Goal: Task Accomplishment & Management: Complete application form

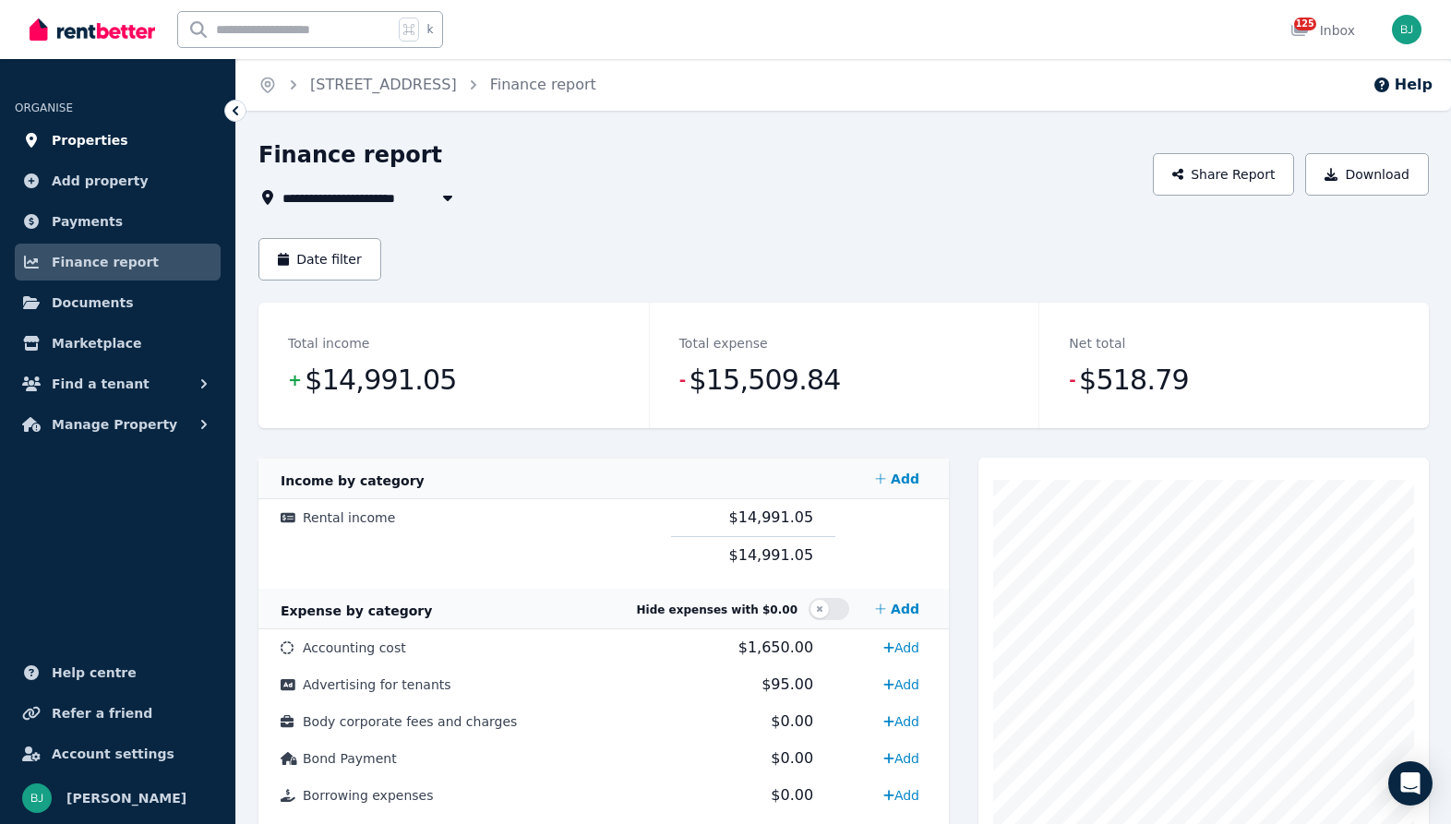
click at [95, 144] on span "Properties" at bounding box center [90, 140] width 77 height 22
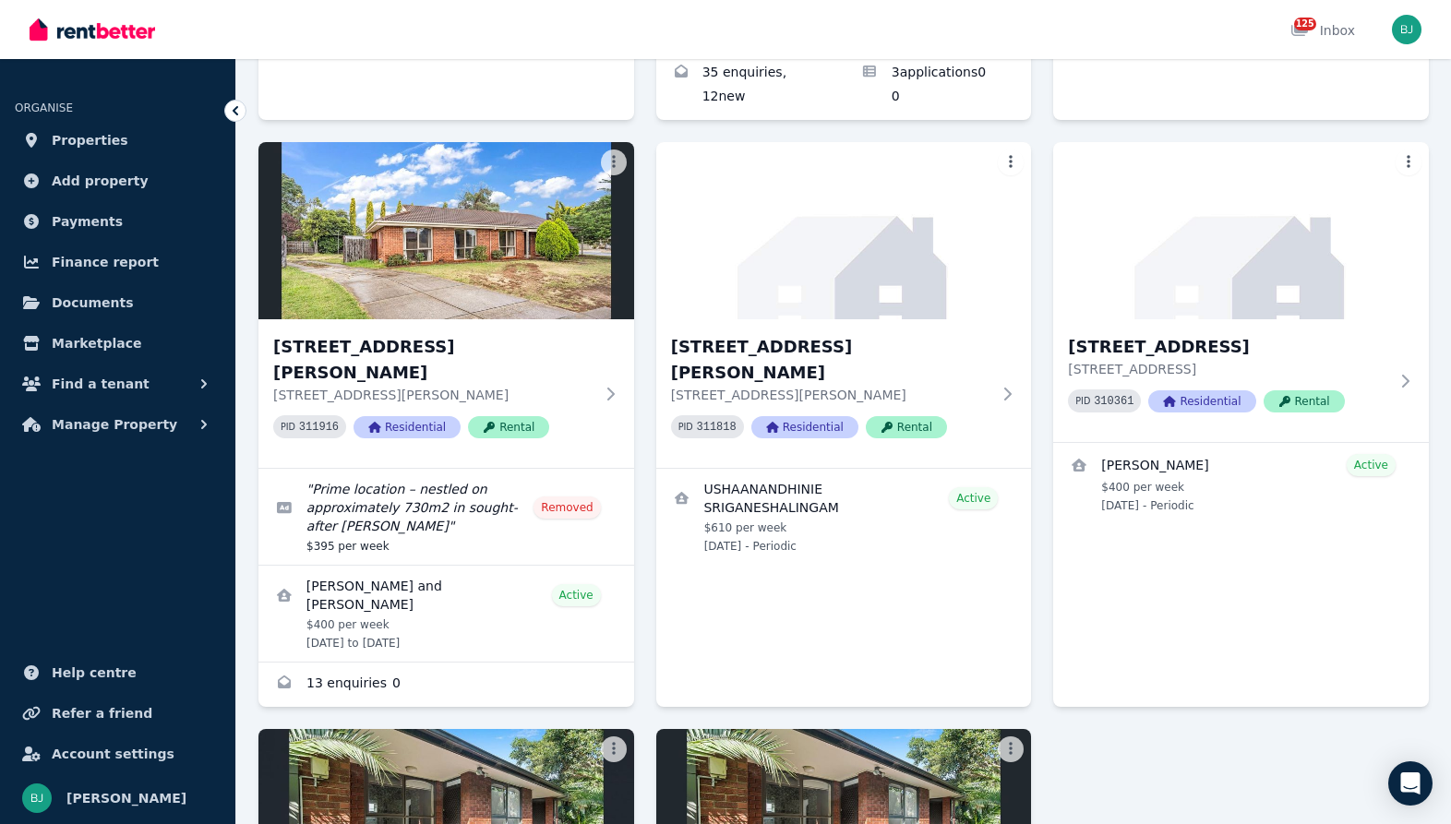
scroll to position [2895, 0]
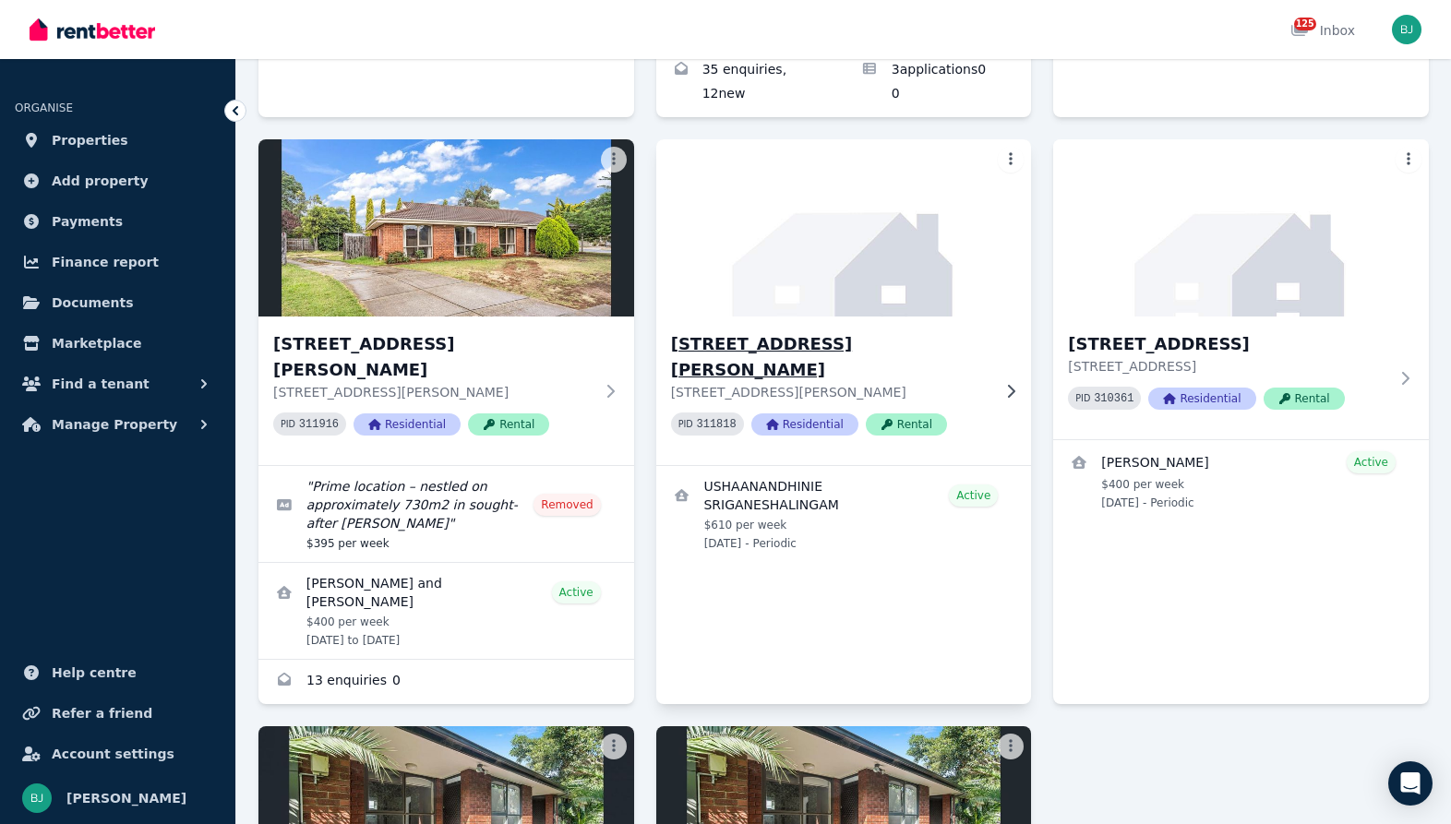
click at [835, 331] on h3 "[STREET_ADDRESS][PERSON_NAME]" at bounding box center [831, 357] width 320 height 52
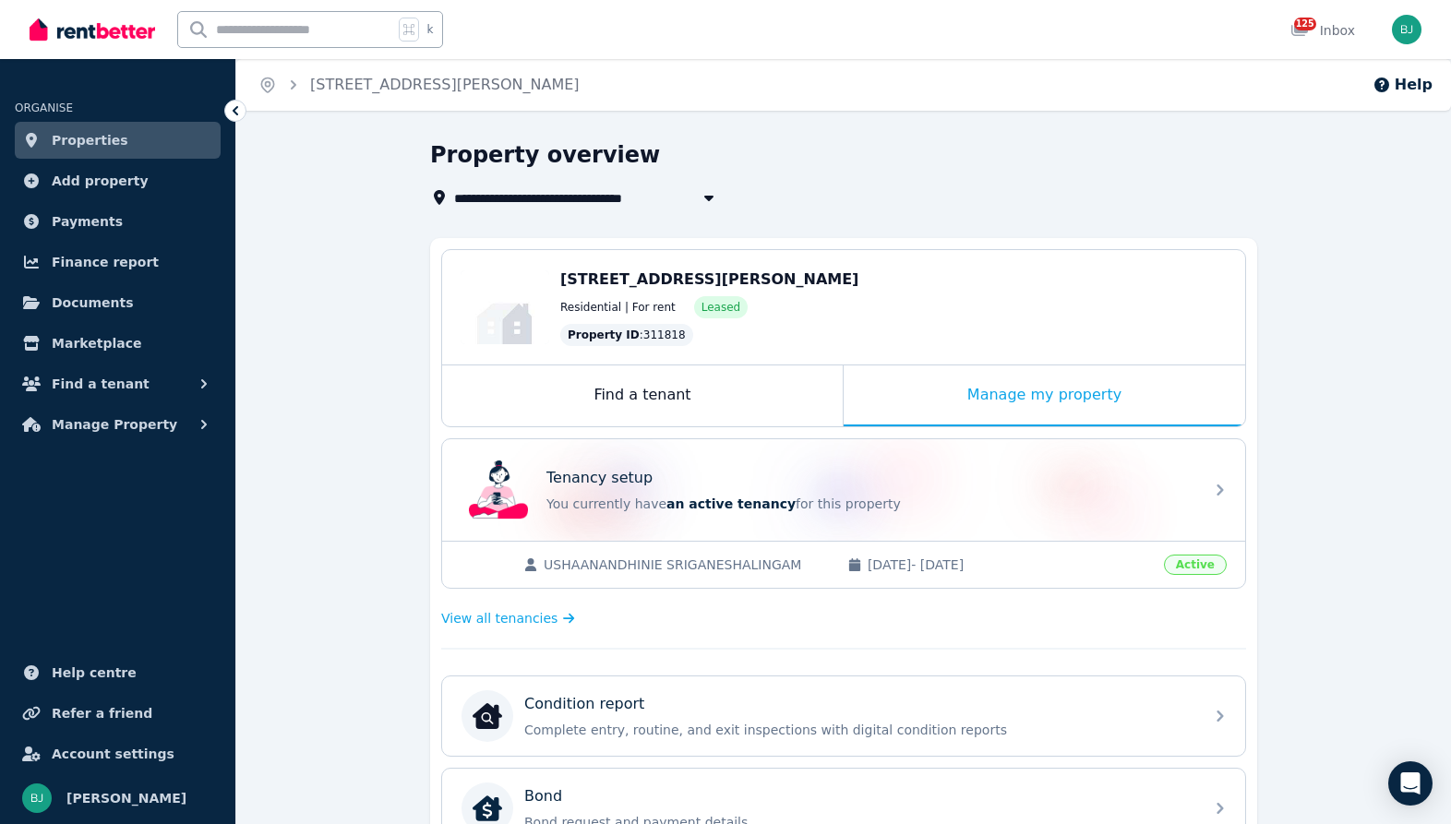
scroll to position [17, 0]
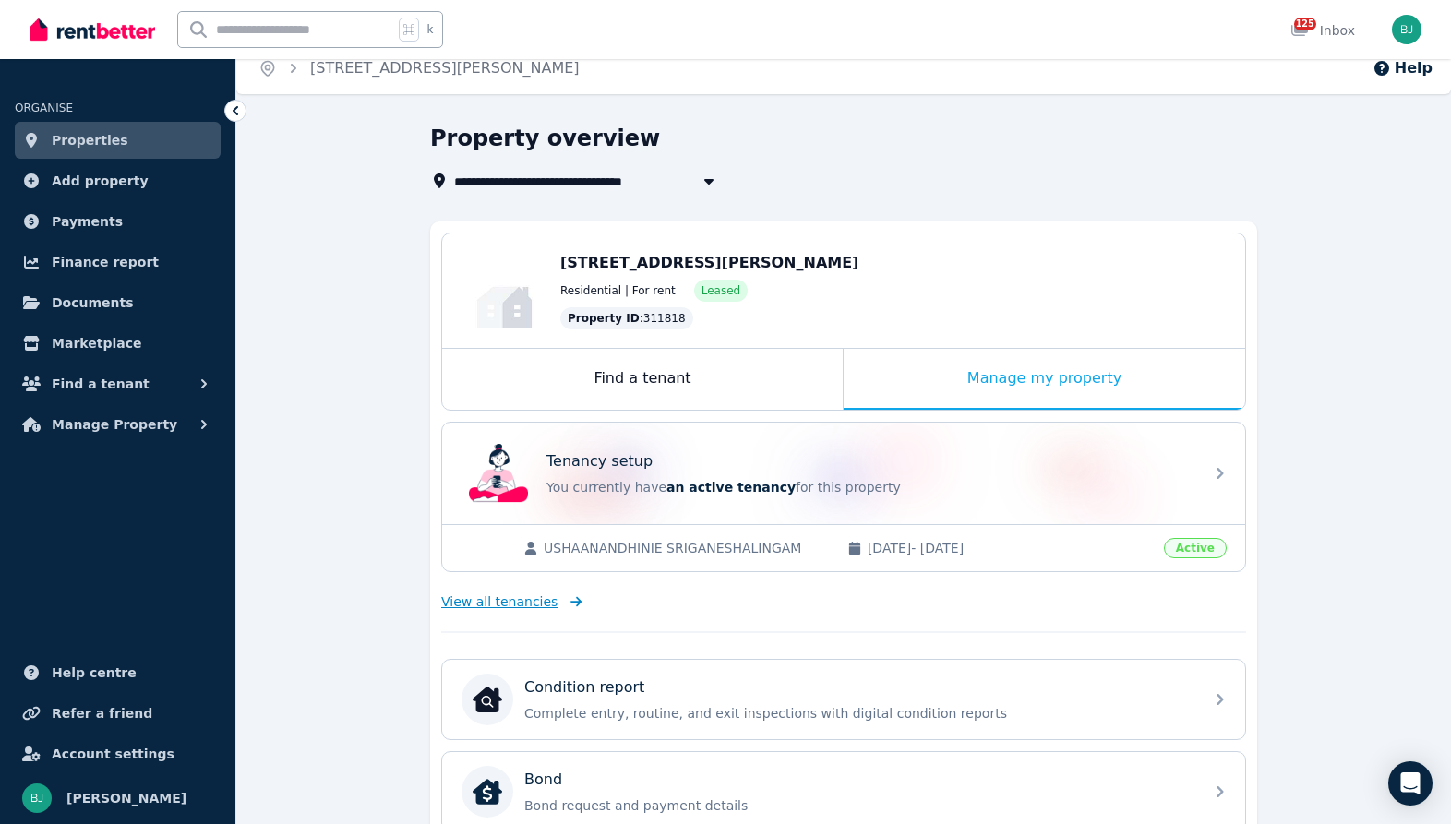
click at [531, 602] on span "View all tenancies" at bounding box center [499, 601] width 116 height 18
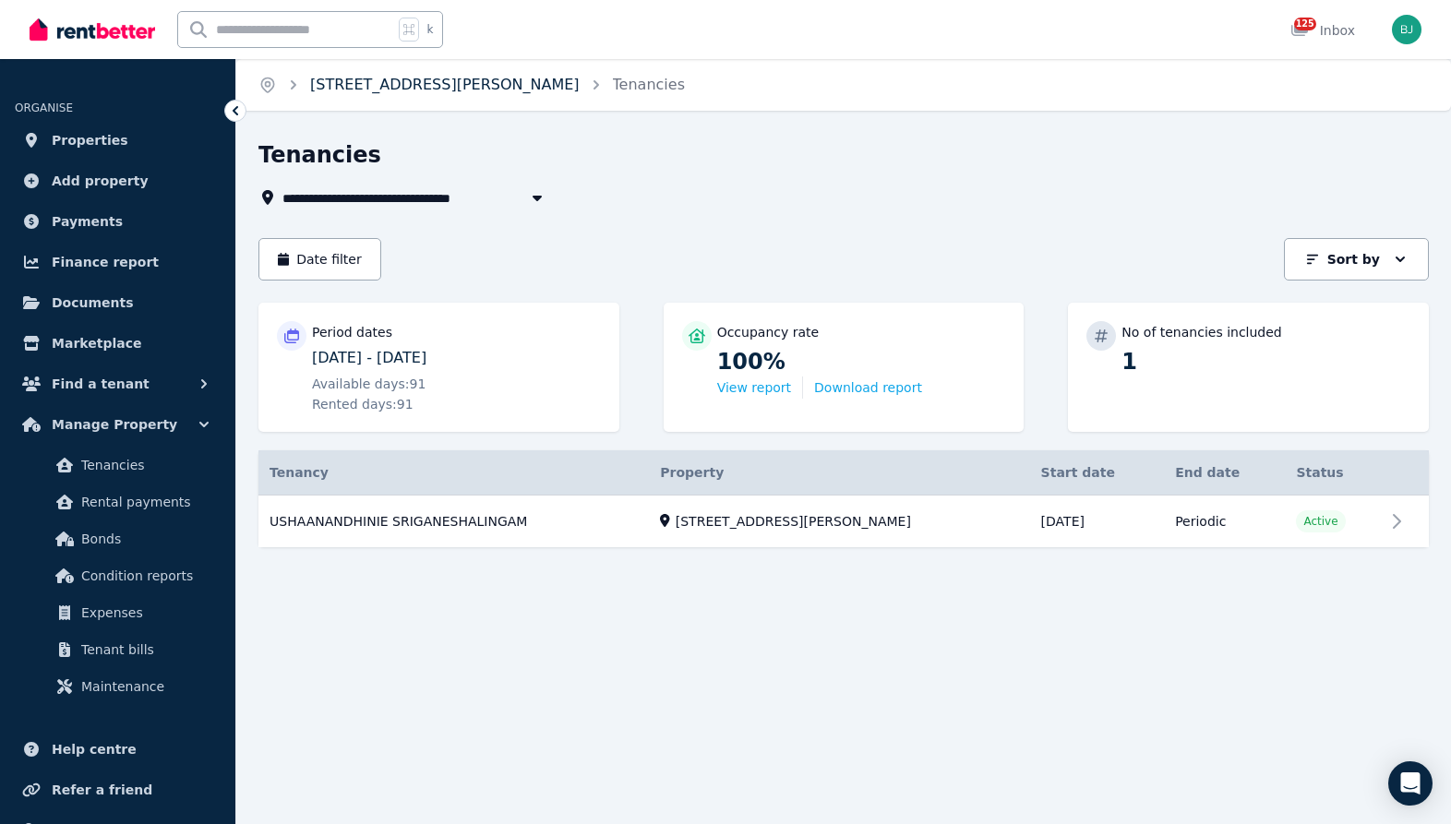
click at [537, 90] on link "[STREET_ADDRESS][PERSON_NAME]" at bounding box center [444, 85] width 269 height 18
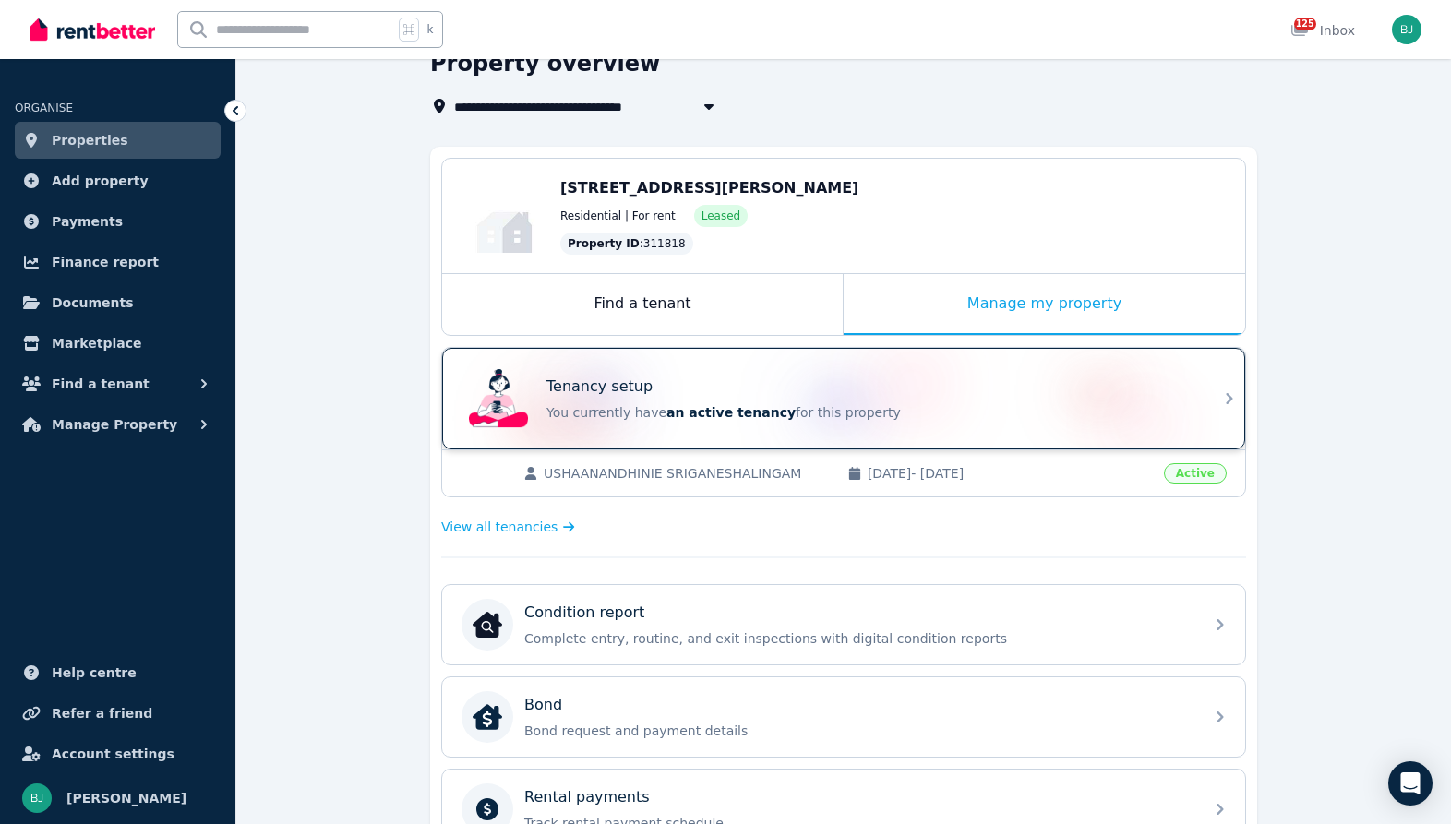
scroll to position [568, 0]
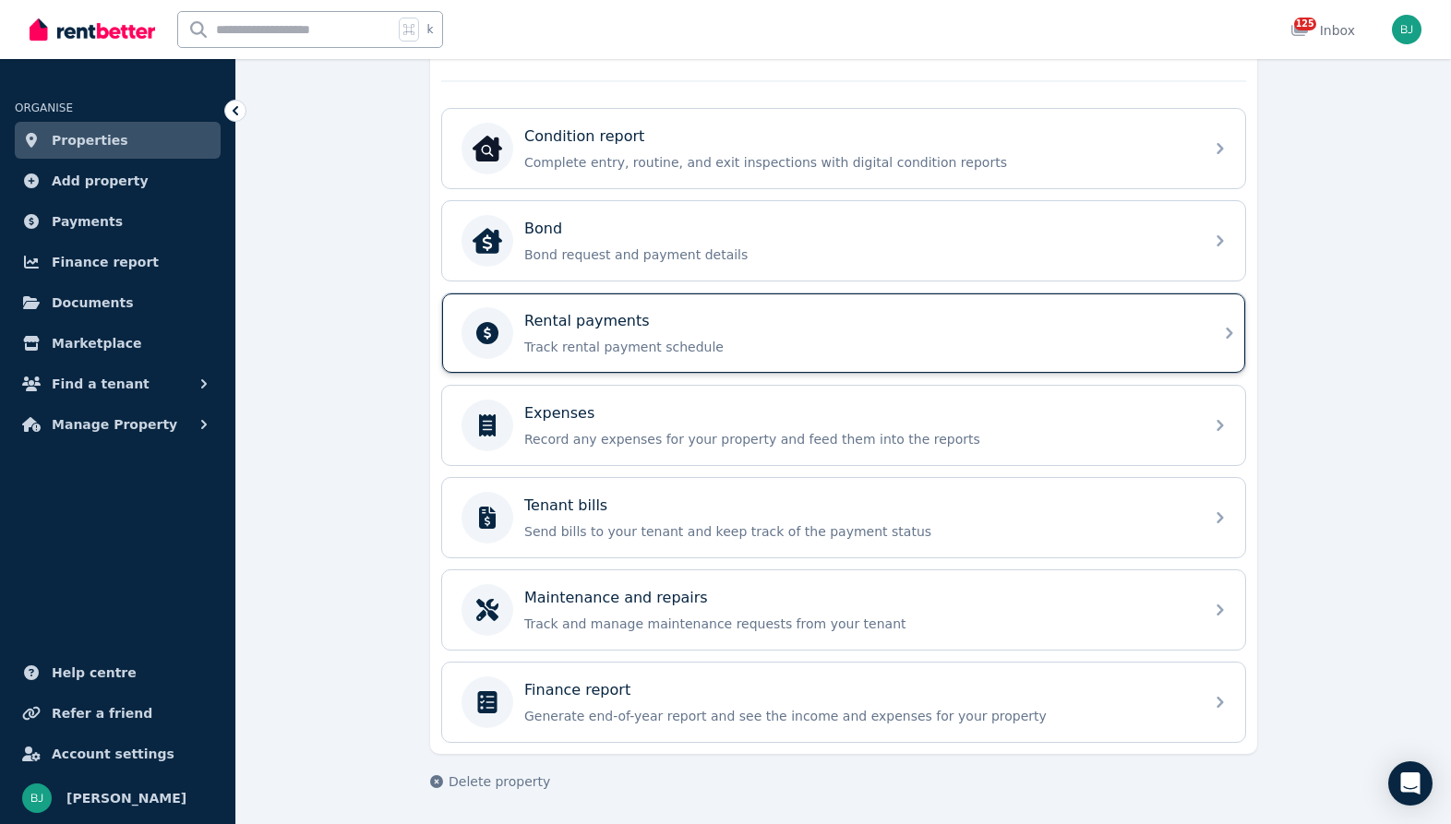
click at [777, 327] on div "Rental payments" at bounding box center [858, 321] width 668 height 22
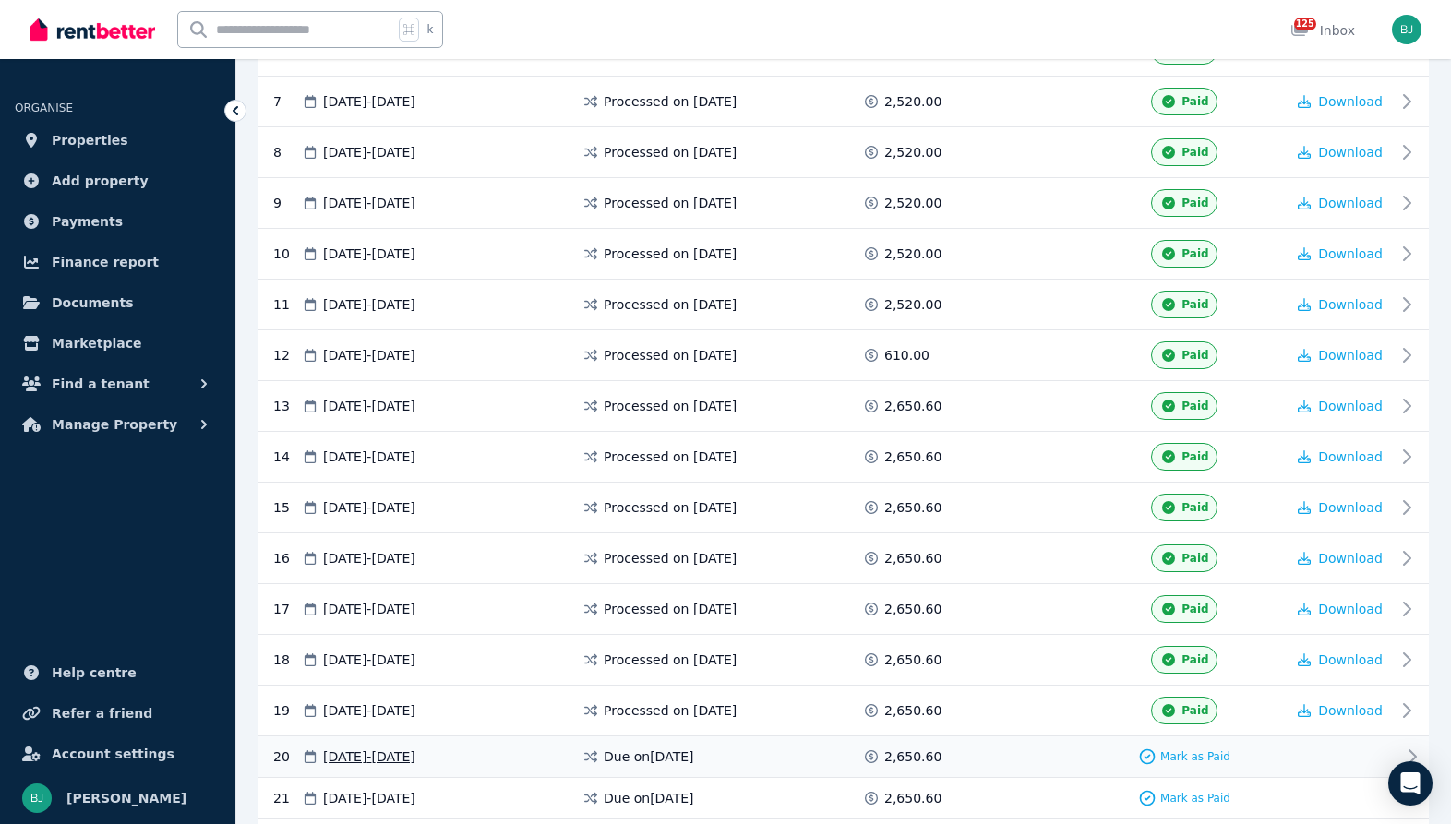
scroll to position [784, 0]
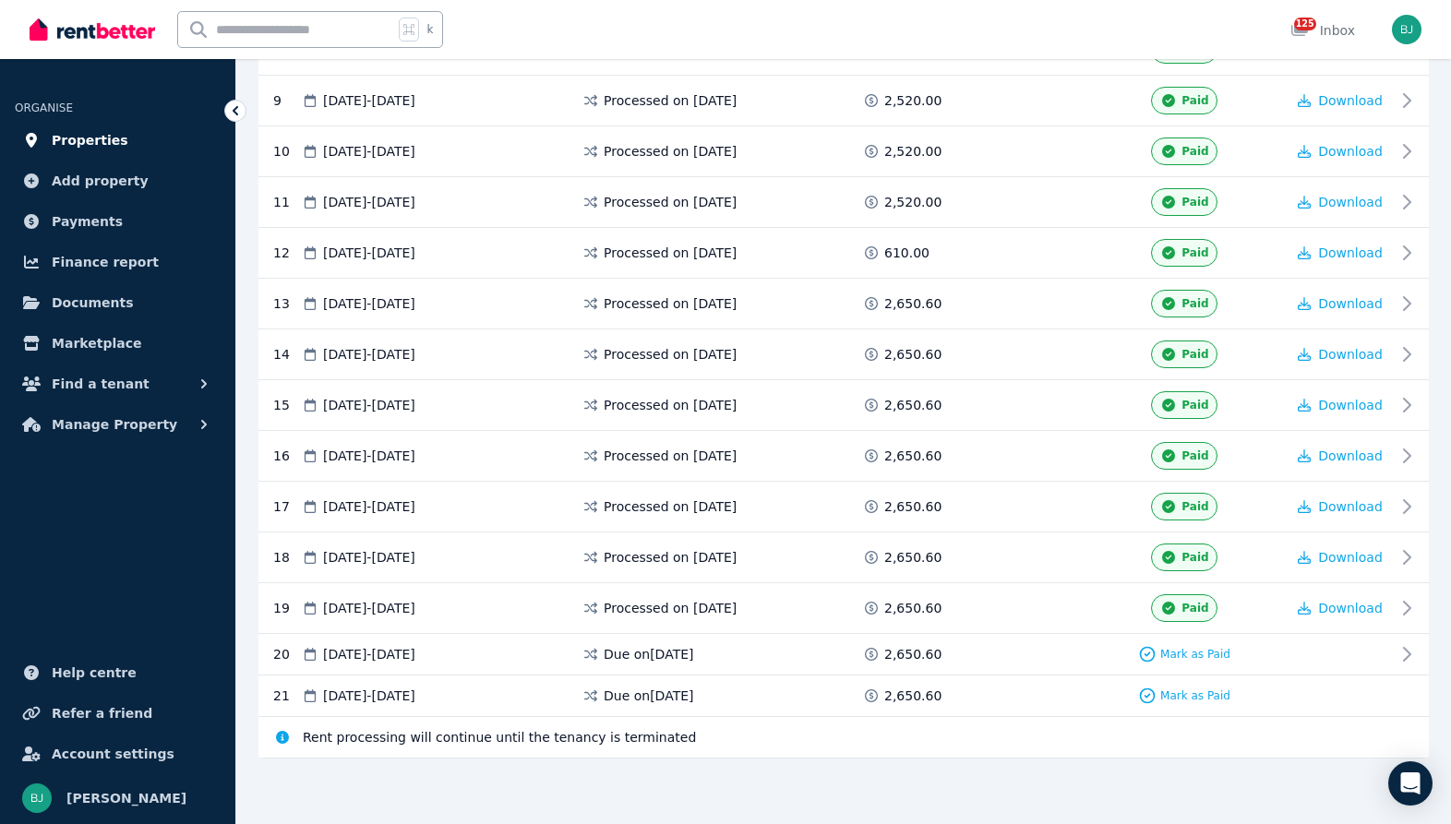
click at [104, 131] on span "Properties" at bounding box center [90, 140] width 77 height 22
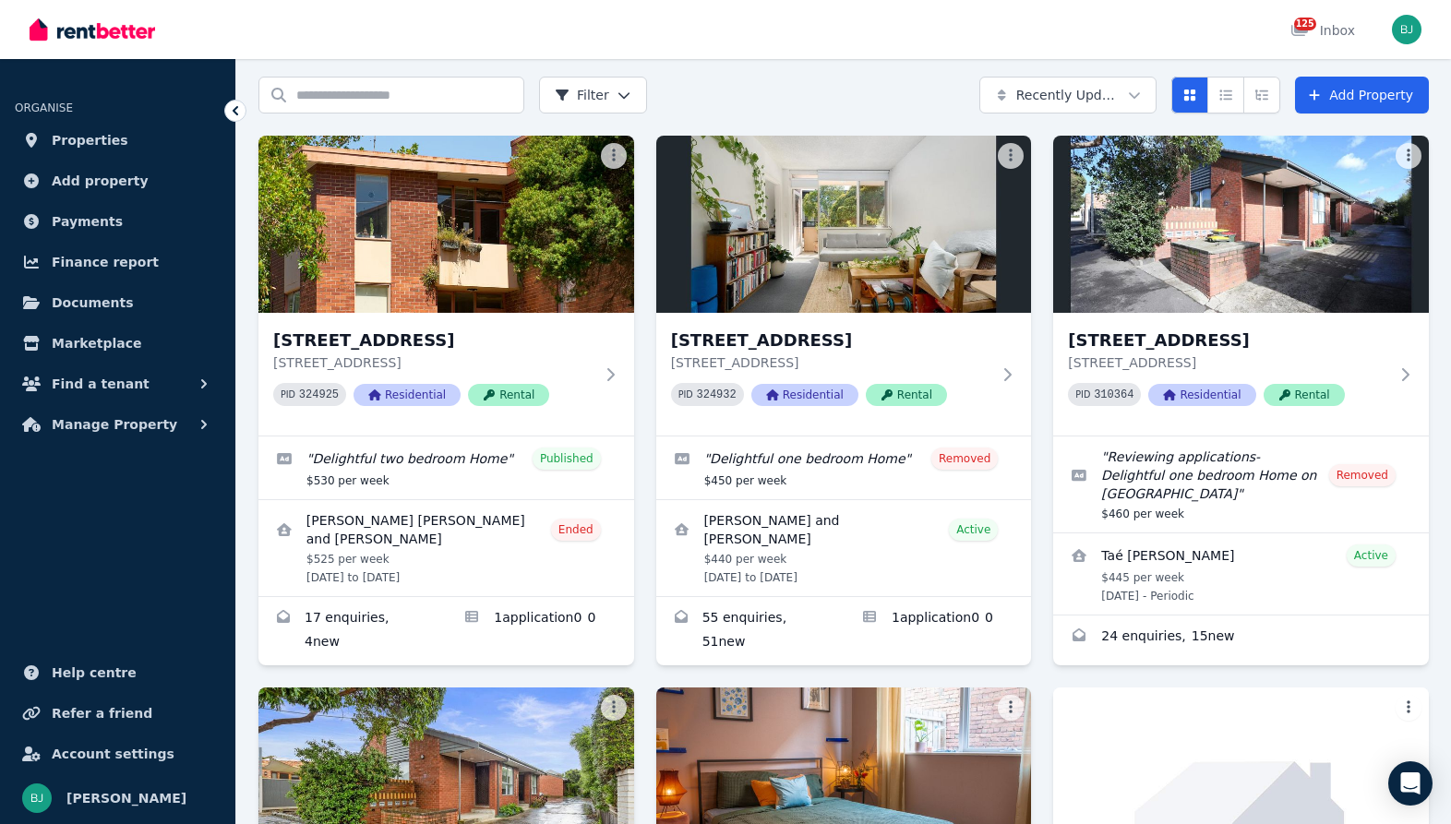
scroll to position [130, 0]
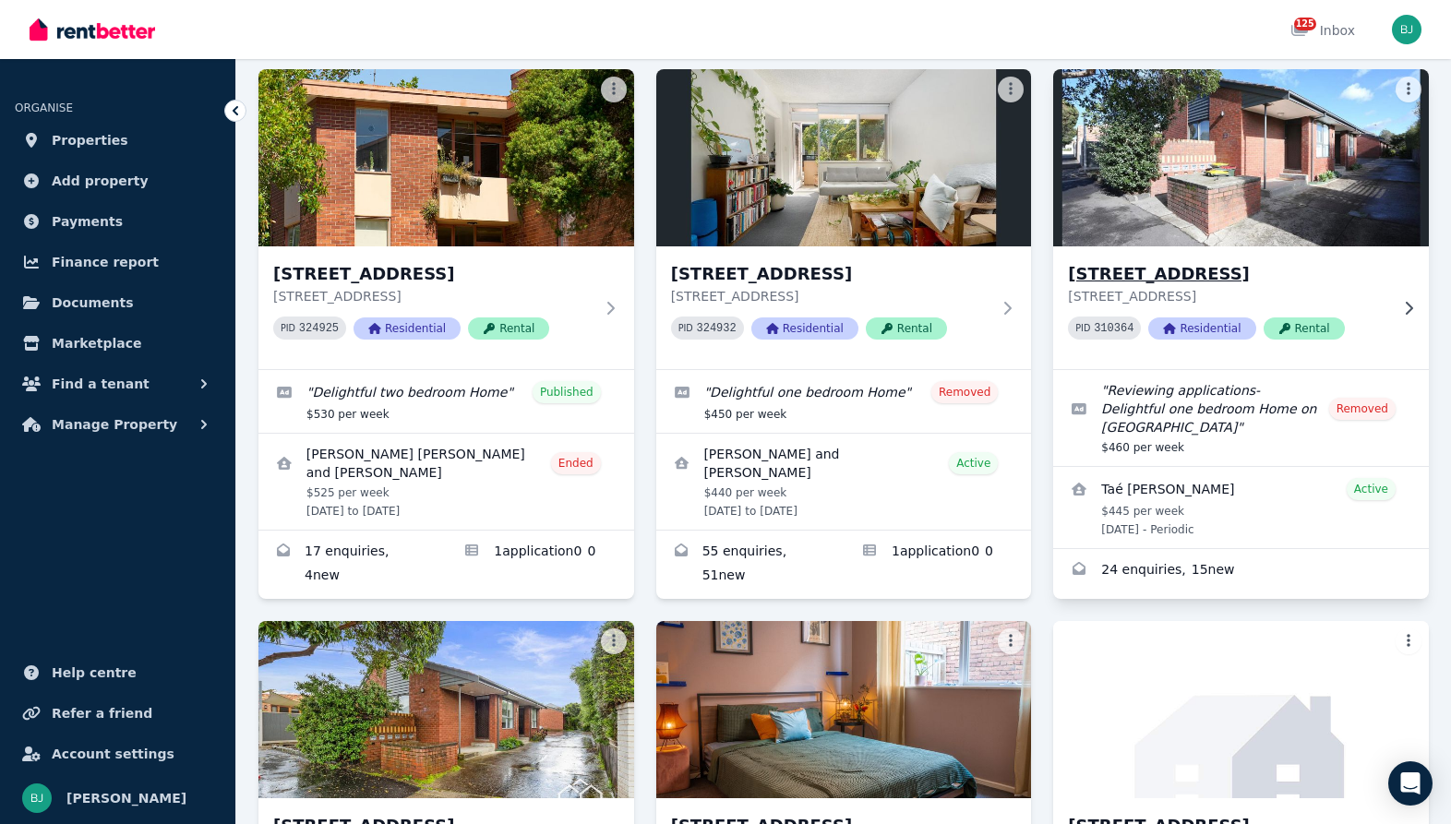
click at [1369, 274] on h3 "[STREET_ADDRESS]" at bounding box center [1228, 274] width 320 height 26
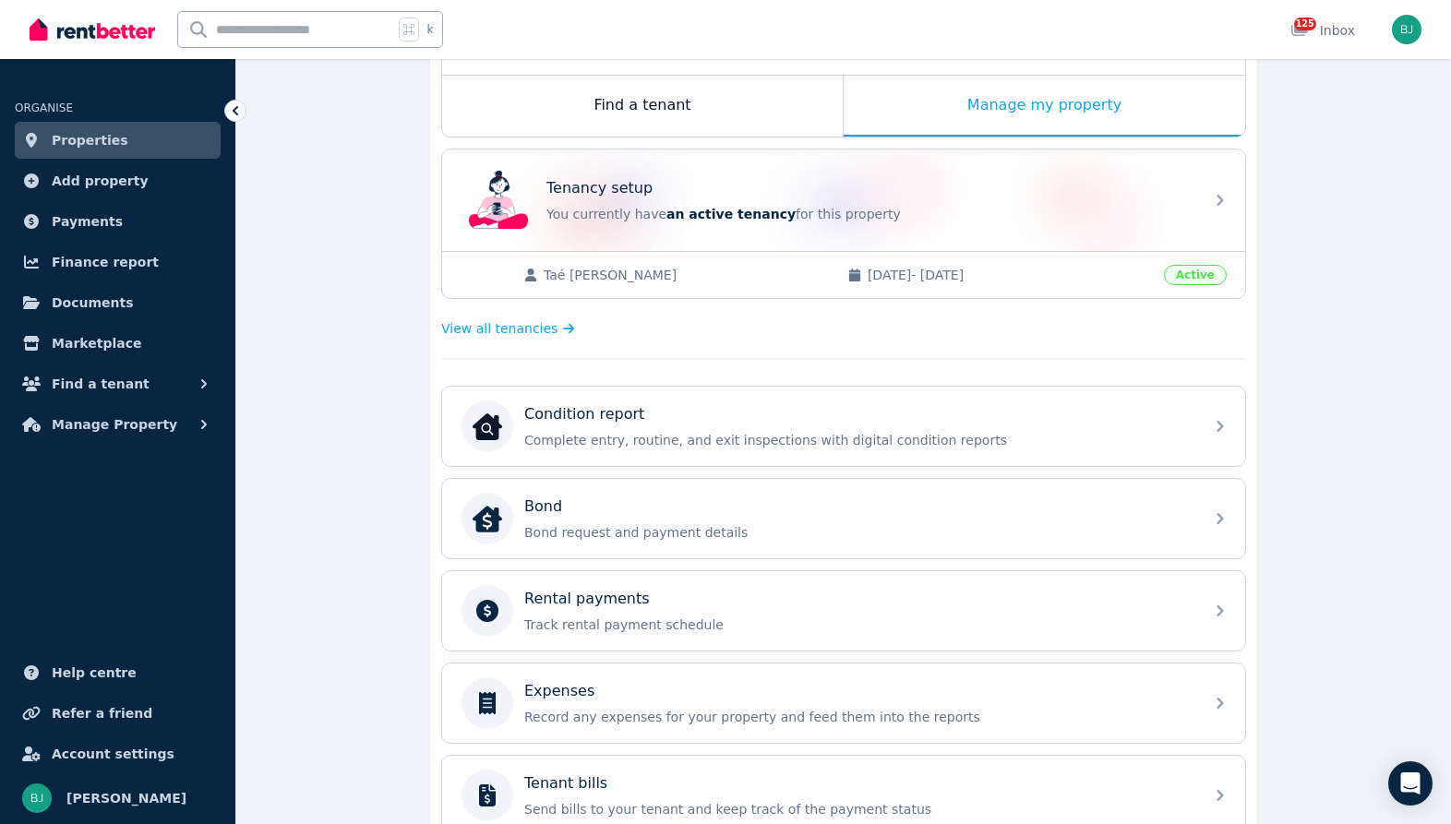
scroll to position [311, 0]
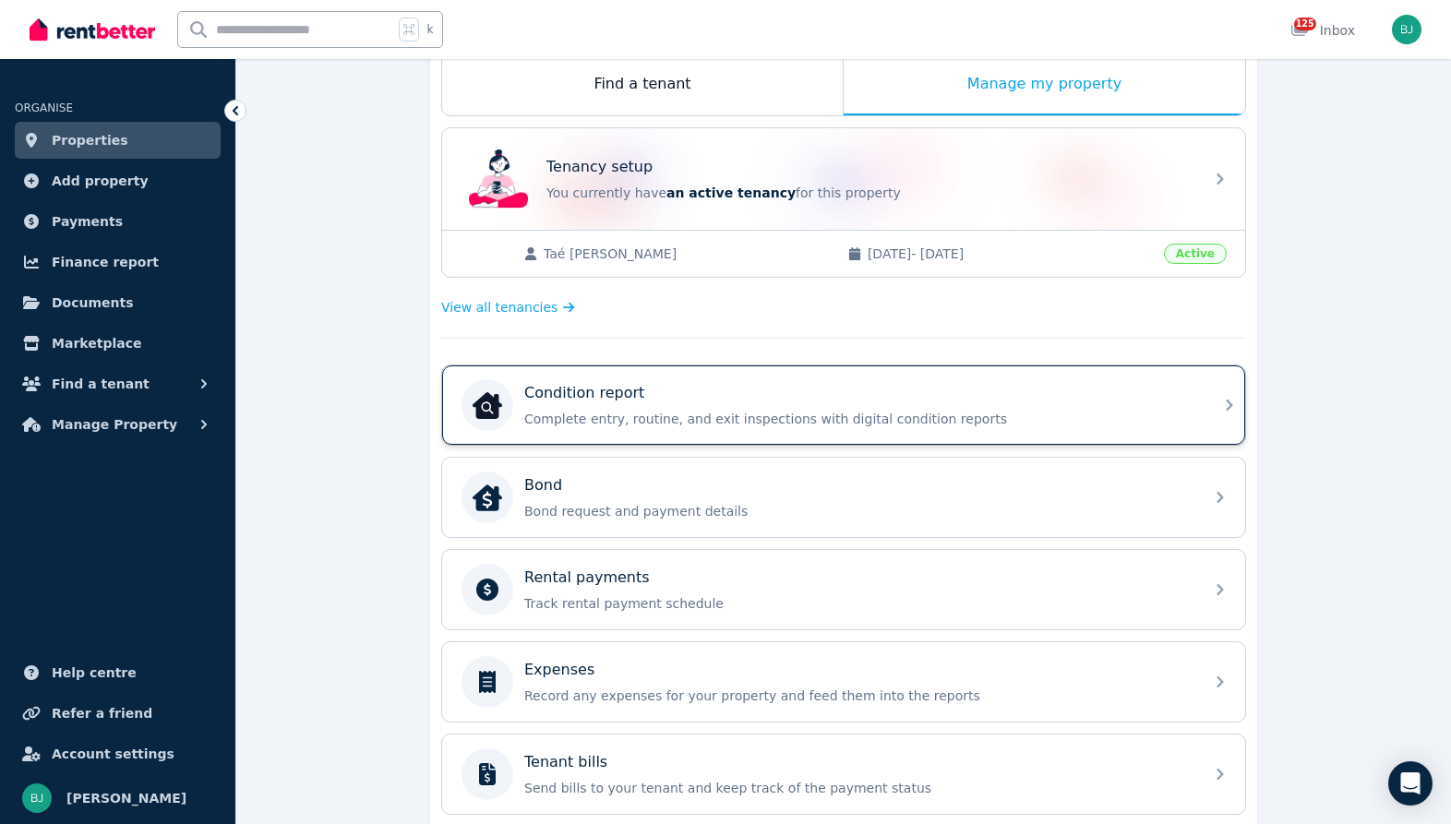
click at [611, 384] on p "Condition report" at bounding box center [584, 393] width 120 height 22
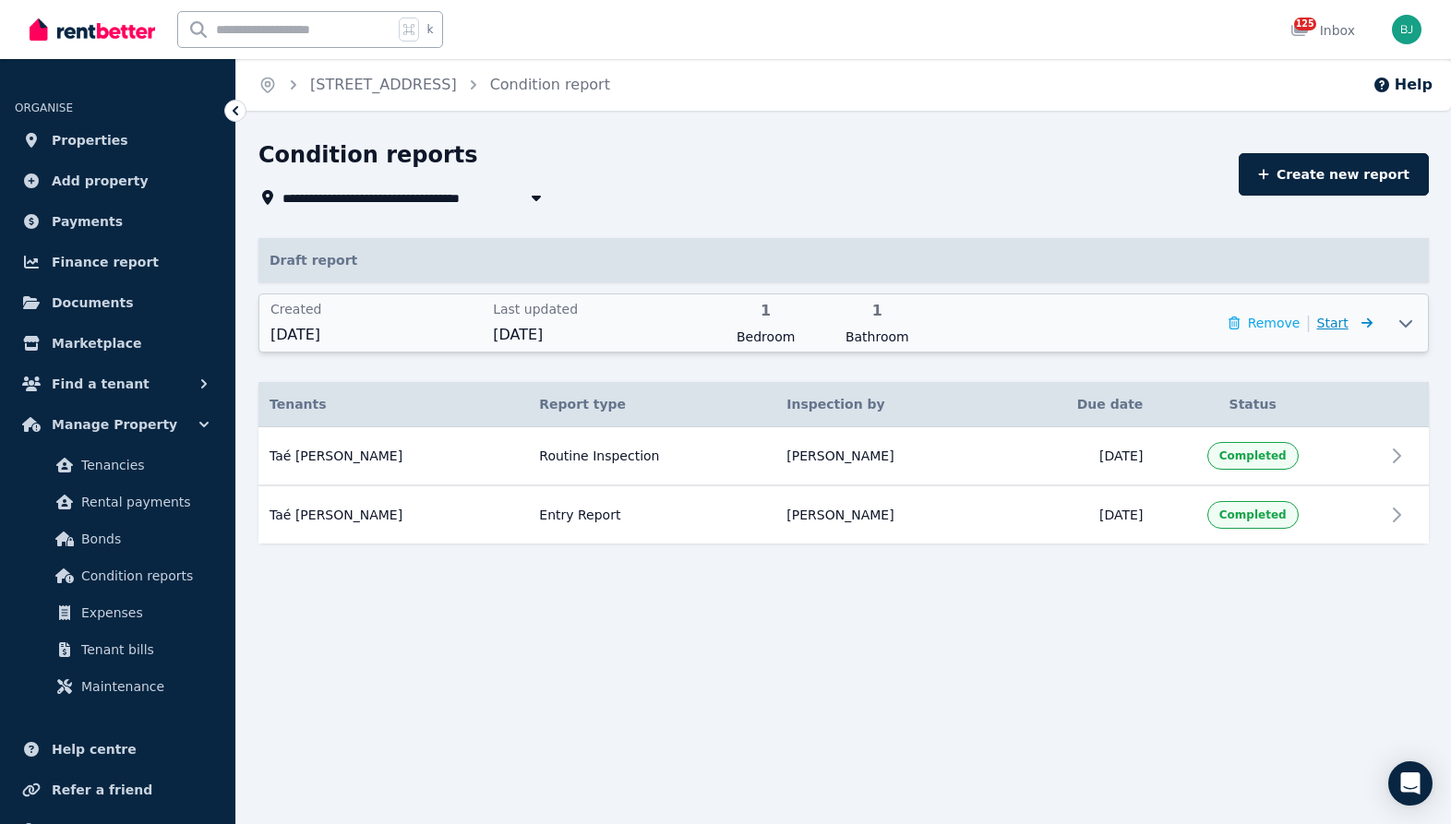
click at [1346, 324] on span "Start" at bounding box center [1332, 323] width 31 height 15
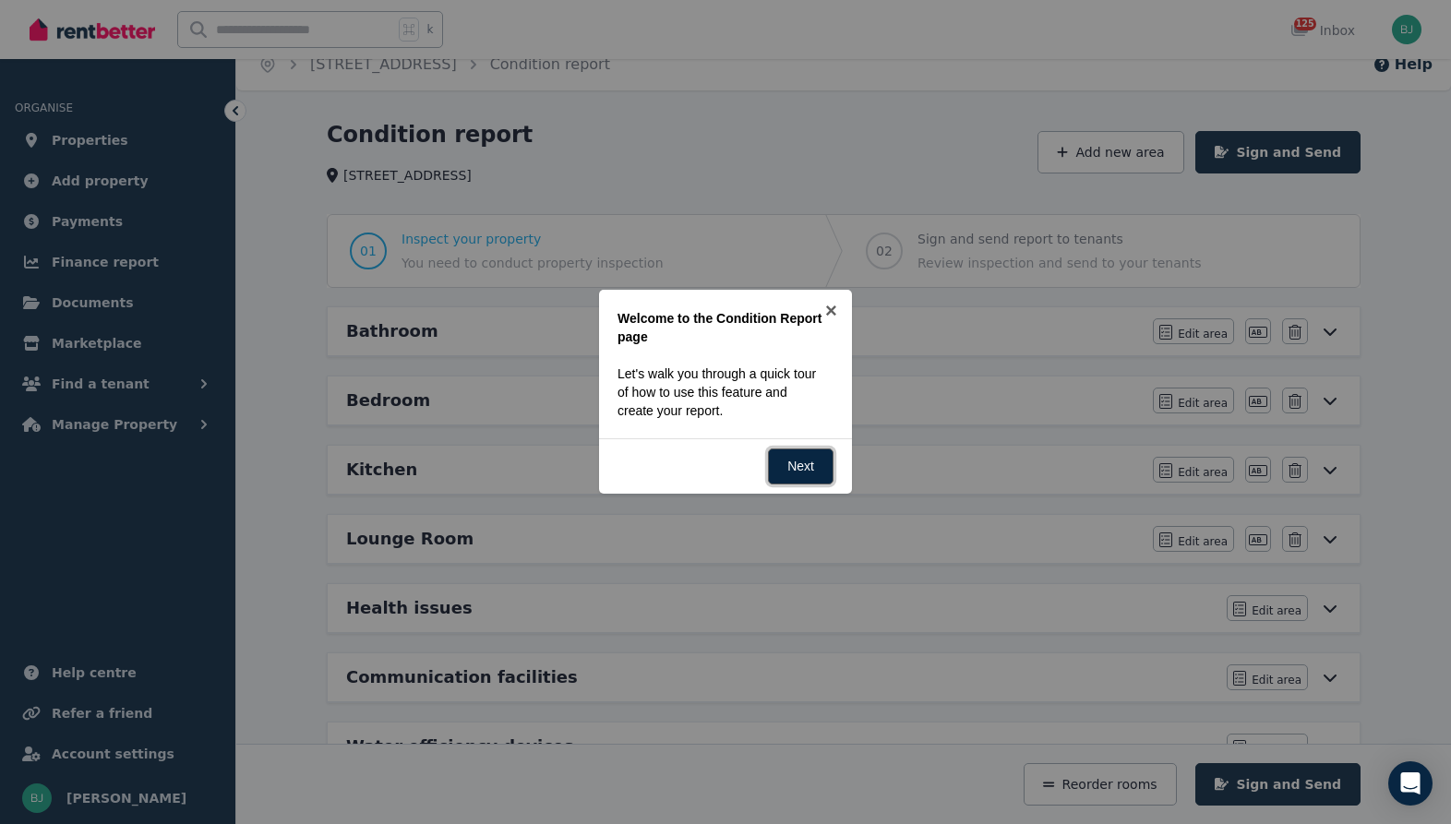
scroll to position [27, 0]
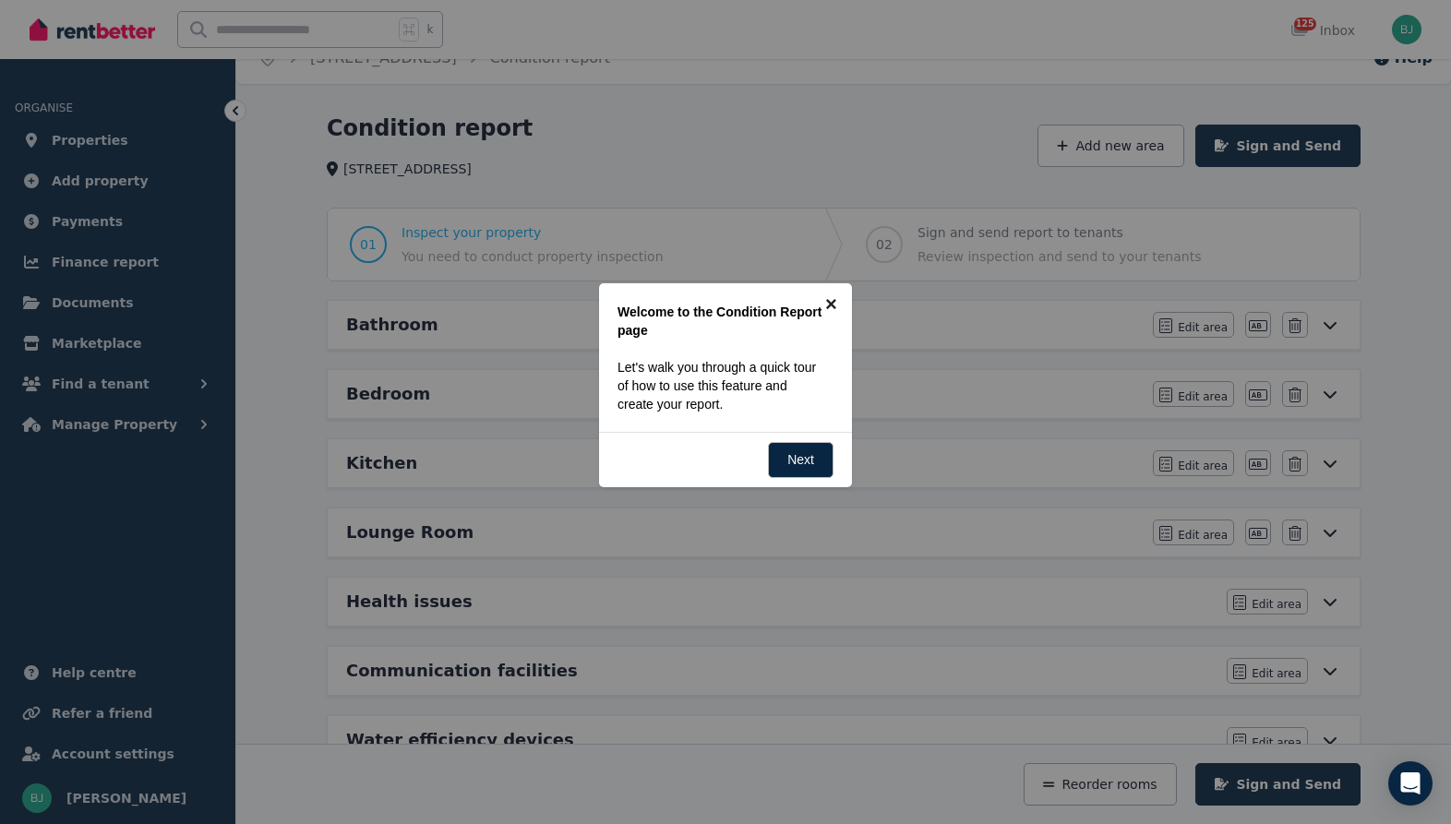
click at [832, 299] on link "×" at bounding box center [831, 304] width 42 height 42
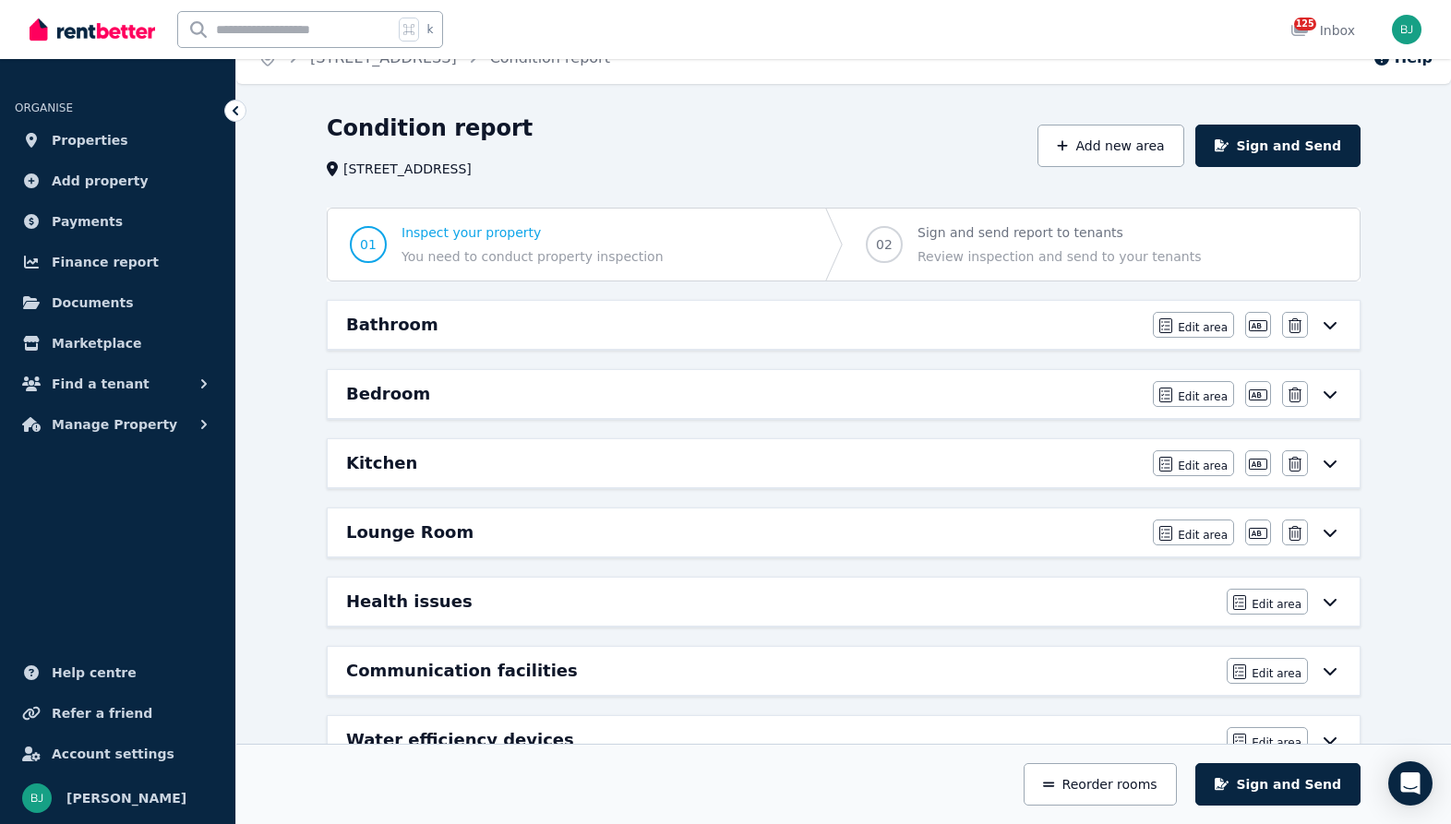
scroll to position [0, 0]
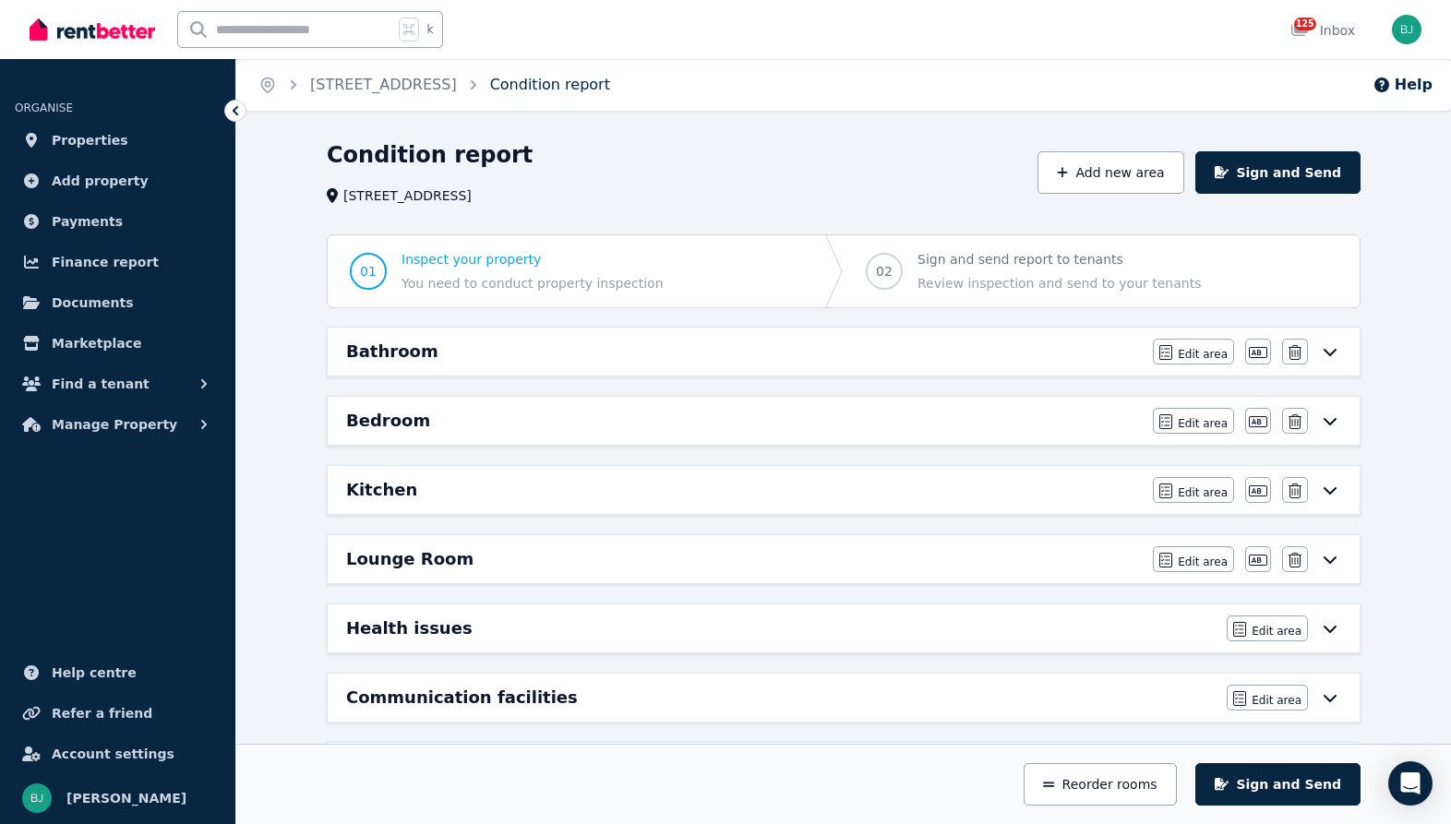
click at [610, 87] on link "Condition report" at bounding box center [550, 85] width 120 height 18
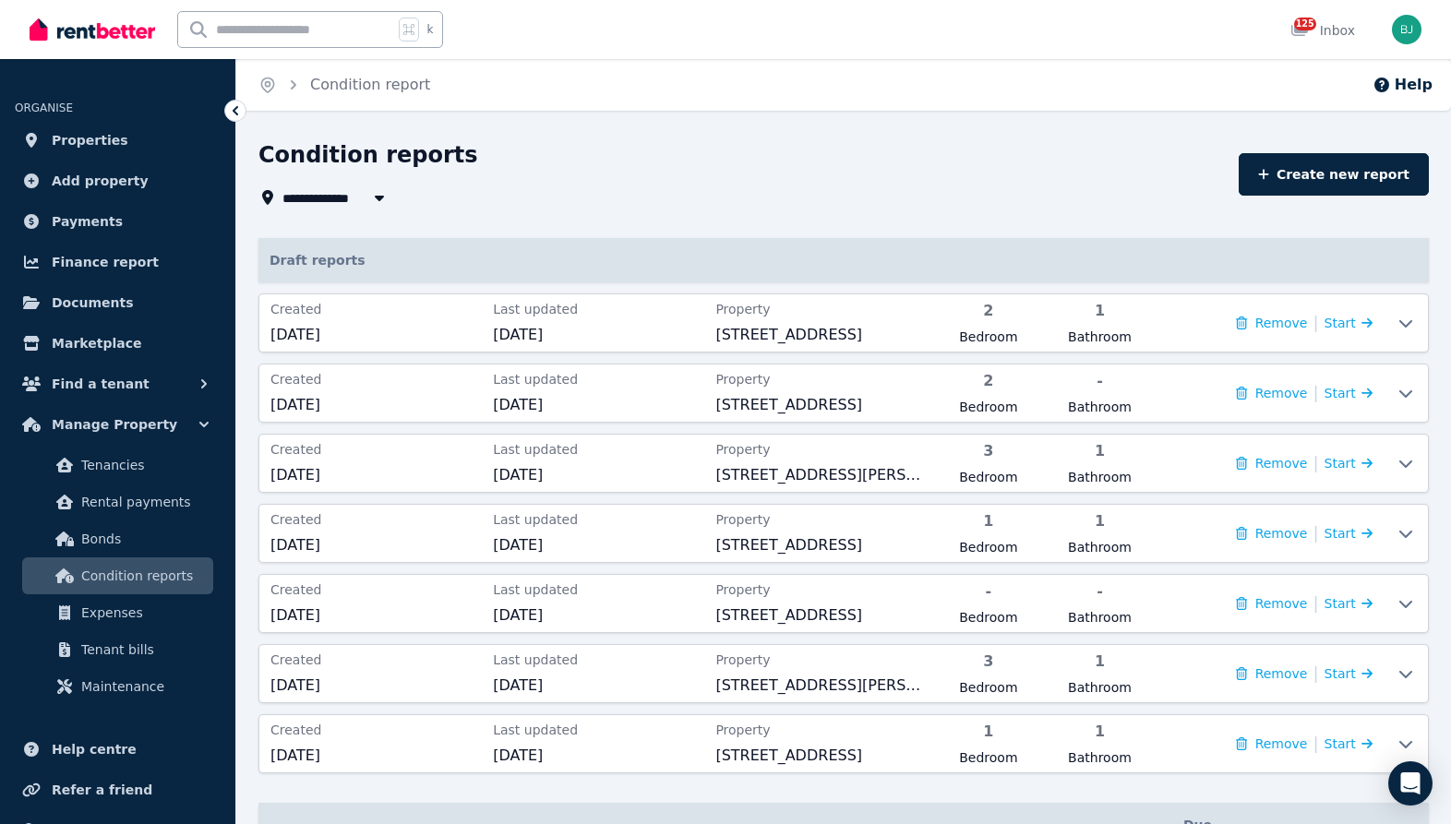
click at [352, 203] on span "All Properties" at bounding box center [341, 197] width 119 height 22
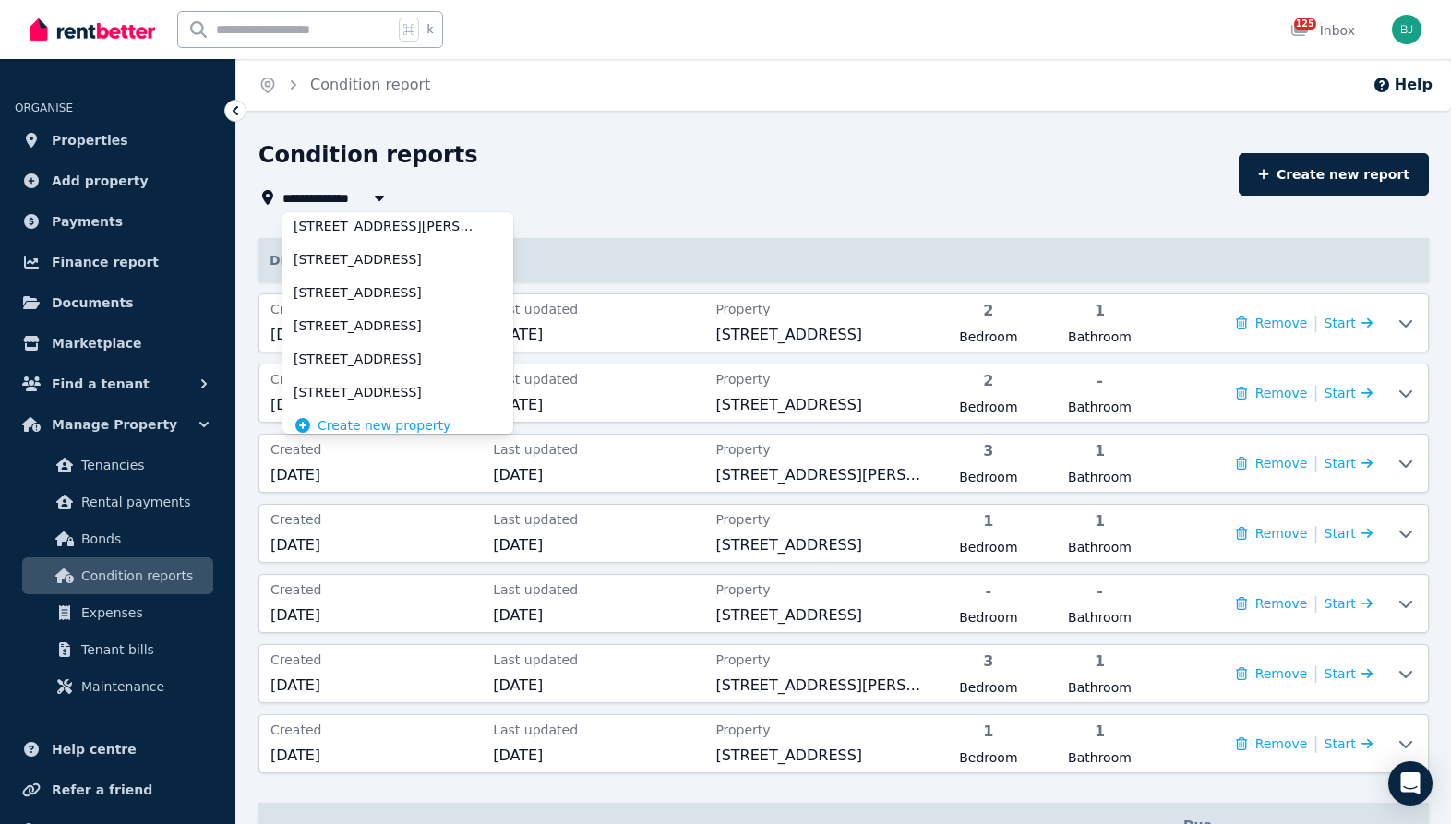
scroll to position [506, 0]
click at [382, 314] on li "[STREET_ADDRESS]" at bounding box center [397, 324] width 231 height 33
type input "**********"
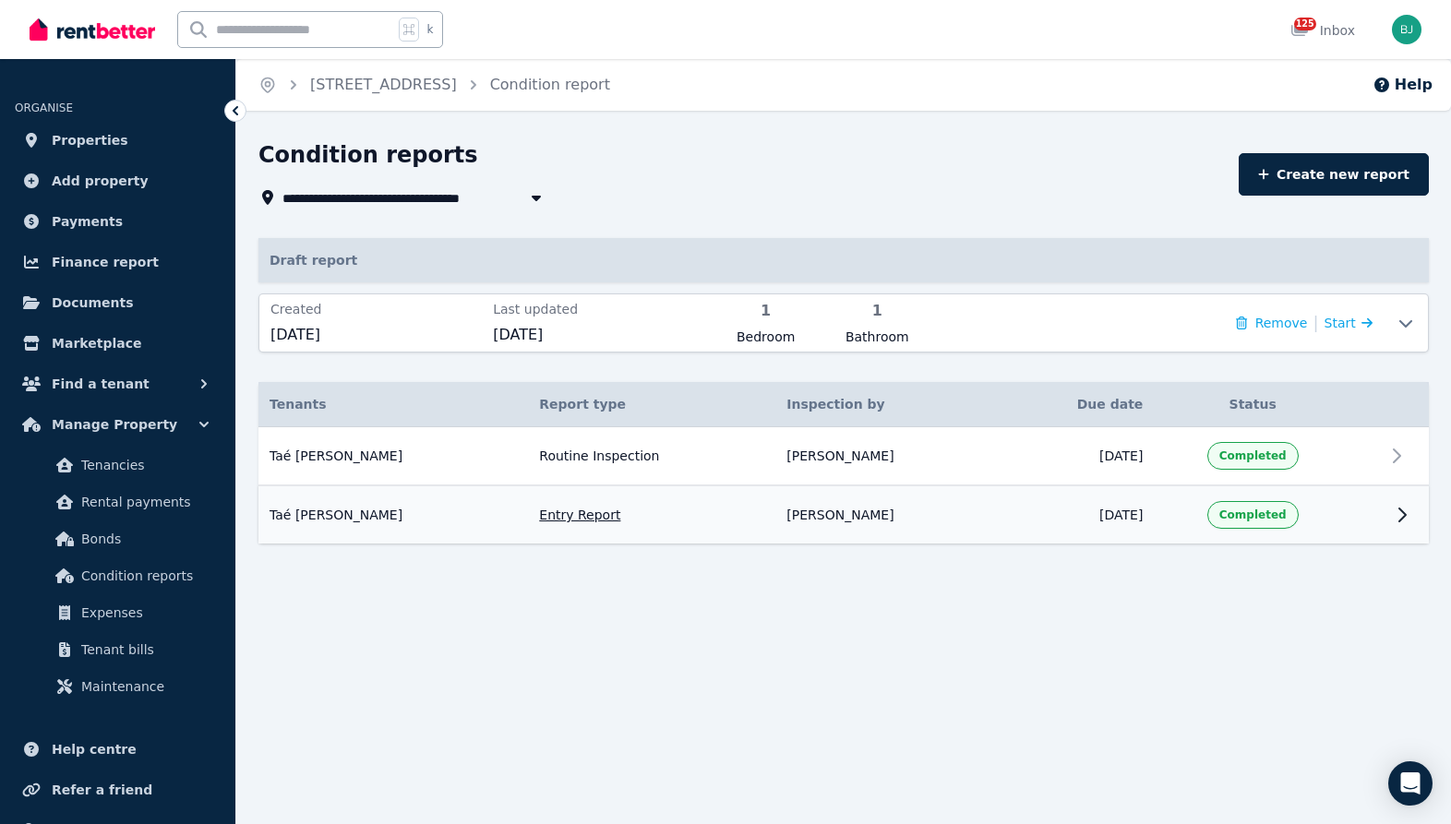
click at [1388, 511] on td at bounding box center [1406, 514] width 44 height 58
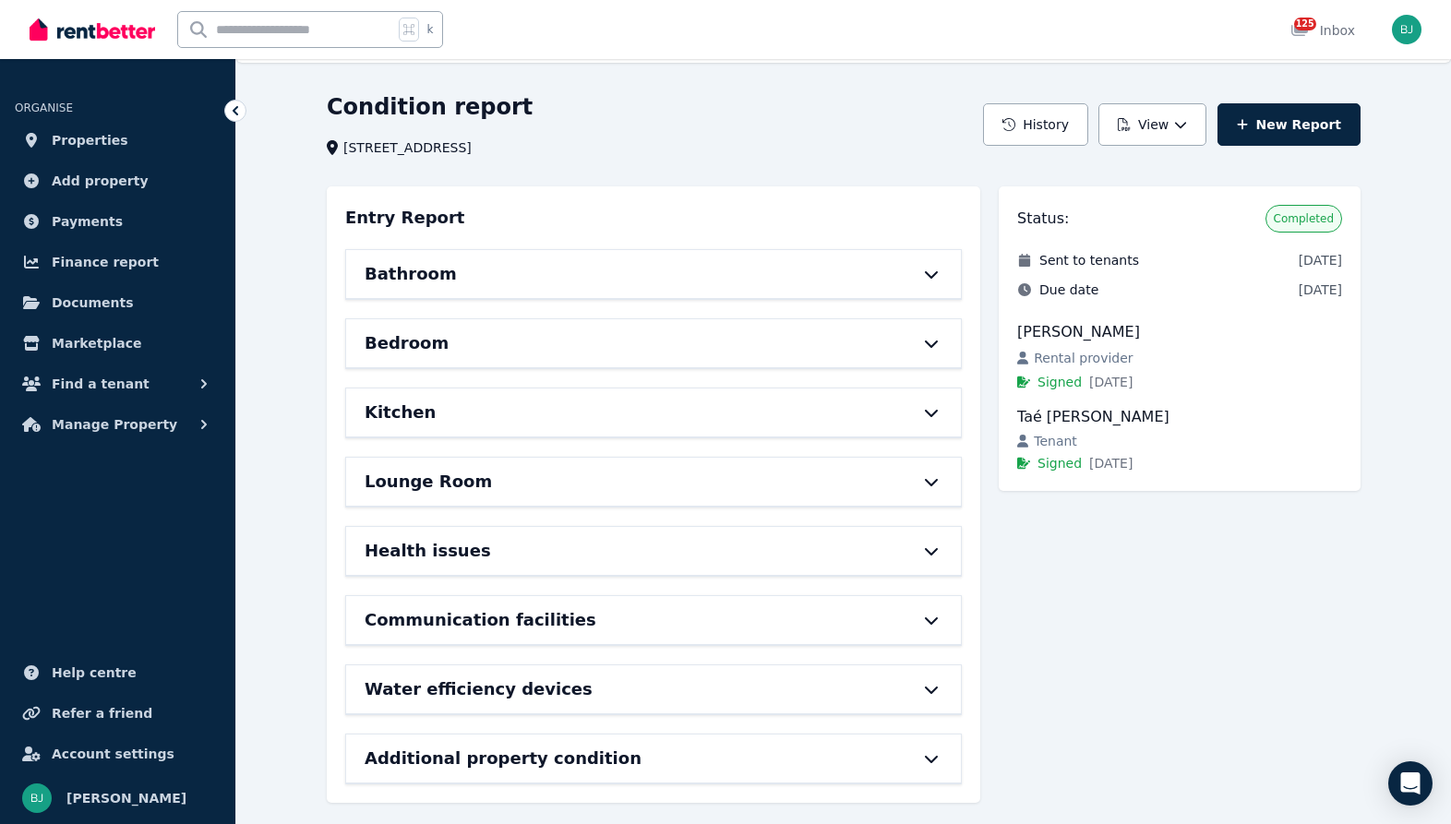
scroll to position [60, 0]
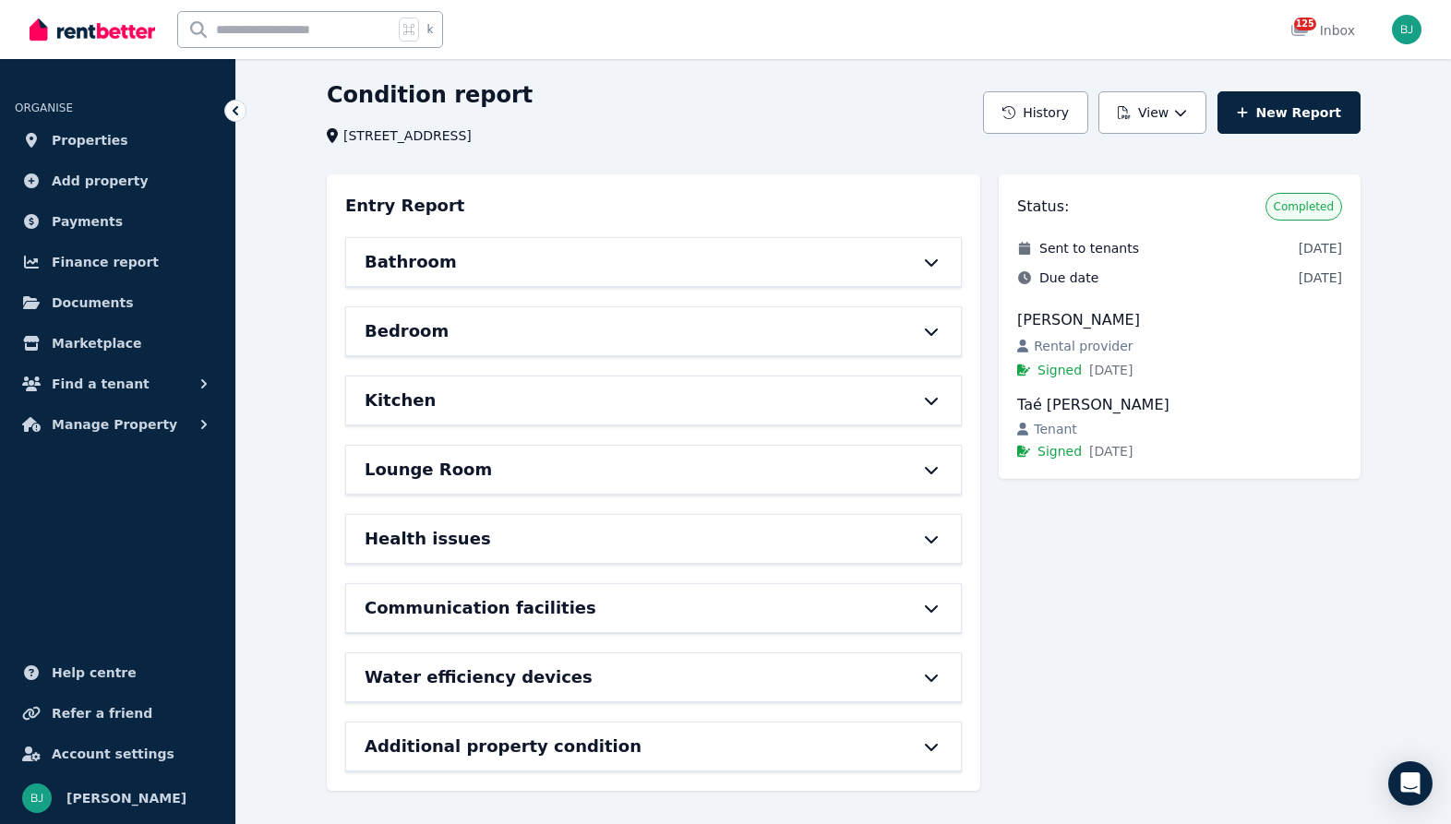
click at [757, 471] on div "Lounge Room" at bounding box center [628, 470] width 526 height 26
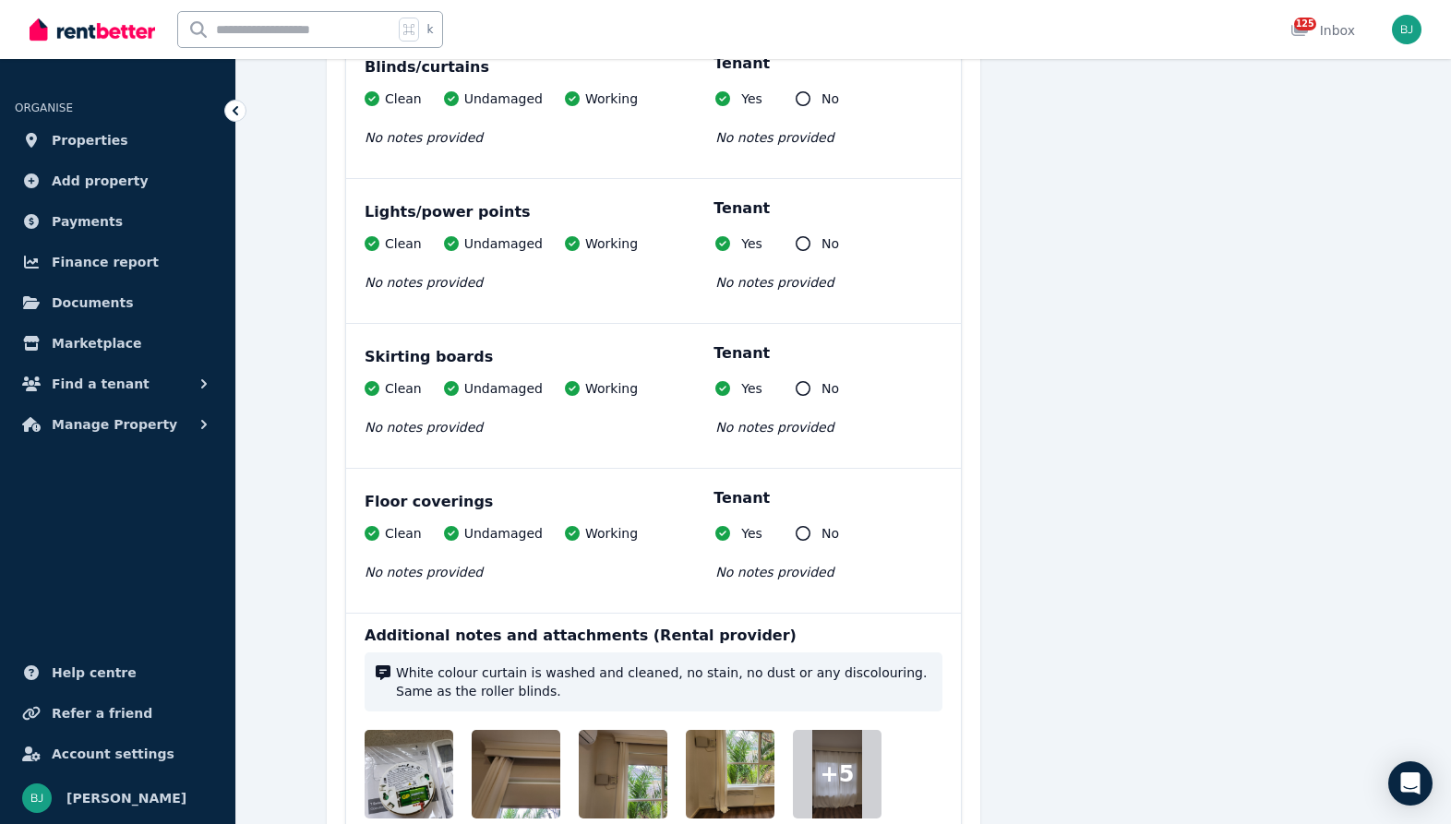
scroll to position [1472, 0]
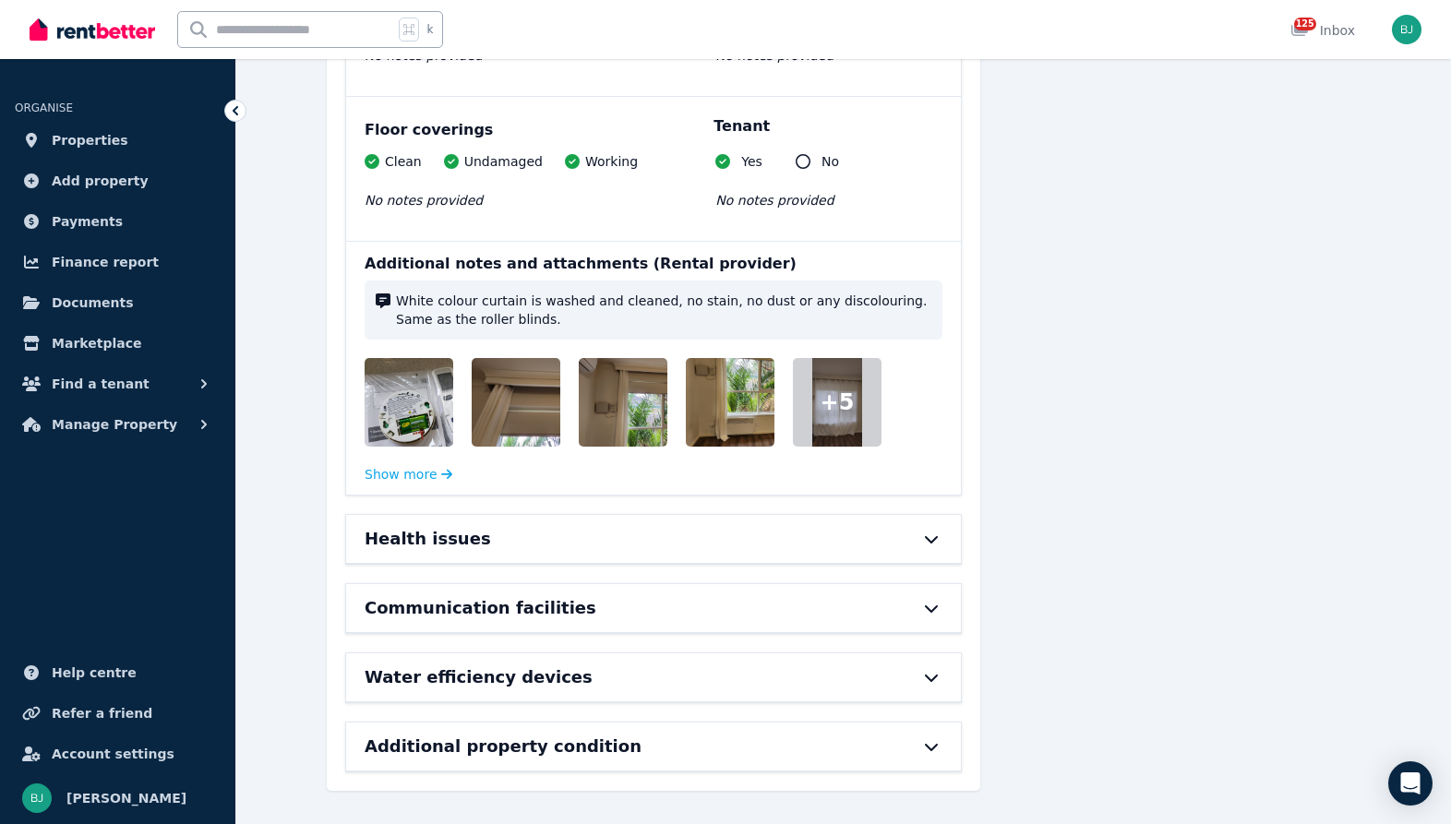
click at [733, 433] on img at bounding box center [765, 402] width 158 height 89
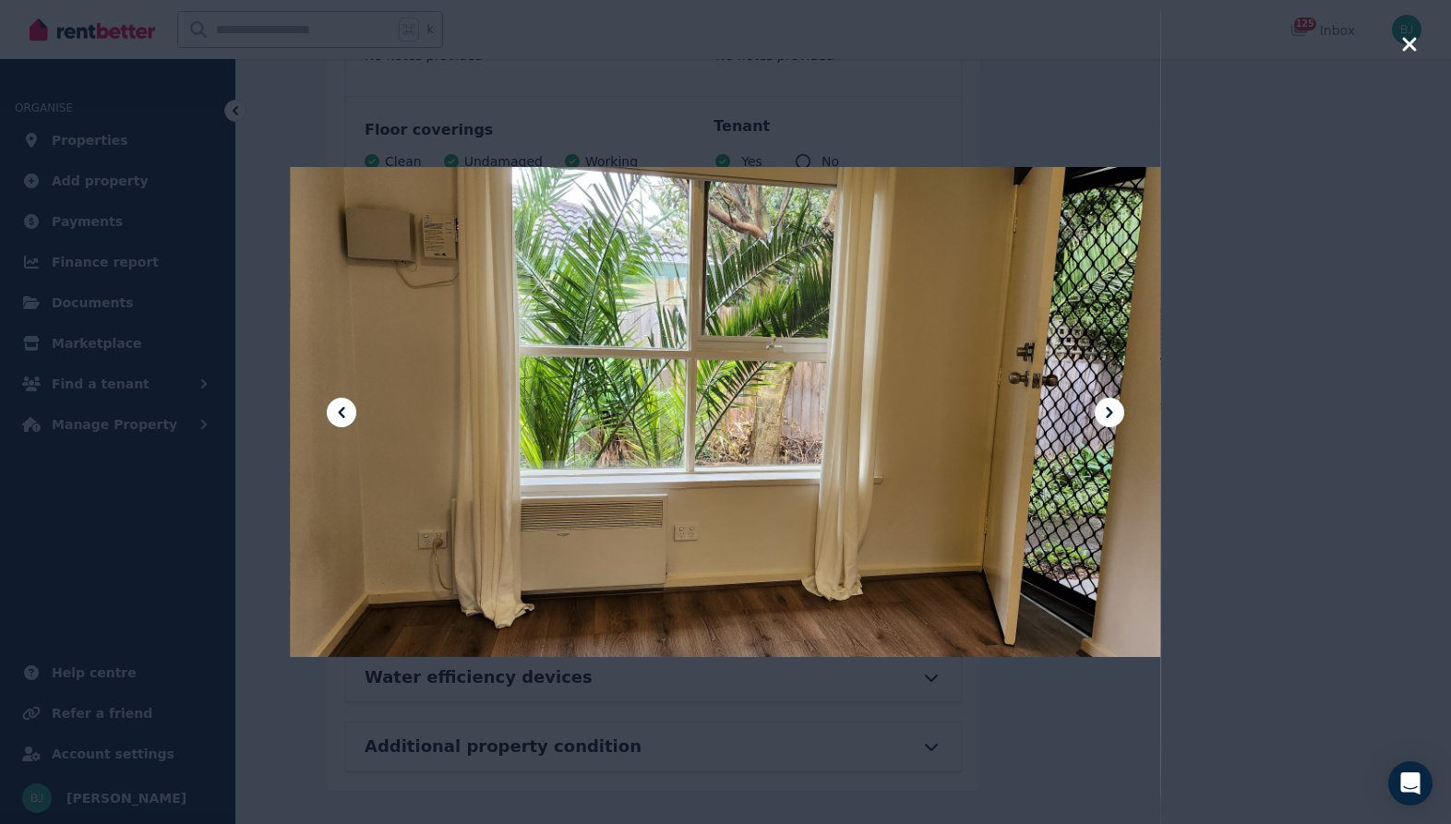
click at [1415, 42] on icon "button" at bounding box center [1409, 44] width 17 height 22
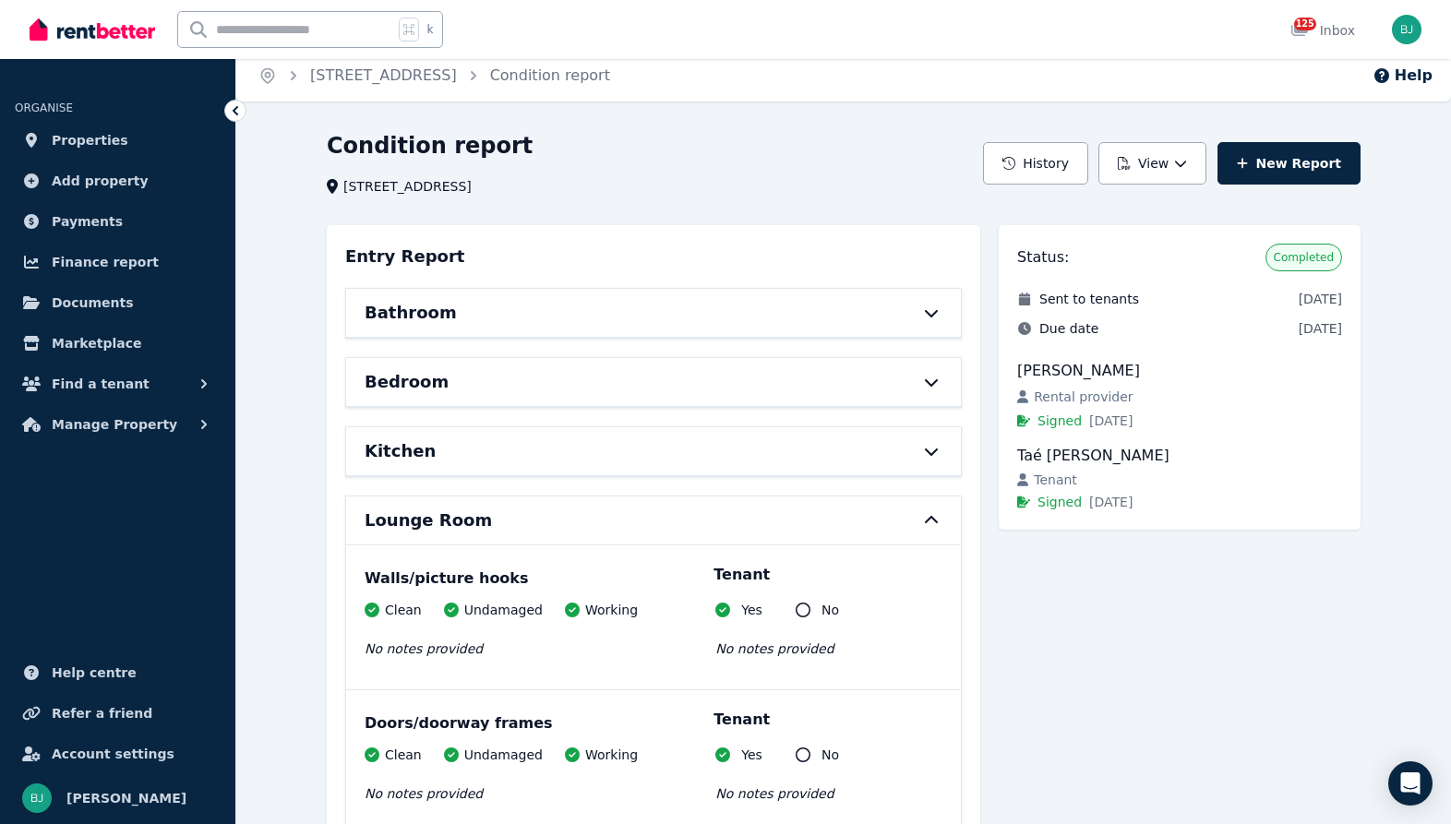
scroll to position [0, 0]
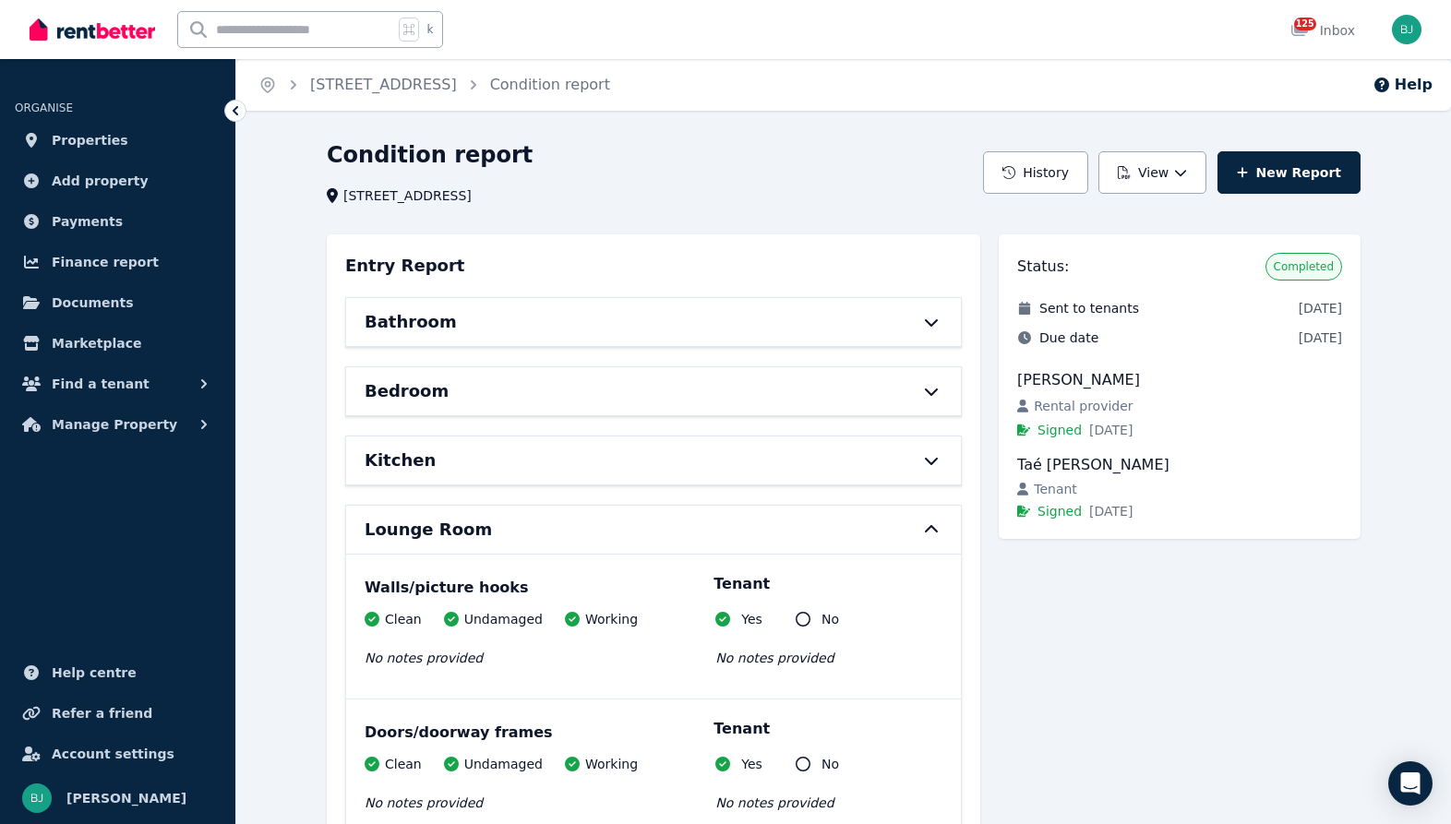
click at [937, 459] on icon at bounding box center [931, 461] width 13 height 7
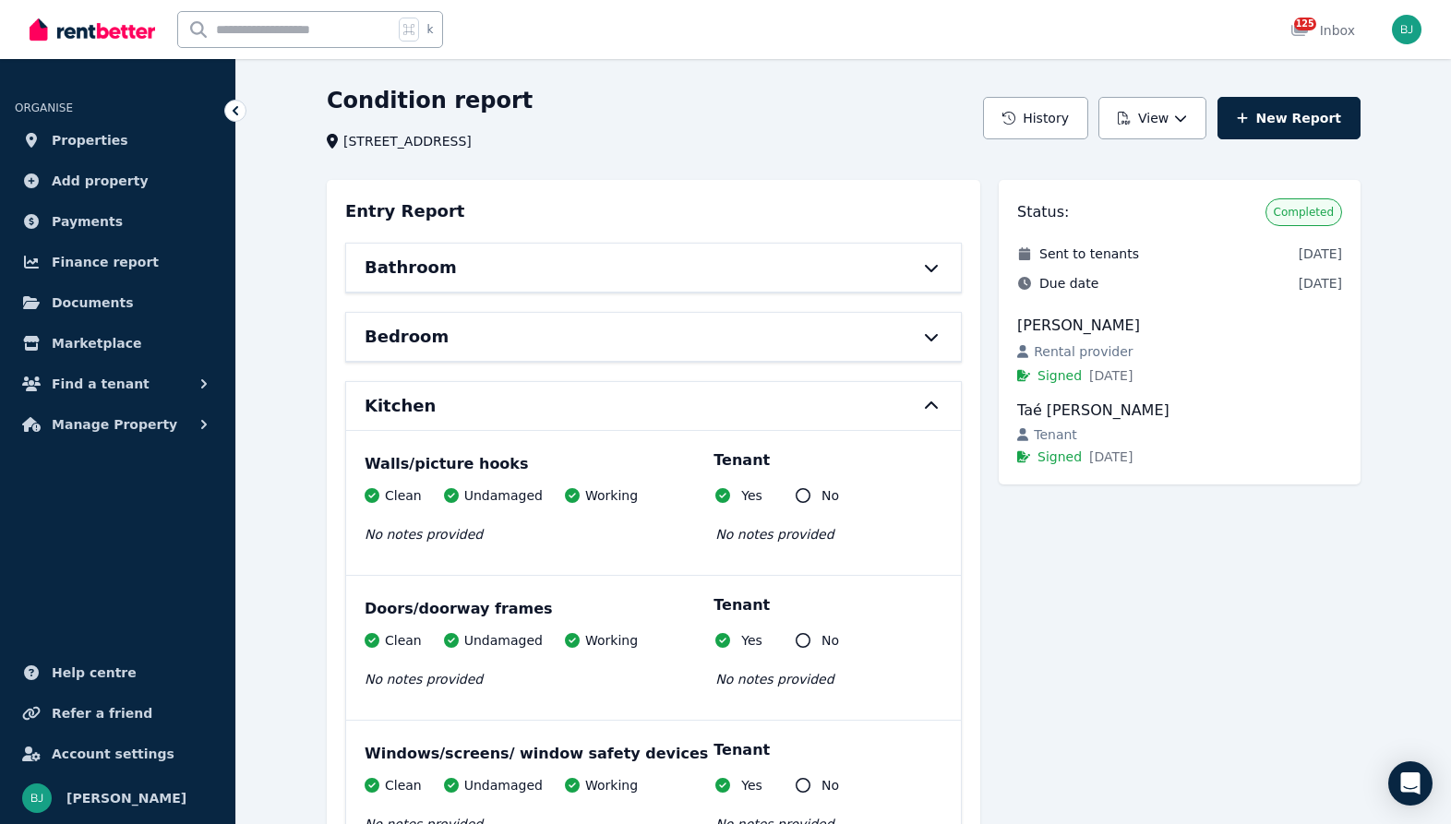
scroll to position [6, 0]
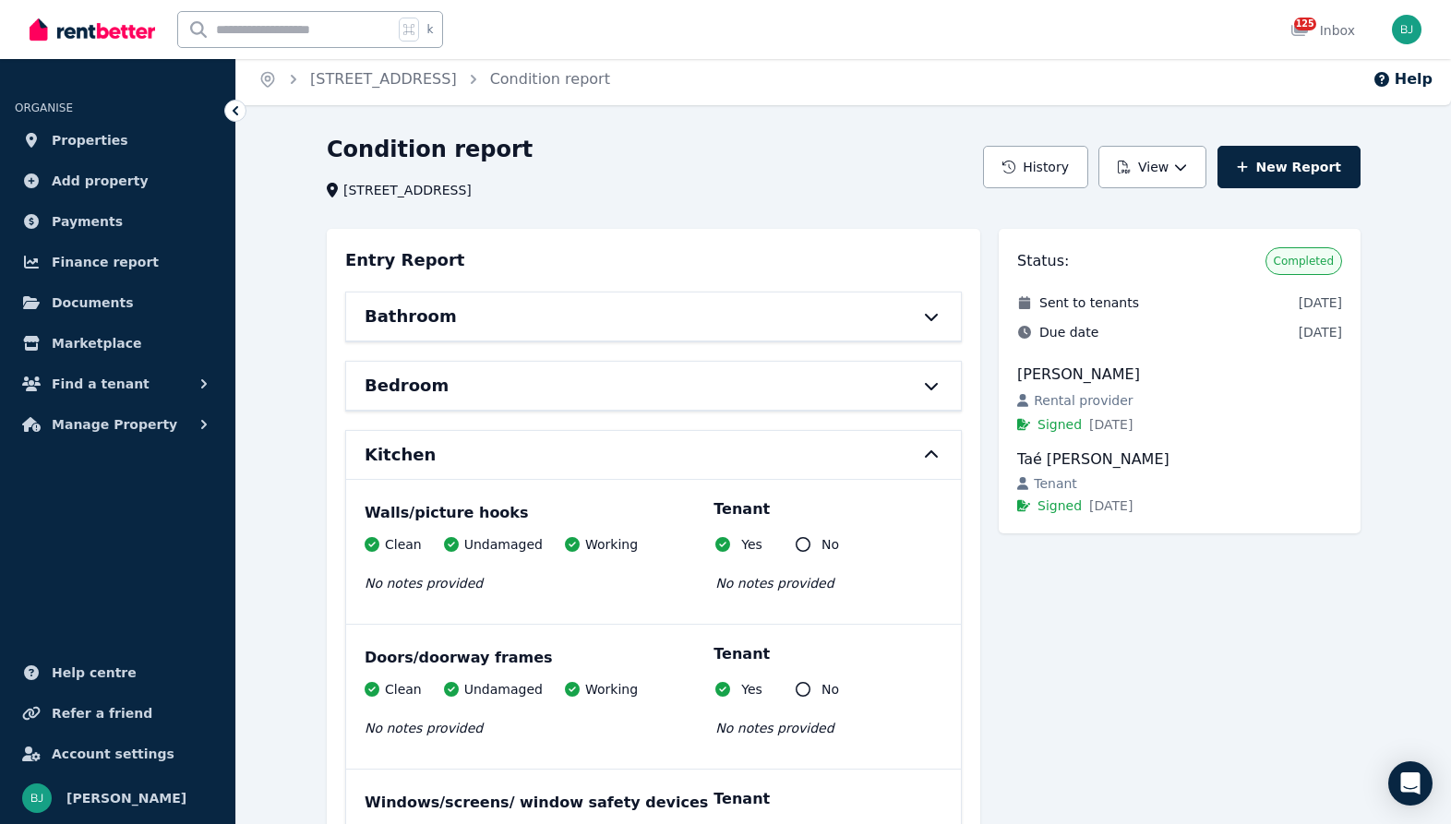
click at [926, 375] on div "Bedroom" at bounding box center [653, 386] width 615 height 48
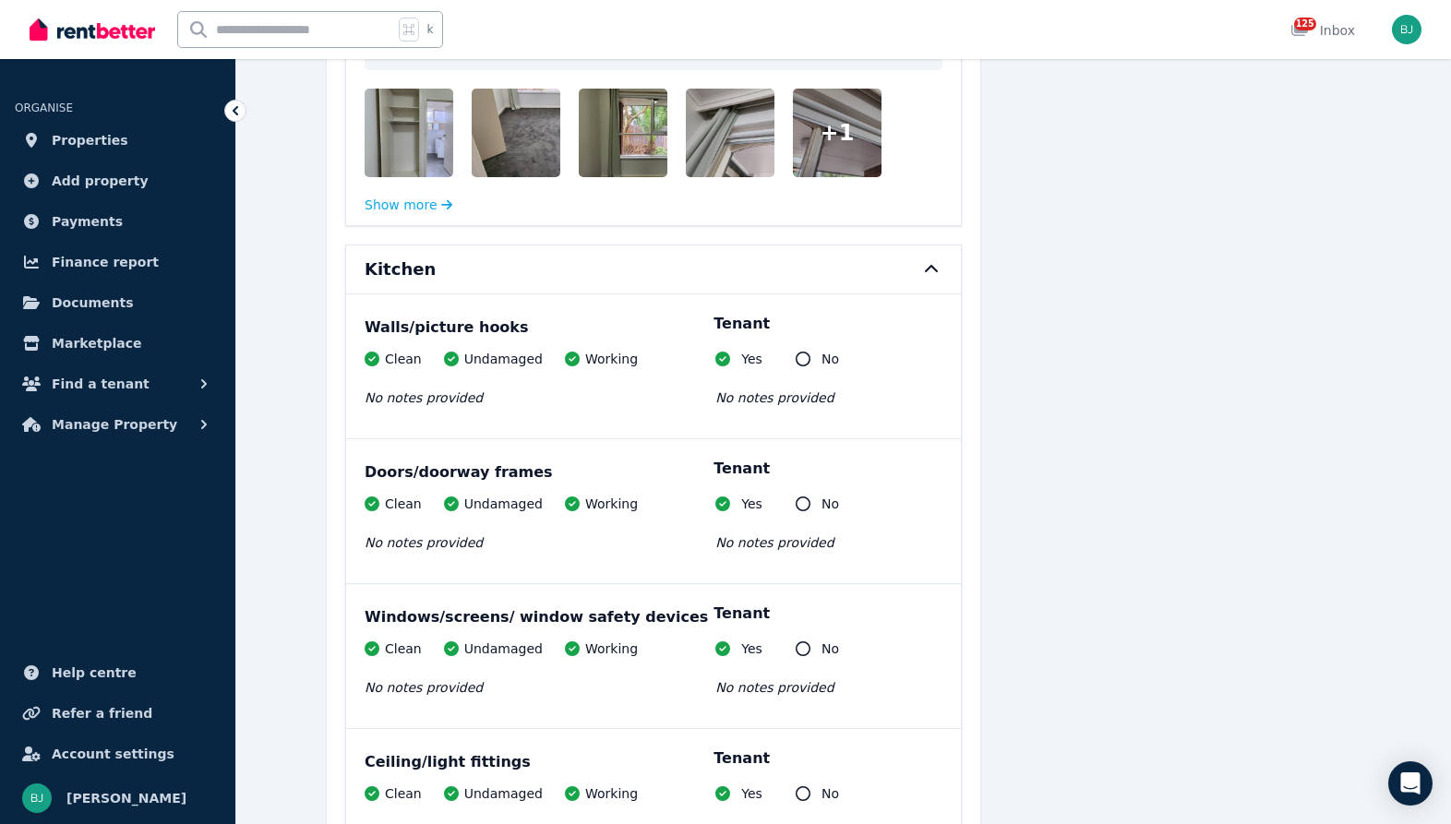
scroll to position [1647, 0]
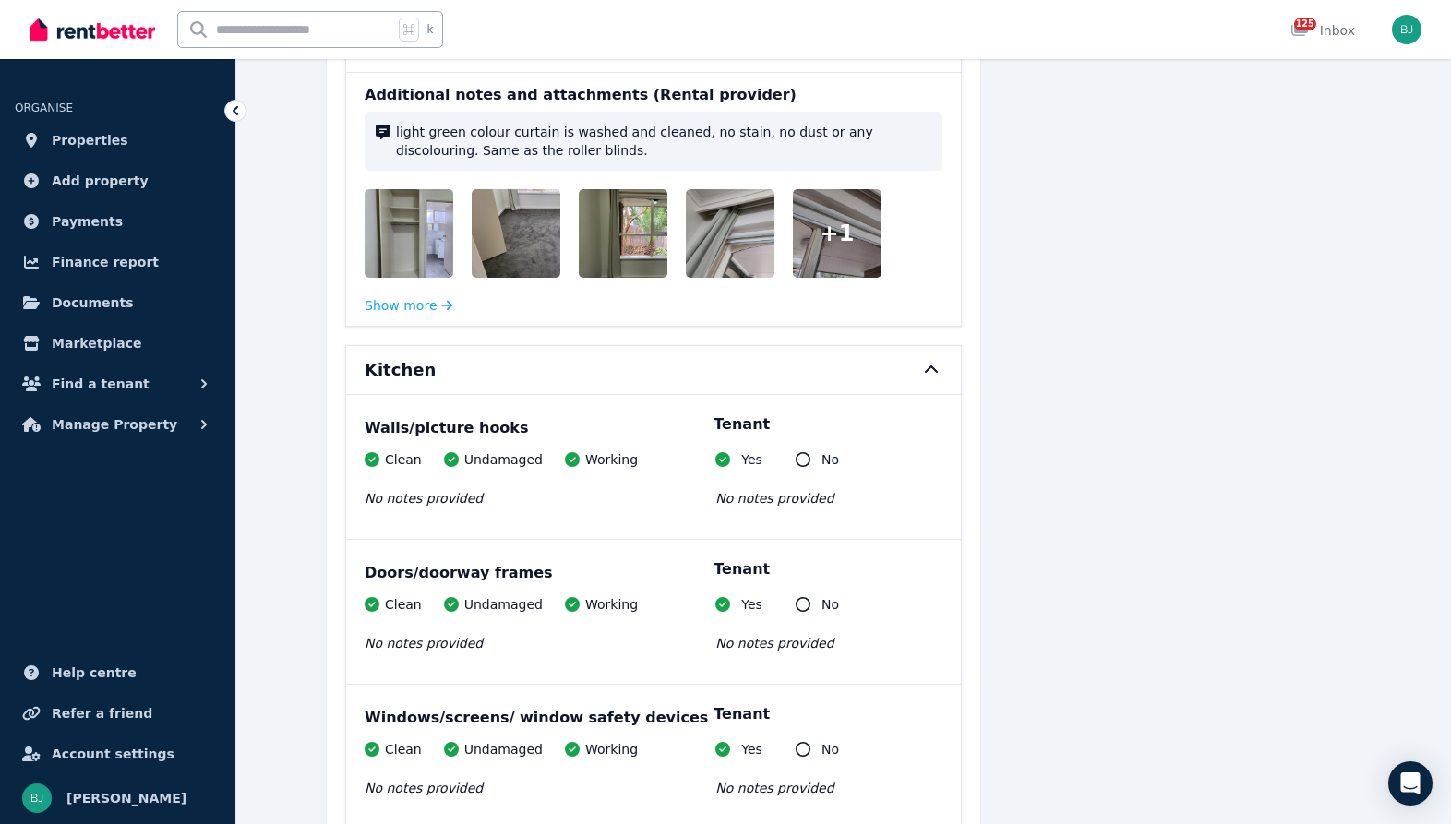
click at [630, 250] on img at bounding box center [658, 233] width 158 height 89
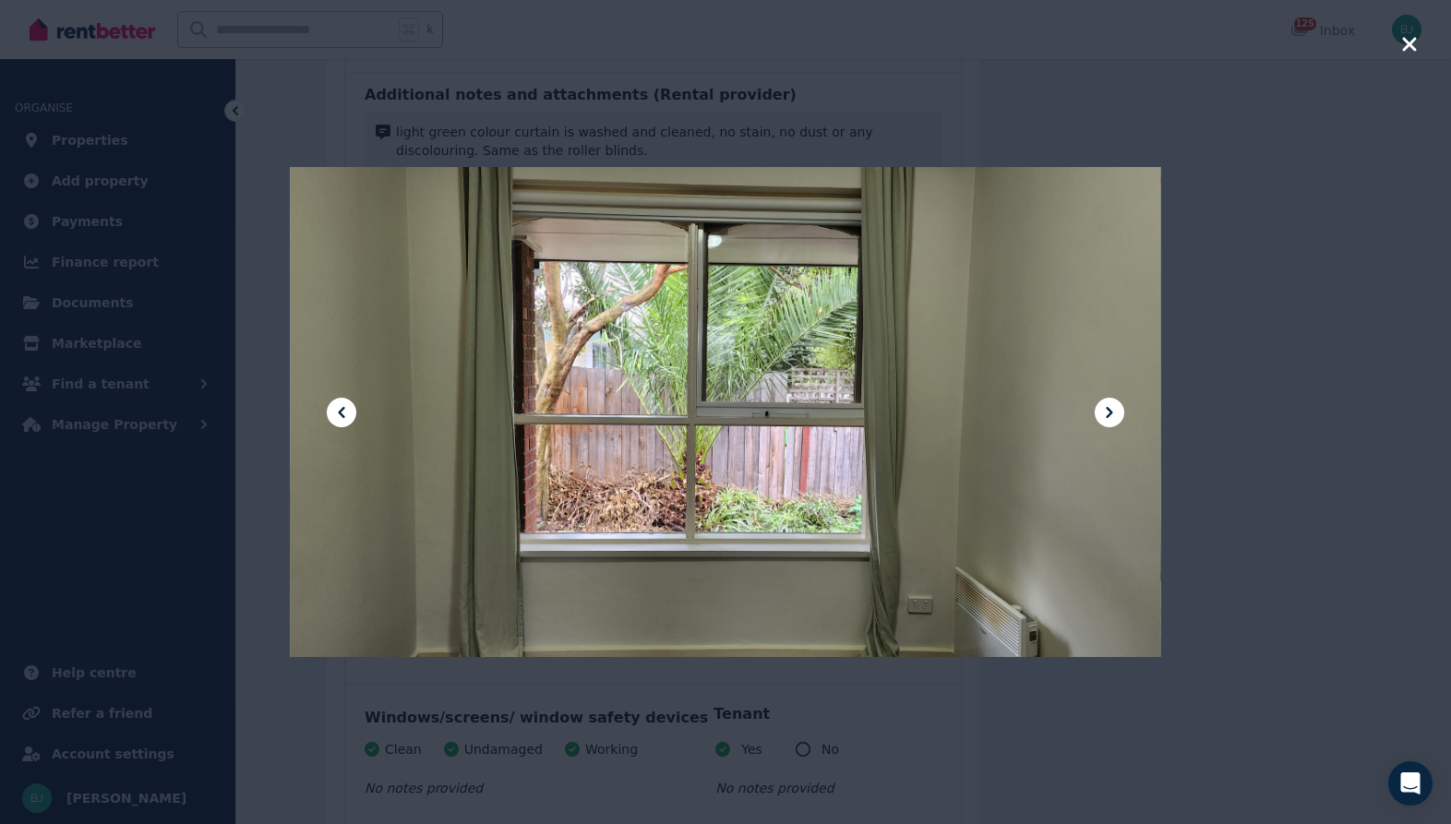
click at [1128, 418] on div at bounding box center [725, 412] width 870 height 1546
click at [1109, 416] on icon at bounding box center [1109, 412] width 22 height 22
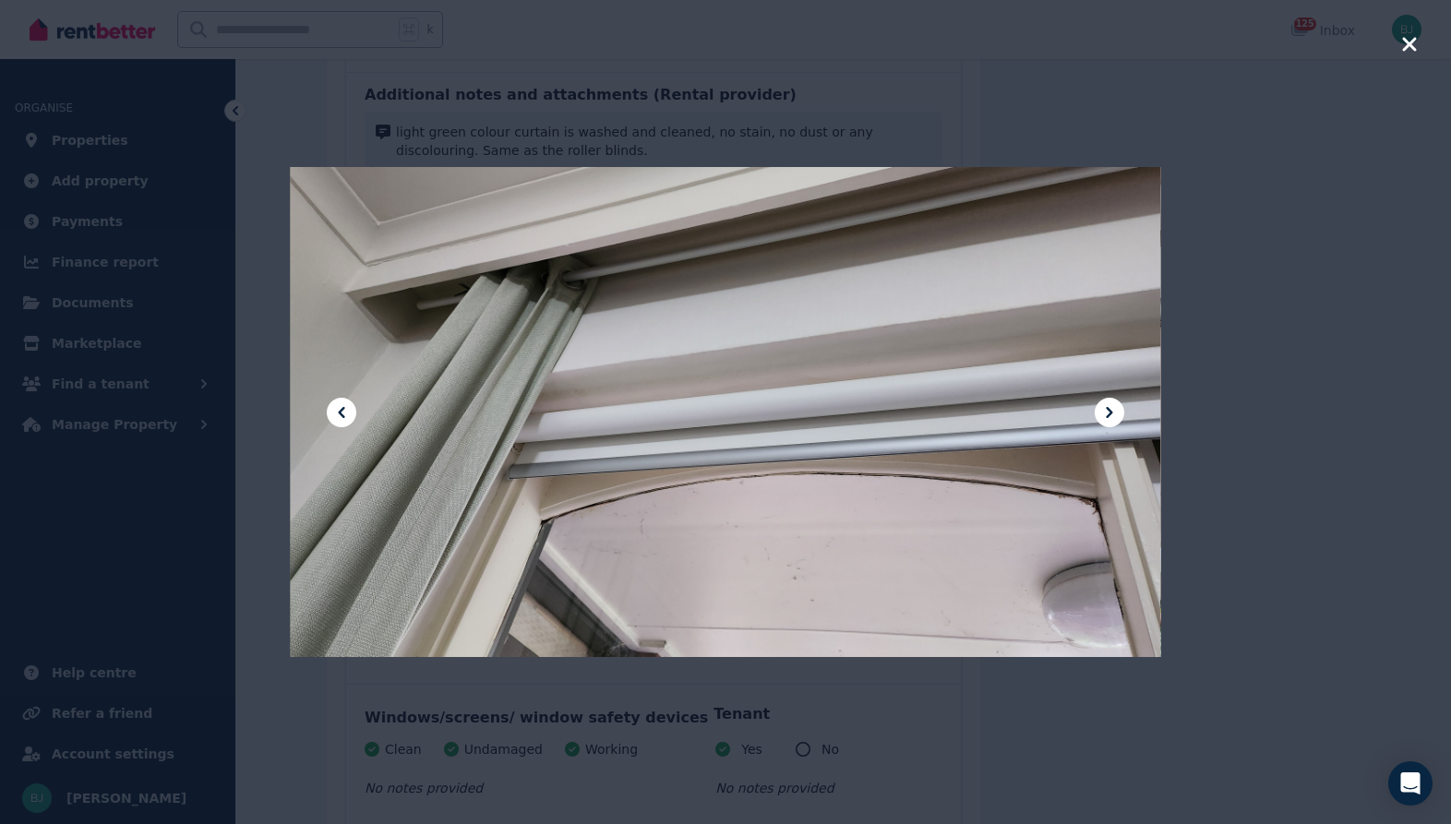
click at [1109, 416] on icon at bounding box center [1109, 412] width 22 height 22
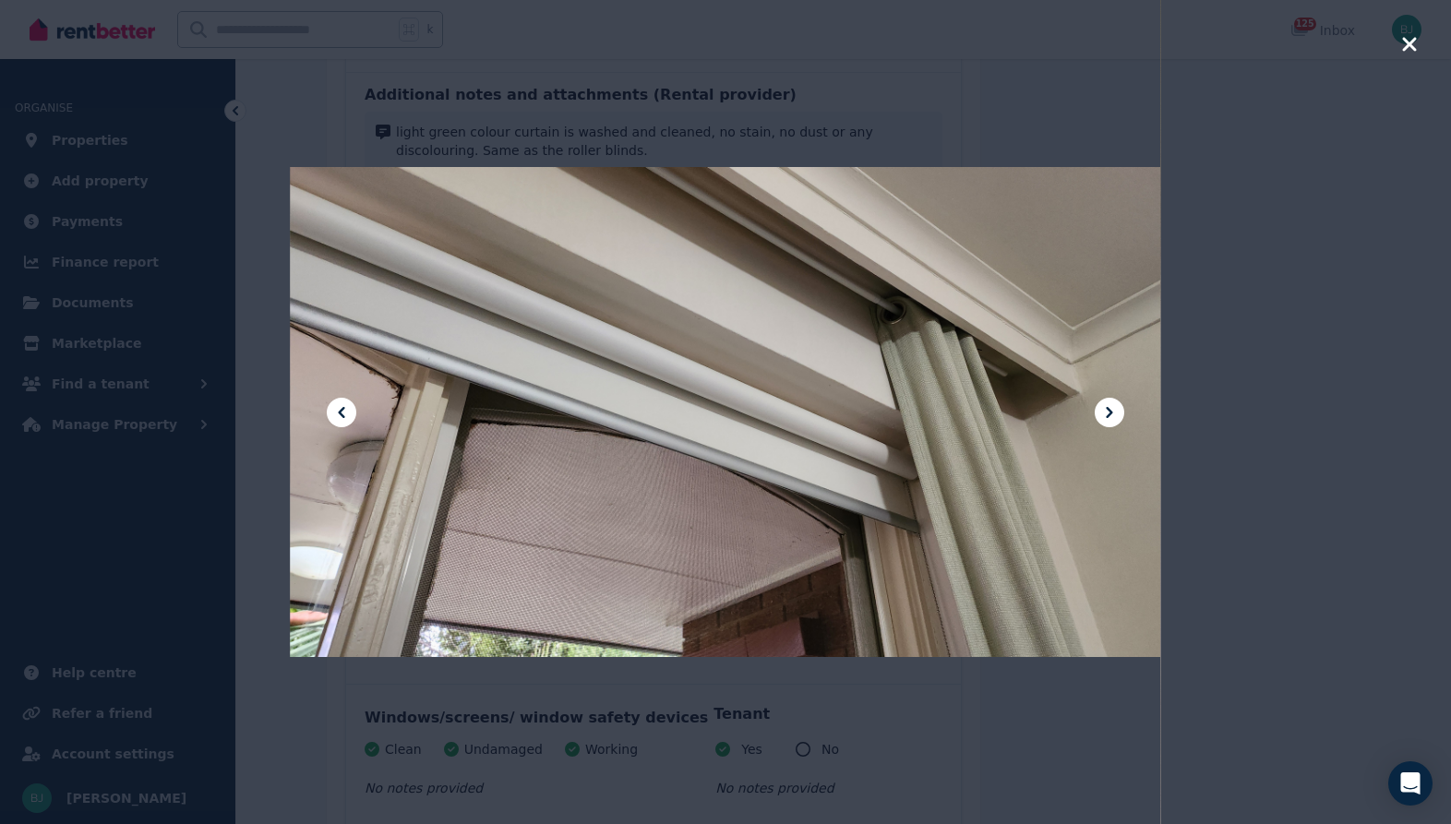
click at [1109, 416] on icon at bounding box center [1109, 412] width 22 height 22
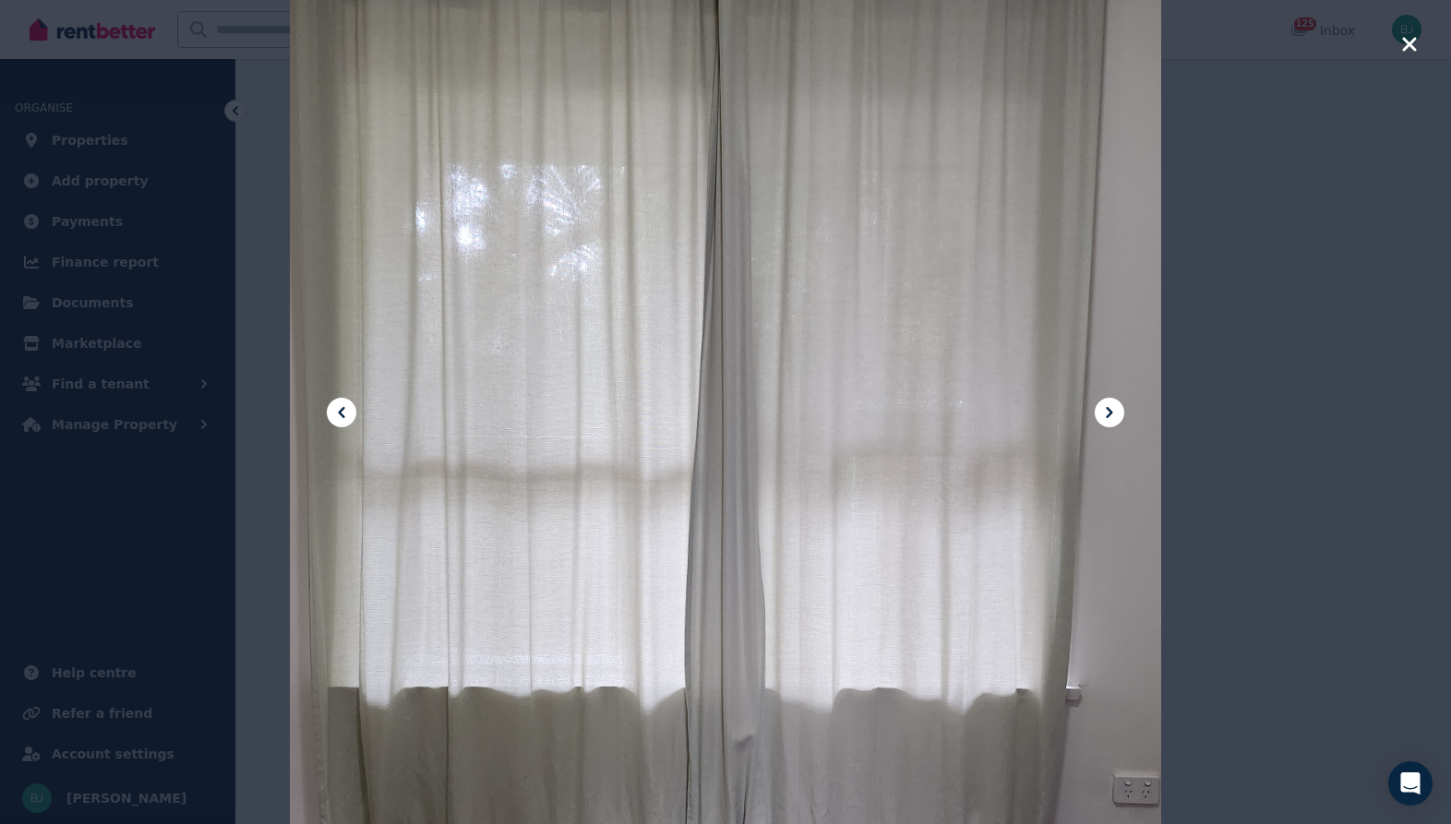
click at [1109, 416] on icon at bounding box center [1109, 412] width 22 height 22
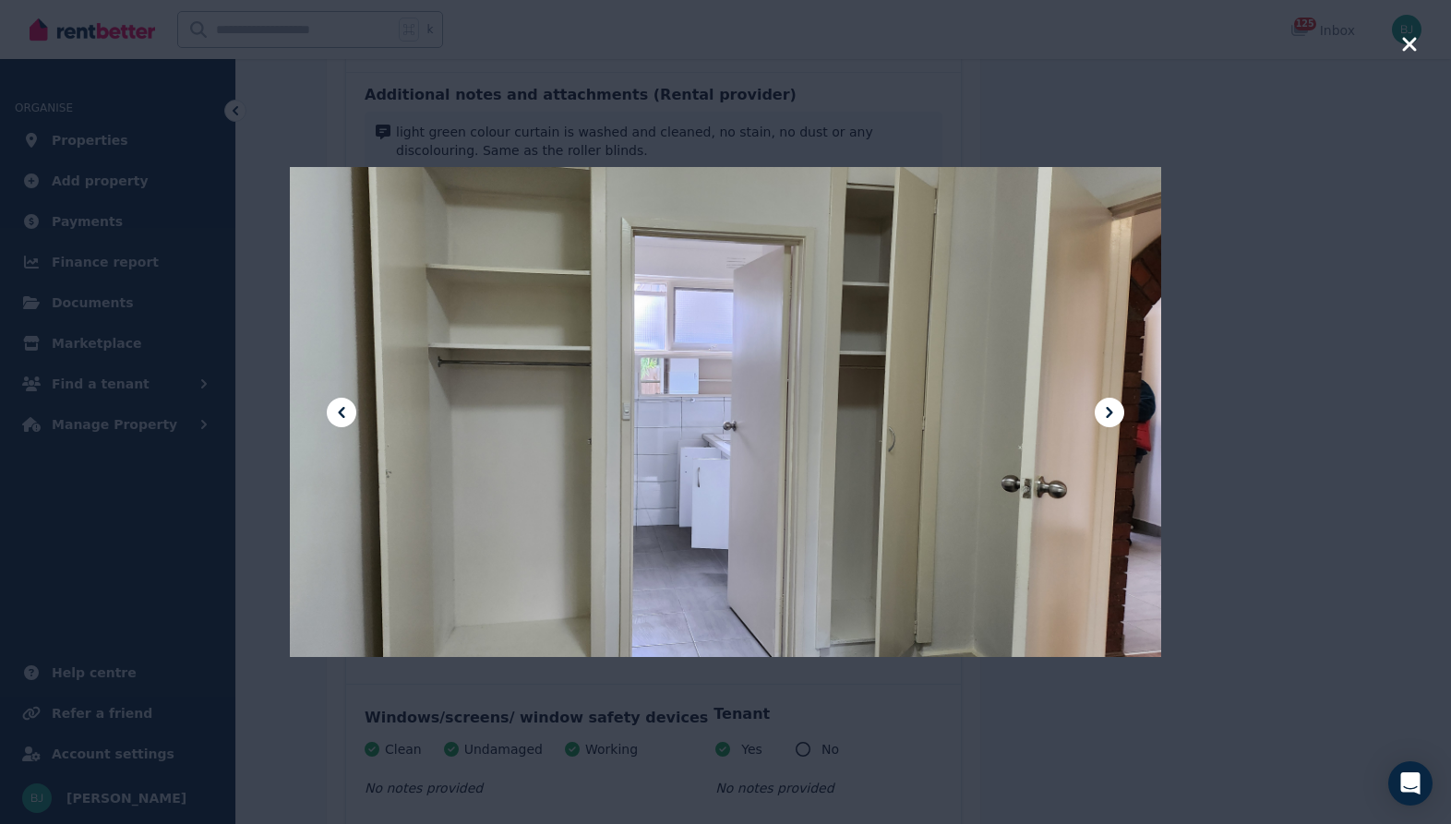
click at [1109, 416] on icon at bounding box center [1109, 412] width 22 height 22
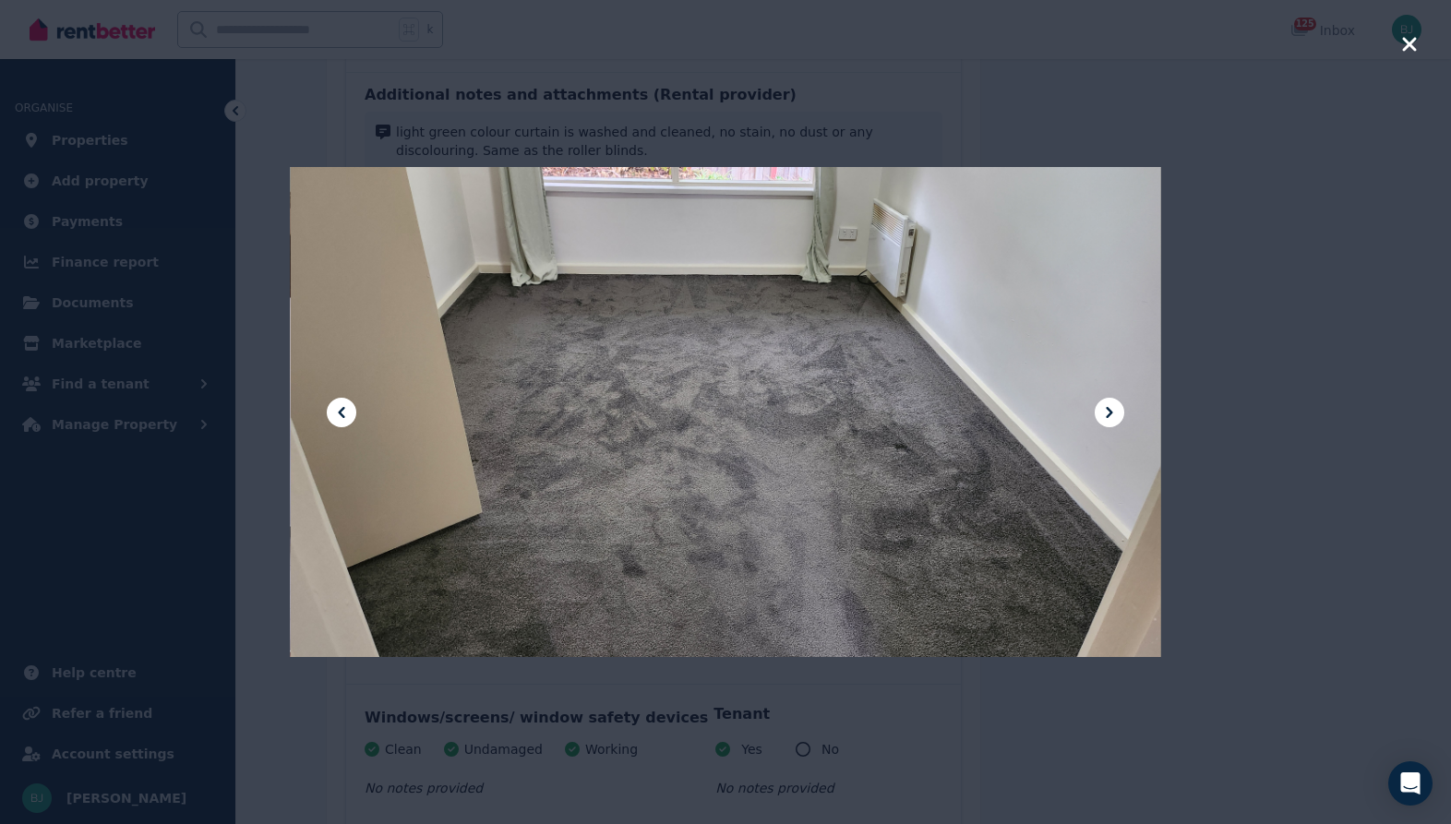
click at [1109, 416] on icon at bounding box center [1109, 412] width 22 height 22
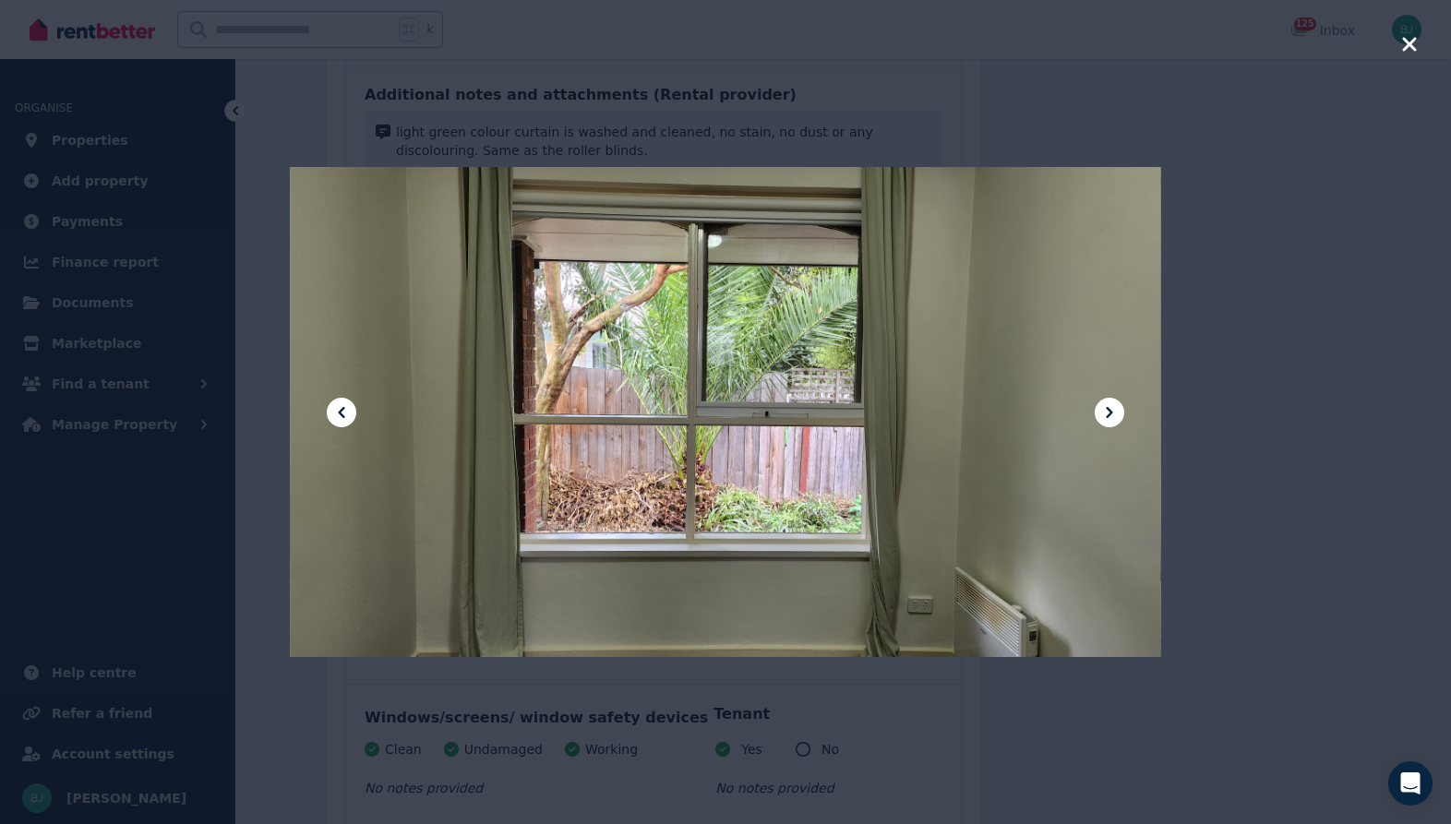
click at [1109, 416] on icon at bounding box center [1109, 412] width 22 height 22
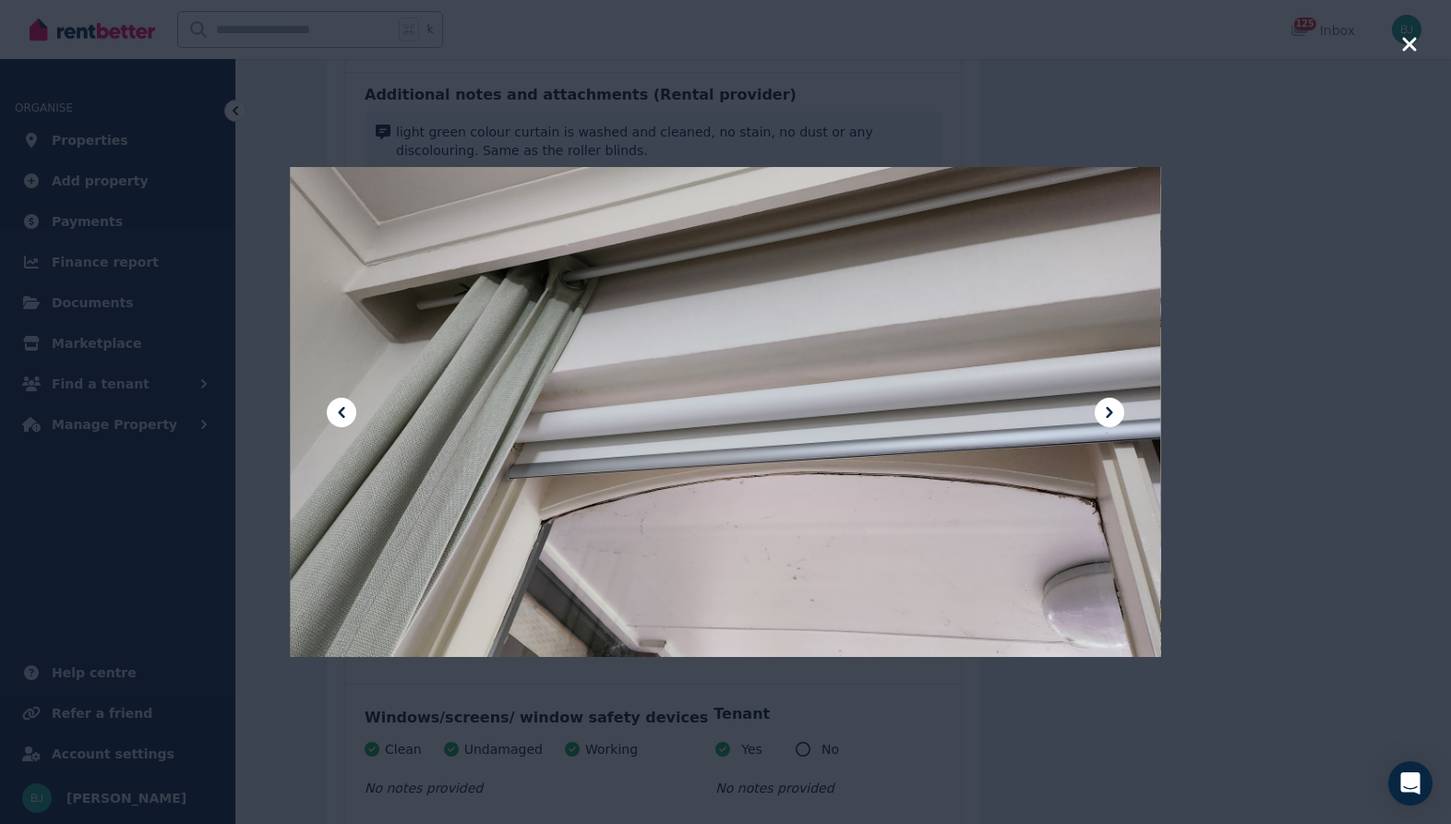
click at [1408, 52] on icon "button" at bounding box center [1409, 44] width 17 height 22
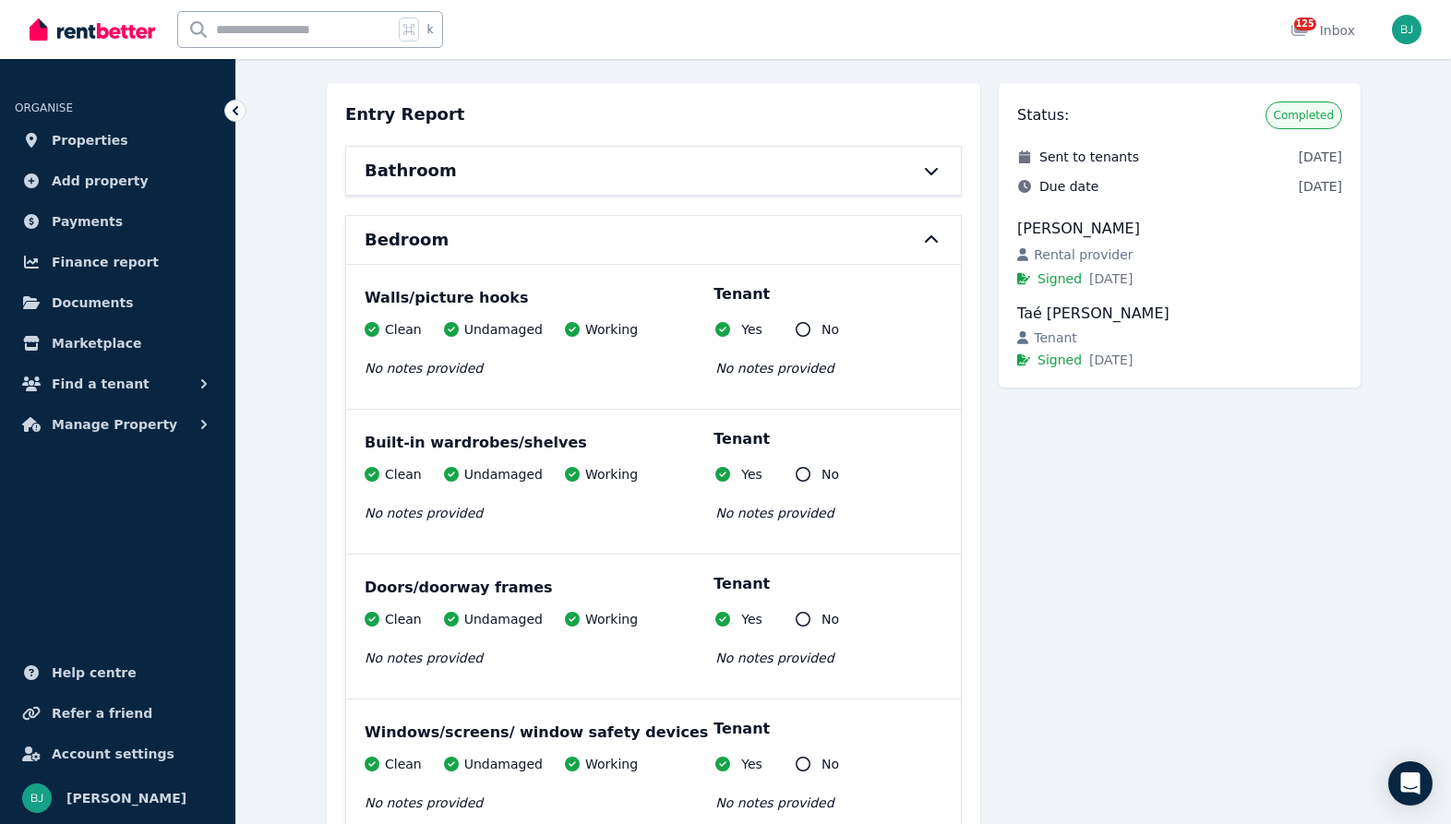
scroll to position [150, 0]
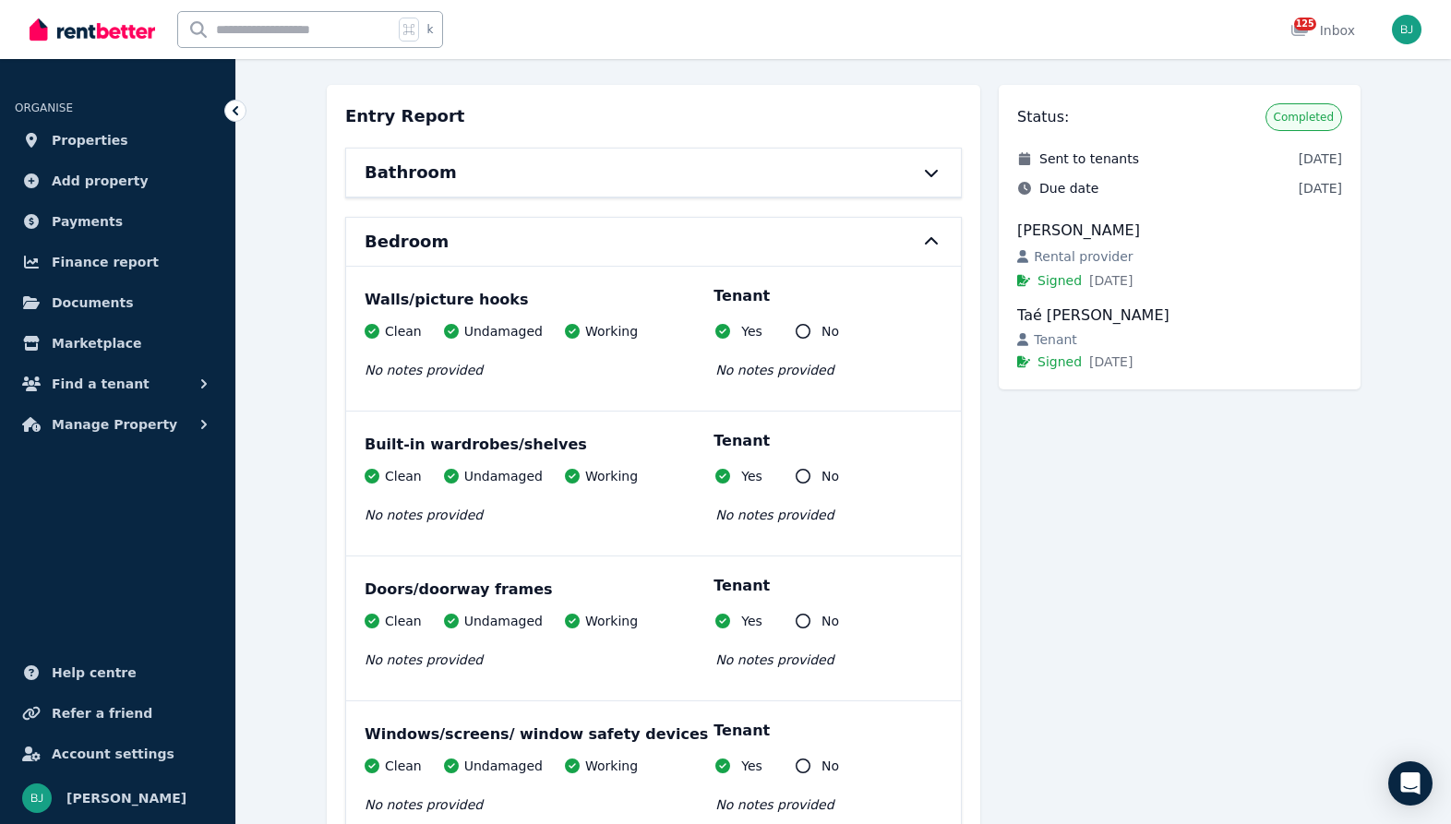
click at [933, 185] on div "Bathroom" at bounding box center [653, 173] width 615 height 48
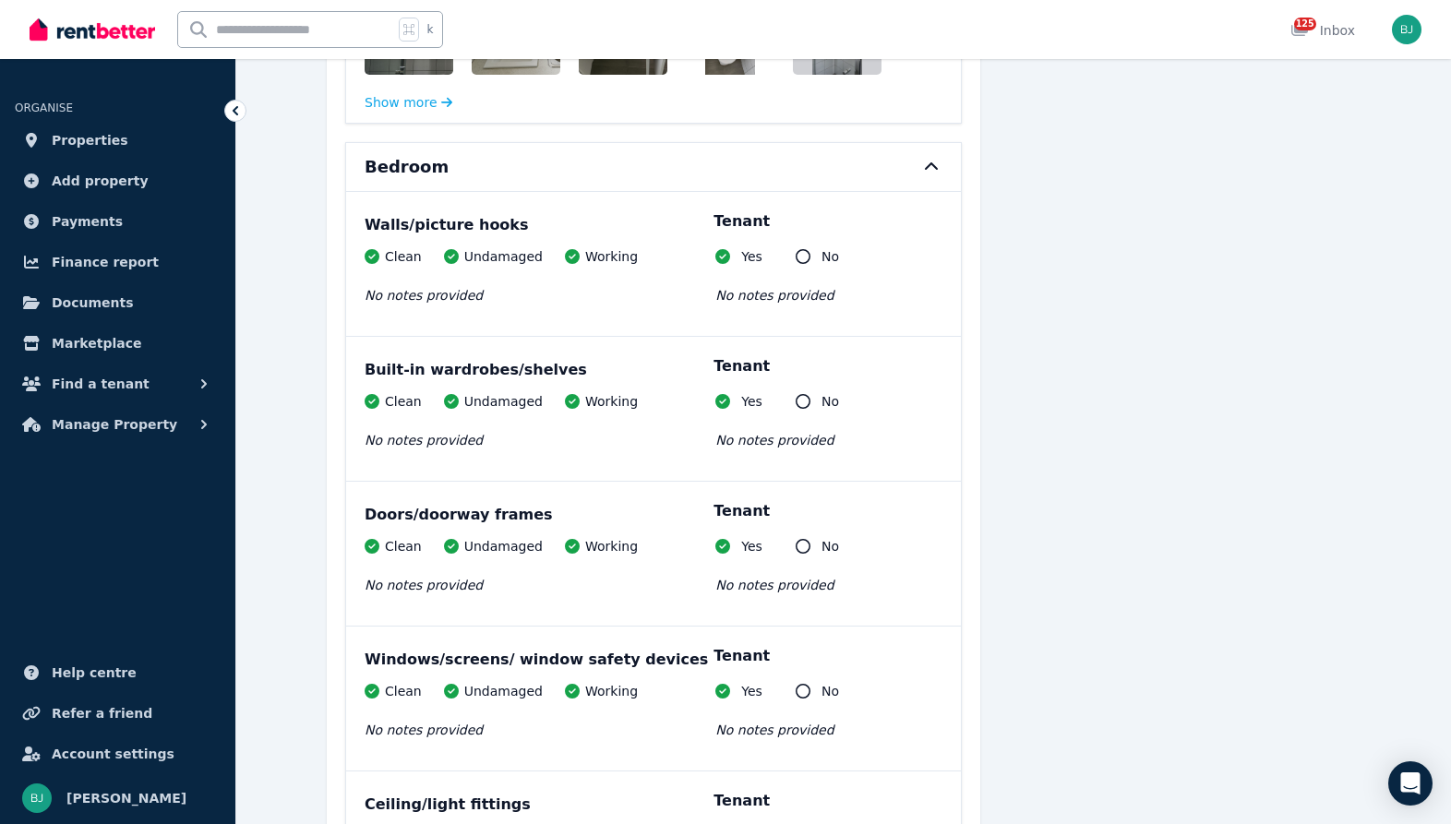
scroll to position [2357, 0]
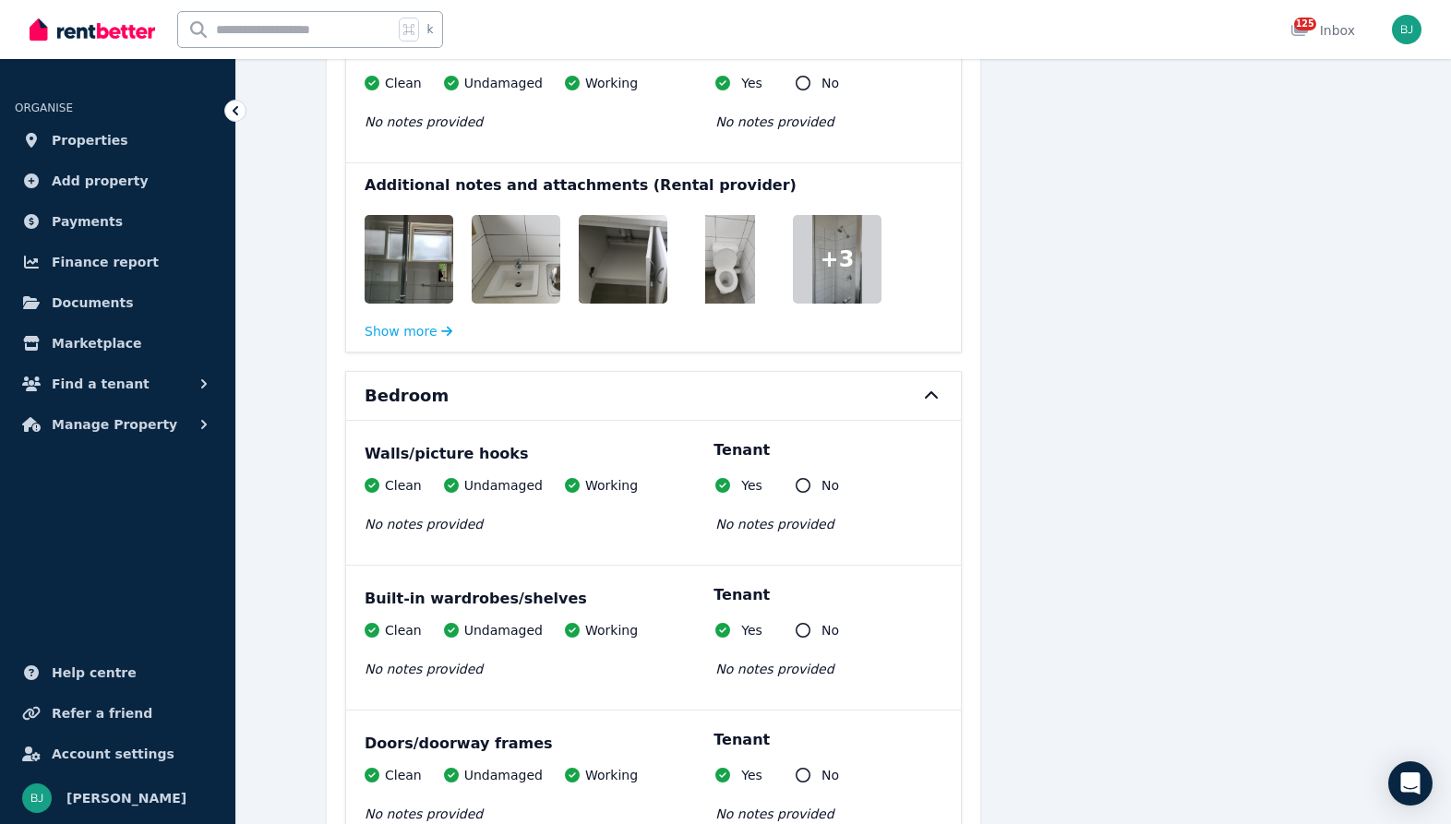
click at [721, 282] on img at bounding box center [730, 259] width 50 height 89
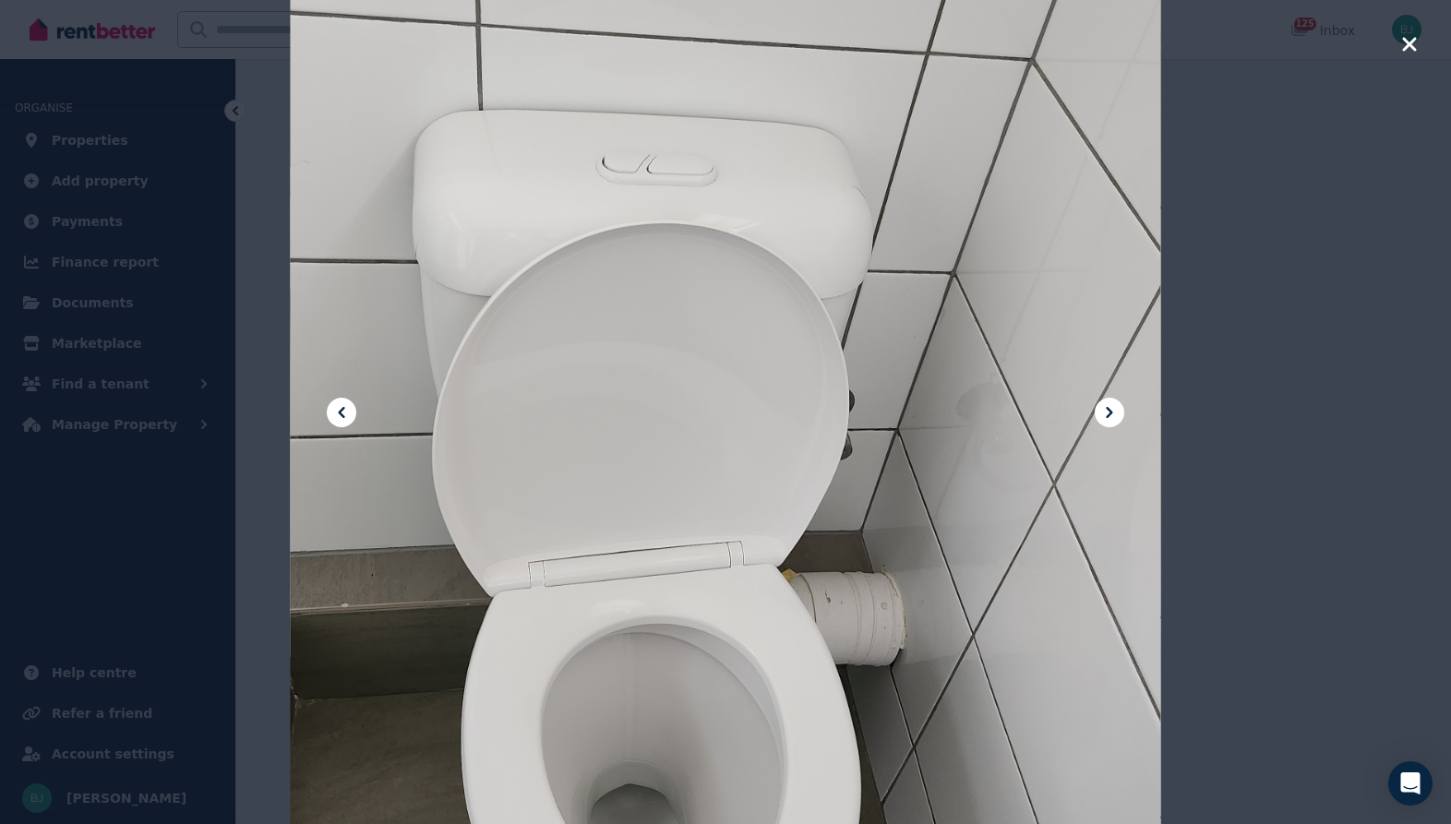
click at [1101, 412] on icon at bounding box center [1109, 412] width 22 height 22
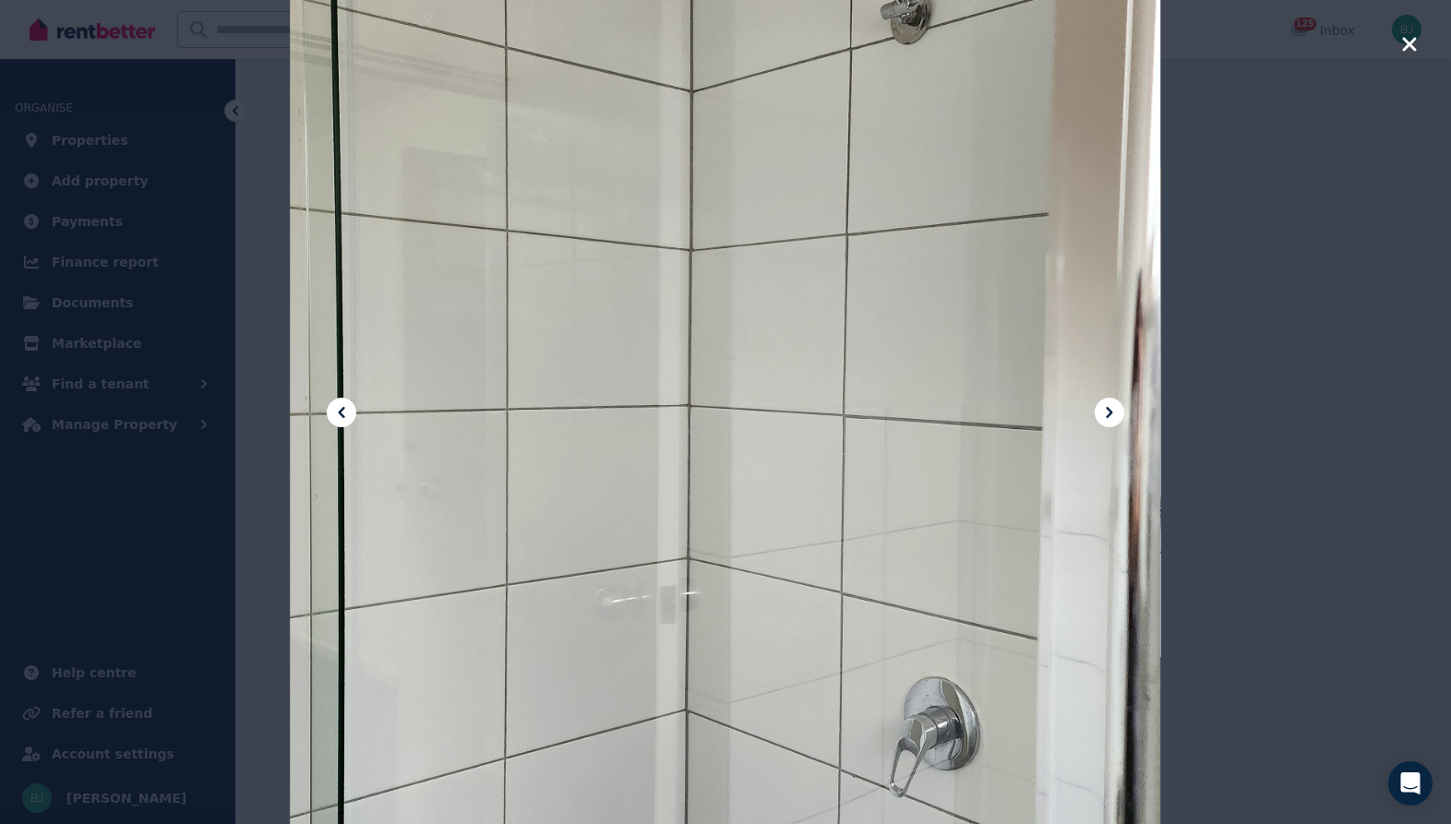
click at [1111, 410] on icon at bounding box center [1109, 412] width 22 height 22
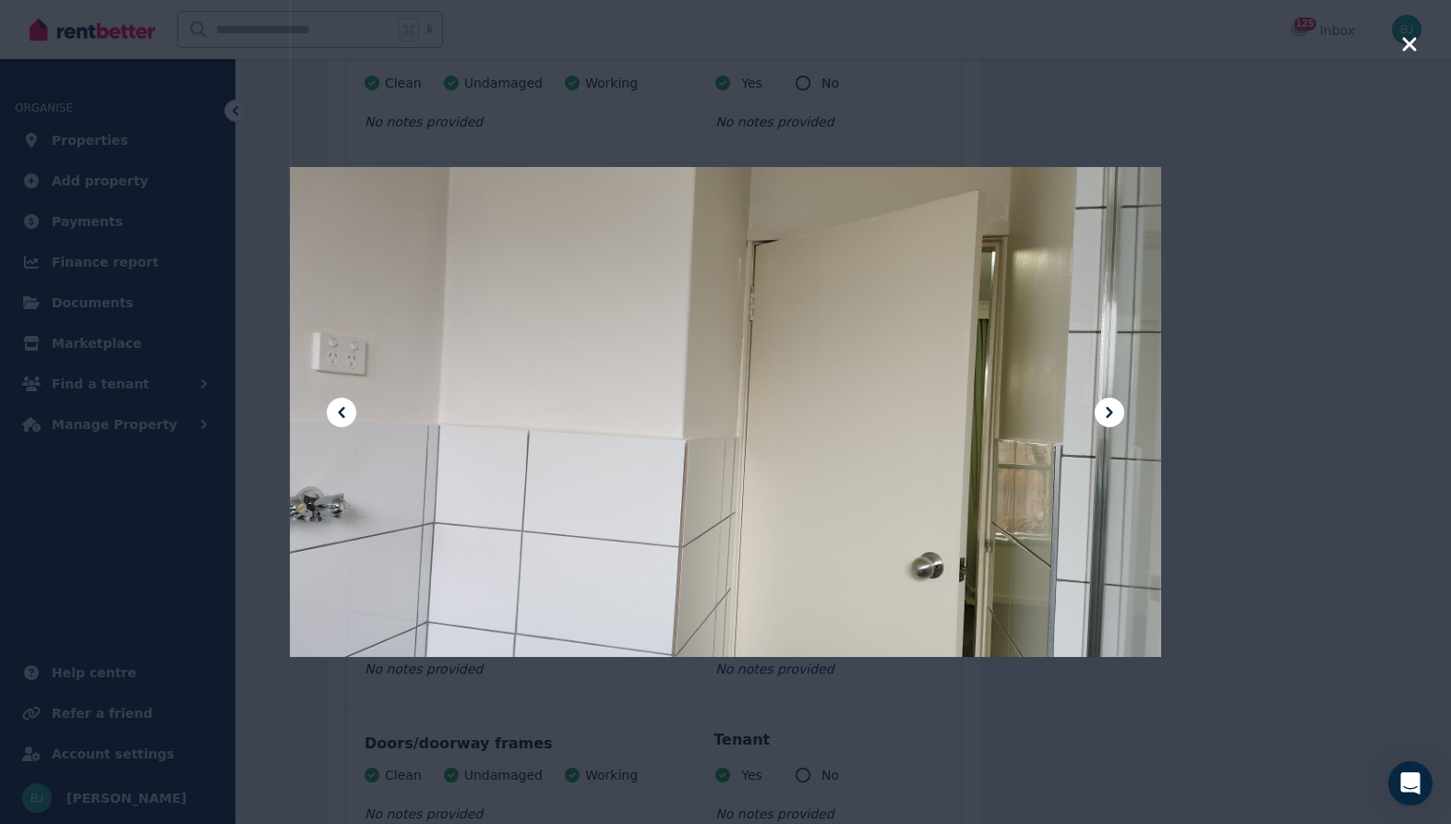
click at [1111, 410] on icon at bounding box center [1109, 412] width 22 height 22
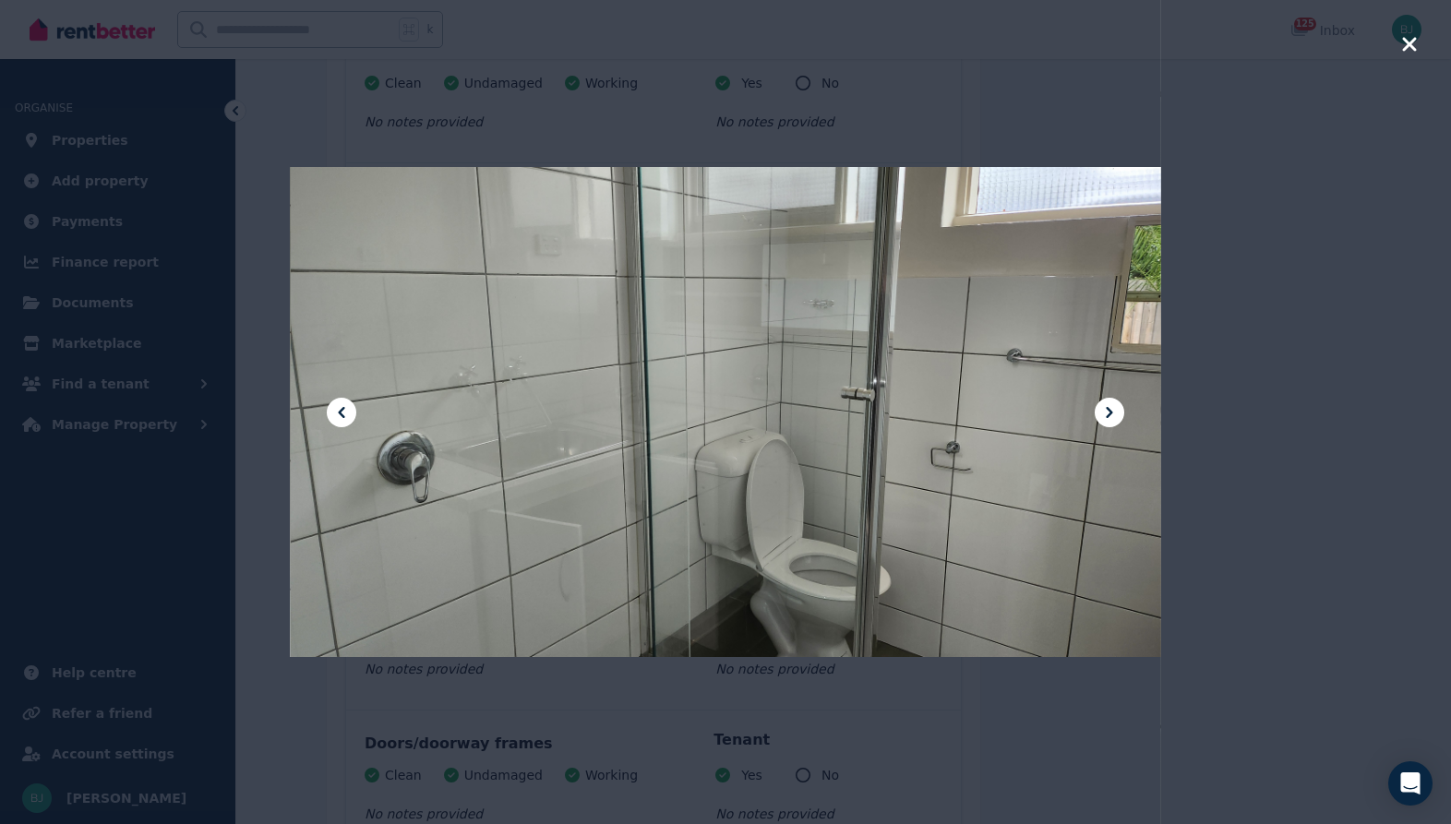
click at [1111, 410] on icon at bounding box center [1109, 412] width 22 height 22
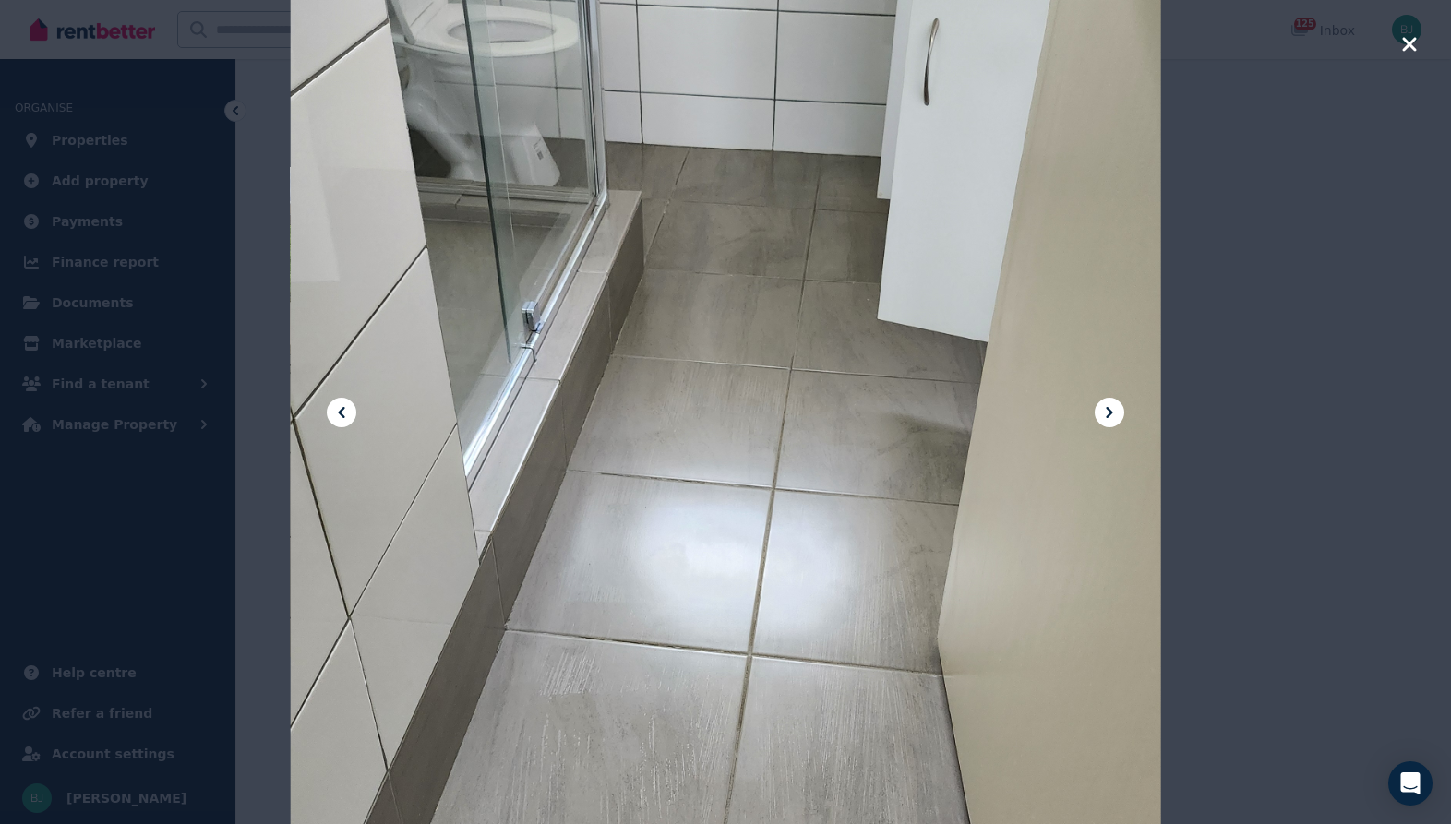
click at [1111, 410] on icon at bounding box center [1109, 412] width 22 height 22
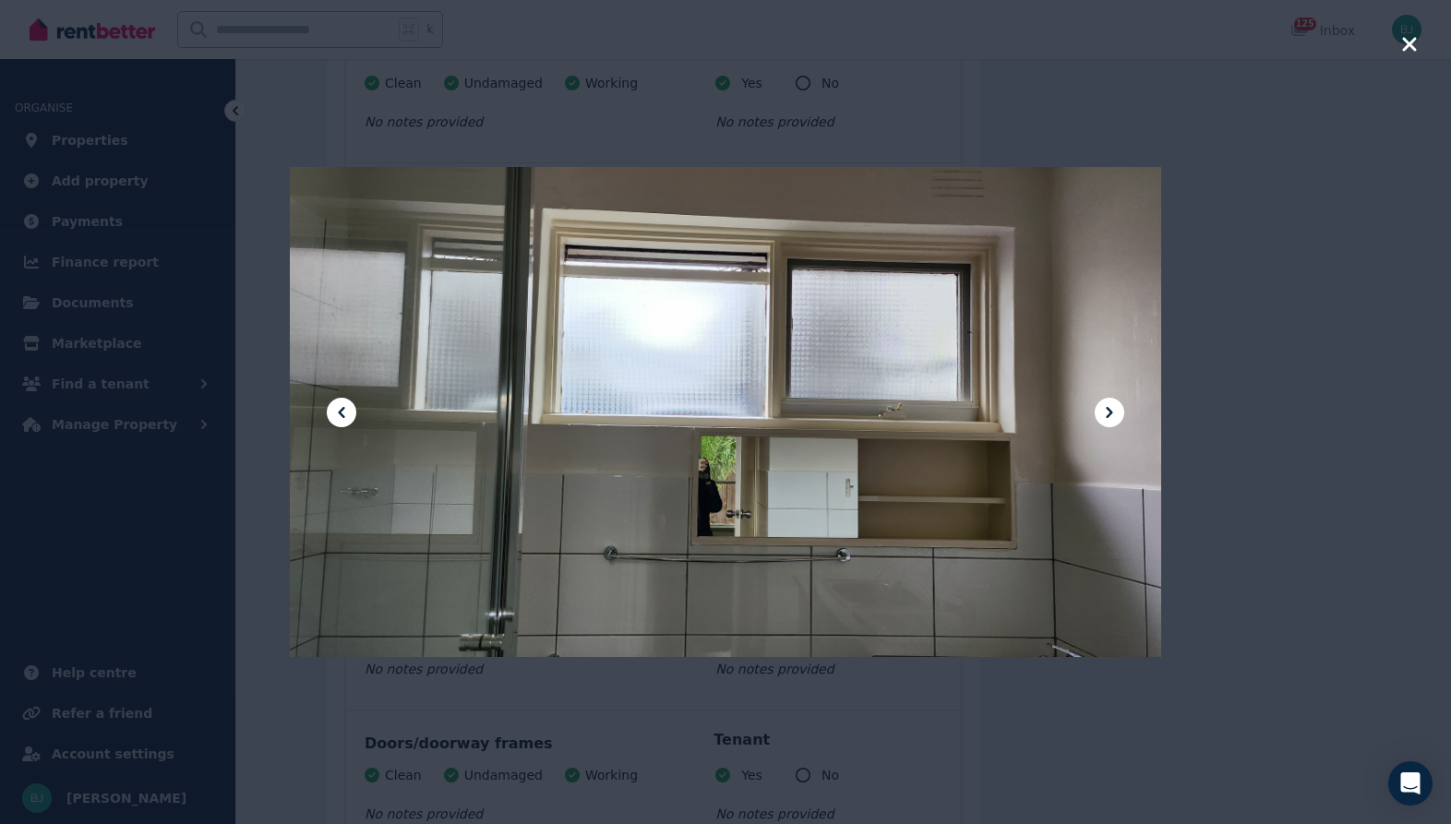
click at [1111, 410] on icon at bounding box center [1109, 412] width 22 height 22
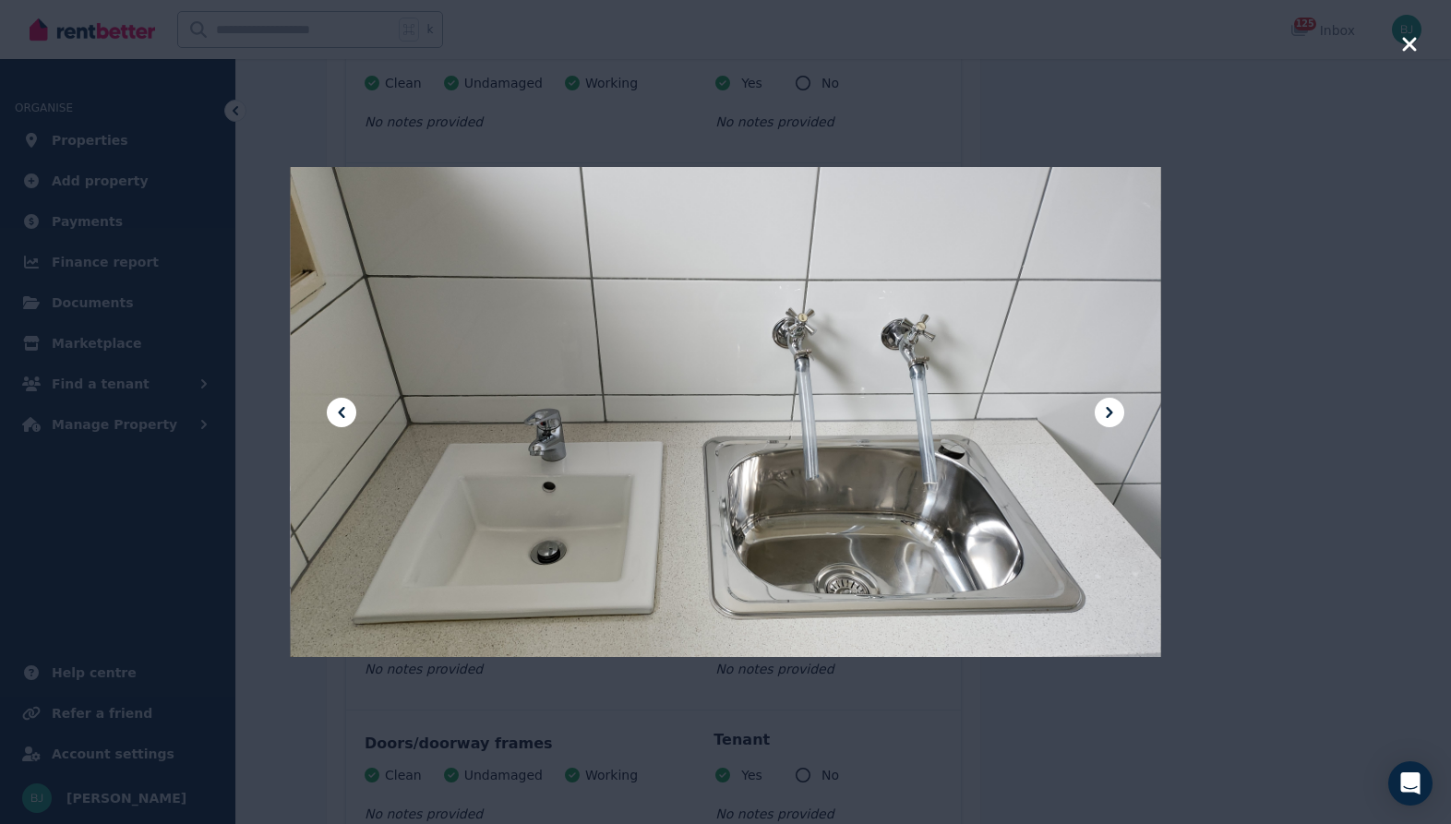
click at [1111, 410] on icon at bounding box center [1109, 412] width 22 height 22
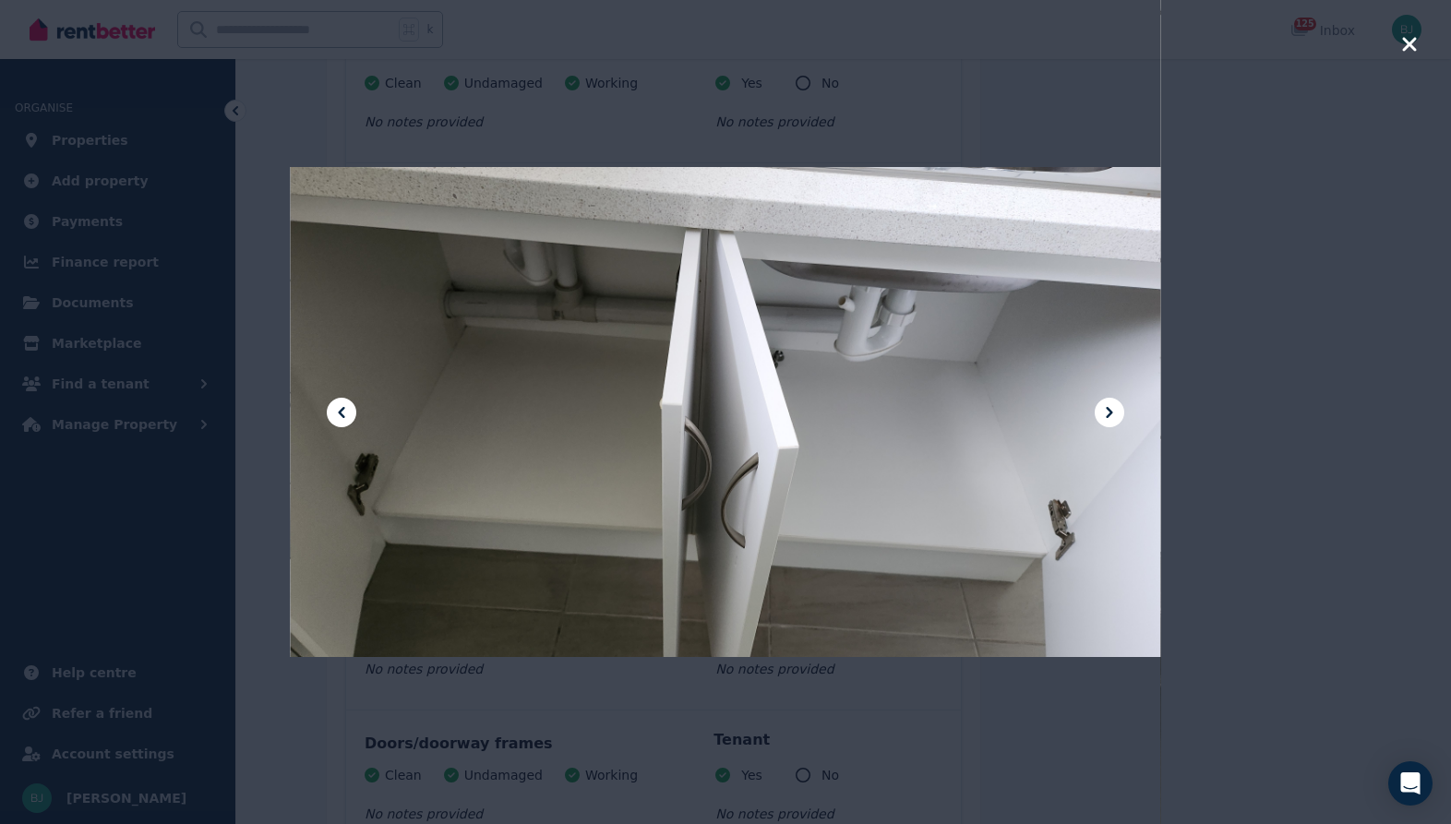
click at [1111, 410] on icon at bounding box center [1109, 412] width 22 height 22
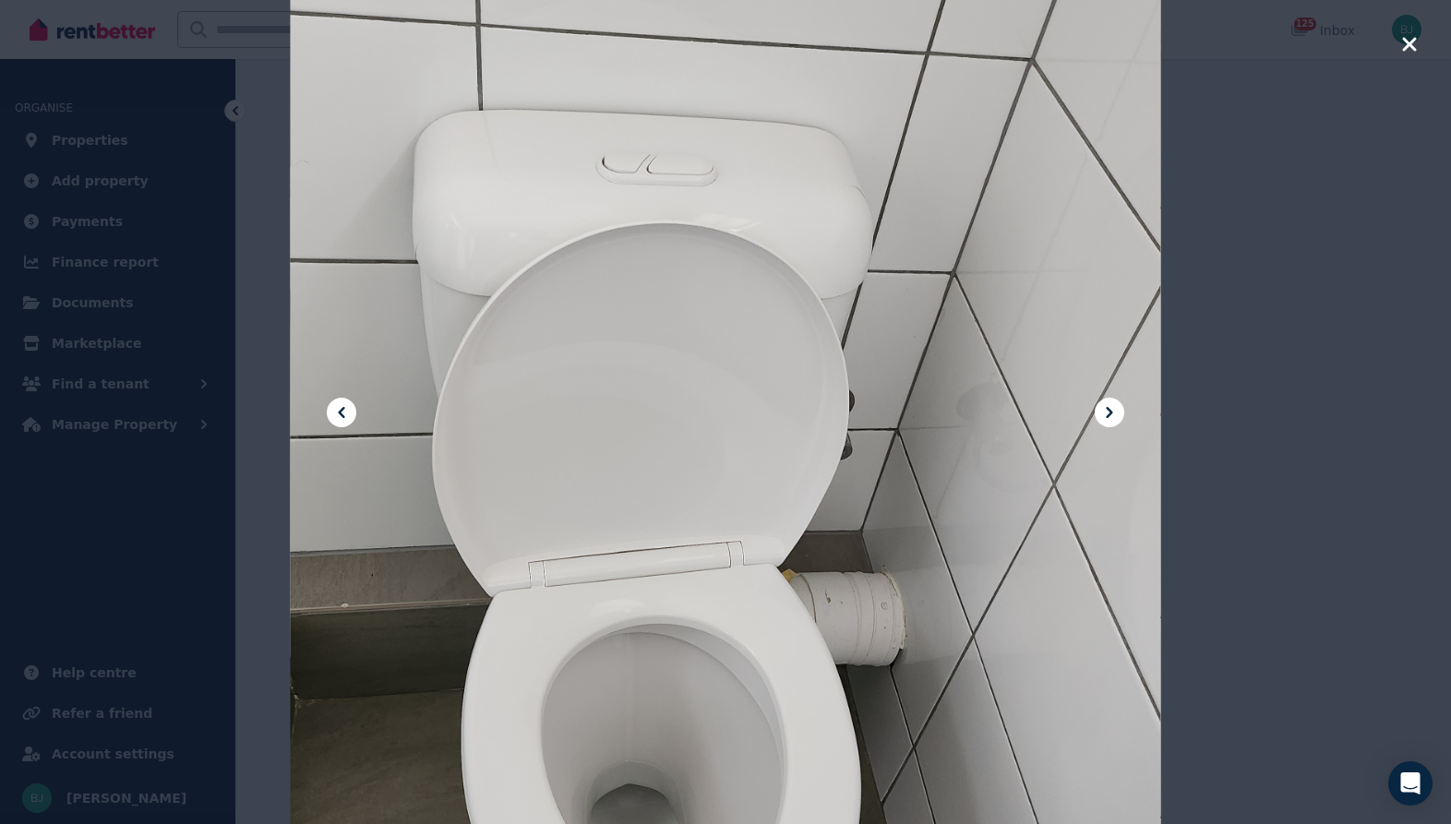
click at [1111, 410] on icon at bounding box center [1109, 412] width 22 height 22
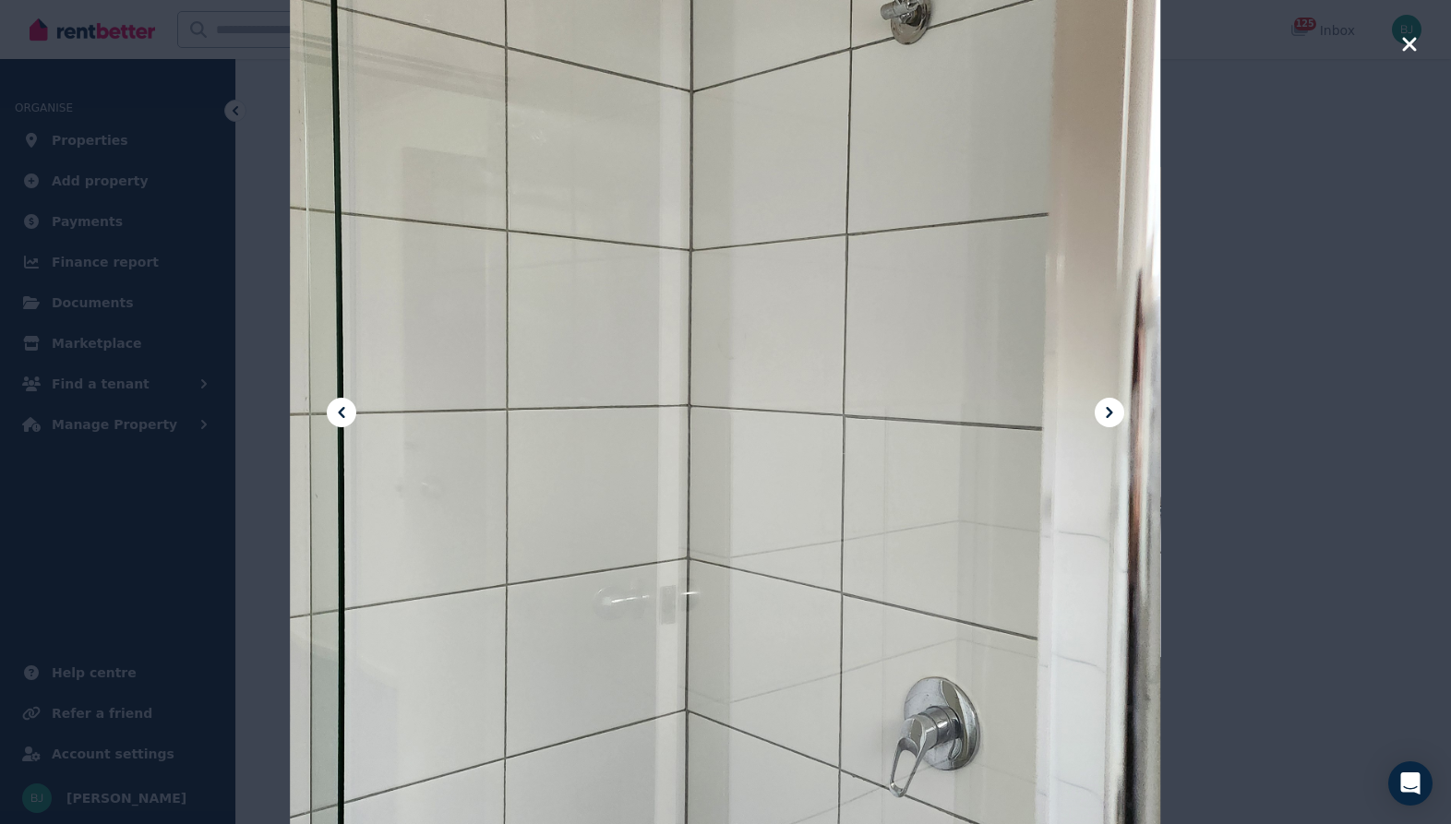
click at [1111, 410] on icon at bounding box center [1109, 412] width 22 height 22
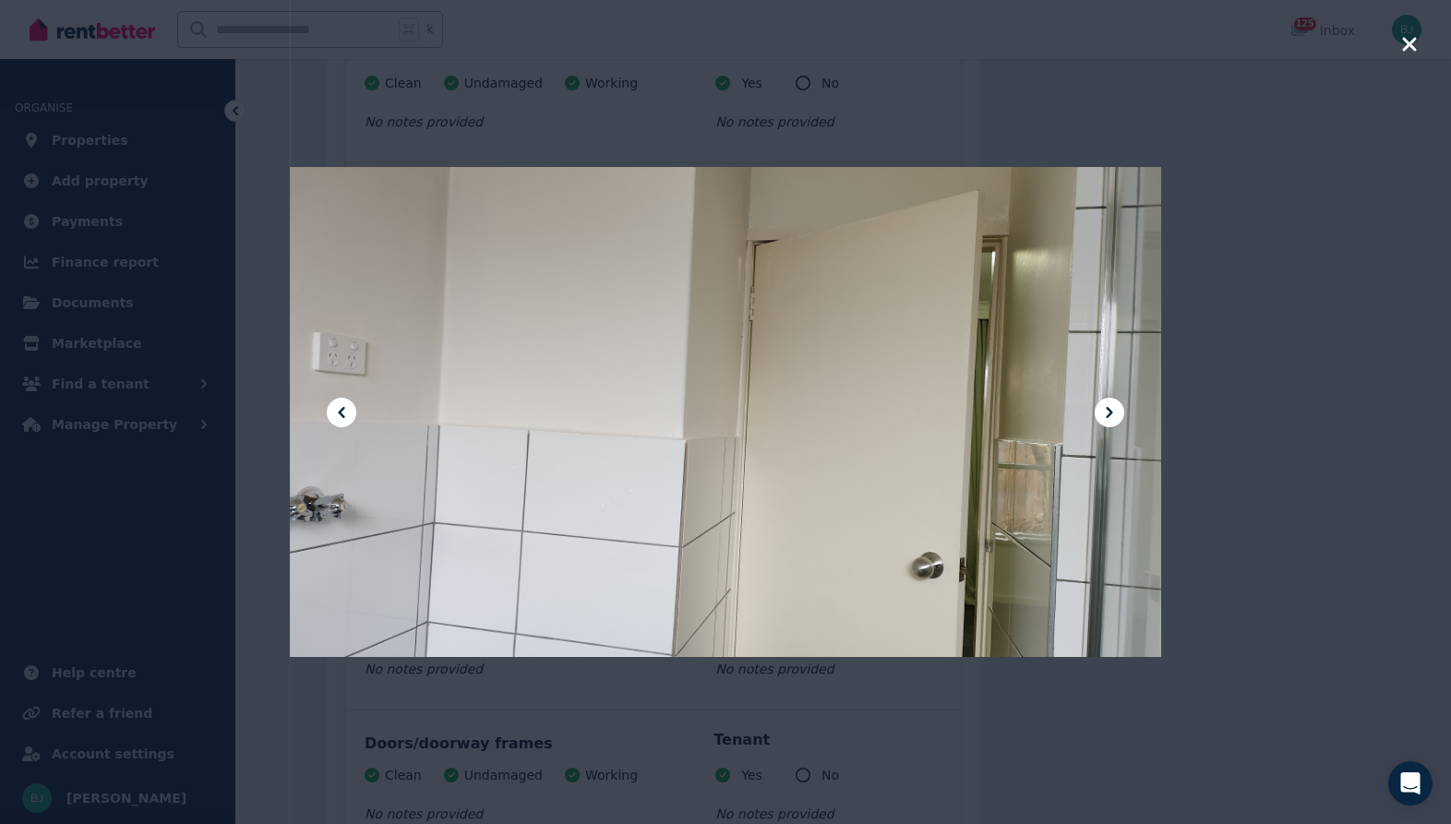
click at [1111, 410] on icon at bounding box center [1109, 412] width 22 height 22
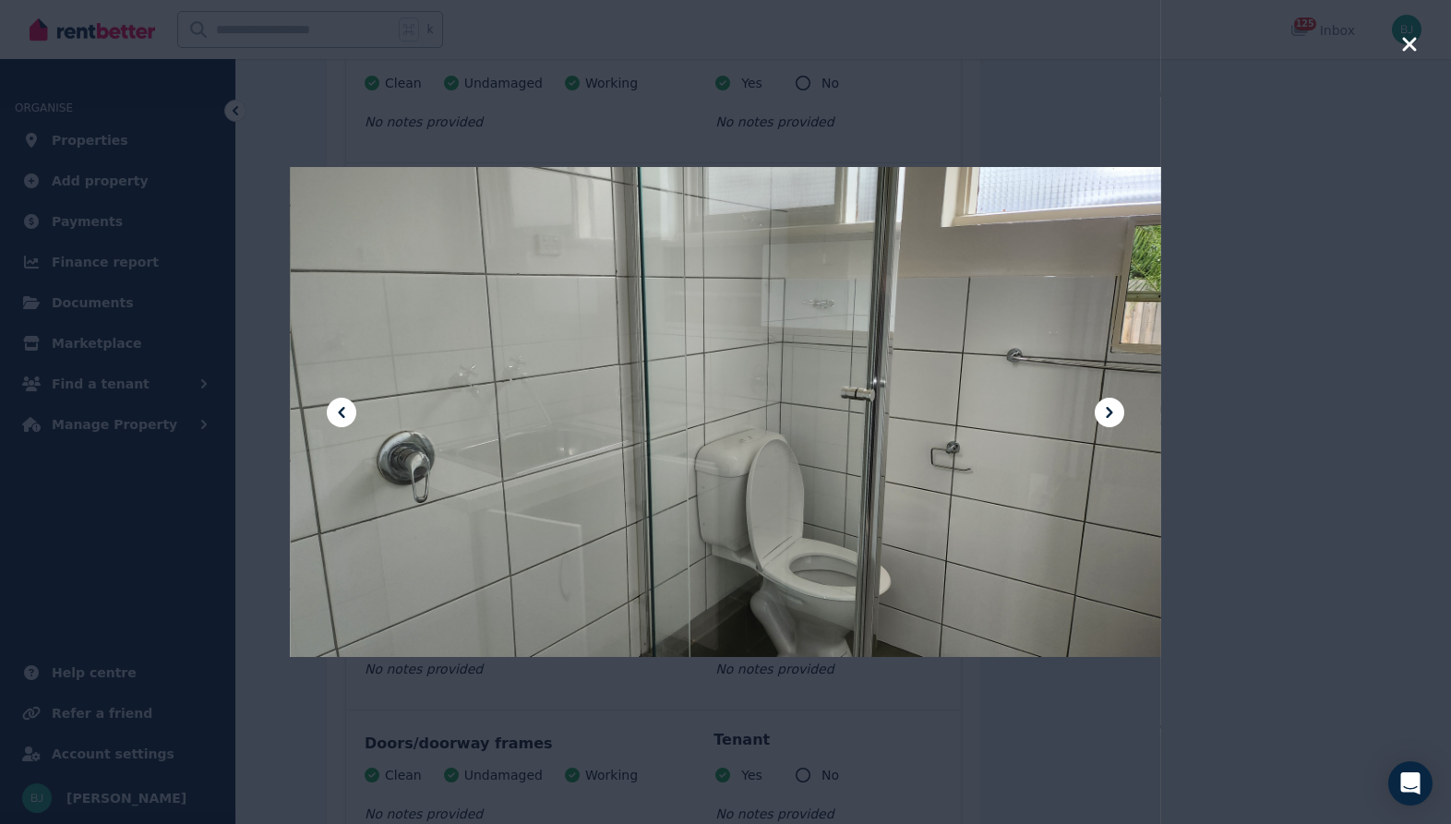
click at [1111, 410] on icon at bounding box center [1109, 412] width 22 height 22
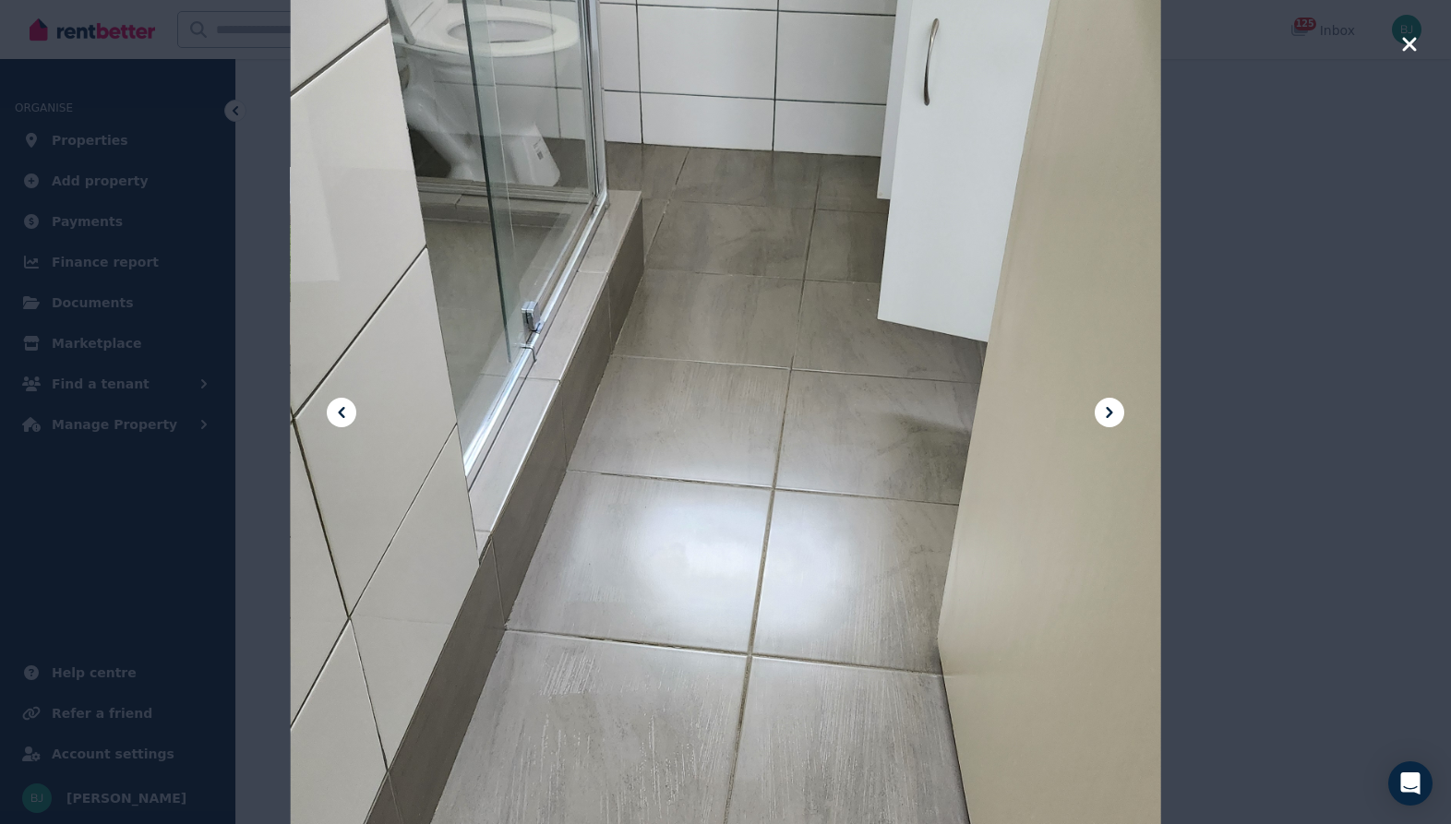
click at [1111, 410] on icon at bounding box center [1109, 412] width 22 height 22
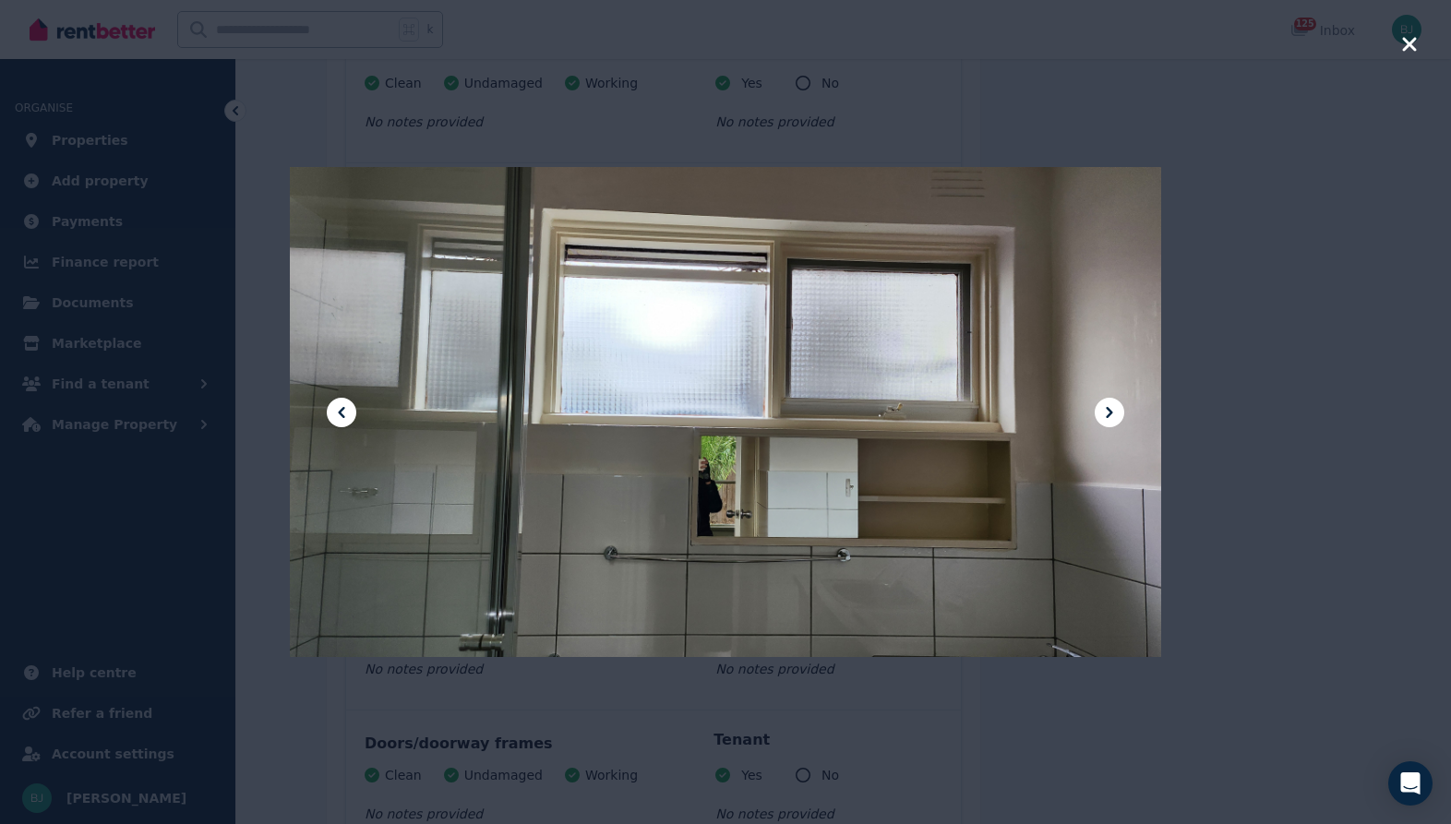
click at [1111, 410] on icon at bounding box center [1109, 412] width 22 height 22
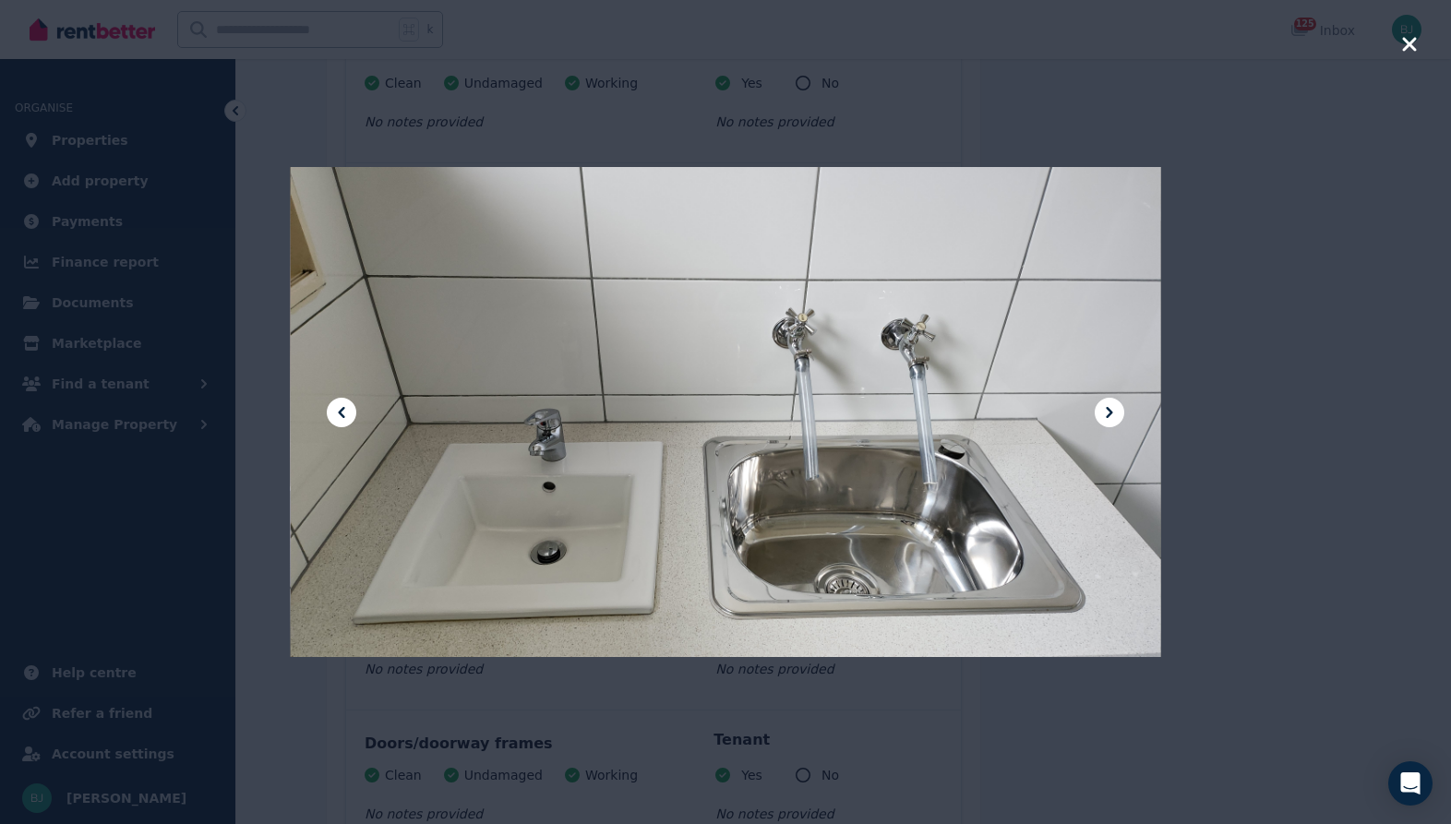
click at [1111, 410] on icon at bounding box center [1109, 412] width 22 height 22
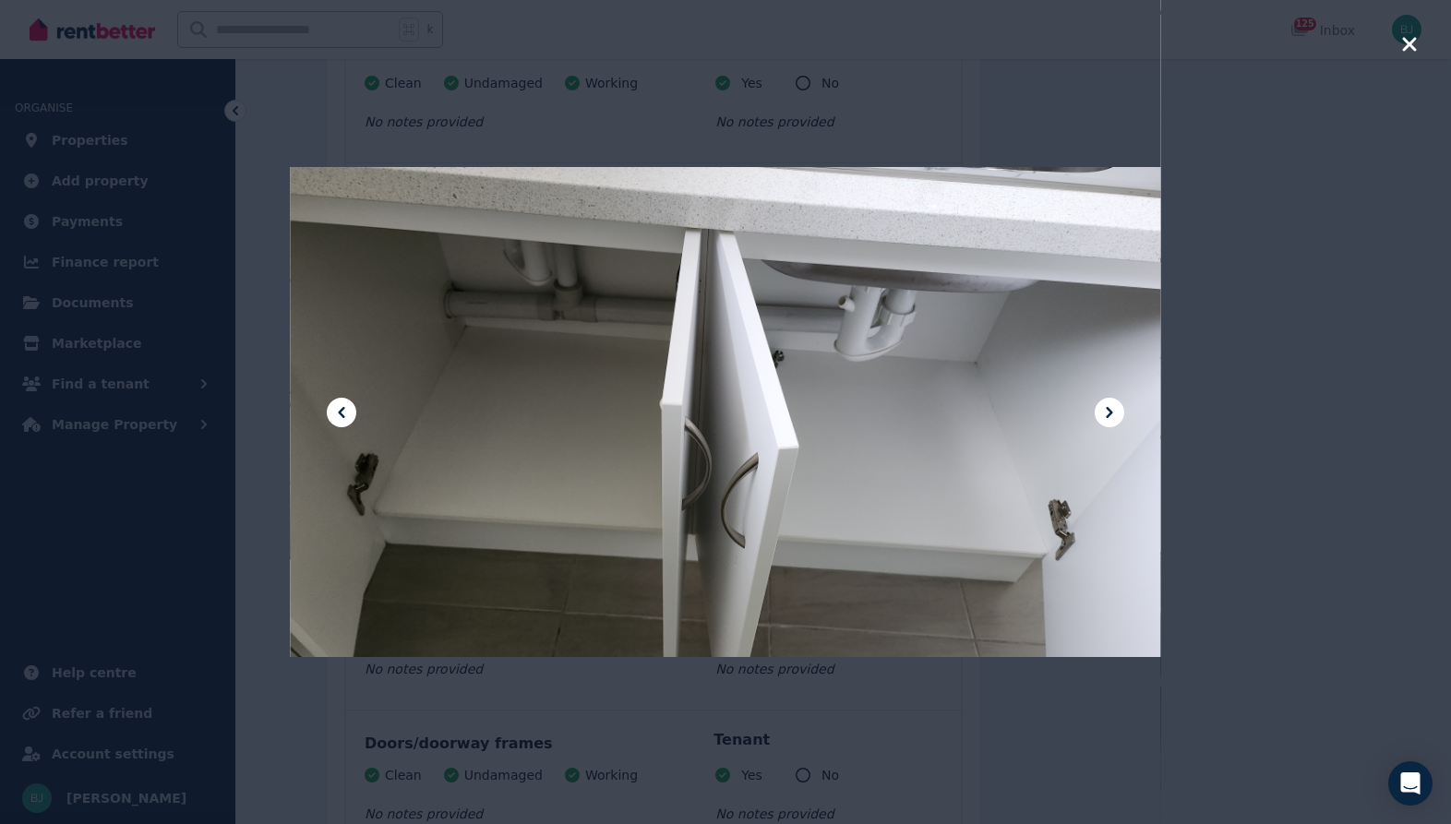
click at [1111, 410] on icon at bounding box center [1109, 412] width 22 height 22
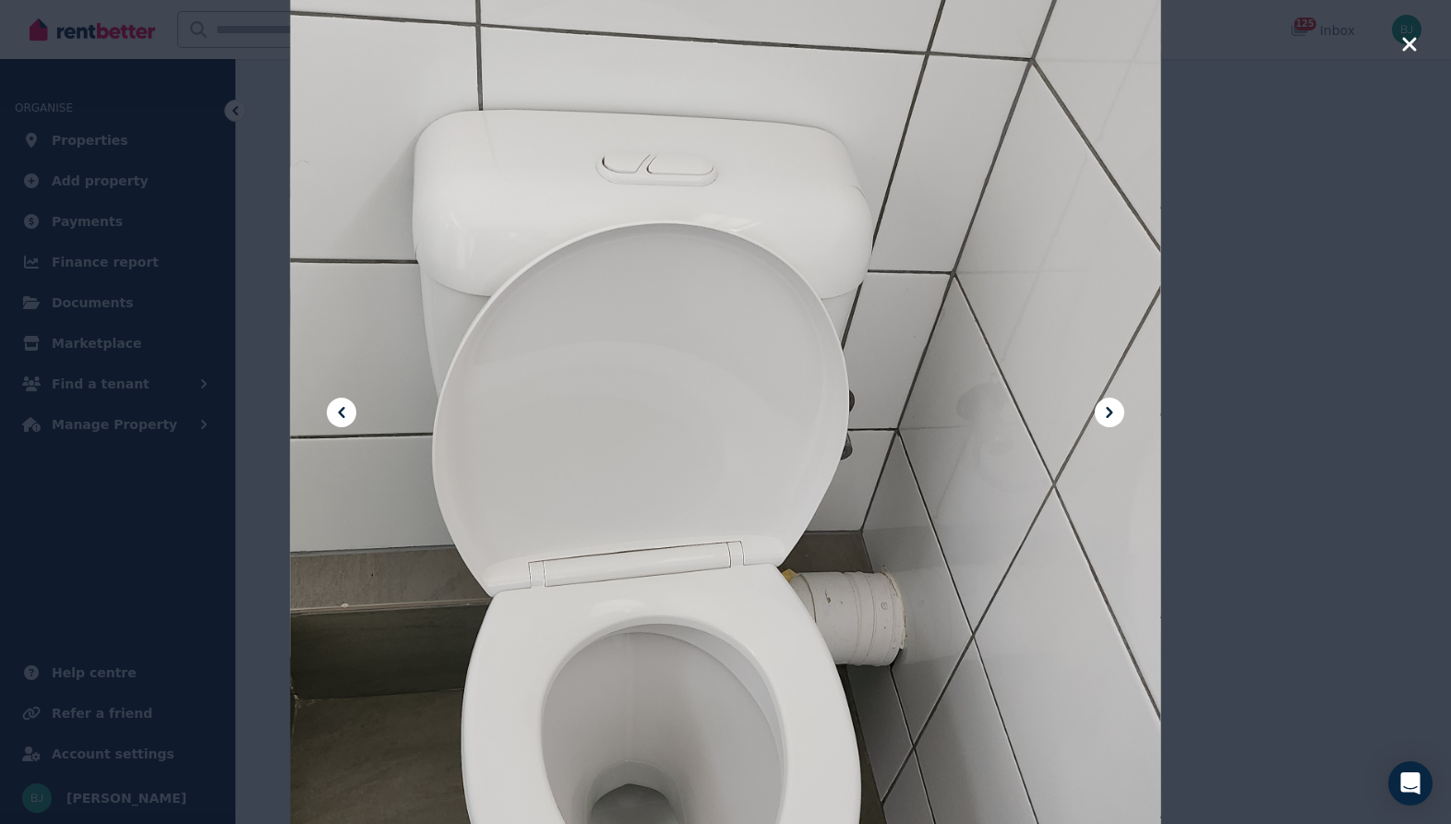
click at [1111, 410] on icon at bounding box center [1109, 412] width 22 height 22
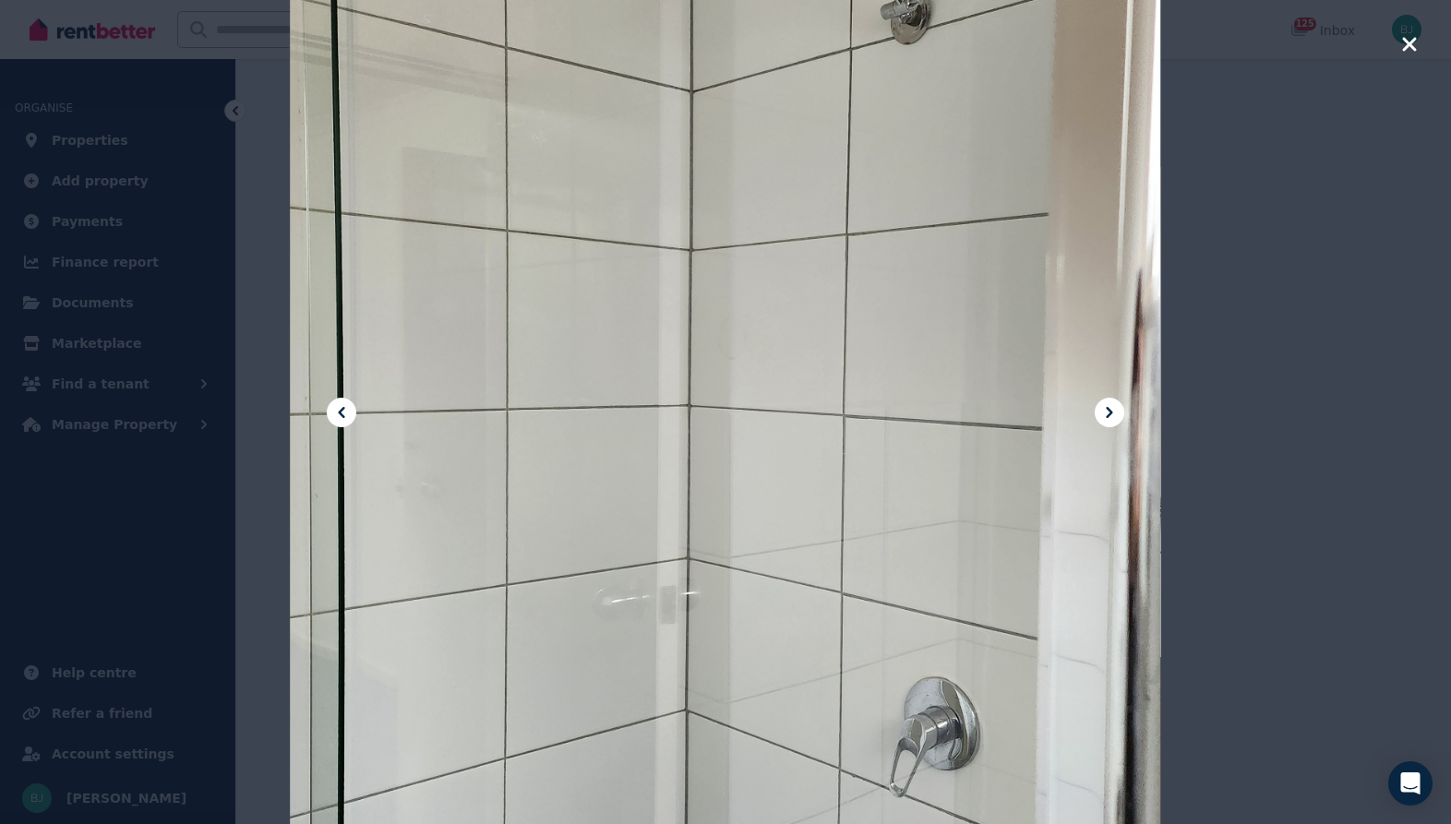
click at [1413, 42] on icon "button" at bounding box center [1409, 44] width 17 height 22
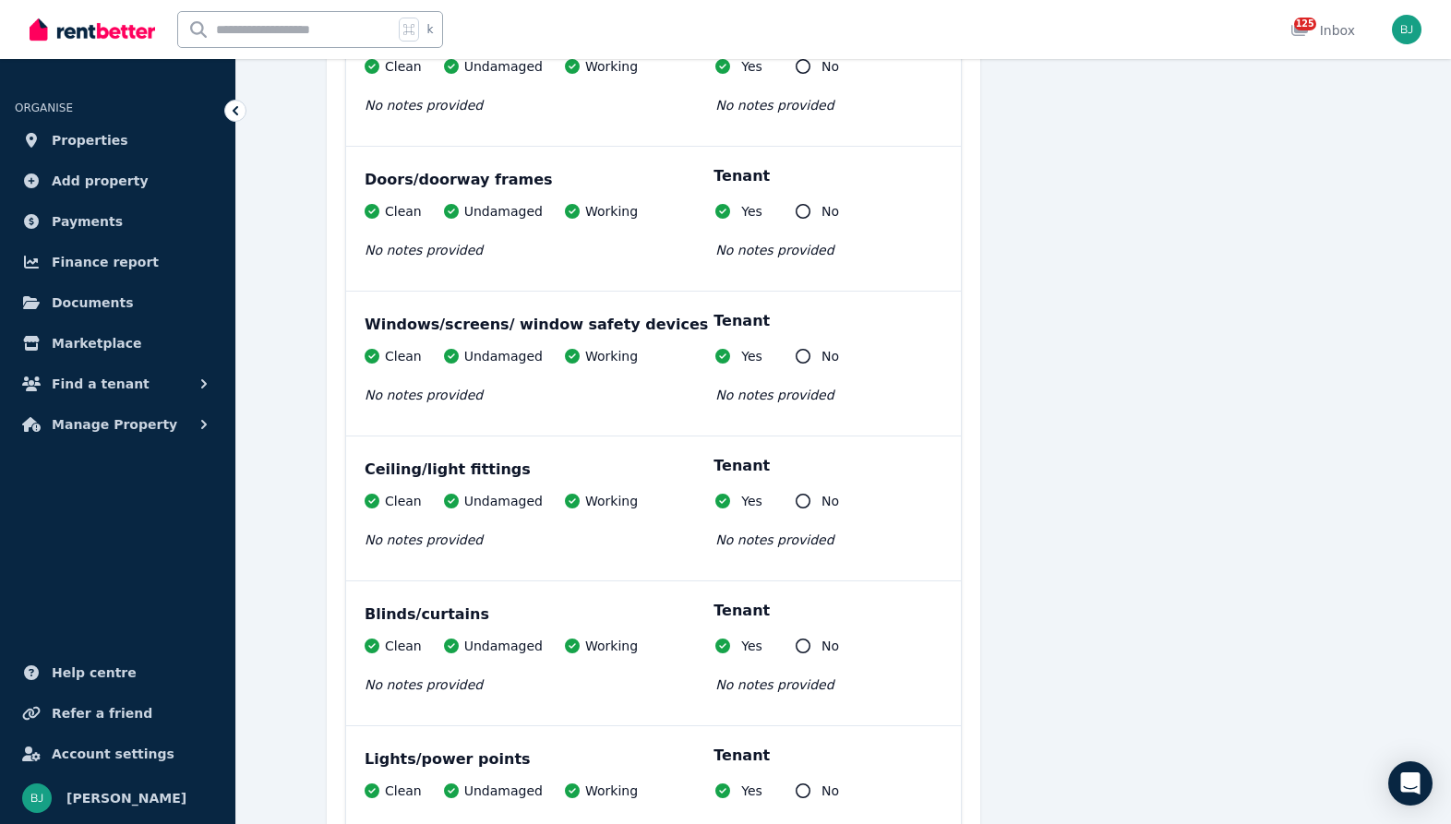
scroll to position [0, 0]
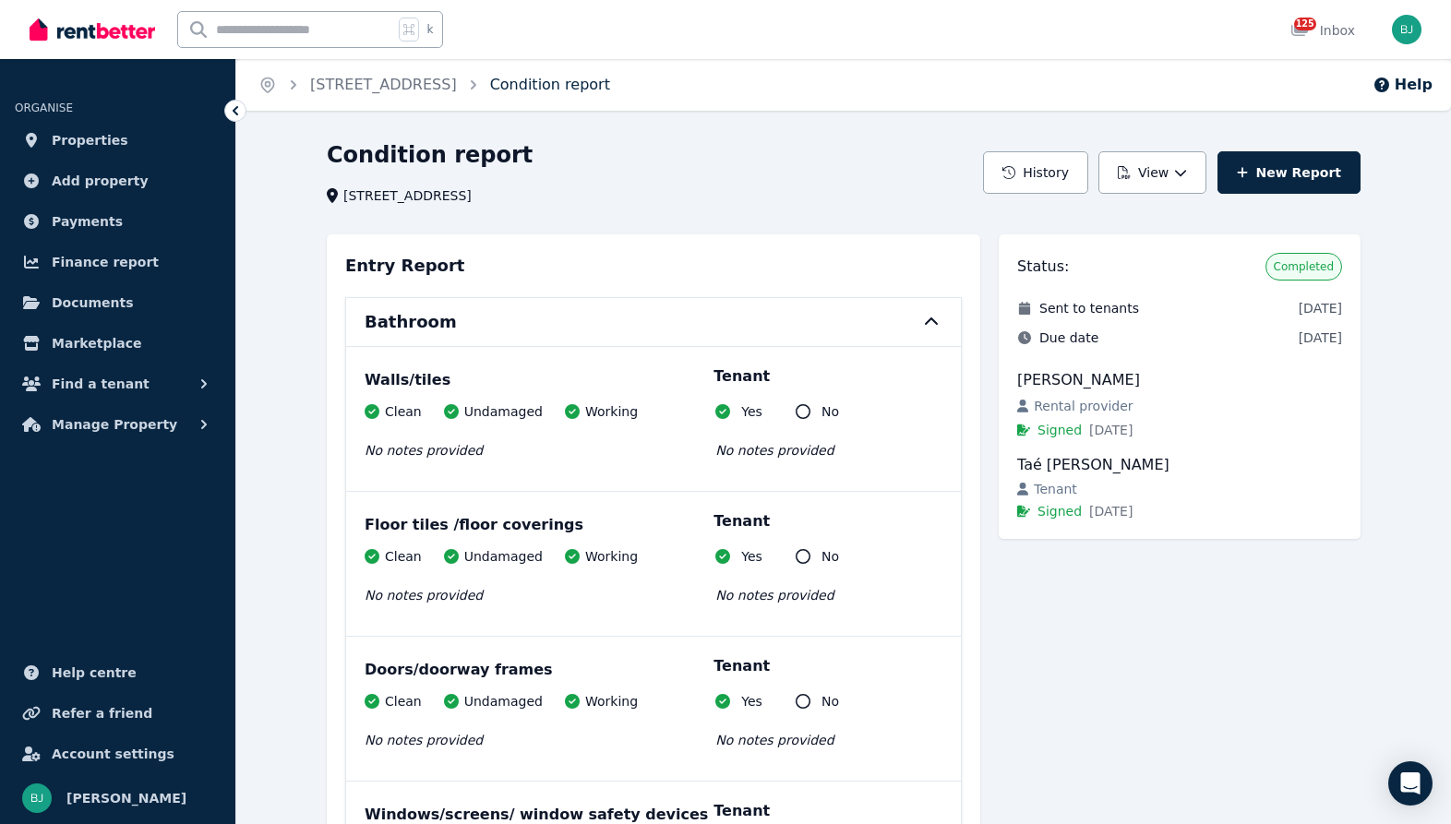
click at [610, 85] on link "Condition report" at bounding box center [550, 85] width 120 height 18
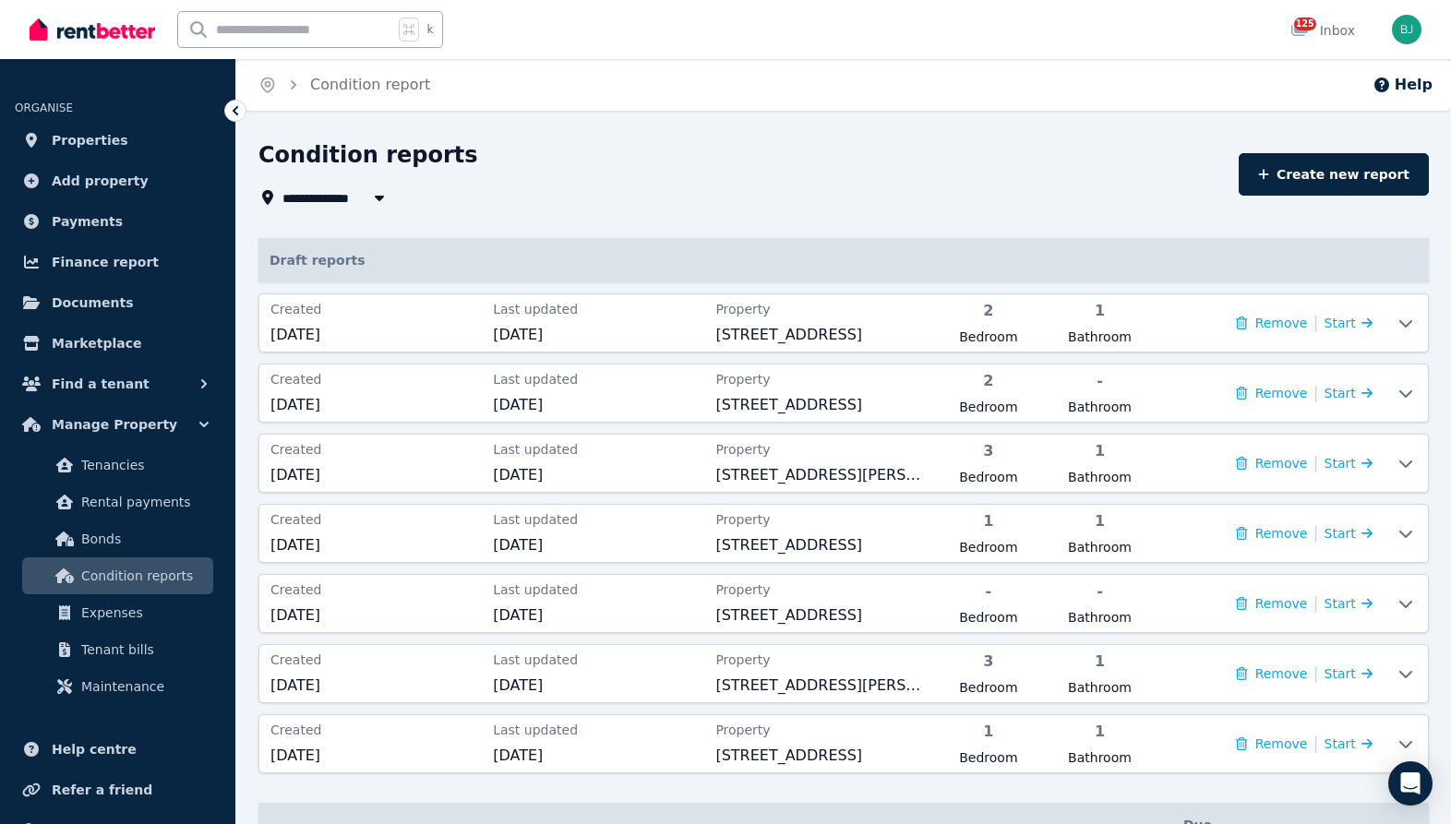
click at [339, 191] on span "All Properties" at bounding box center [341, 197] width 119 height 22
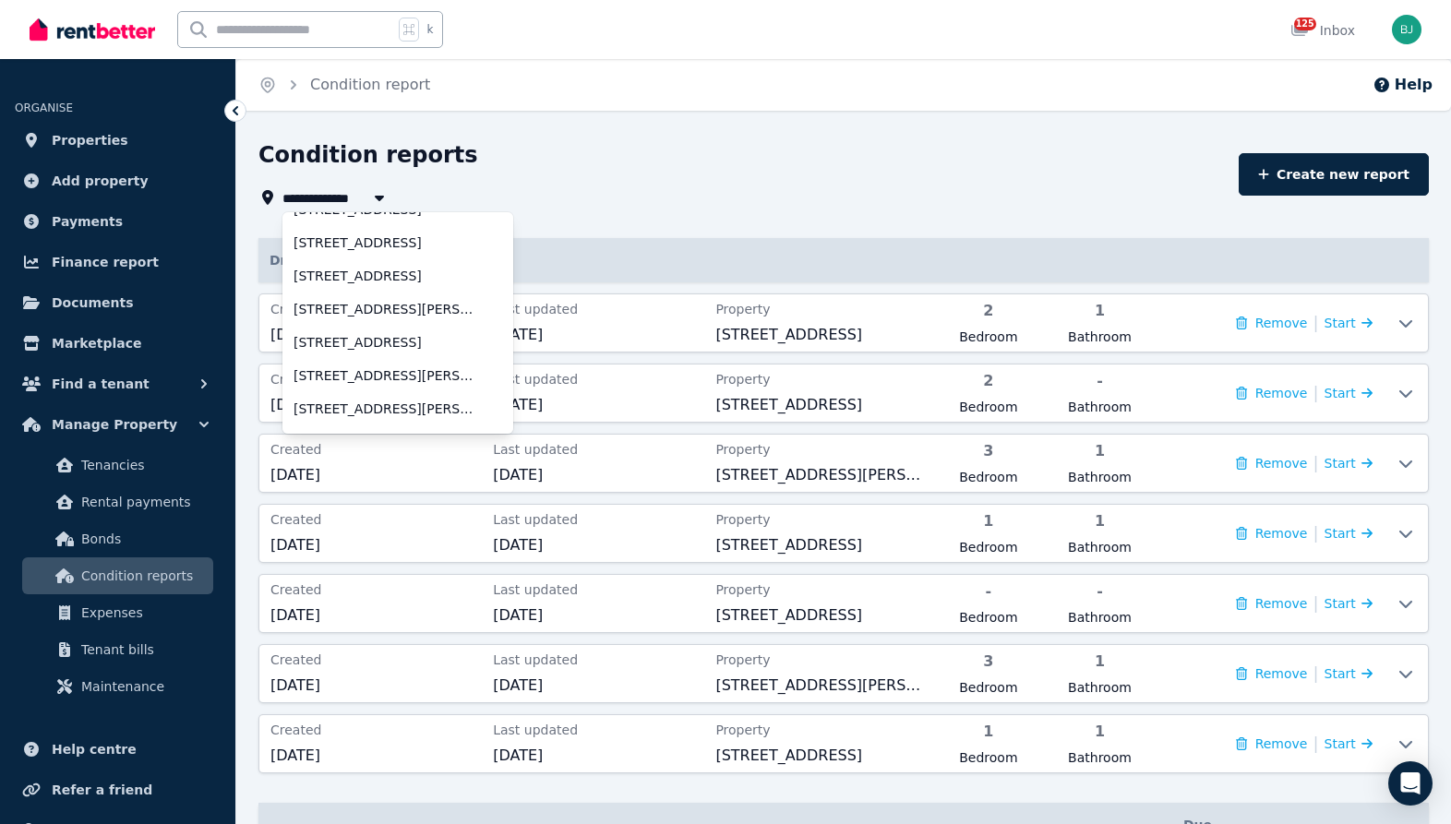
scroll to position [475, 0]
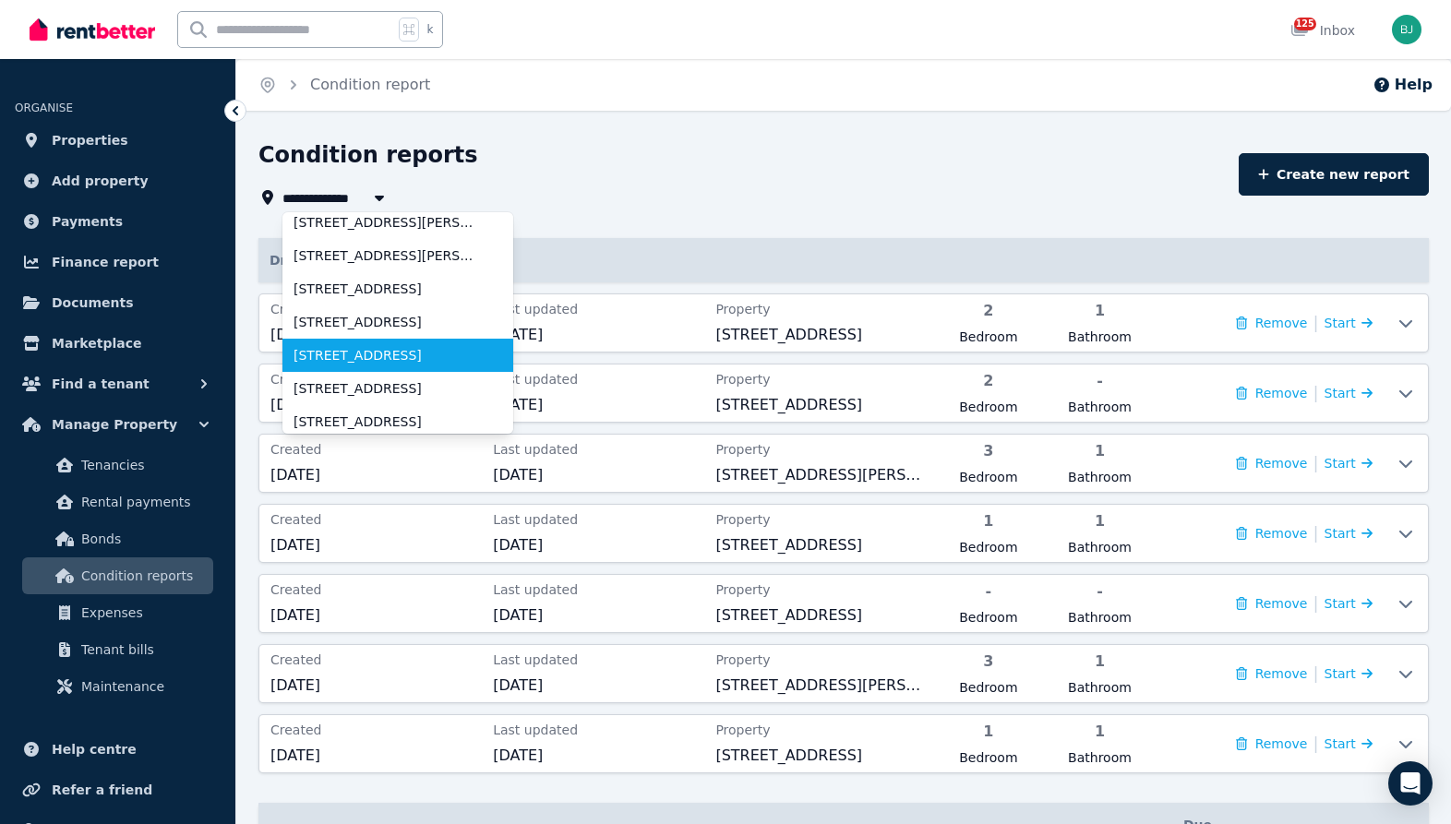
click at [369, 353] on span "[STREET_ADDRESS]" at bounding box center [386, 355] width 186 height 18
type input "**********"
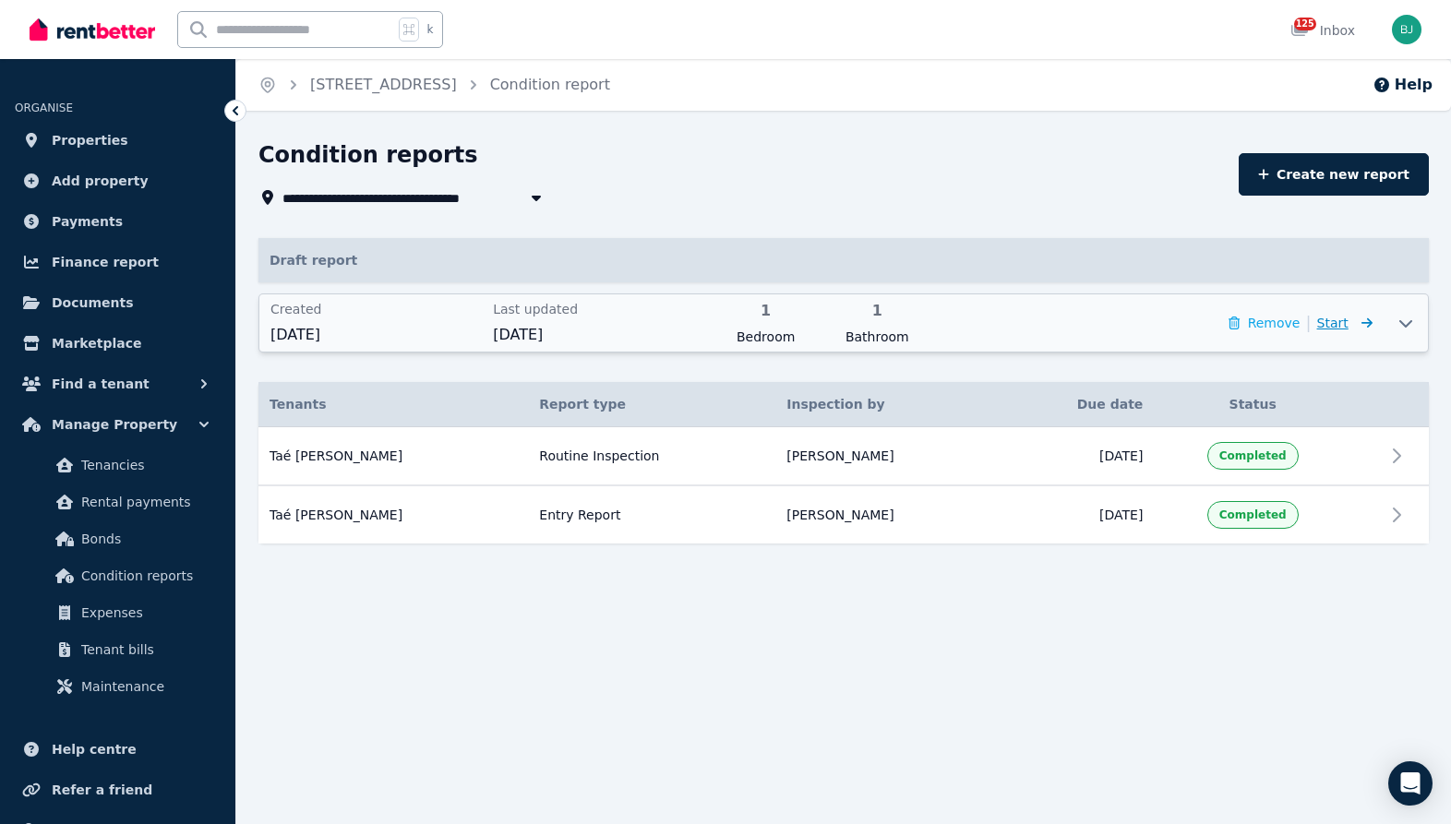
click at [1341, 323] on span "Start" at bounding box center [1332, 323] width 31 height 15
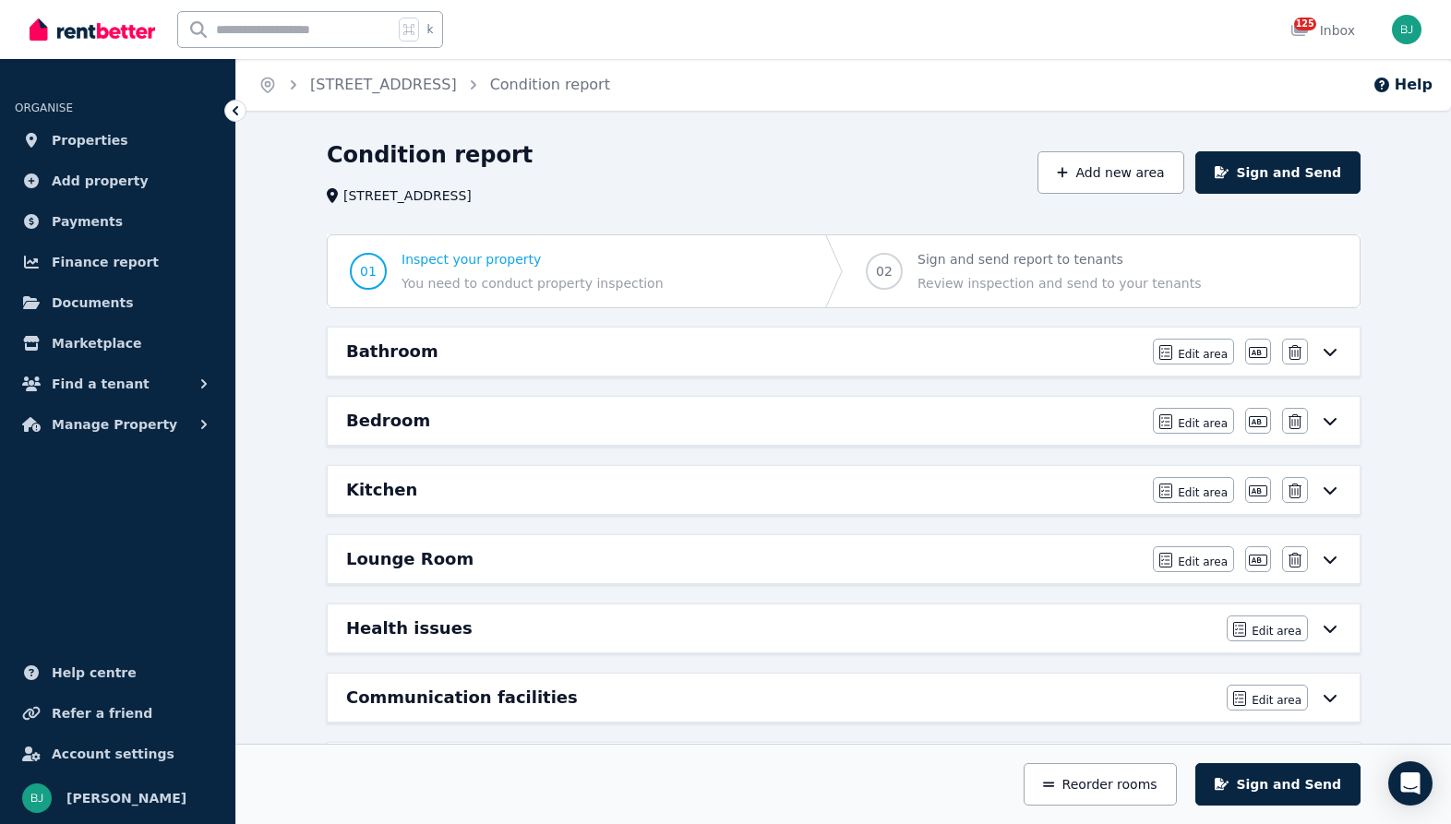
click at [829, 430] on div "Bedroom" at bounding box center [744, 421] width 796 height 26
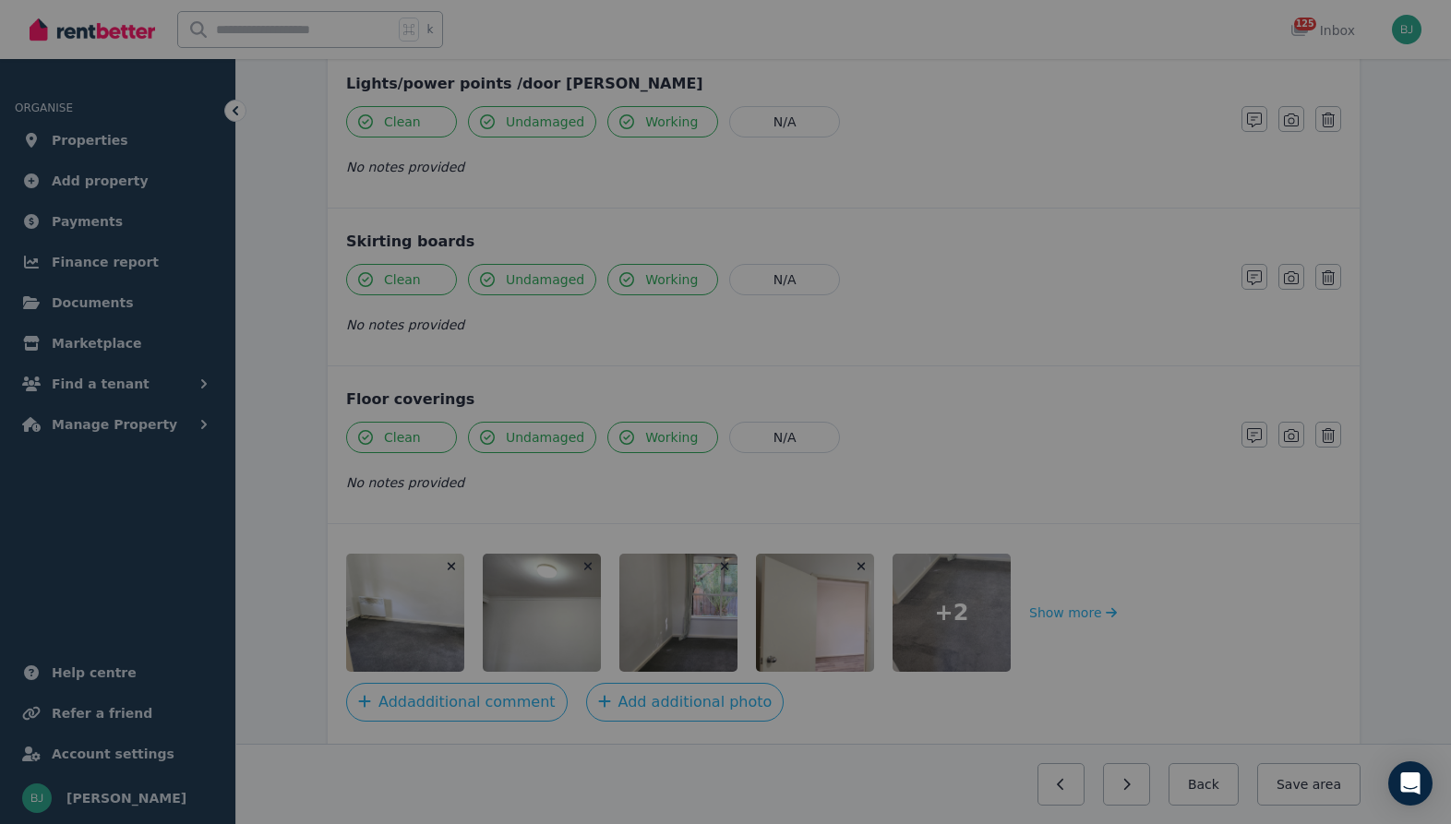
scroll to position [1248, 0]
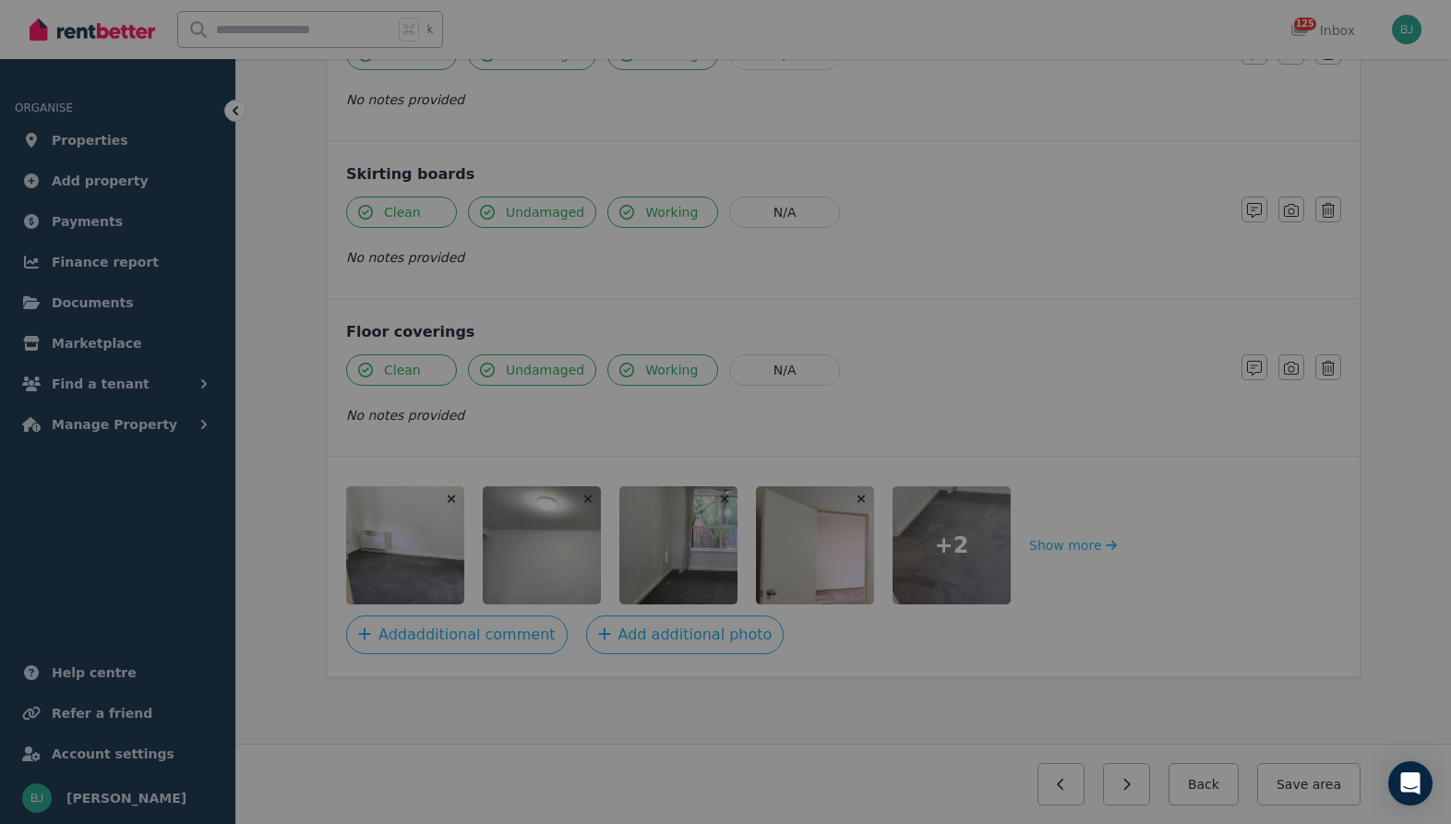
click at [361, 592] on div at bounding box center [725, 412] width 1451 height 824
click at [748, 569] on div at bounding box center [725, 412] width 1451 height 824
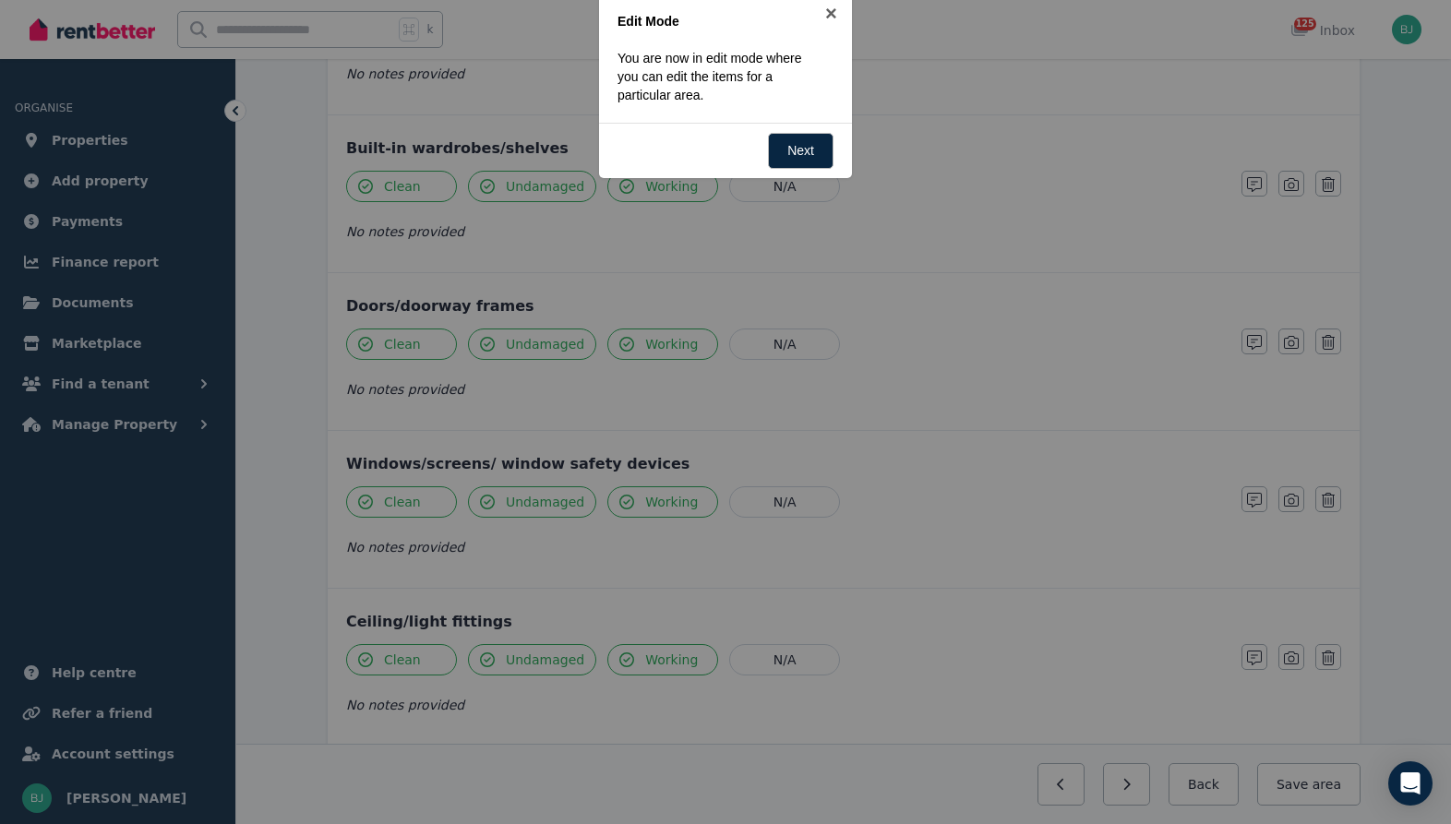
scroll to position [0, 0]
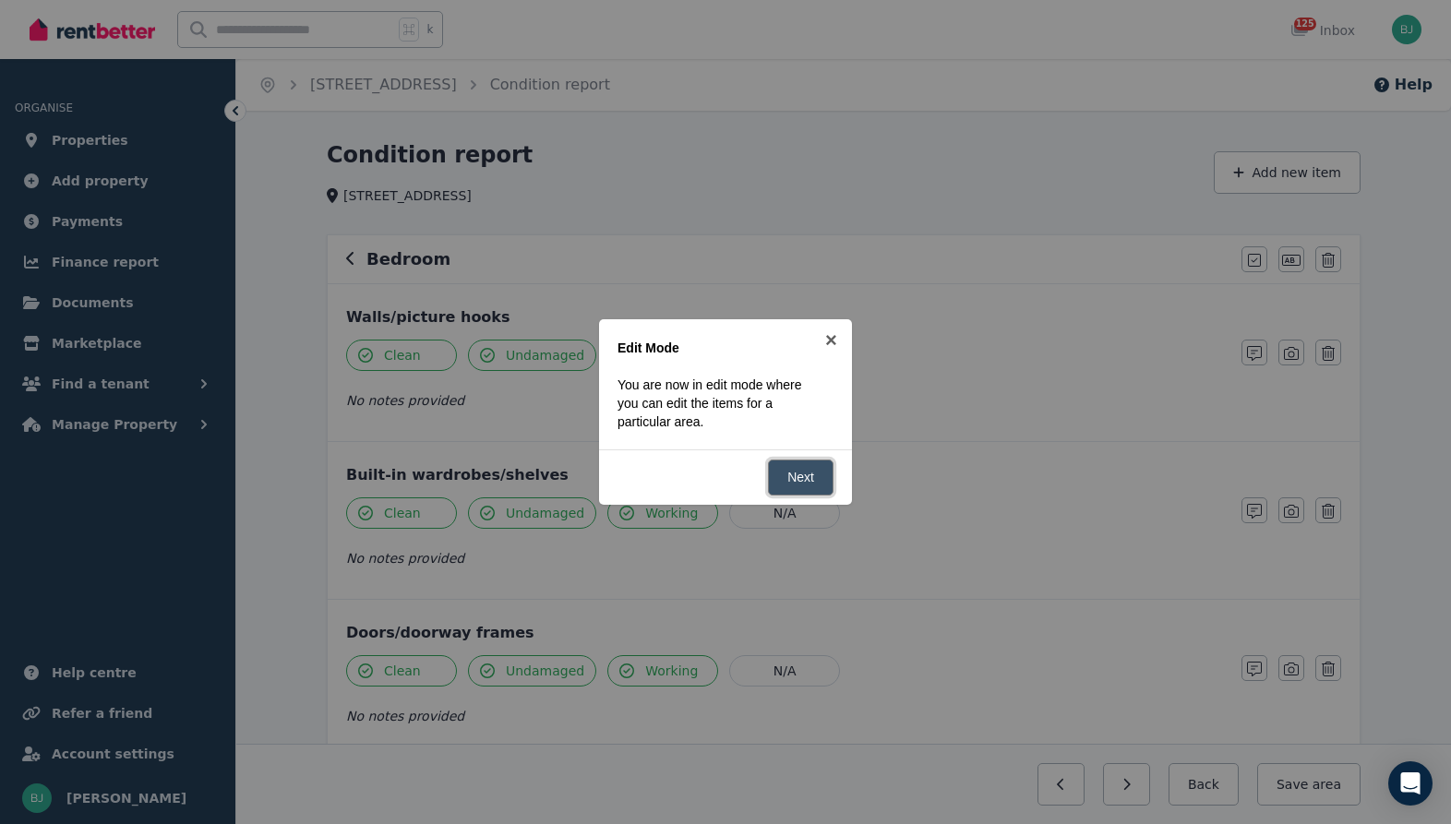
click at [802, 487] on link "Next" at bounding box center [801, 478] width 66 height 36
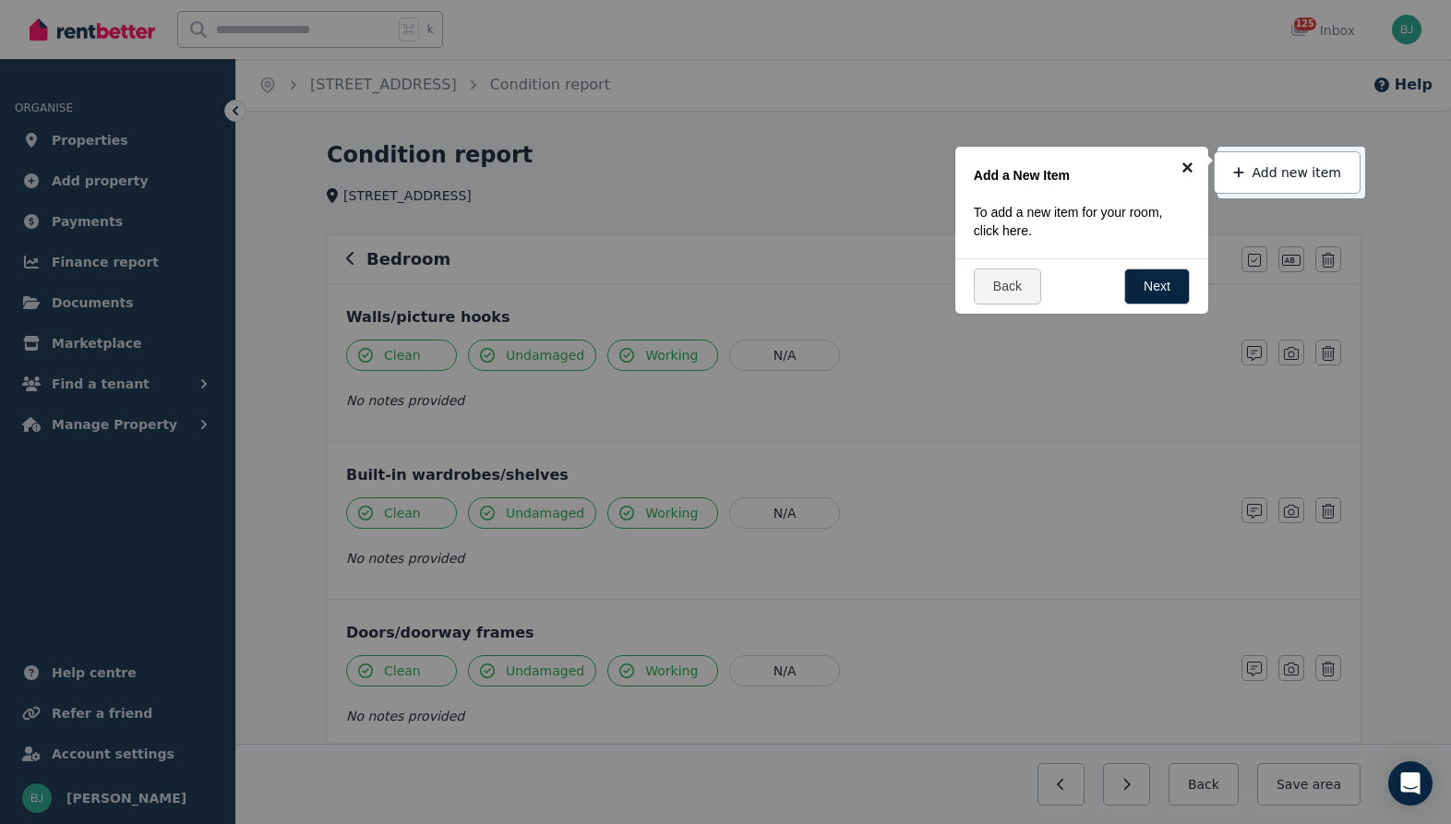
click at [1184, 170] on link "×" at bounding box center [1188, 168] width 42 height 42
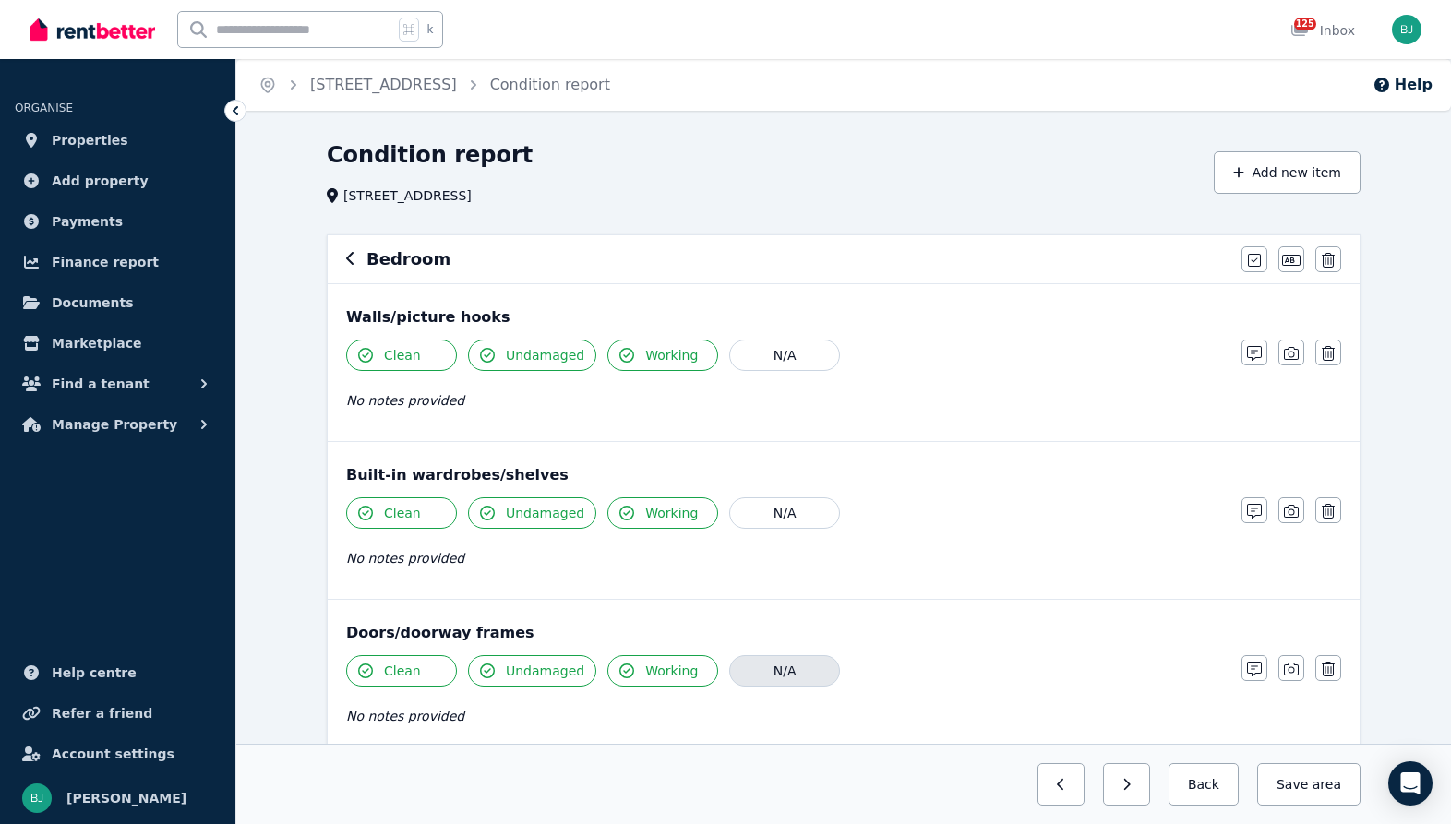
scroll to position [1248, 0]
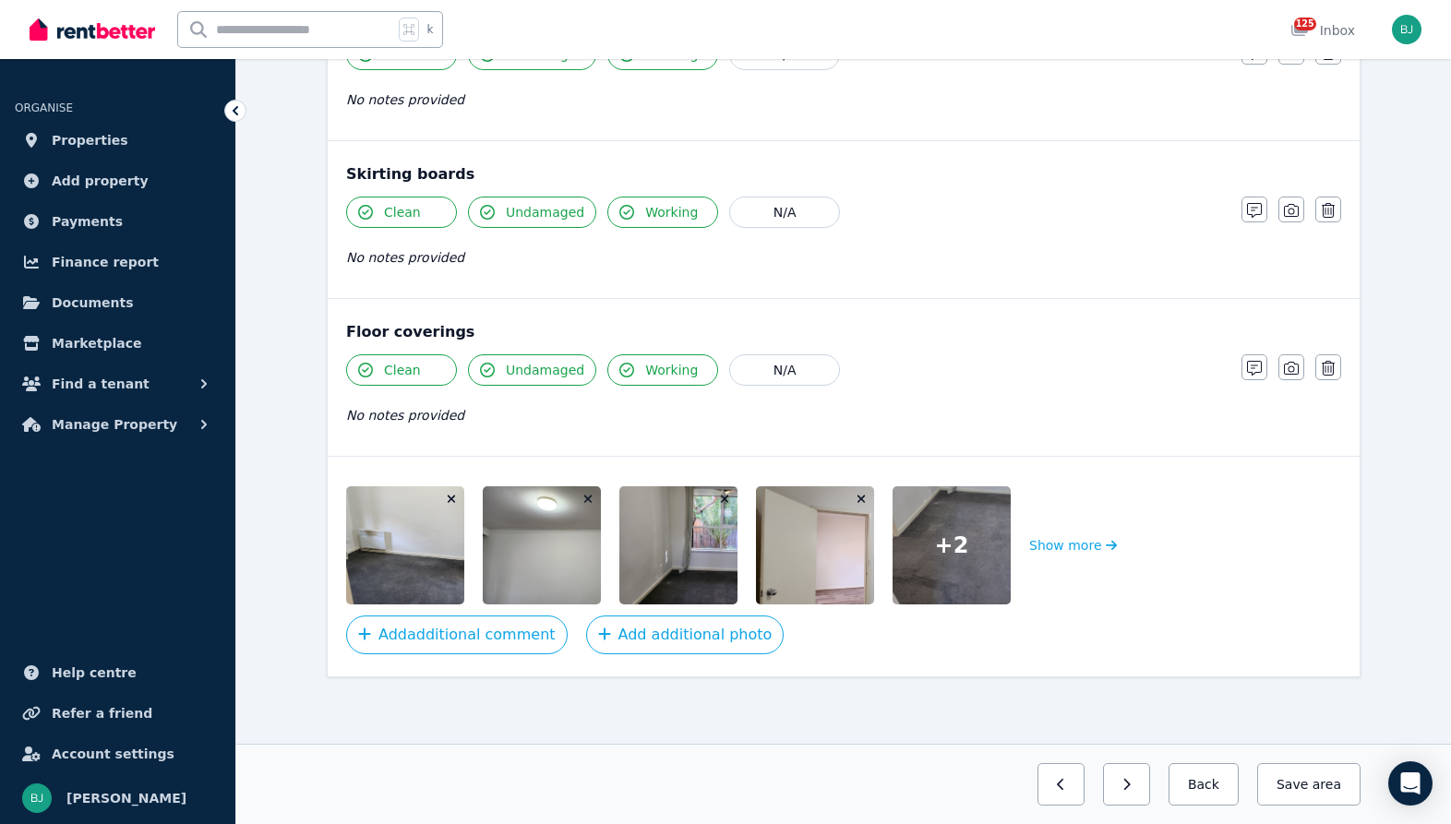
click at [671, 563] on img at bounding box center [723, 545] width 209 height 118
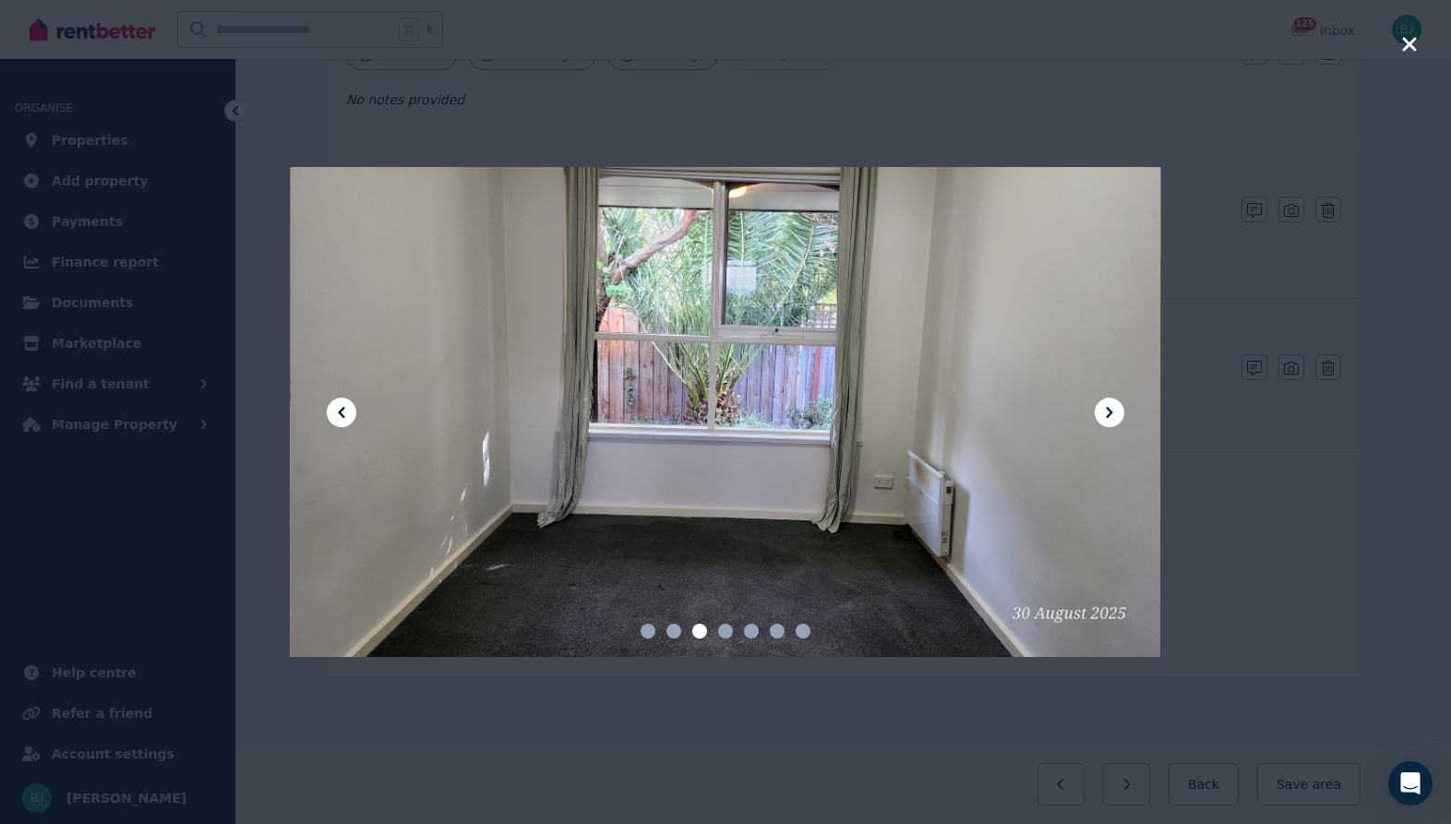
click at [1107, 408] on icon at bounding box center [1109, 412] width 6 height 11
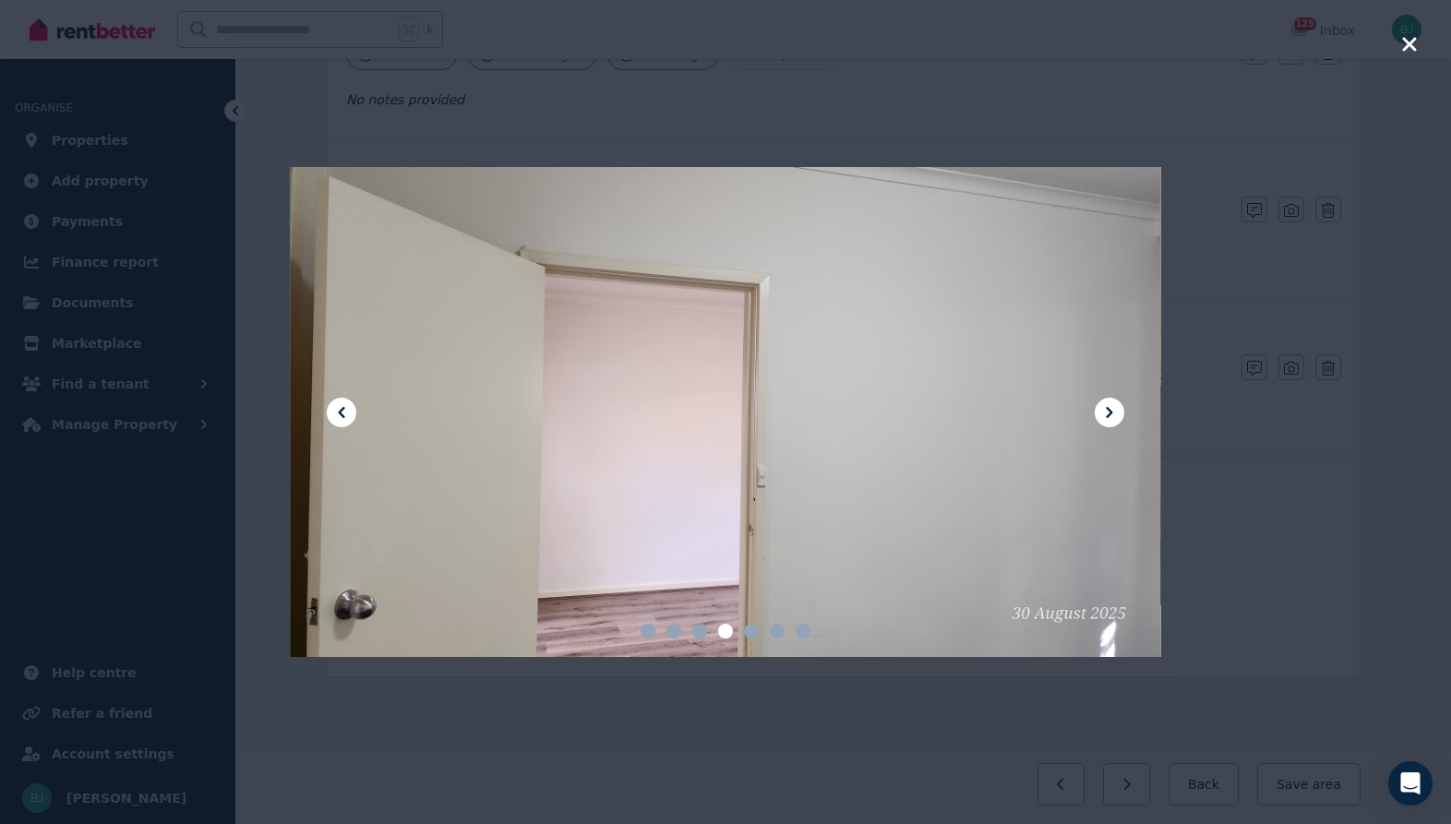
click at [1122, 413] on button at bounding box center [1110, 413] width 30 height 30
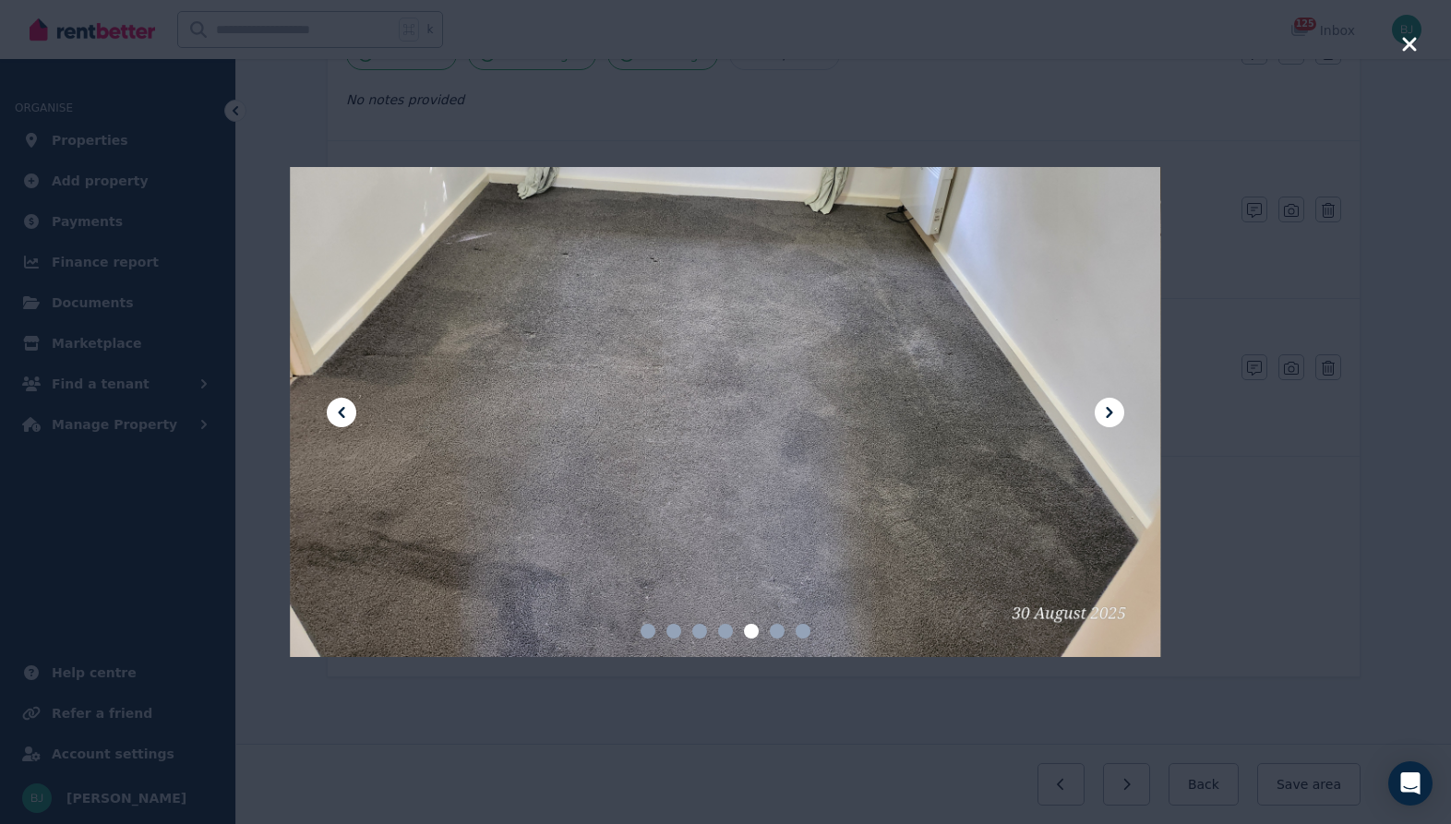
click at [1122, 413] on button at bounding box center [1110, 413] width 30 height 30
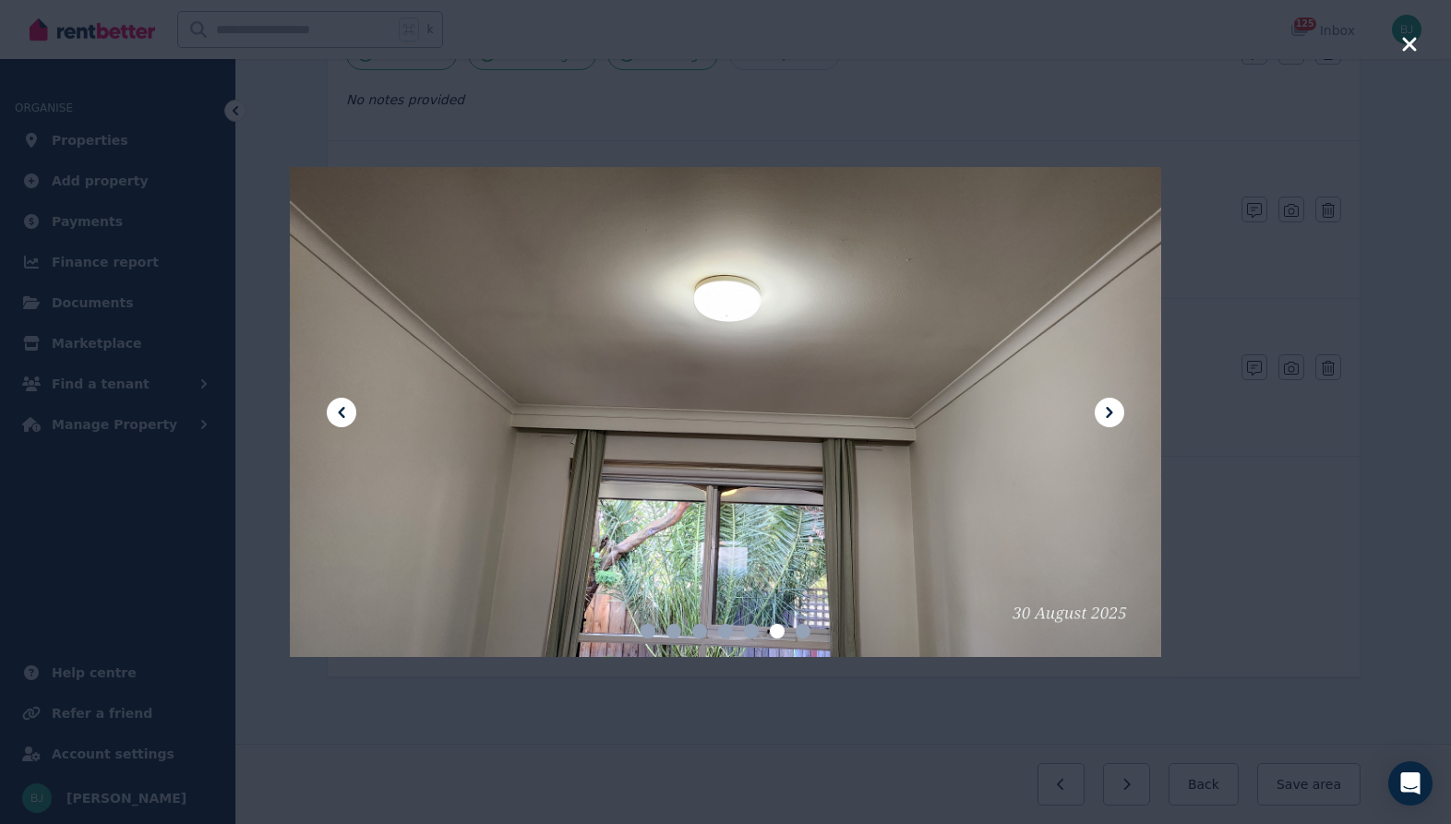
click at [1420, 54] on div at bounding box center [725, 412] width 1451 height 824
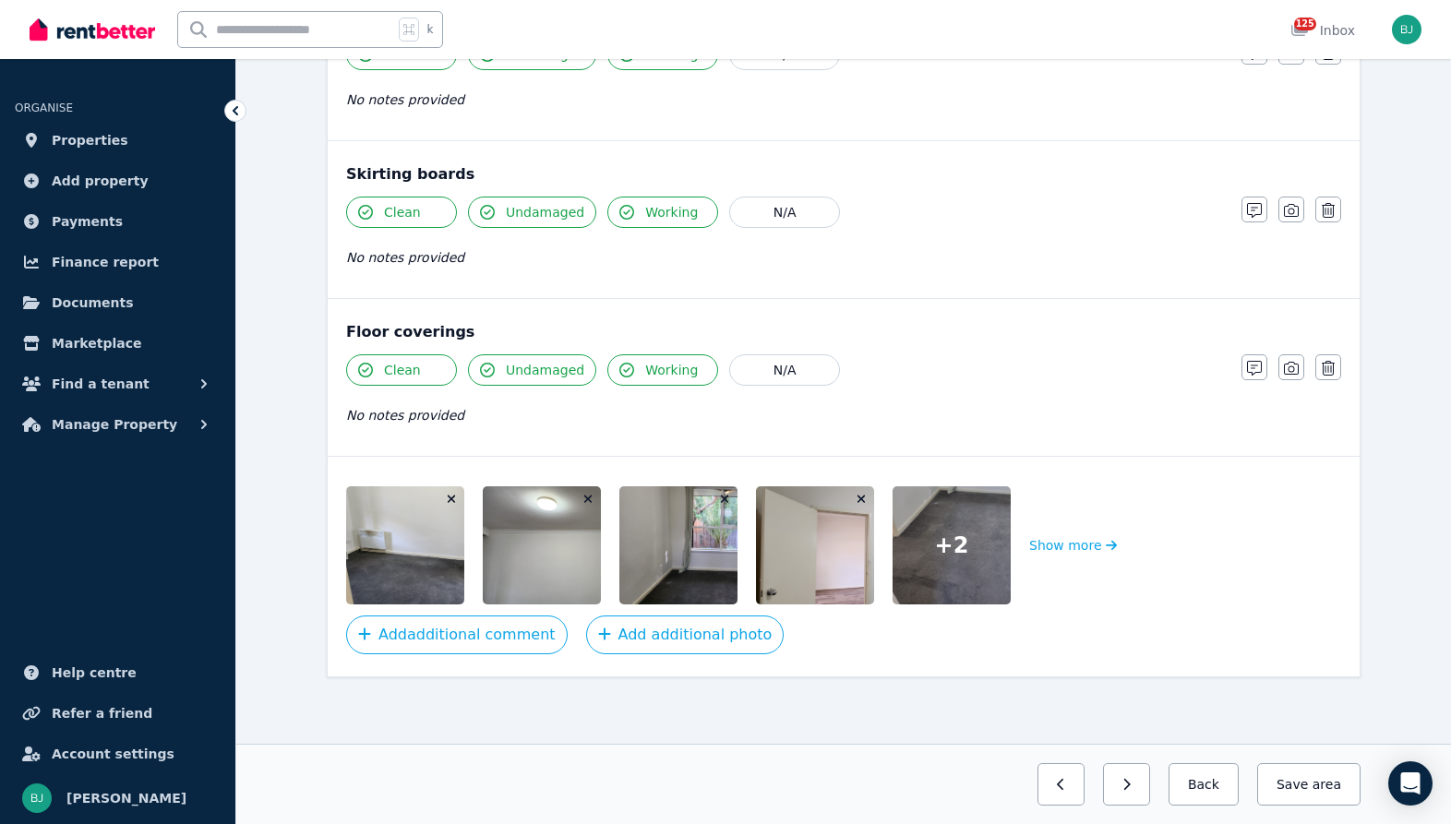
scroll to position [0, 0]
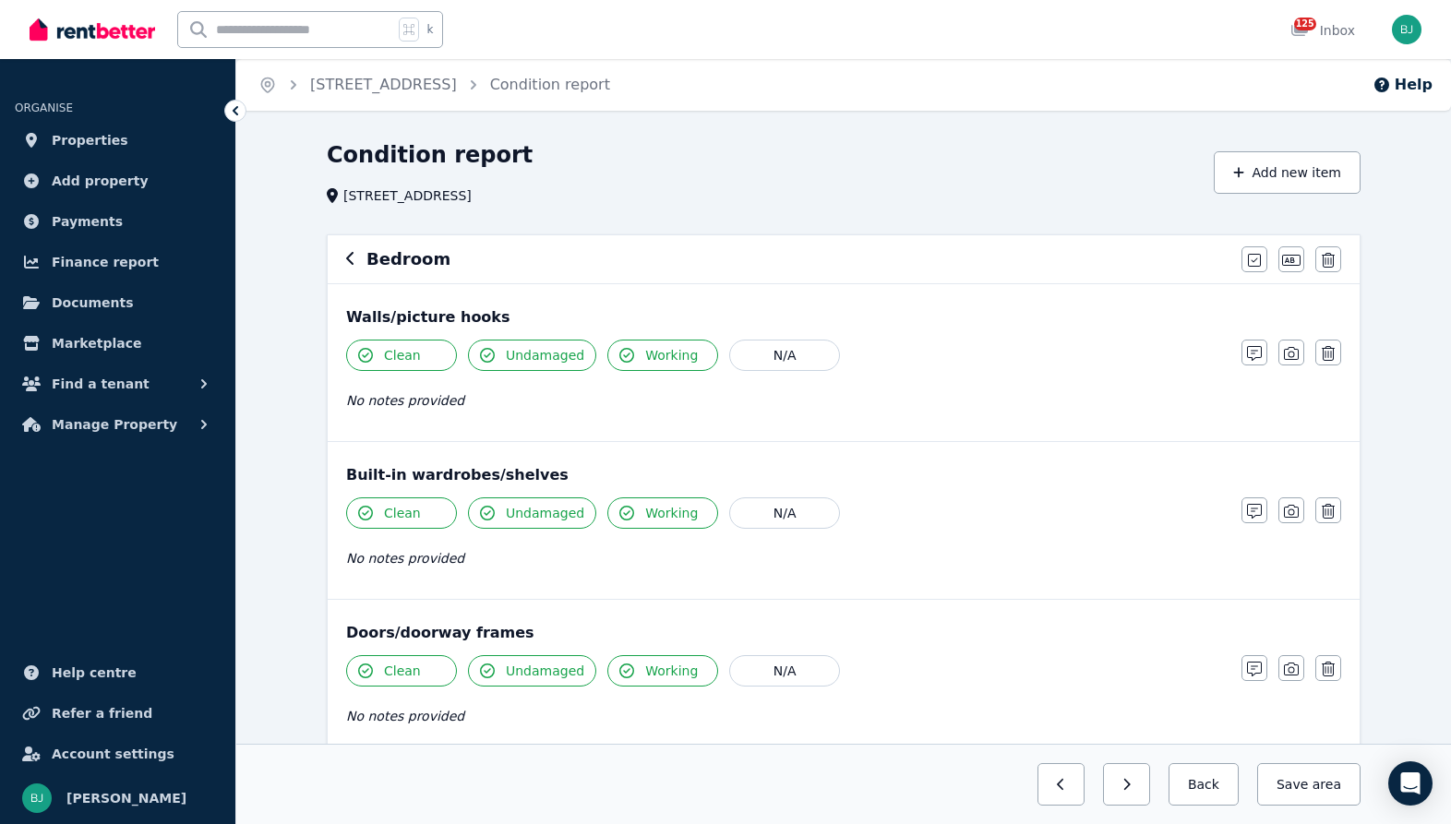
click at [467, 71] on ol "Home [STREET_ADDRESS] Condition report" at bounding box center [434, 85] width 396 height 52
click at [457, 88] on link "[STREET_ADDRESS]" at bounding box center [383, 85] width 147 height 18
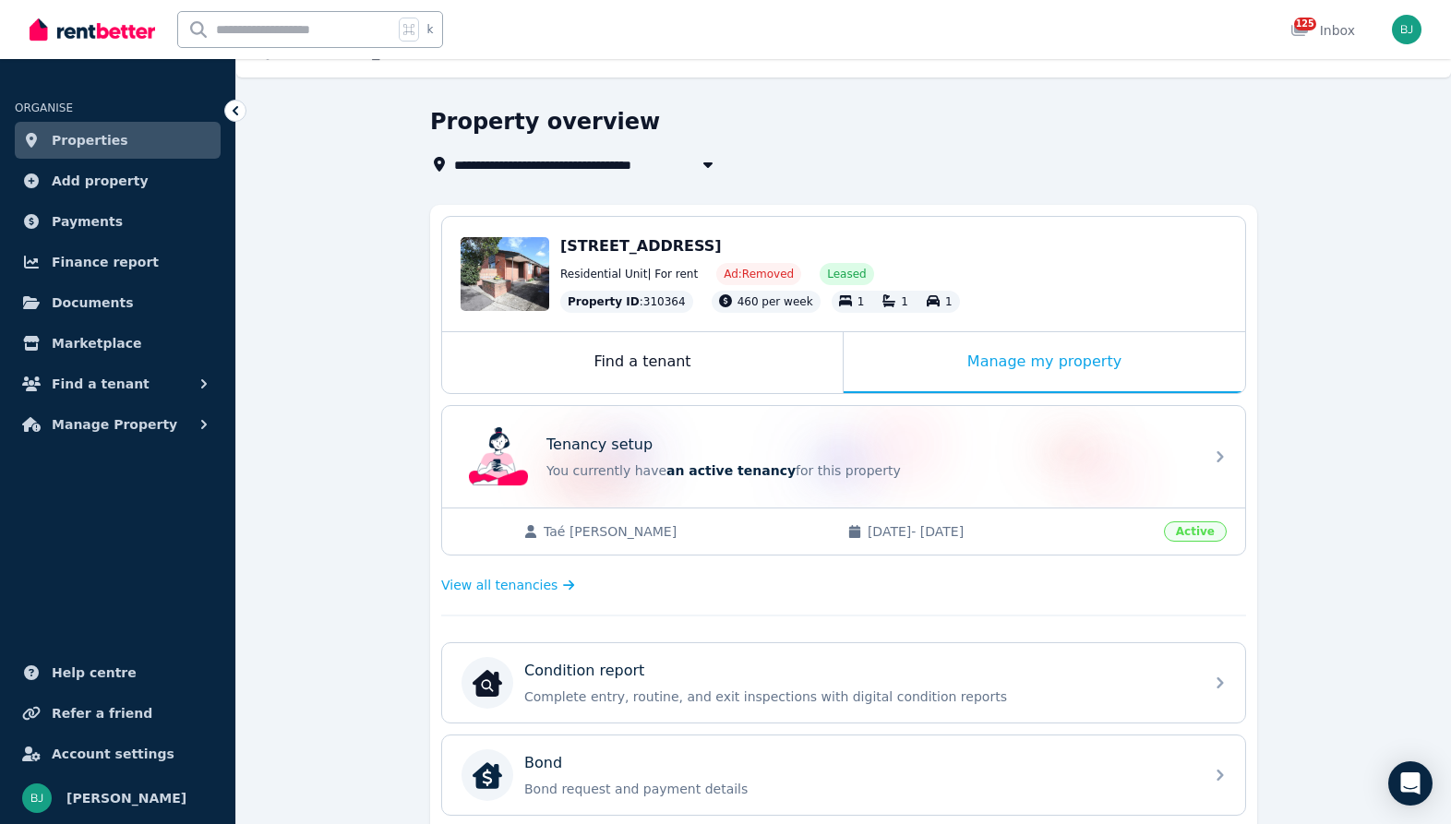
scroll to position [43, 0]
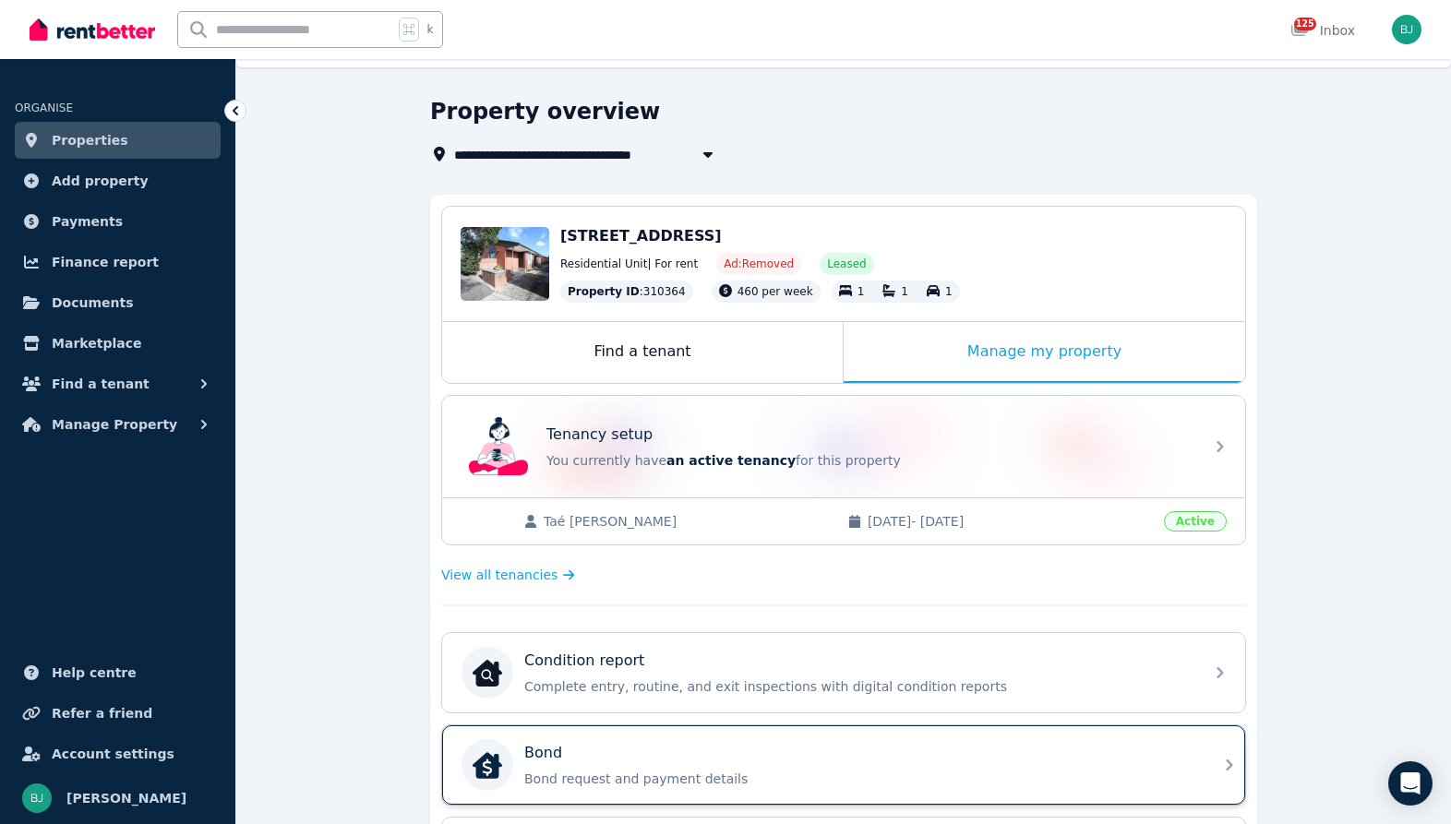
click at [754, 733] on div "Bond Bond request and payment details" at bounding box center [843, 764] width 803 height 79
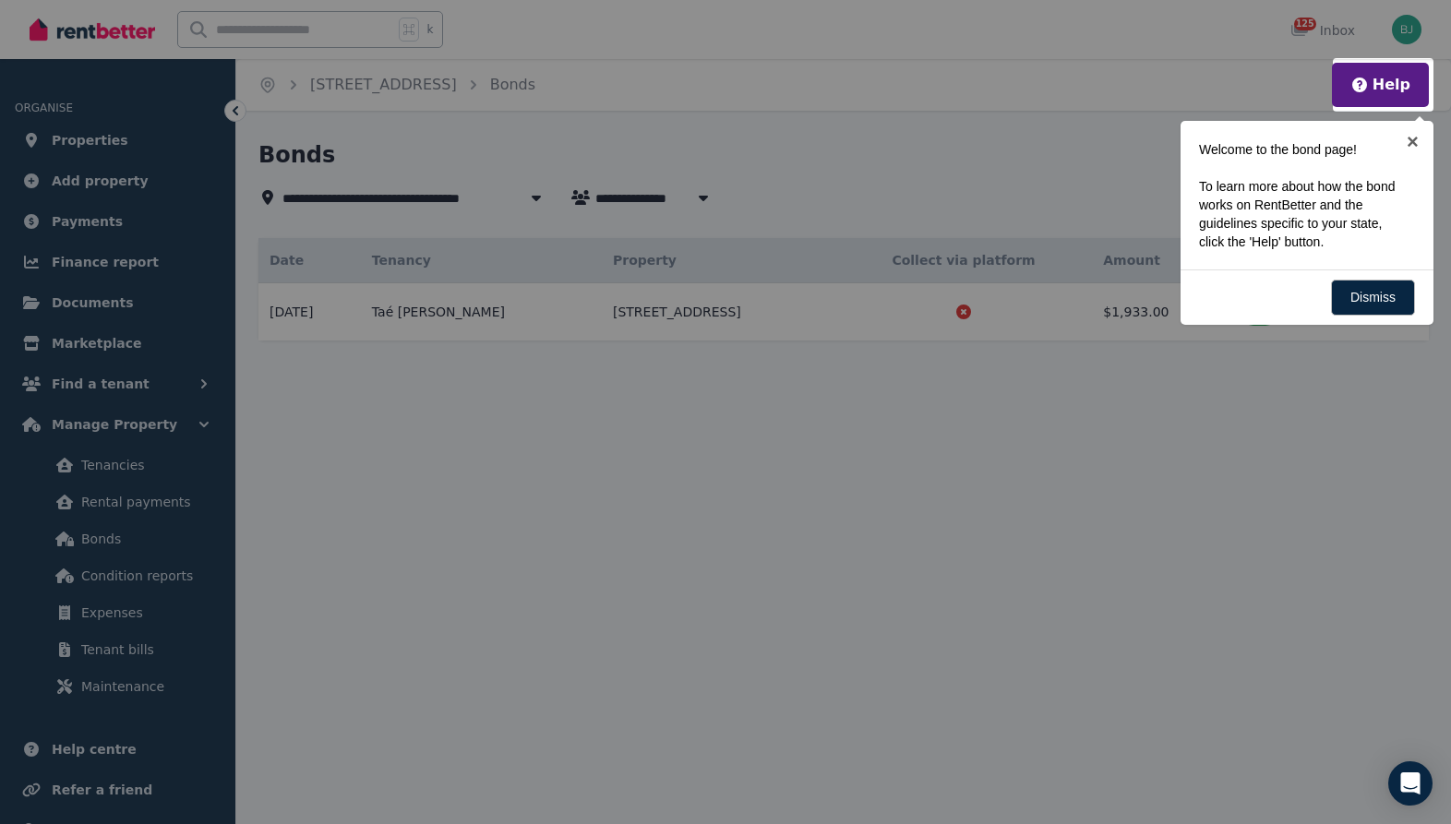
click at [406, 89] on div at bounding box center [725, 412] width 1451 height 824
click at [1417, 140] on link "×" at bounding box center [1413, 142] width 42 height 42
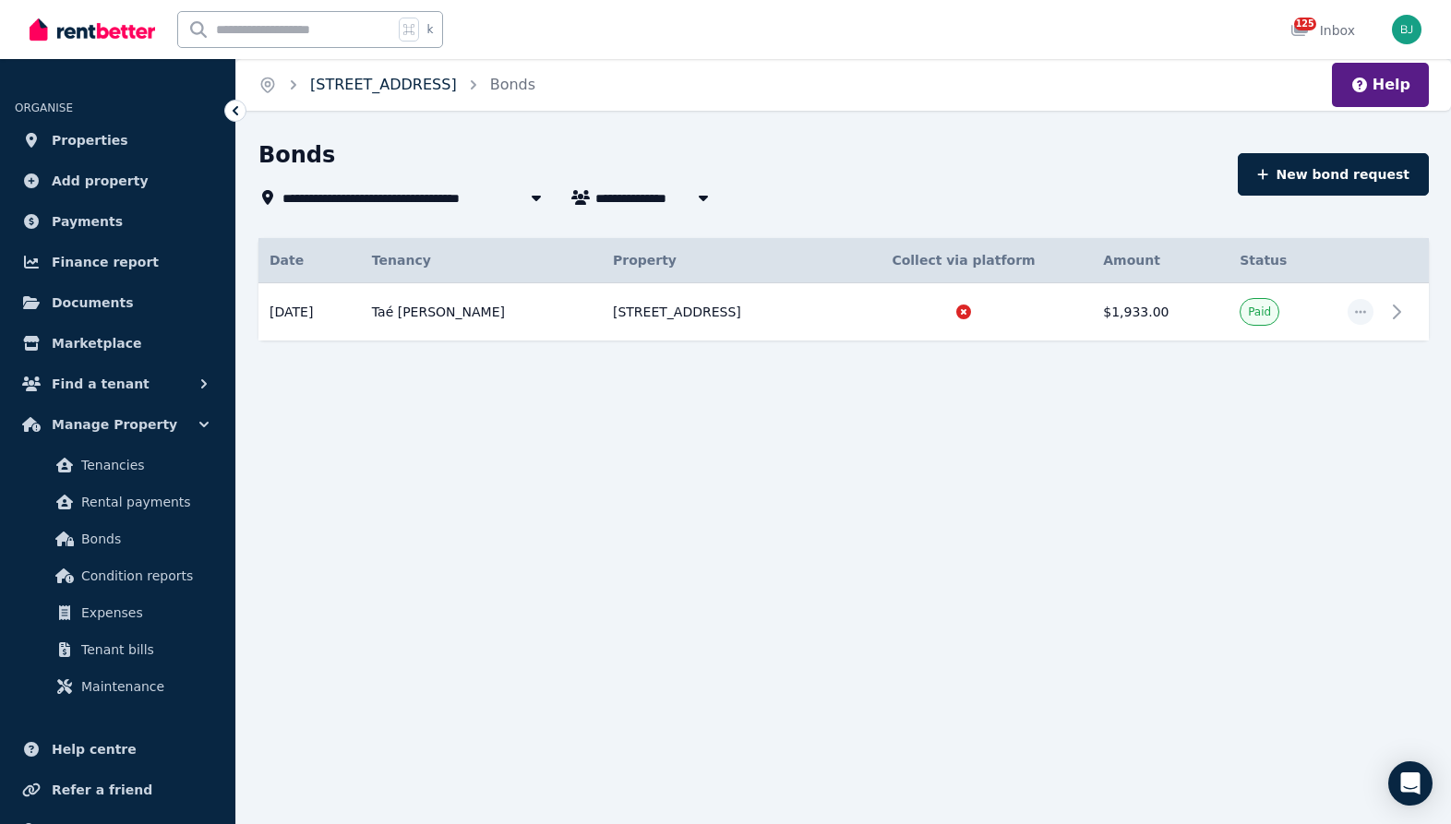
click at [457, 83] on link "[STREET_ADDRESS]" at bounding box center [383, 85] width 147 height 18
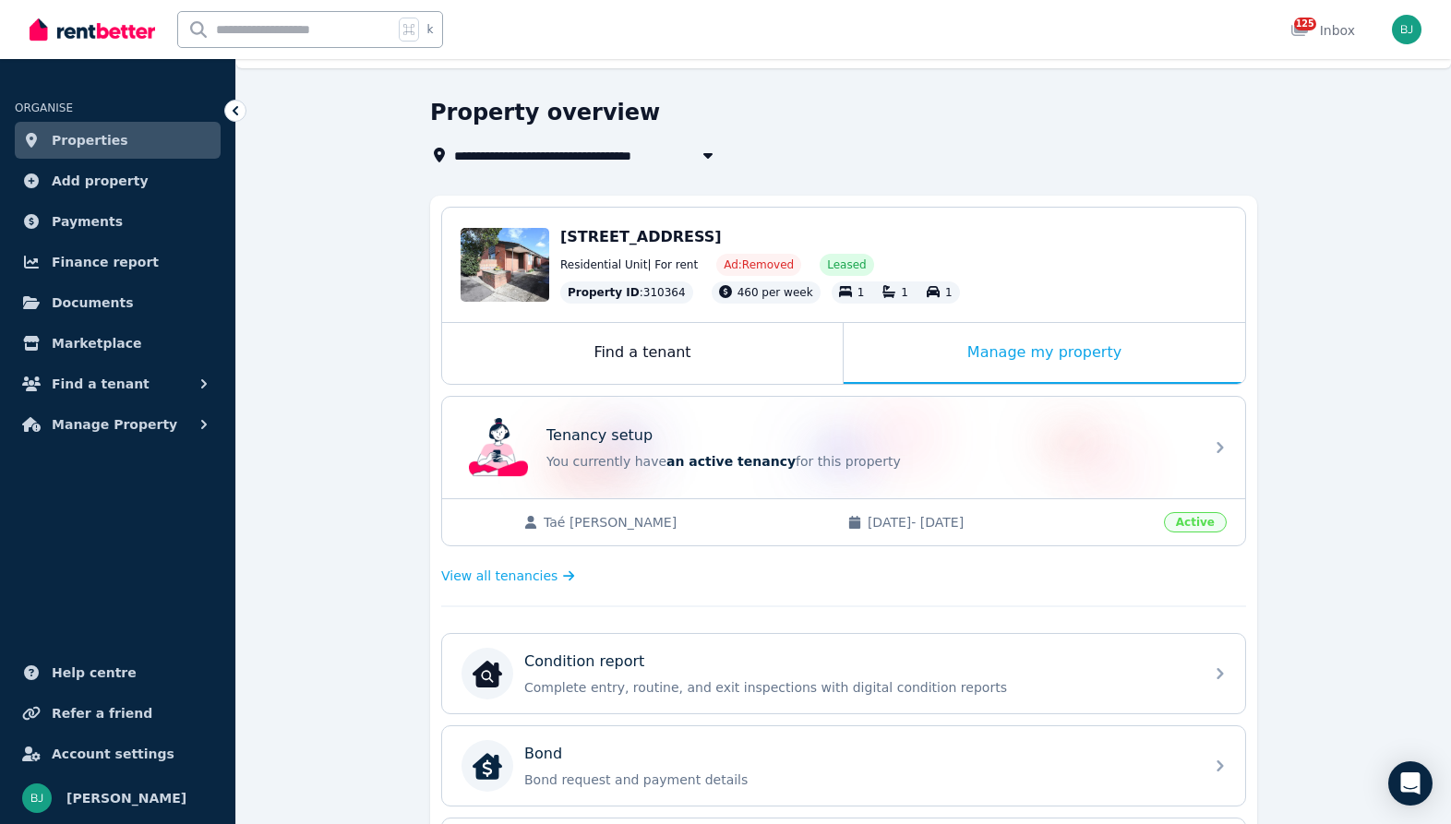
scroll to position [43, 0]
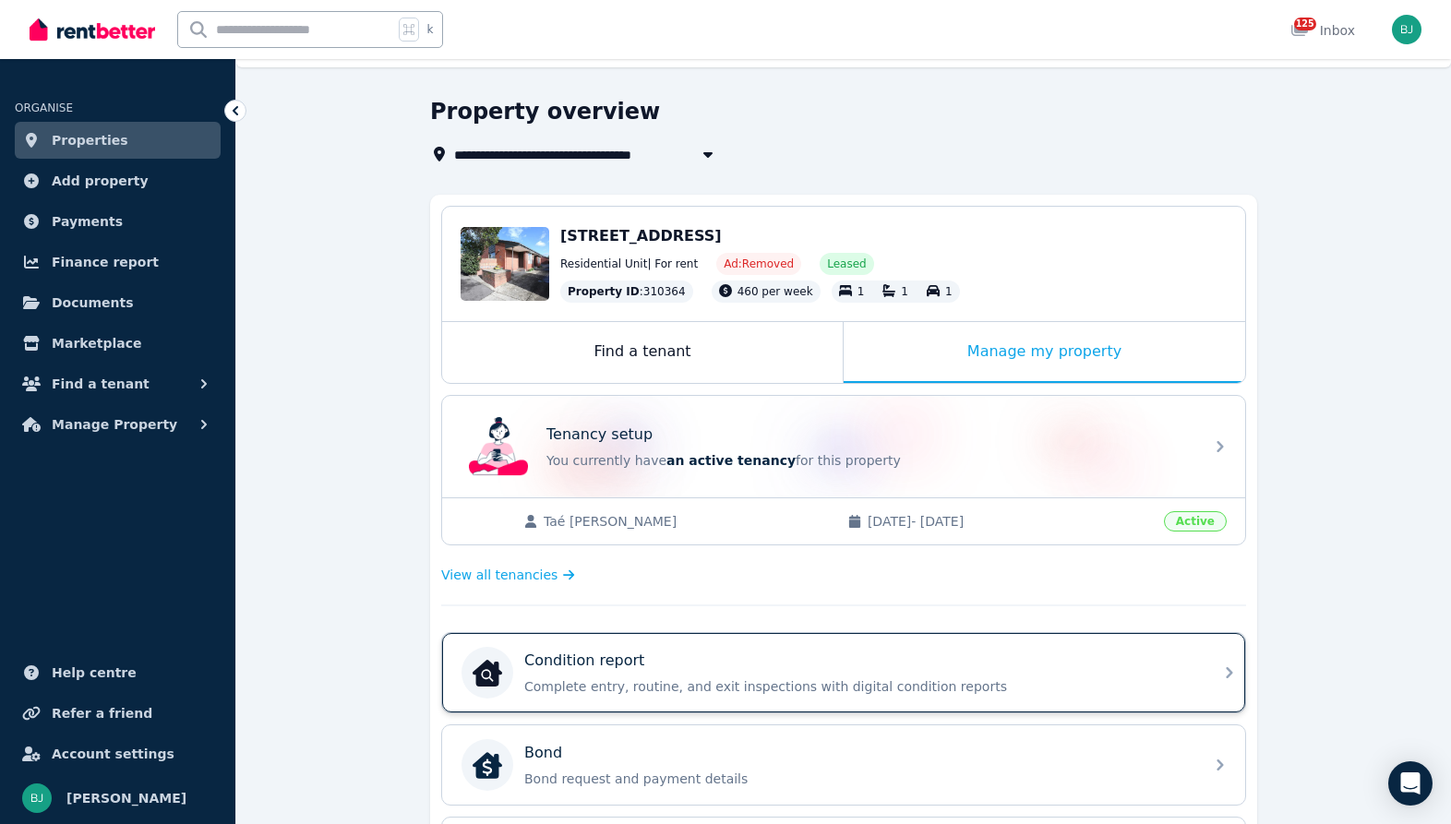
click at [760, 668] on div "Condition report" at bounding box center [858, 661] width 668 height 22
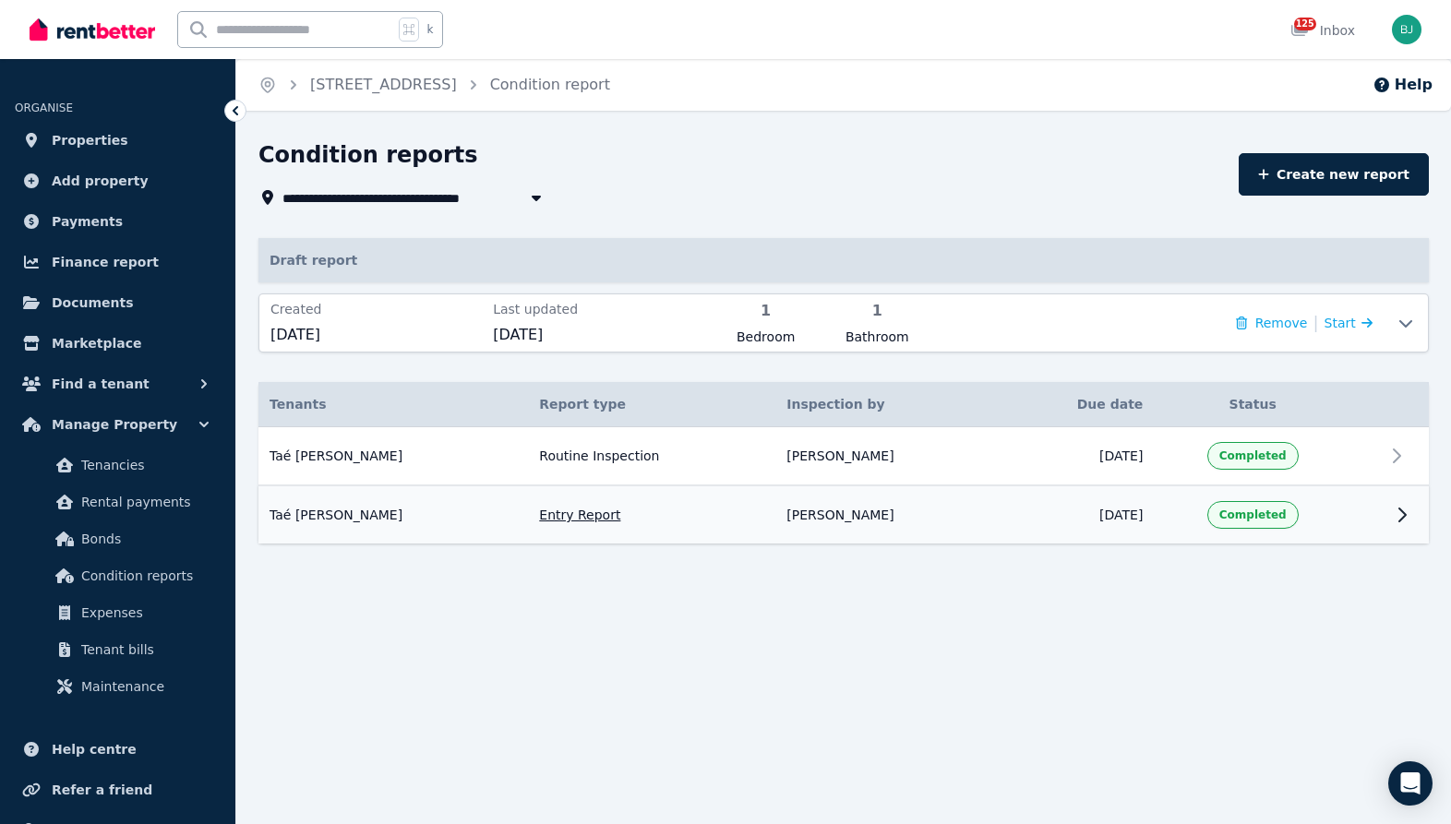
click at [1389, 514] on td at bounding box center [1406, 514] width 44 height 58
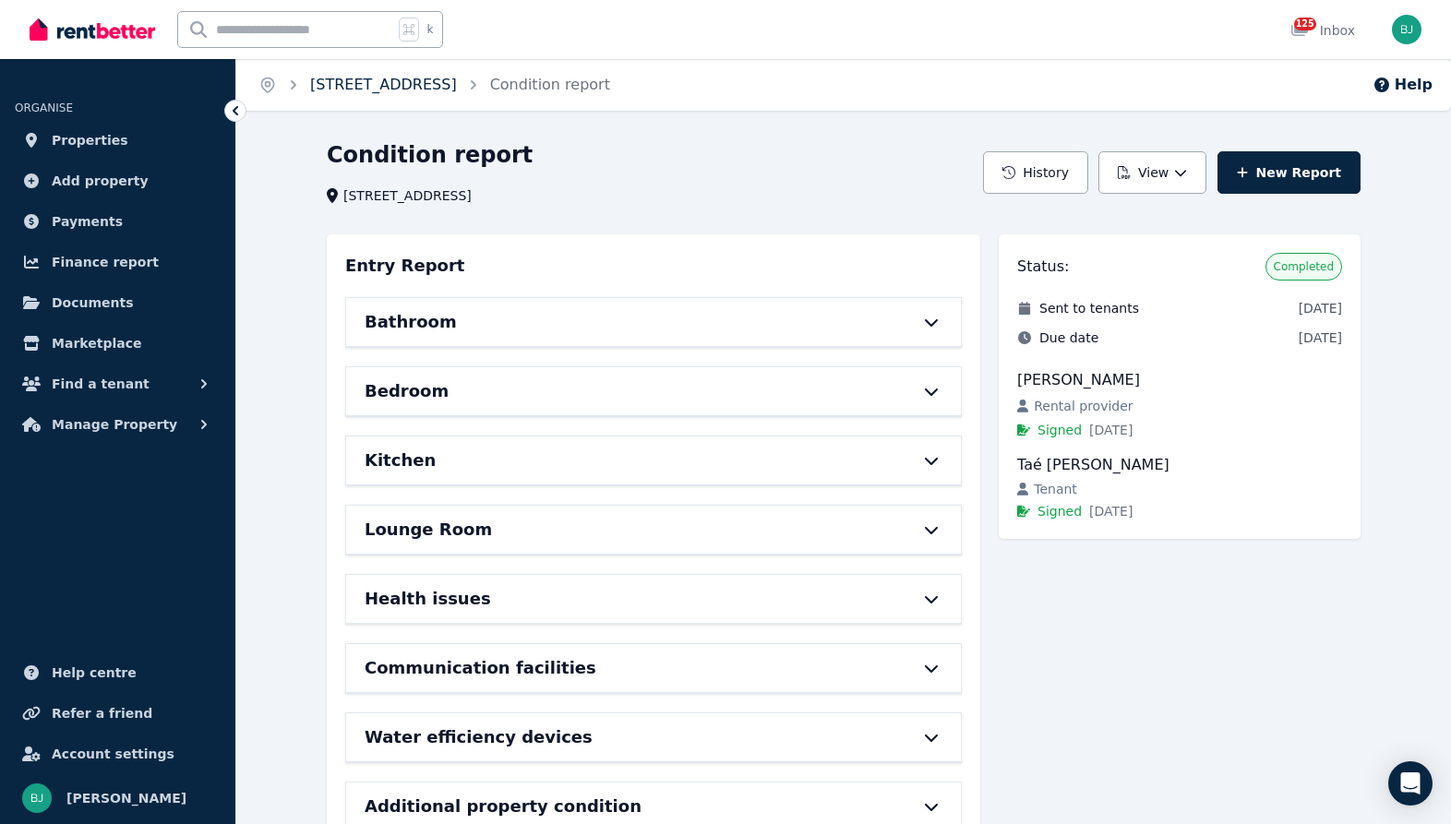
click at [457, 84] on link "[STREET_ADDRESS]" at bounding box center [383, 85] width 147 height 18
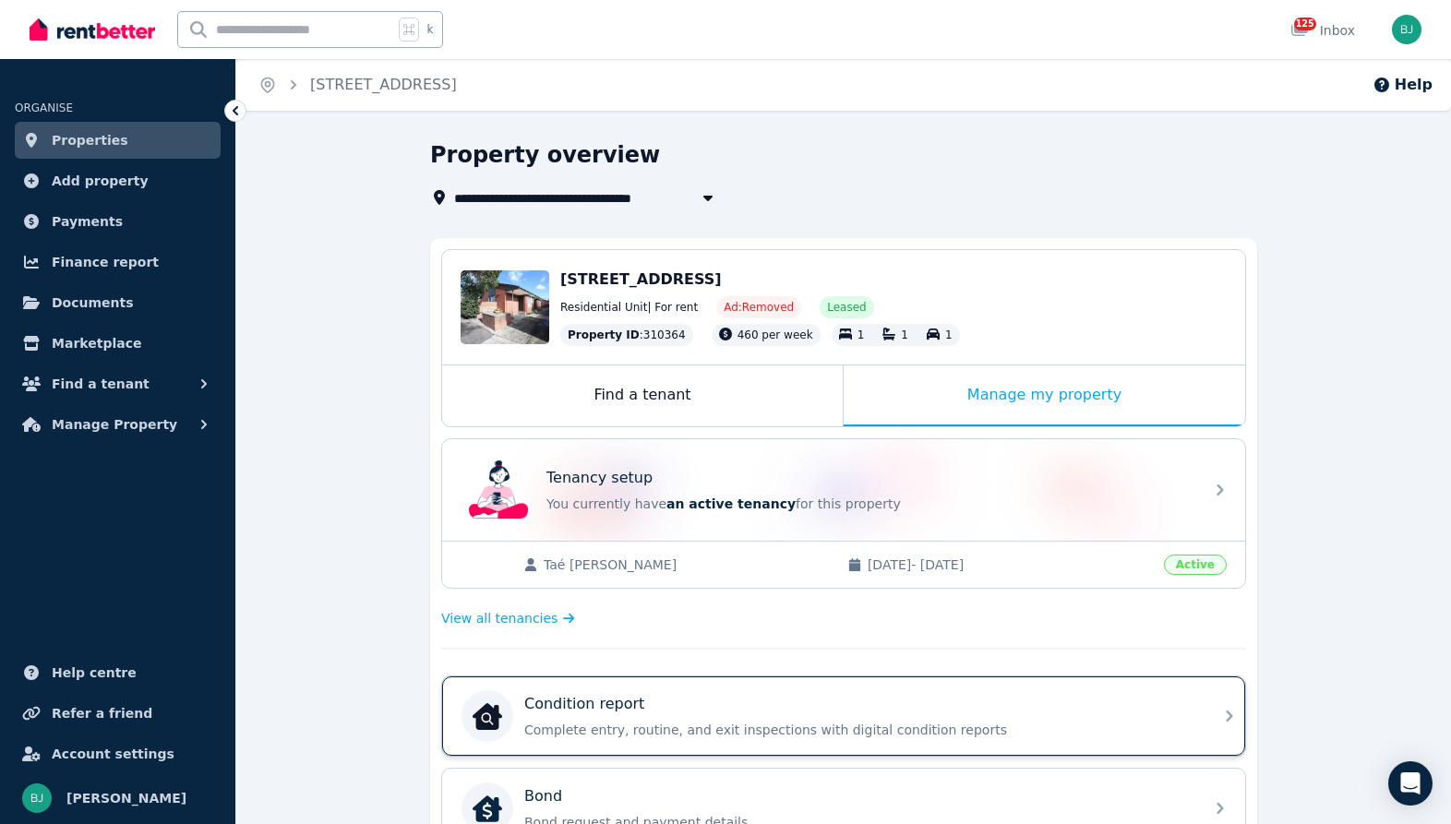
click at [642, 700] on div "Condition report" at bounding box center [858, 704] width 668 height 22
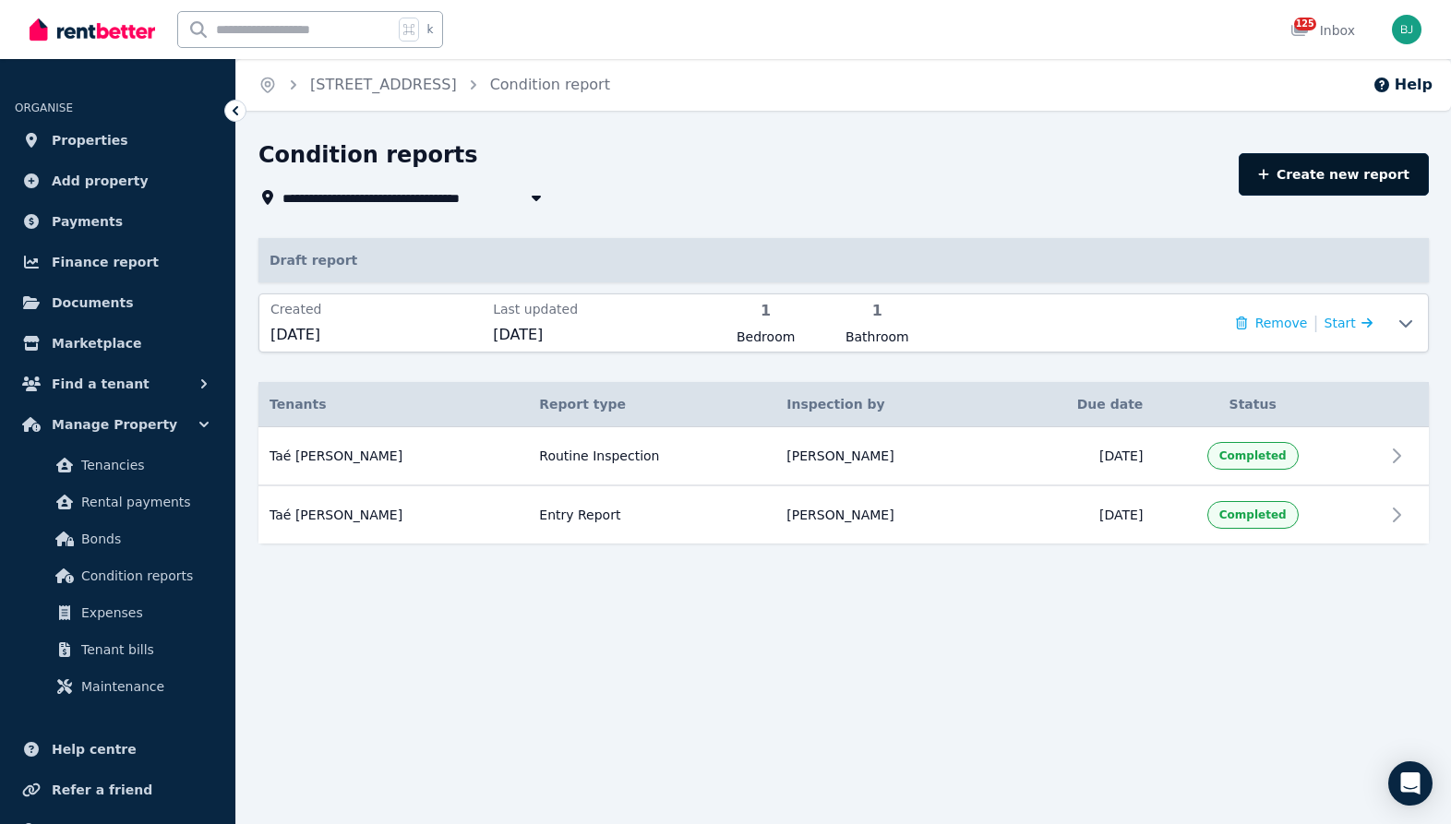
click at [1380, 163] on link "Create new report" at bounding box center [1334, 174] width 190 height 42
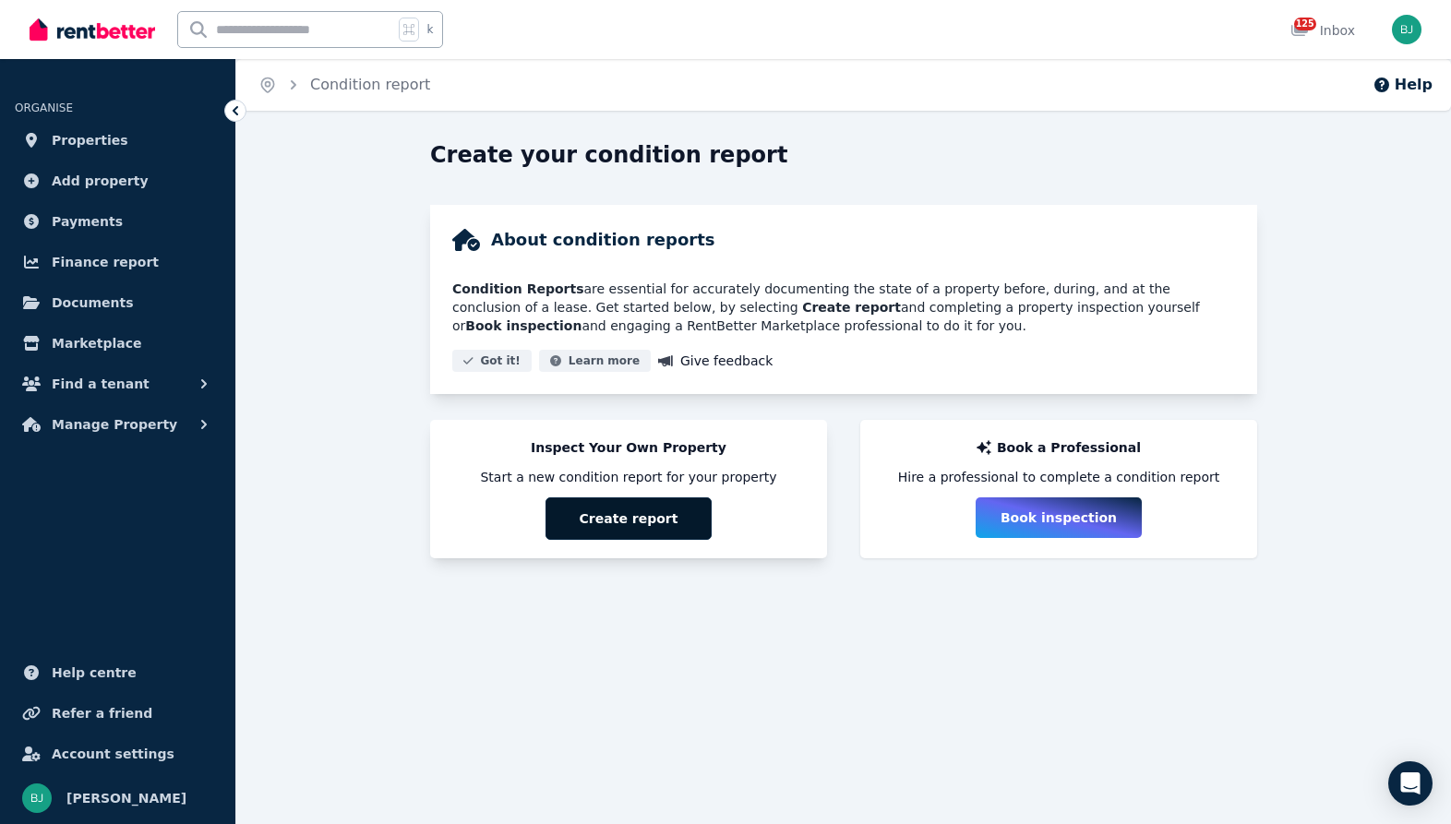
click at [664, 520] on button "Create report" at bounding box center [628, 518] width 166 height 42
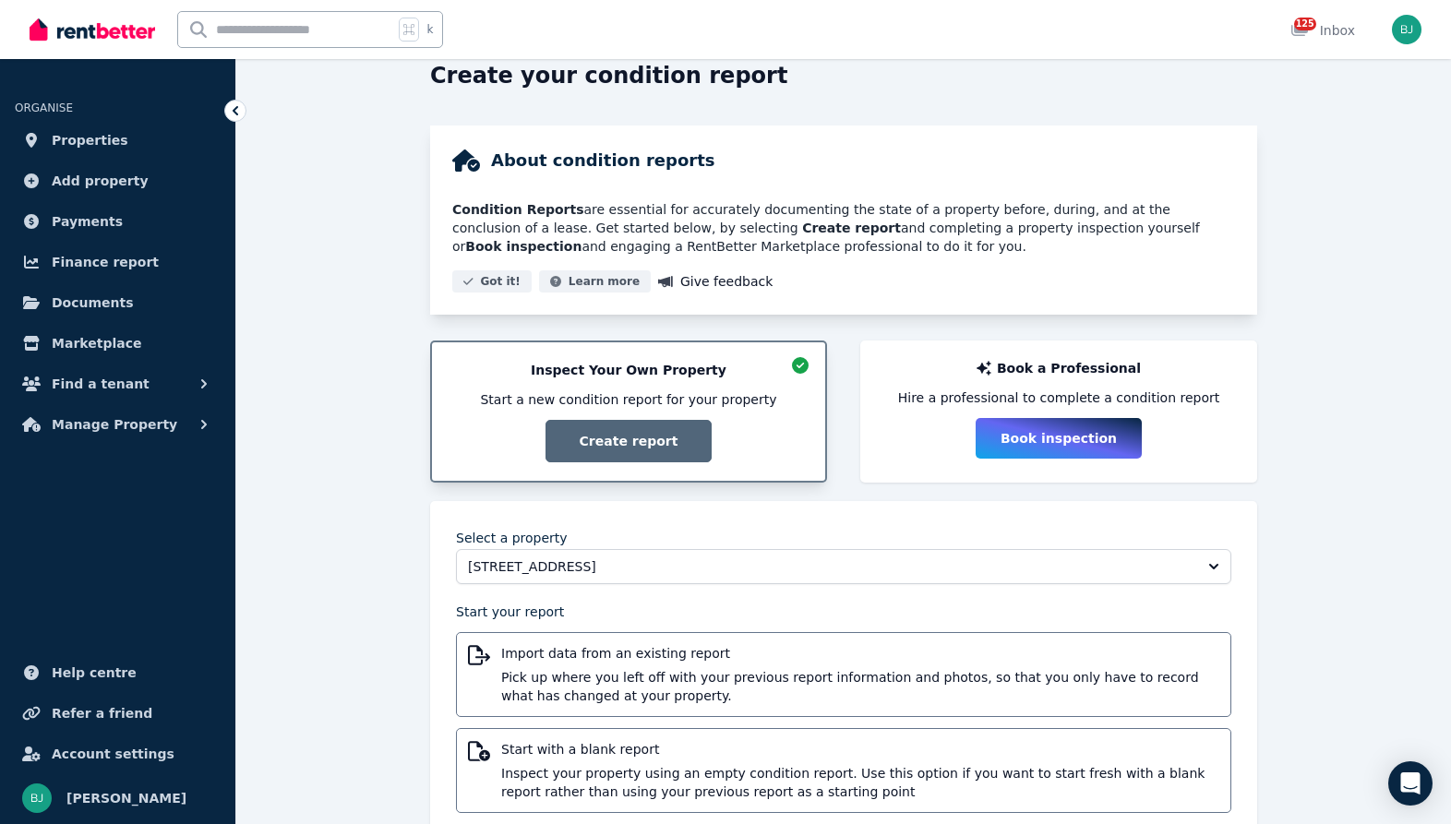
scroll to position [127, 0]
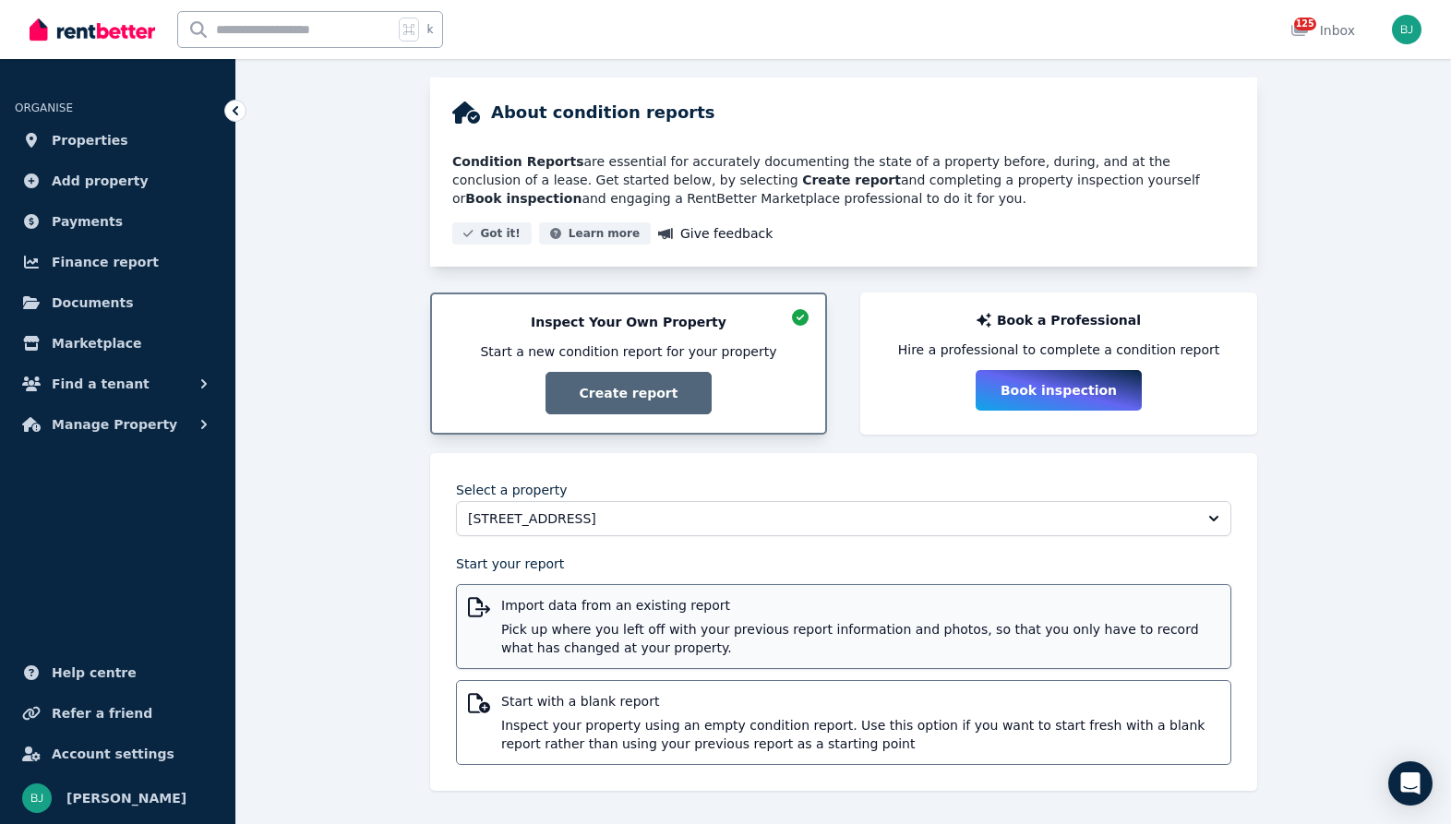
click at [758, 621] on span "Pick up where you left off with your previous report information and photos, so…" at bounding box center [860, 638] width 718 height 37
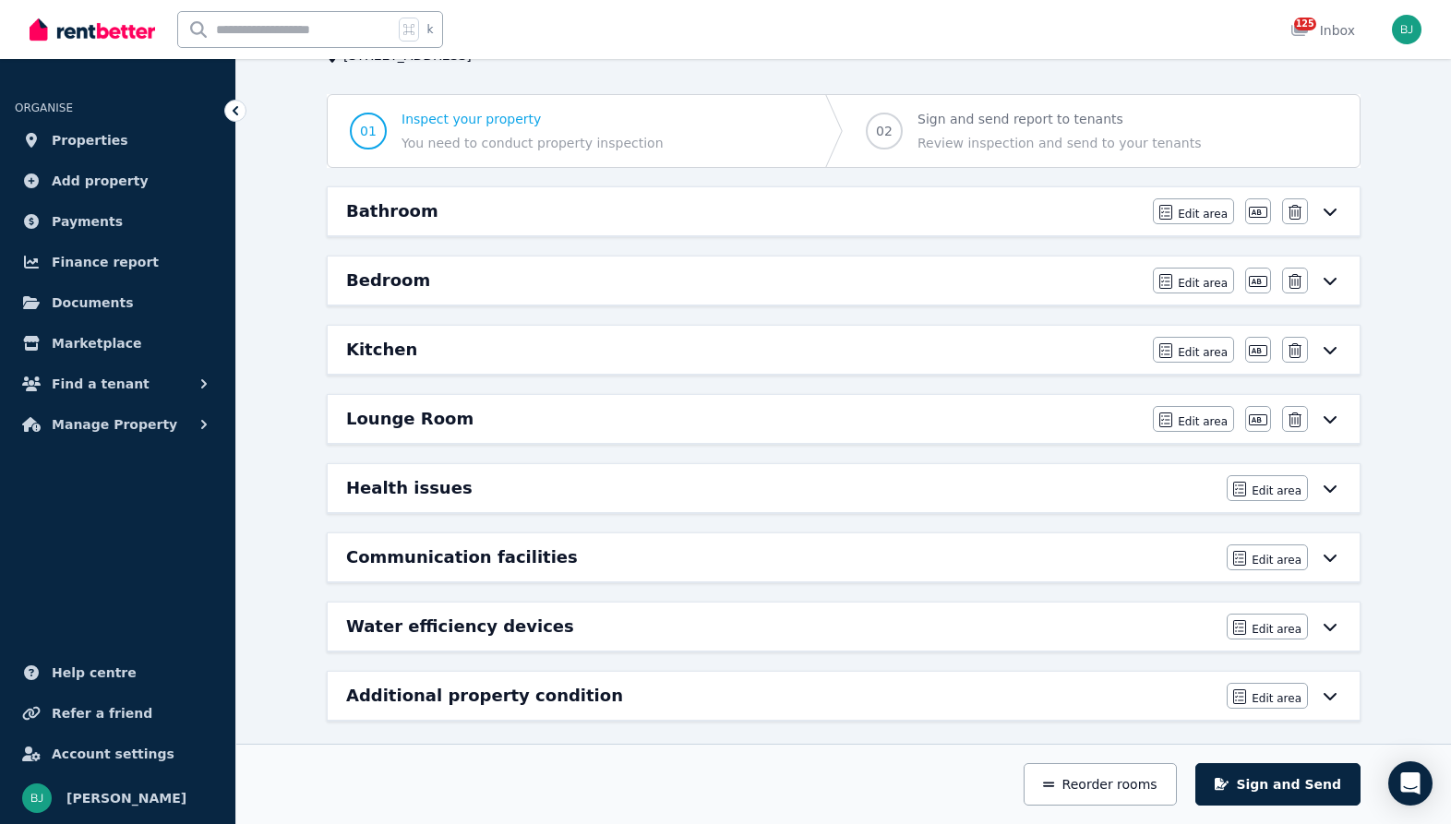
scroll to position [151, 0]
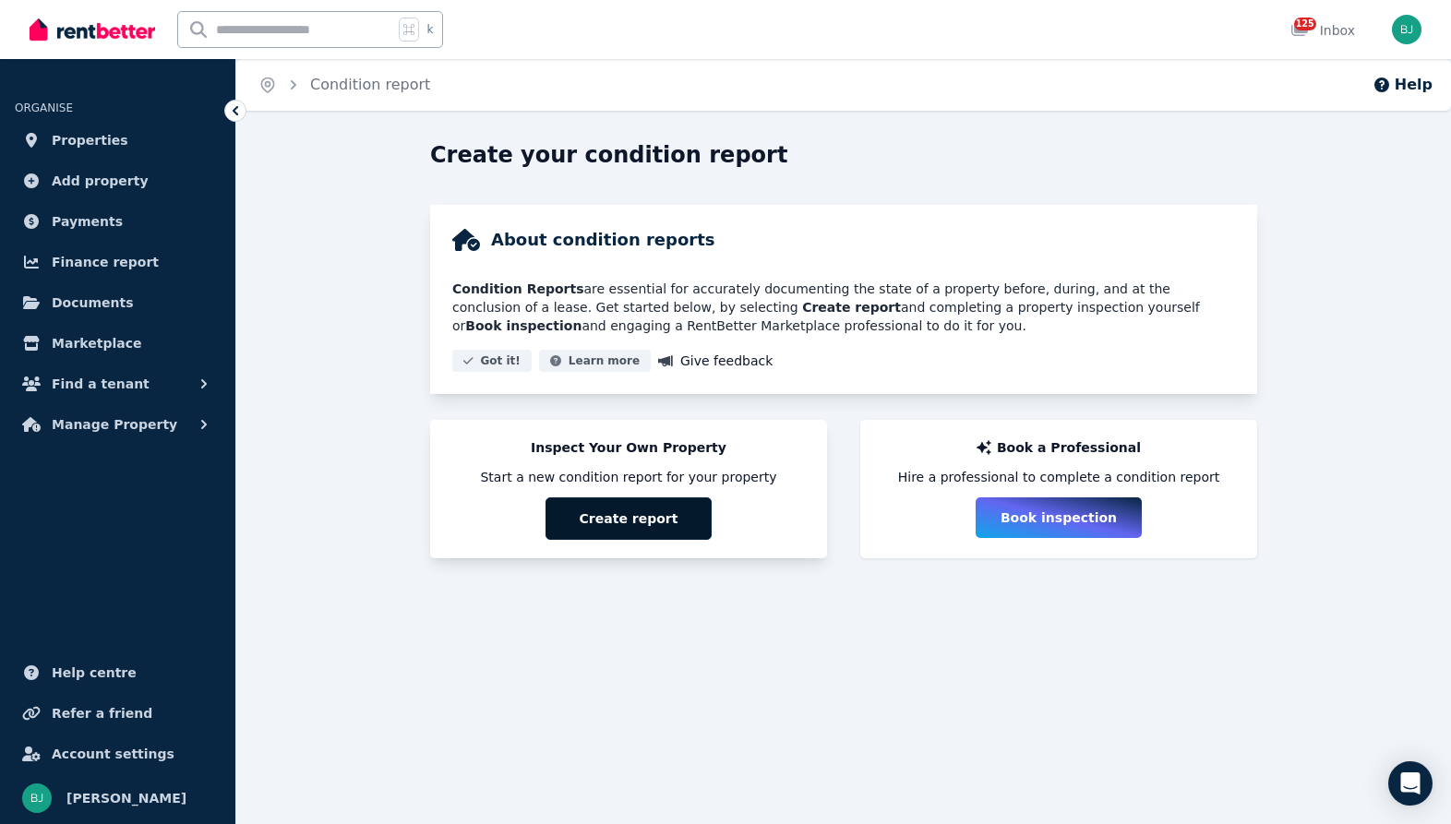
click at [676, 521] on button "Create report" at bounding box center [628, 518] width 166 height 42
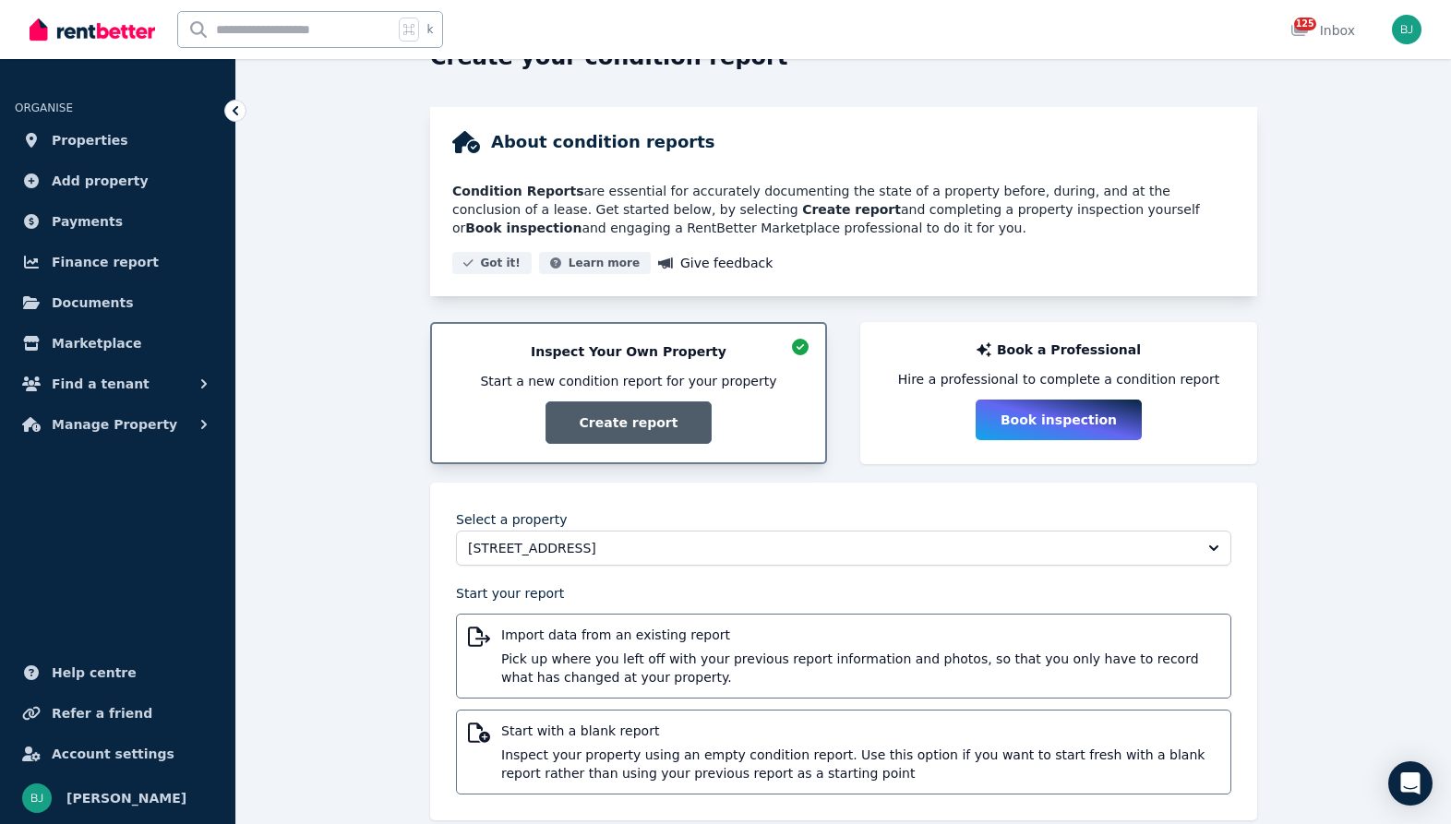
scroll to position [127, 0]
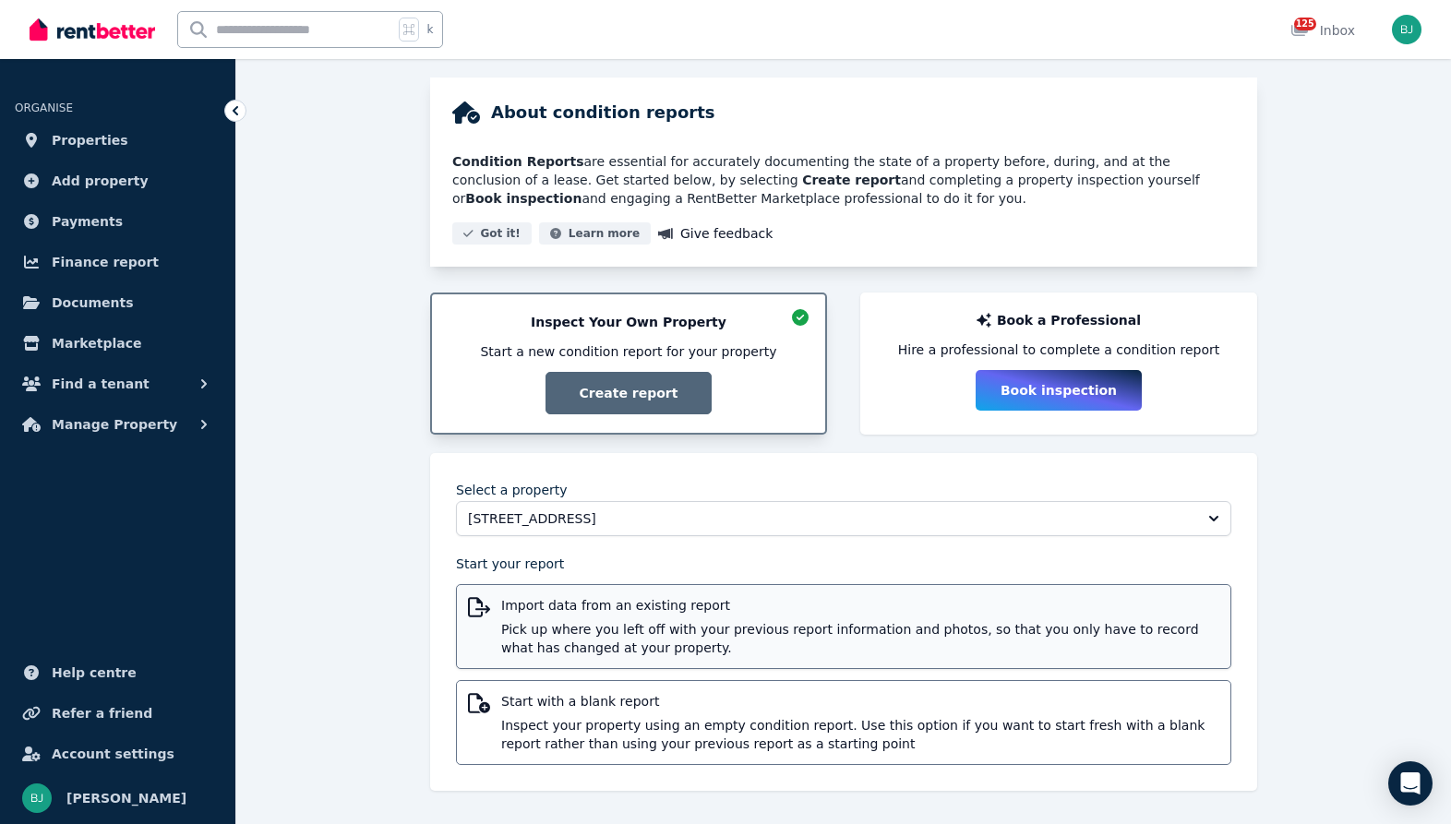
click at [660, 629] on span "Pick up where you left off with your previous report information and photos, so…" at bounding box center [860, 638] width 718 height 37
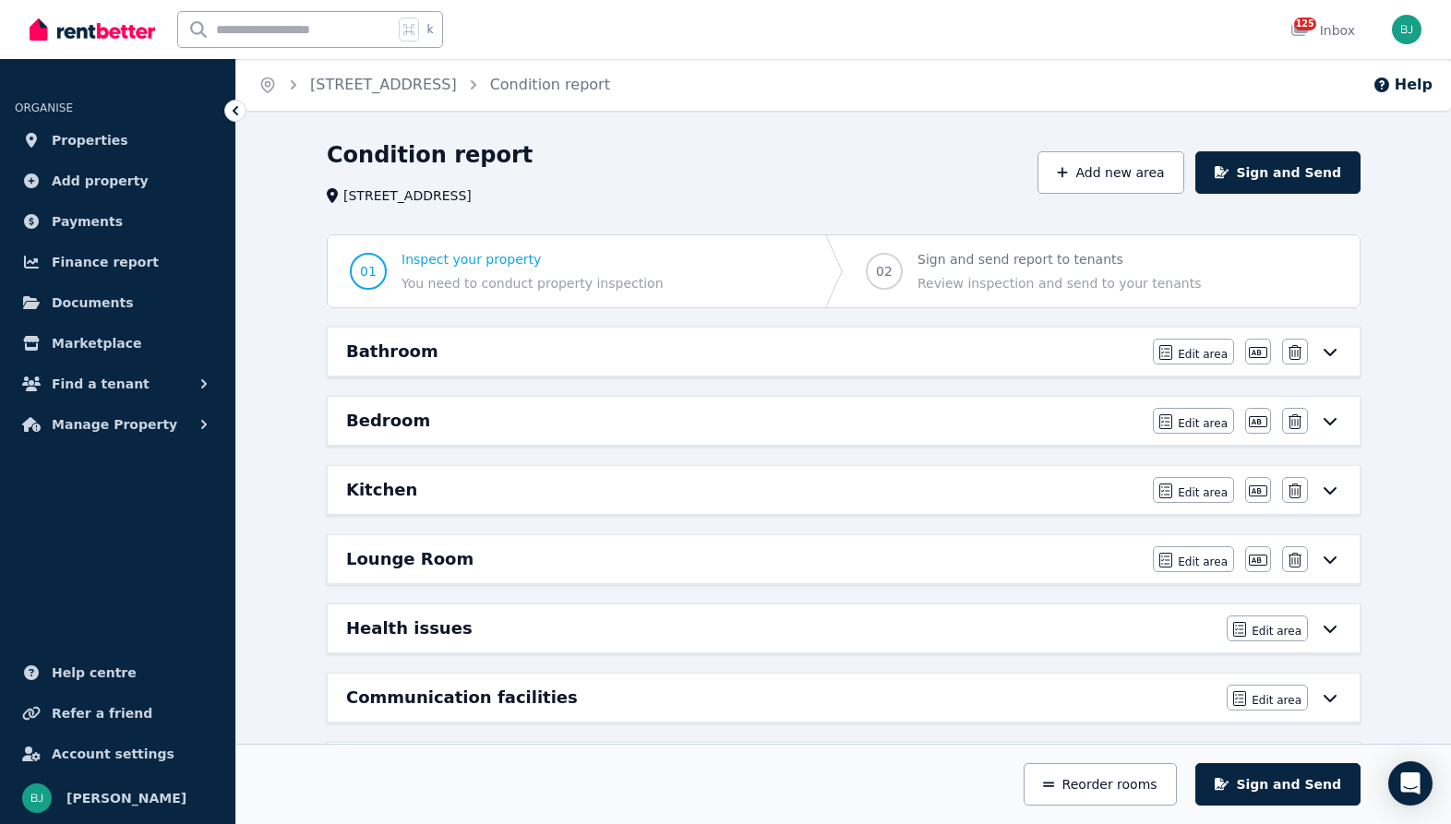
click at [846, 341] on div "Bathroom" at bounding box center [744, 352] width 796 height 26
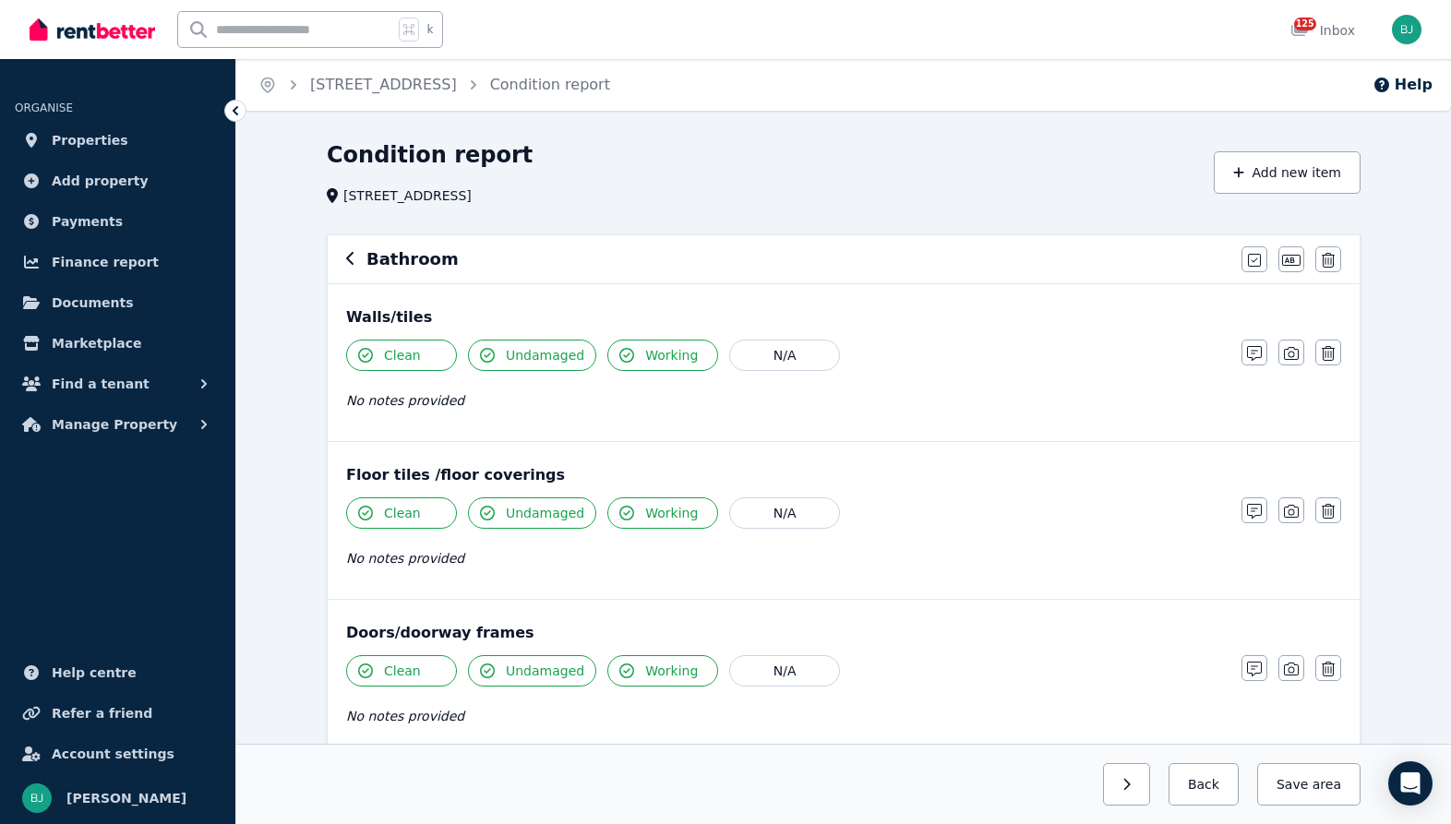
click at [348, 252] on icon "button" at bounding box center [350, 258] width 9 height 15
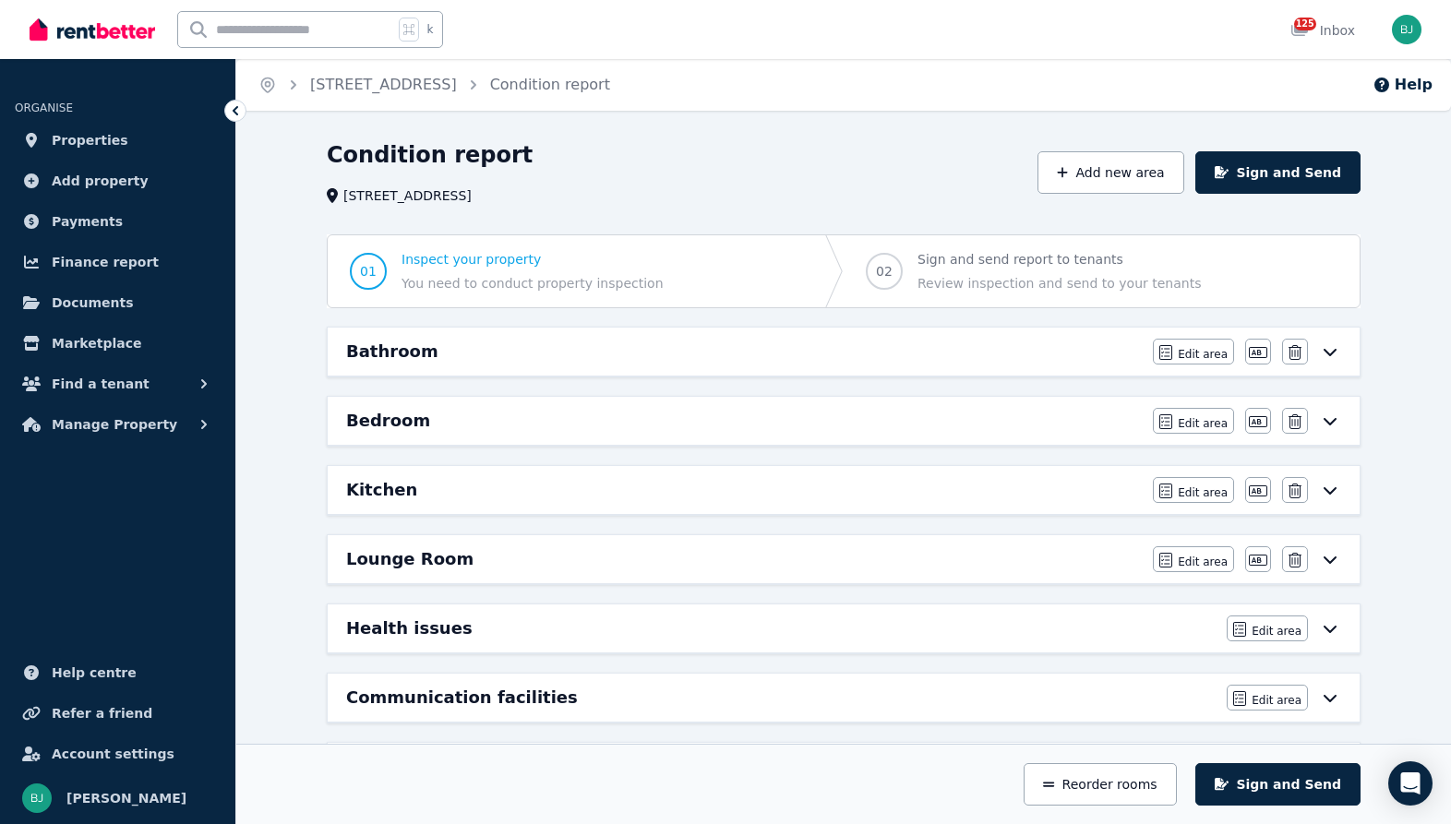
click at [769, 478] on div "Kitchen" at bounding box center [744, 490] width 796 height 26
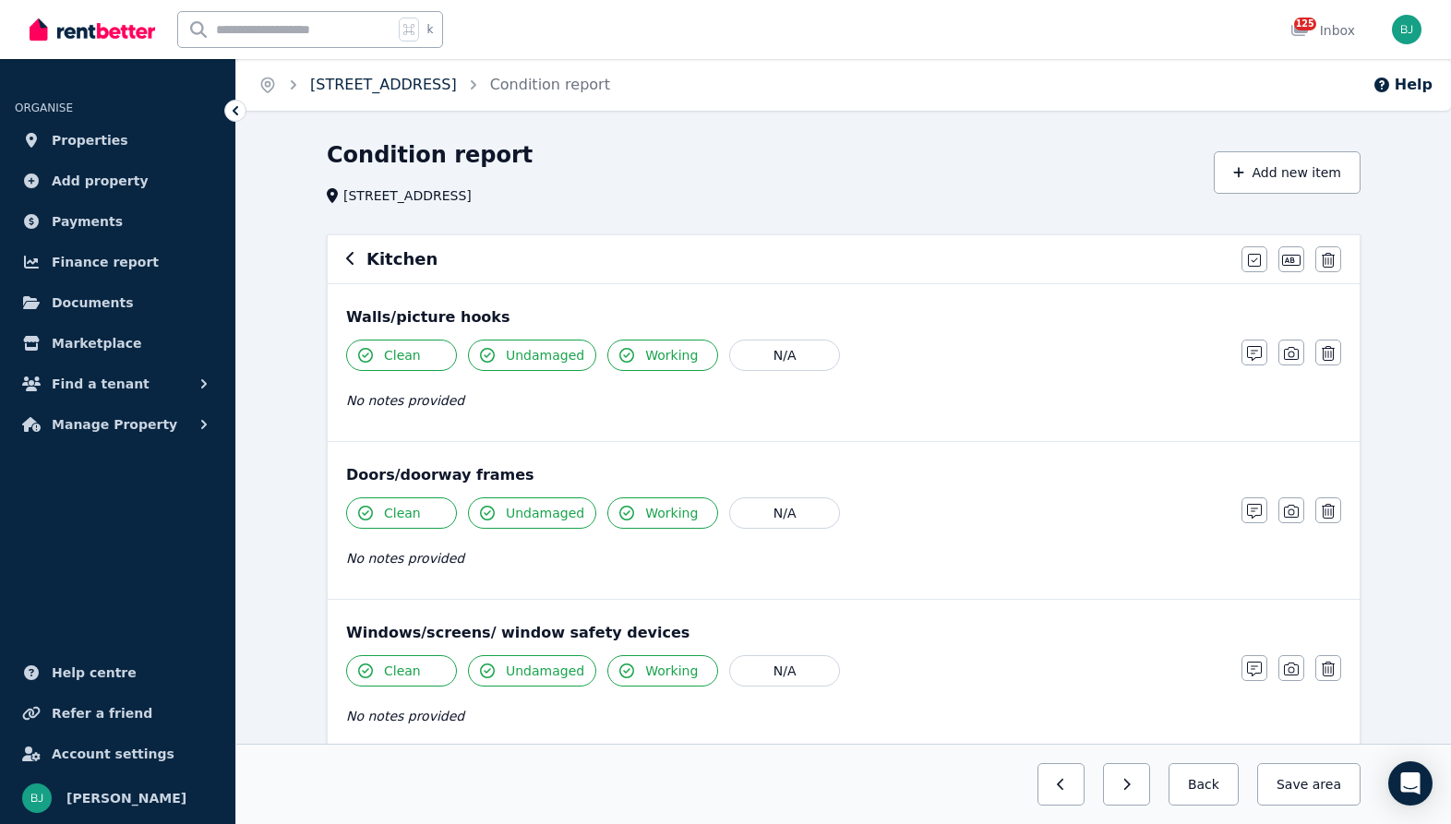
click at [457, 78] on link "[STREET_ADDRESS]" at bounding box center [383, 85] width 147 height 18
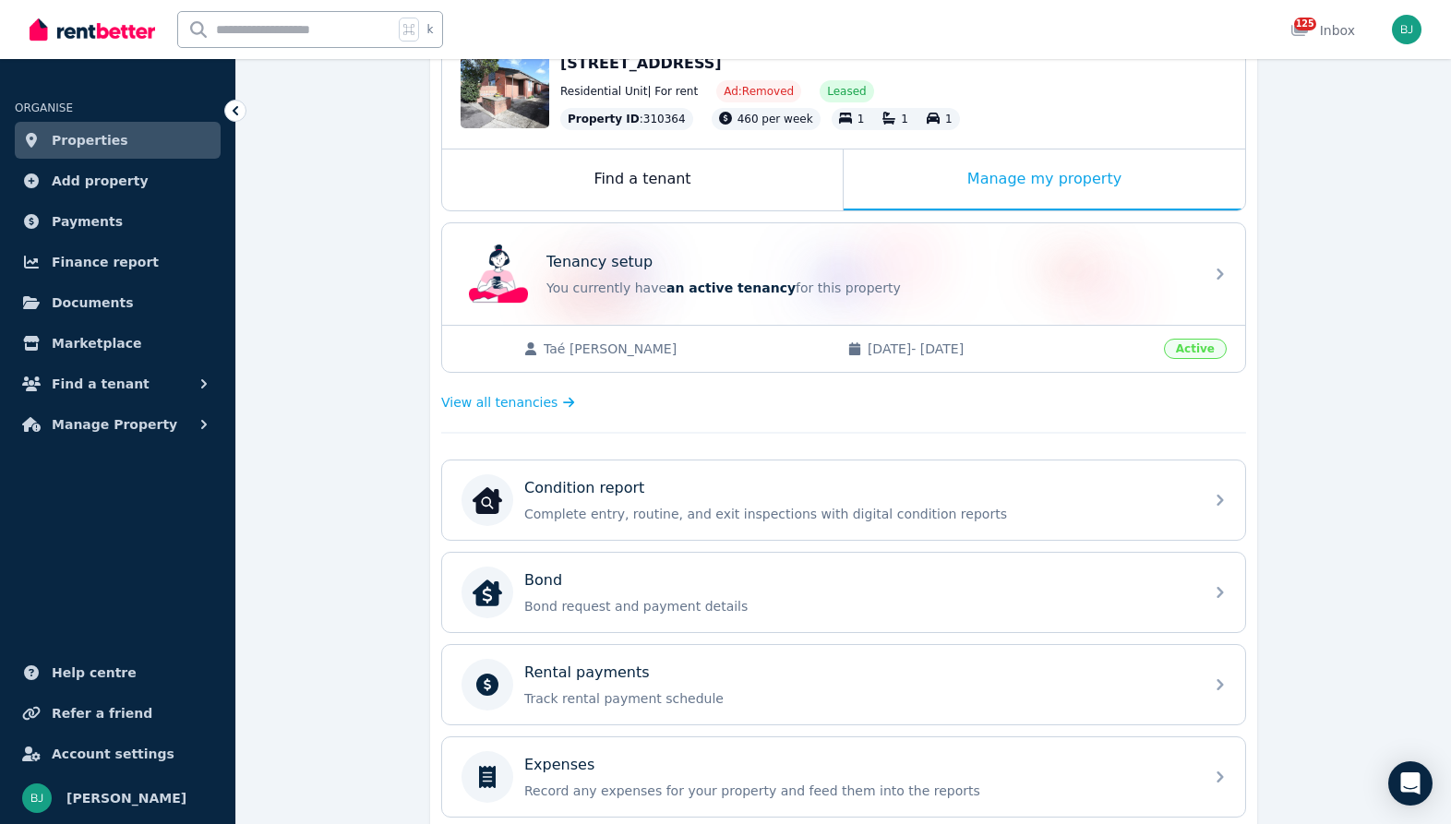
scroll to position [256, 0]
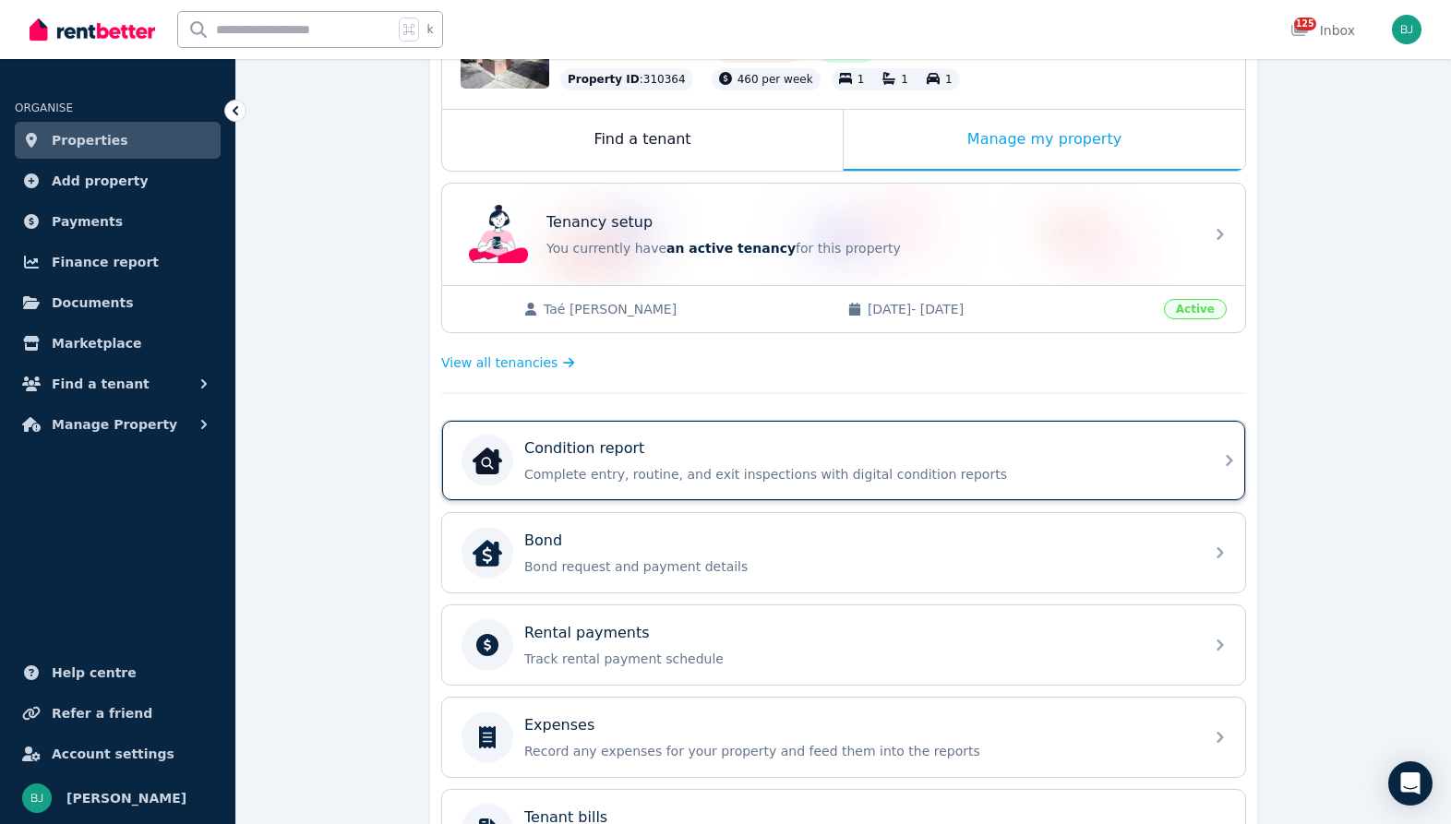
click at [710, 437] on div "Condition report" at bounding box center [858, 448] width 668 height 22
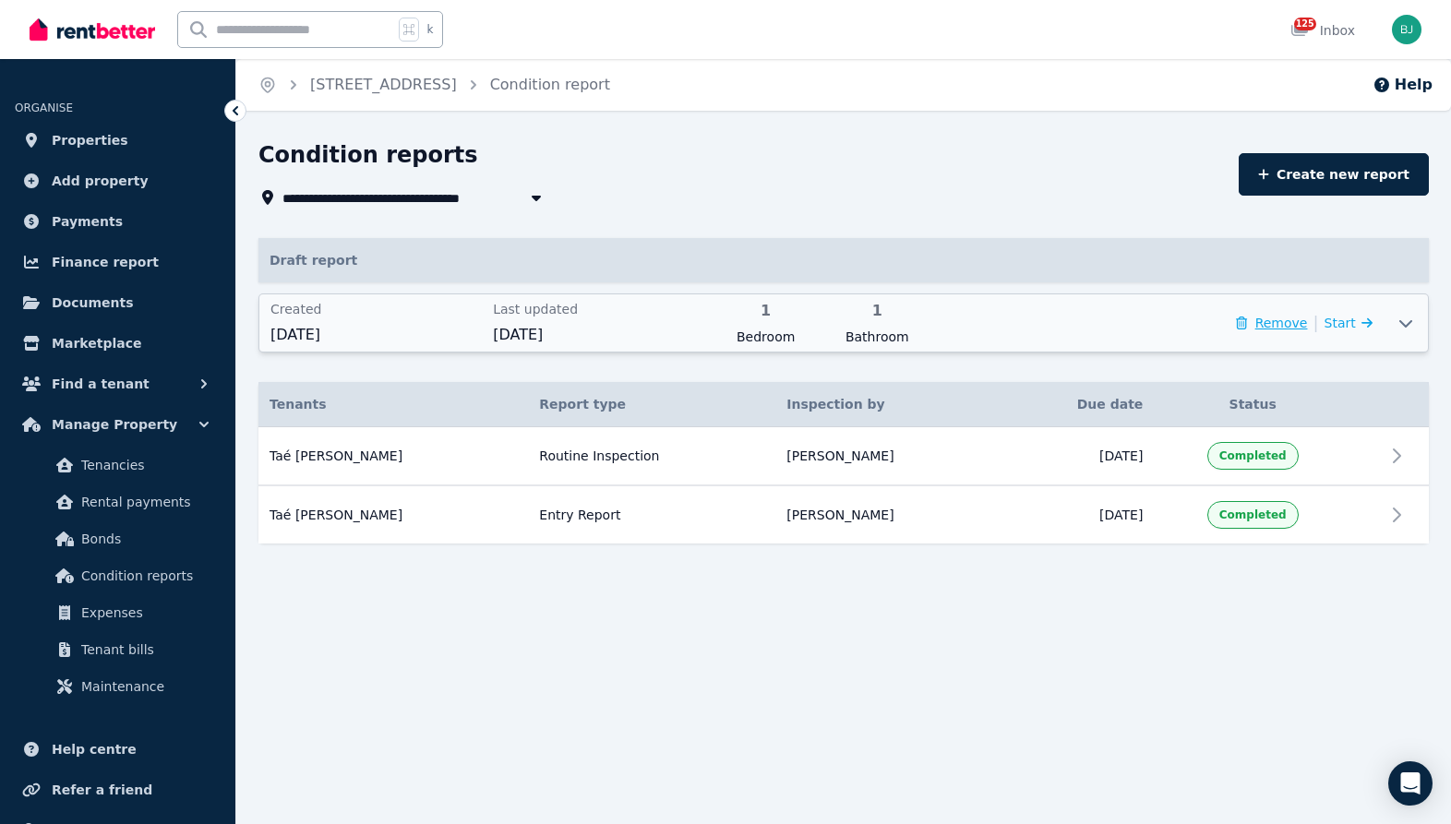
click at [1282, 325] on button "Remove" at bounding box center [1271, 323] width 71 height 18
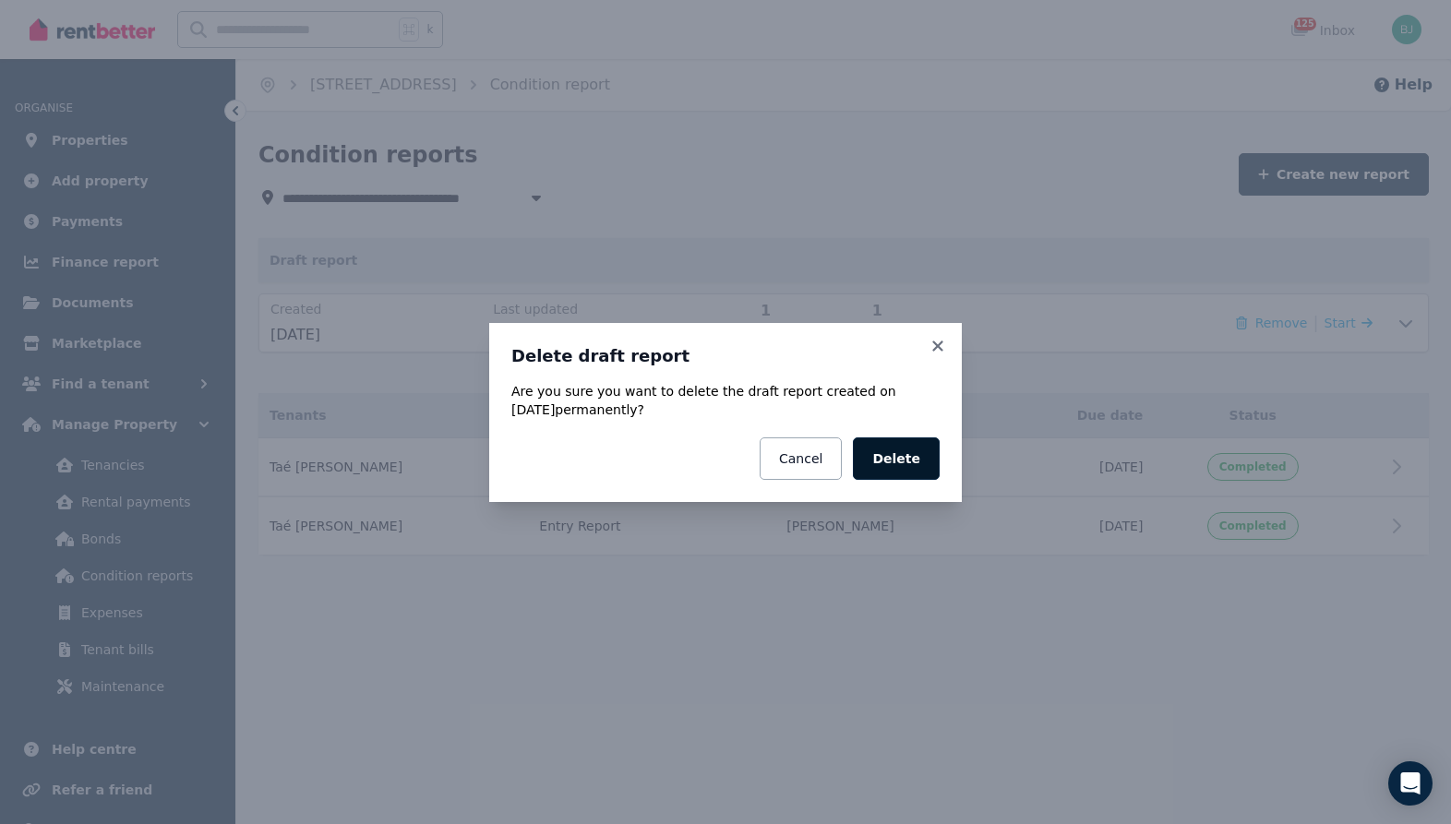
click at [913, 468] on button "Delete" at bounding box center [896, 458] width 87 height 42
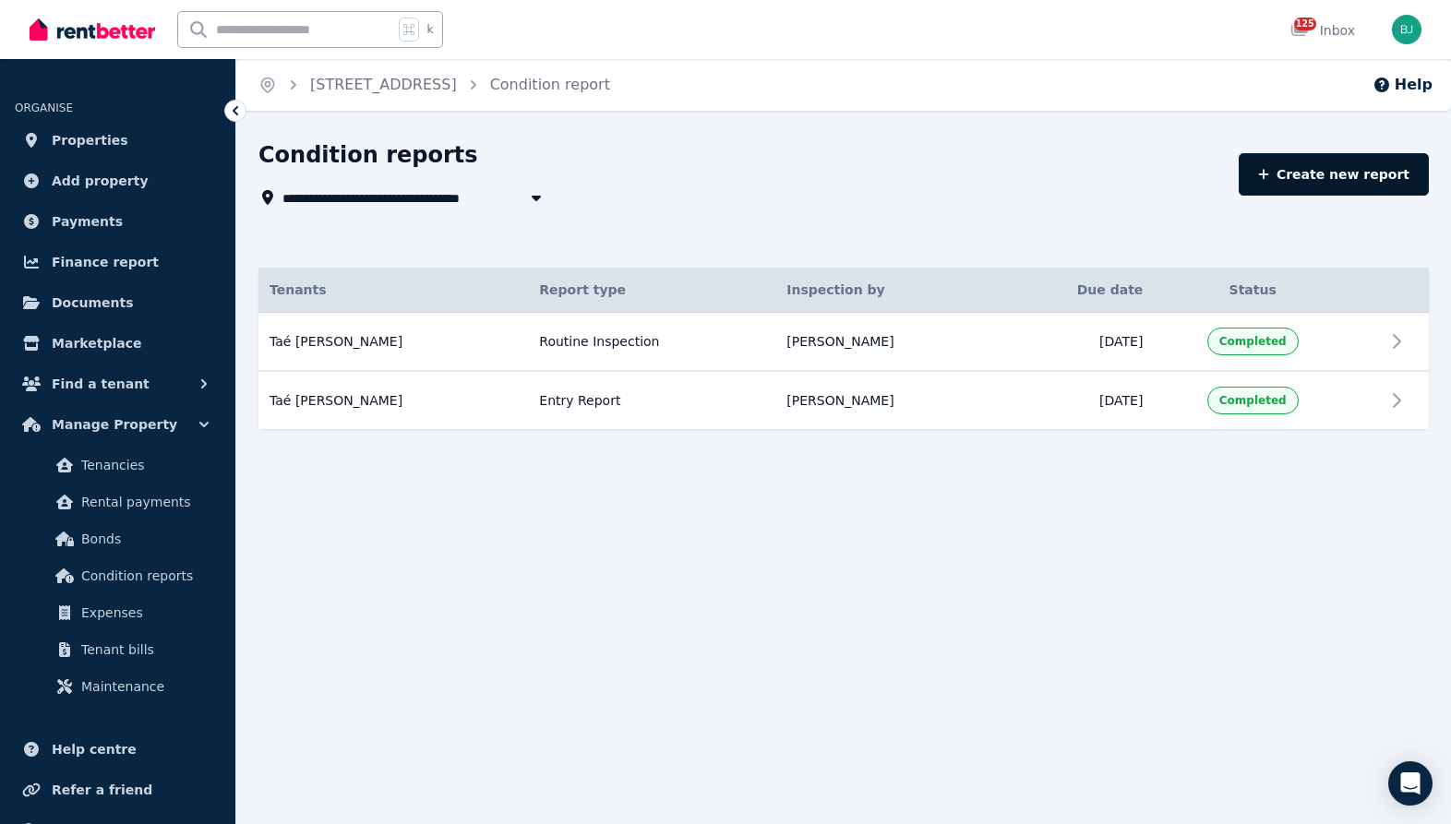
click at [1335, 170] on link "Create new report" at bounding box center [1334, 174] width 190 height 42
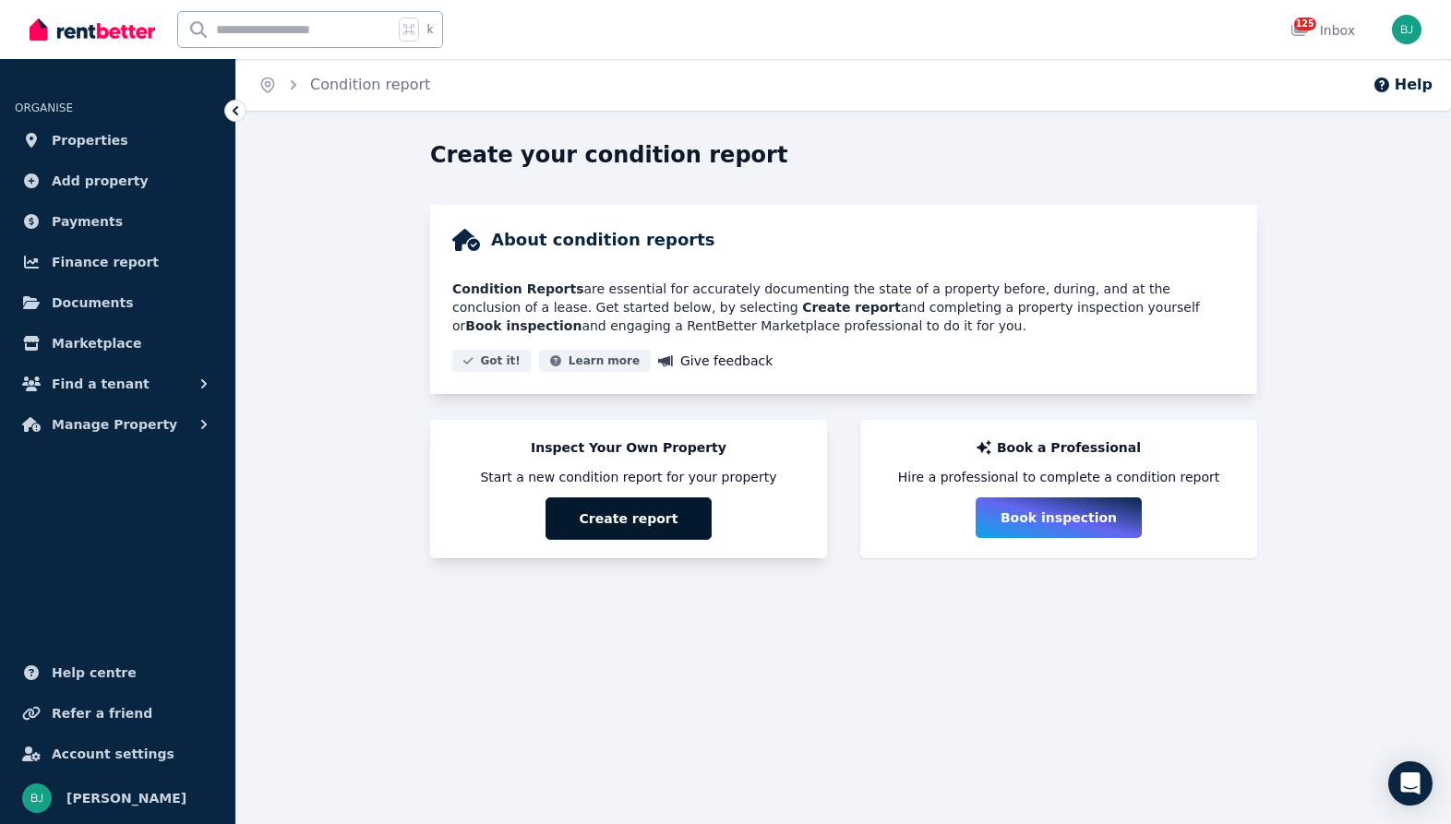
click at [588, 528] on button "Create report" at bounding box center [628, 518] width 166 height 42
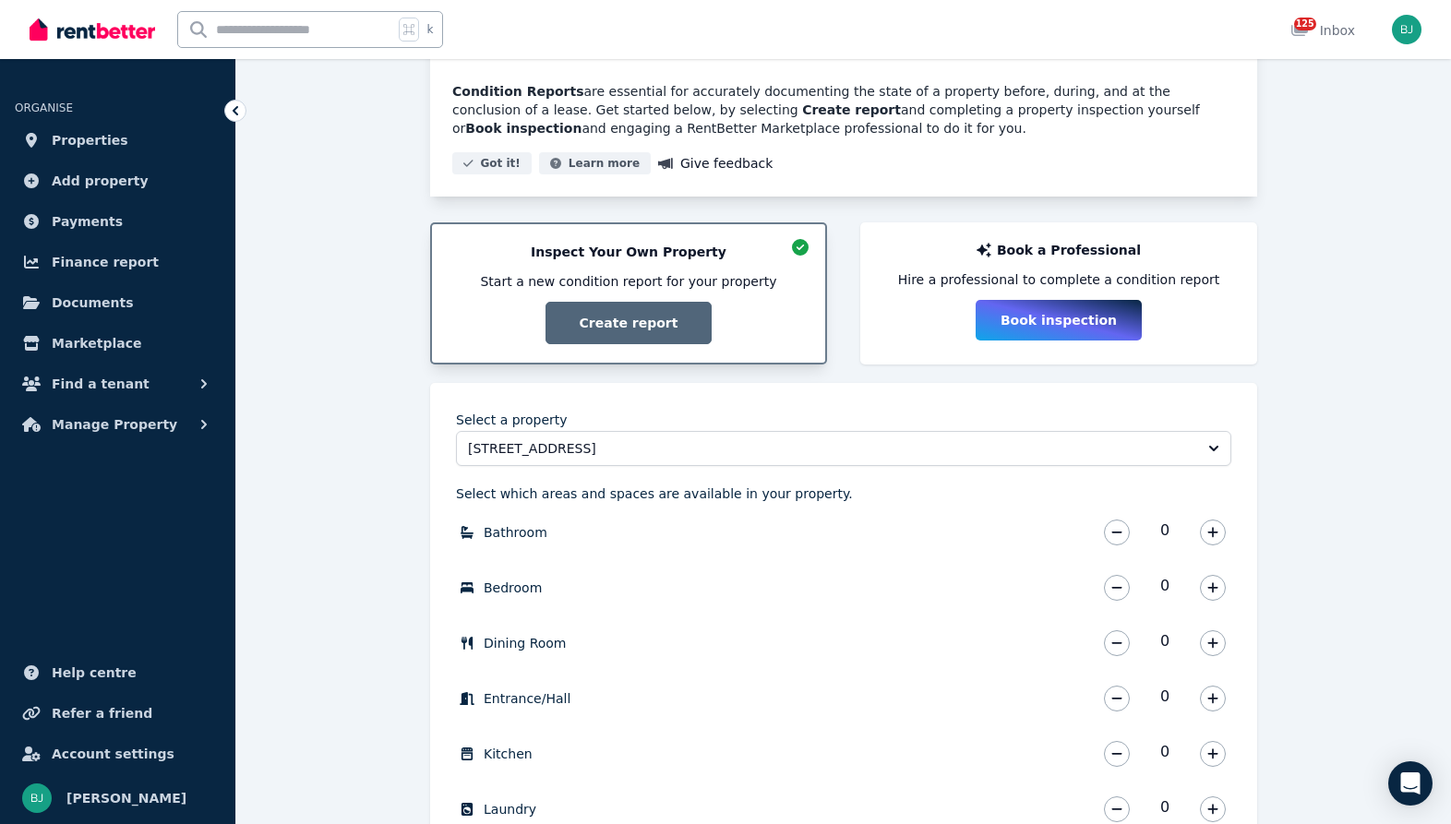
scroll to position [47, 0]
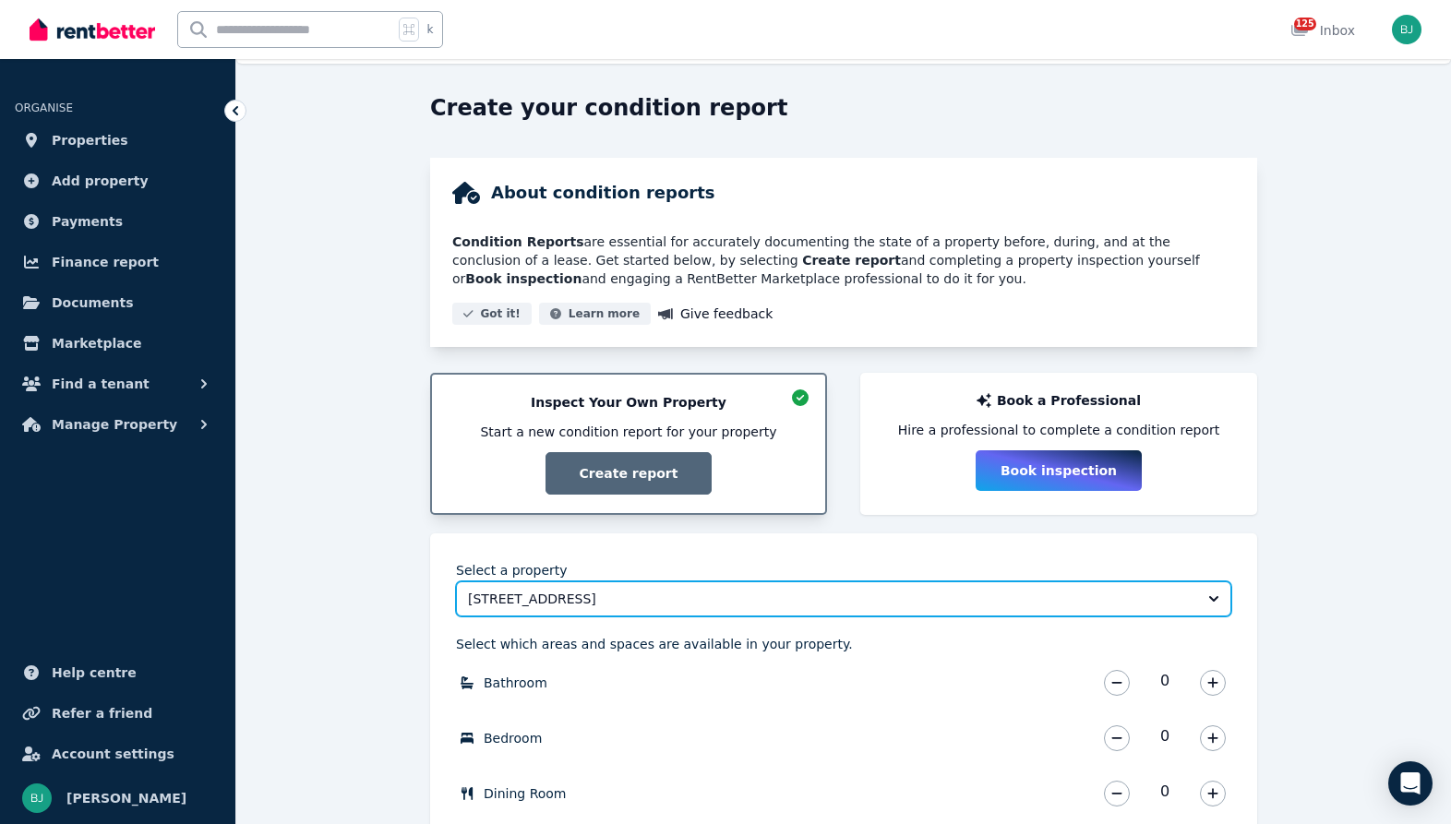
click at [814, 595] on span "[STREET_ADDRESS]" at bounding box center [830, 599] width 725 height 18
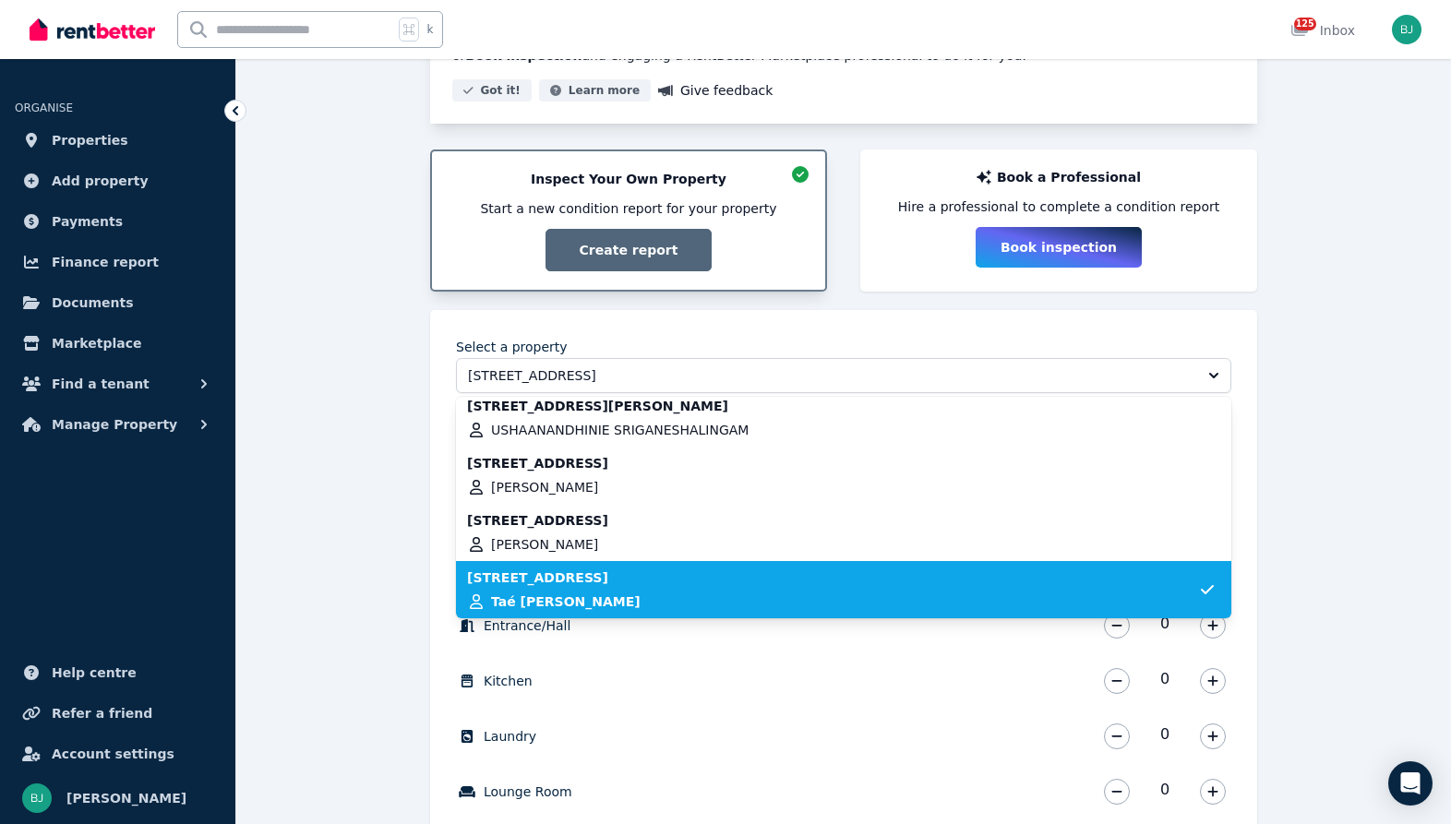
scroll to position [365, 0]
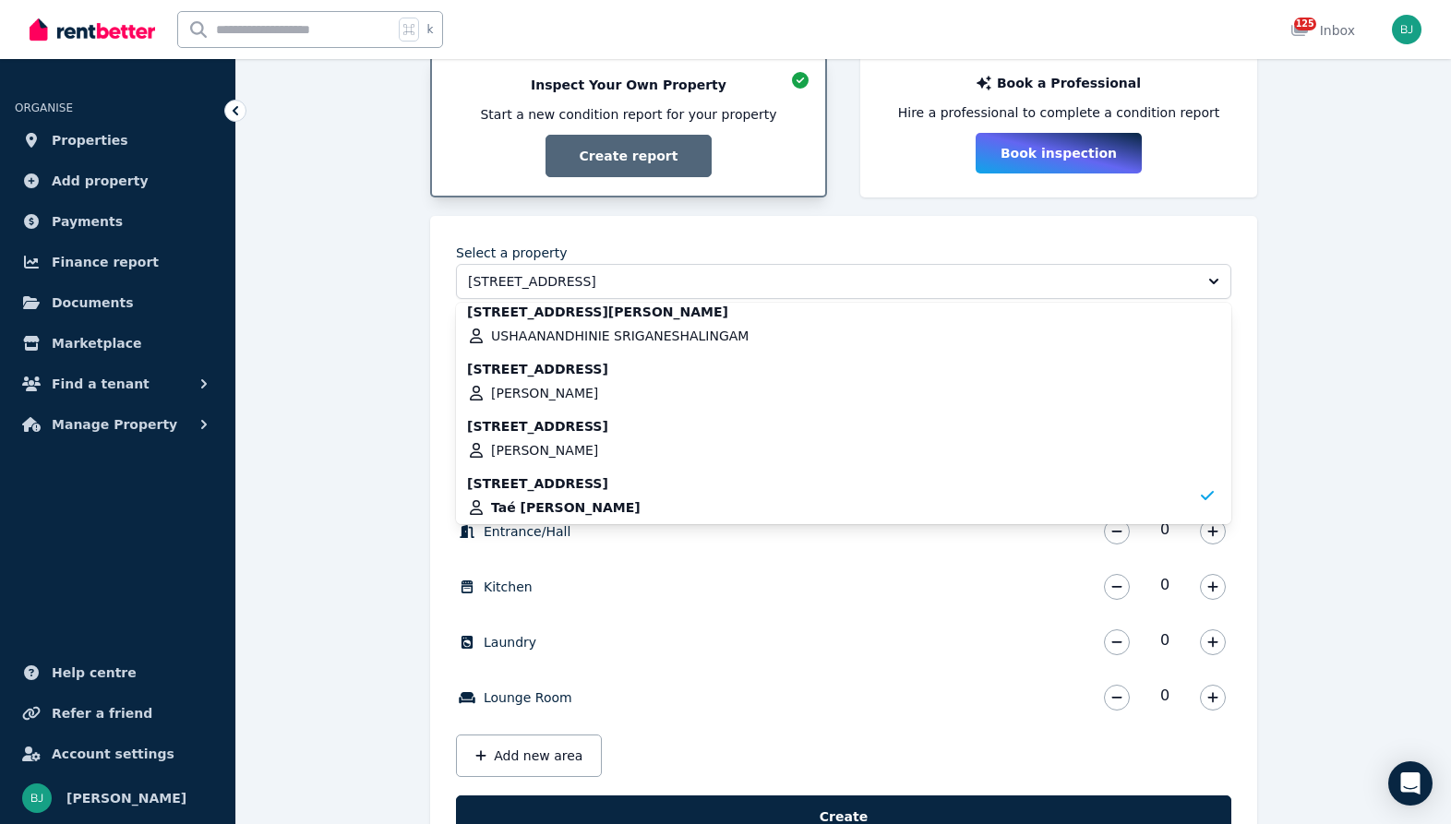
click at [362, 414] on div "Create your condition report About condition reports Condition Reports are esse…" at bounding box center [843, 336] width 1215 height 1121
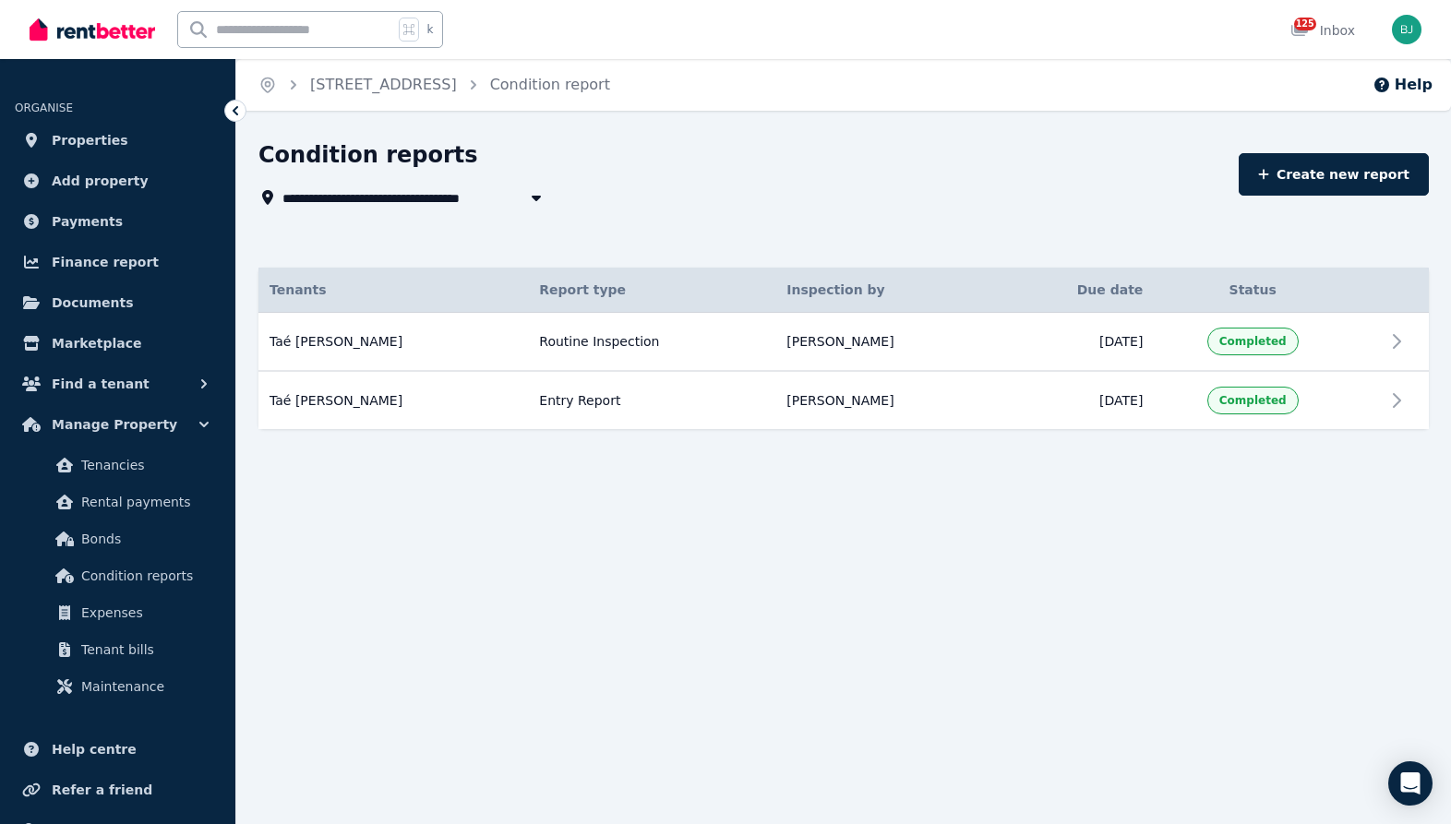
click at [440, 106] on ol "Home [STREET_ADDRESS] Condition report" at bounding box center [434, 85] width 396 height 52
click at [425, 78] on link "[STREET_ADDRESS]" at bounding box center [383, 85] width 147 height 18
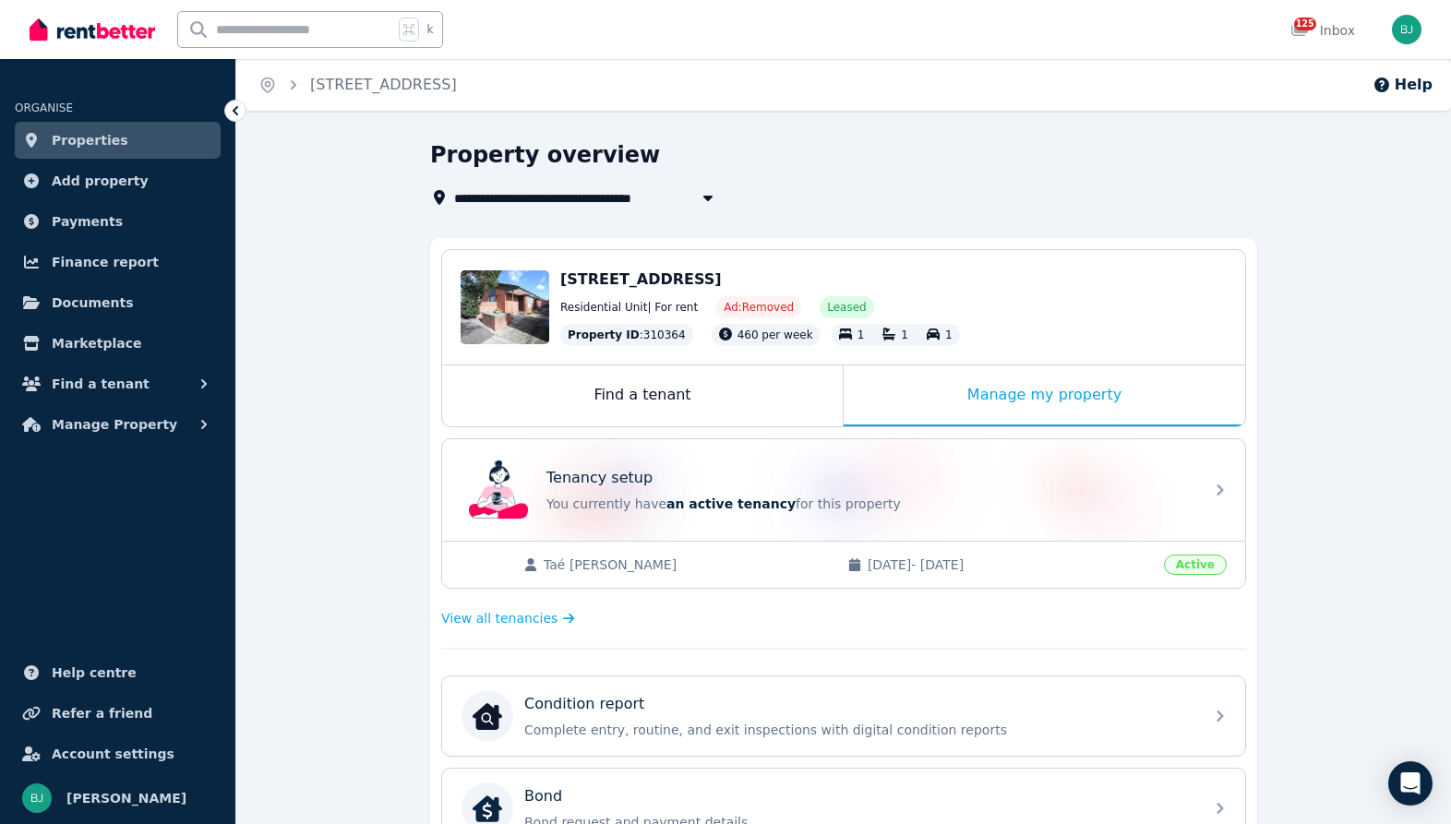
click at [533, 198] on span "[STREET_ADDRESS]" at bounding box center [535, 197] width 162 height 22
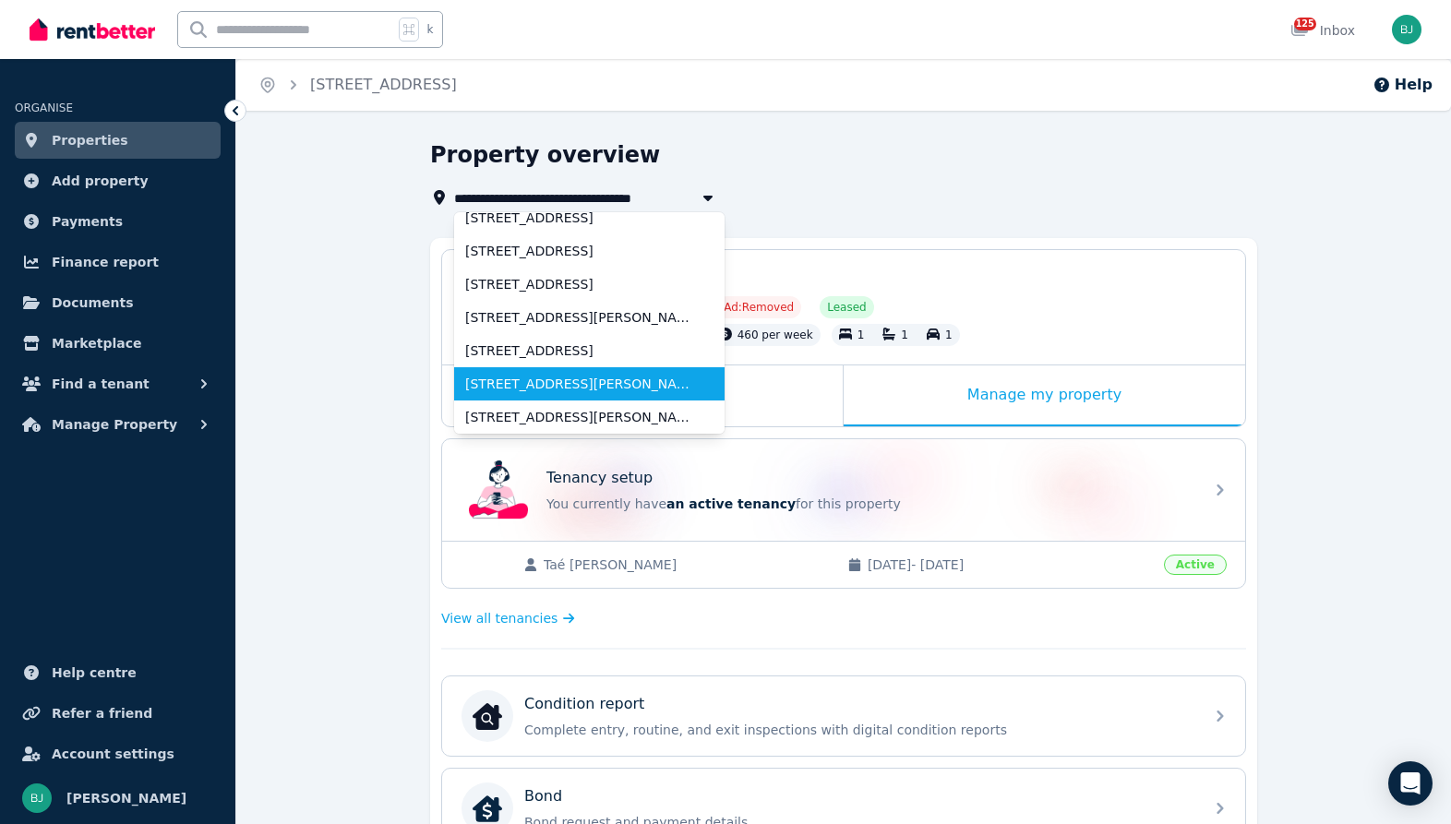
scroll to position [266, 0]
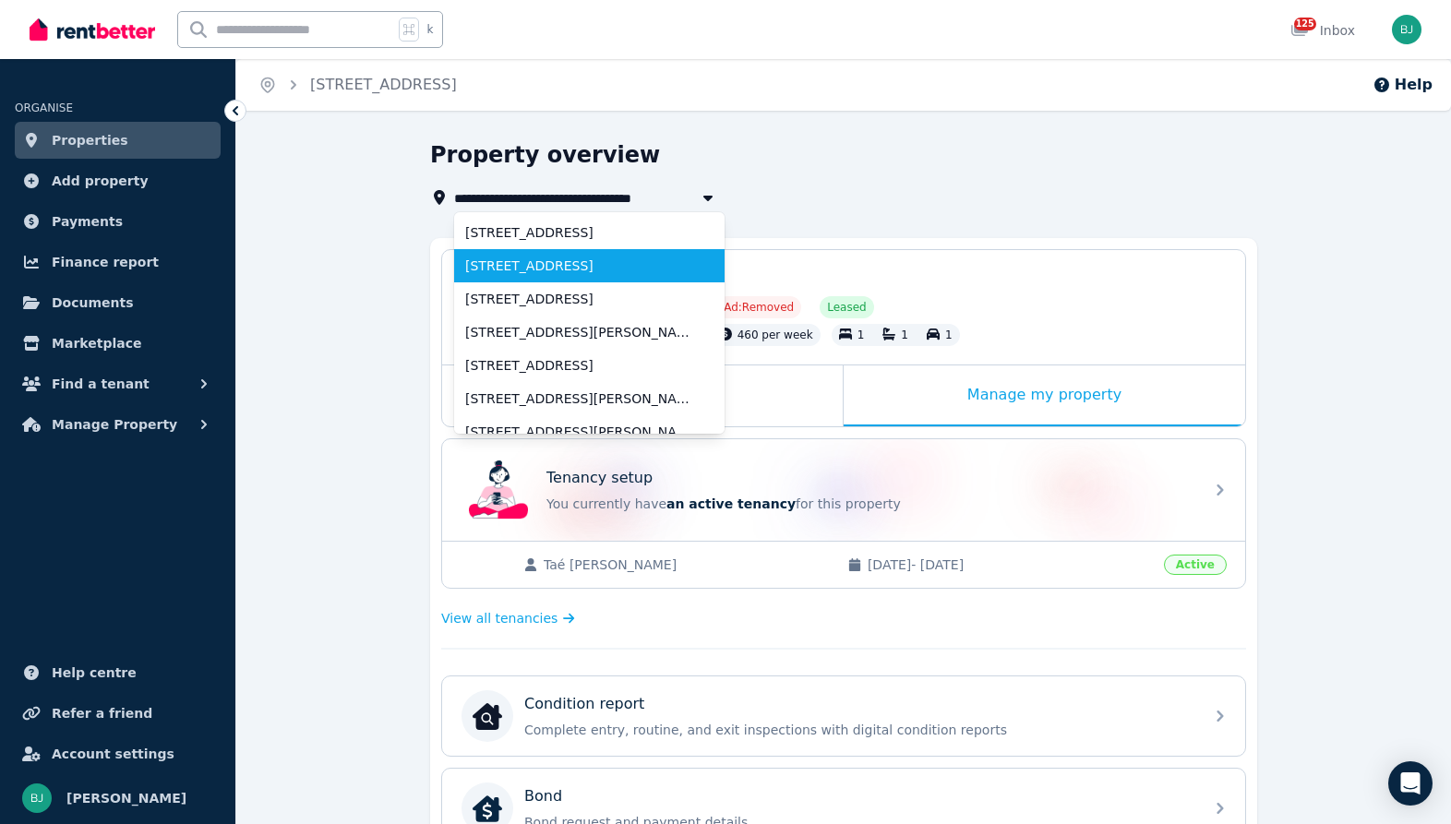
click at [557, 254] on li "[STREET_ADDRESS]" at bounding box center [589, 265] width 270 height 33
type input "**********"
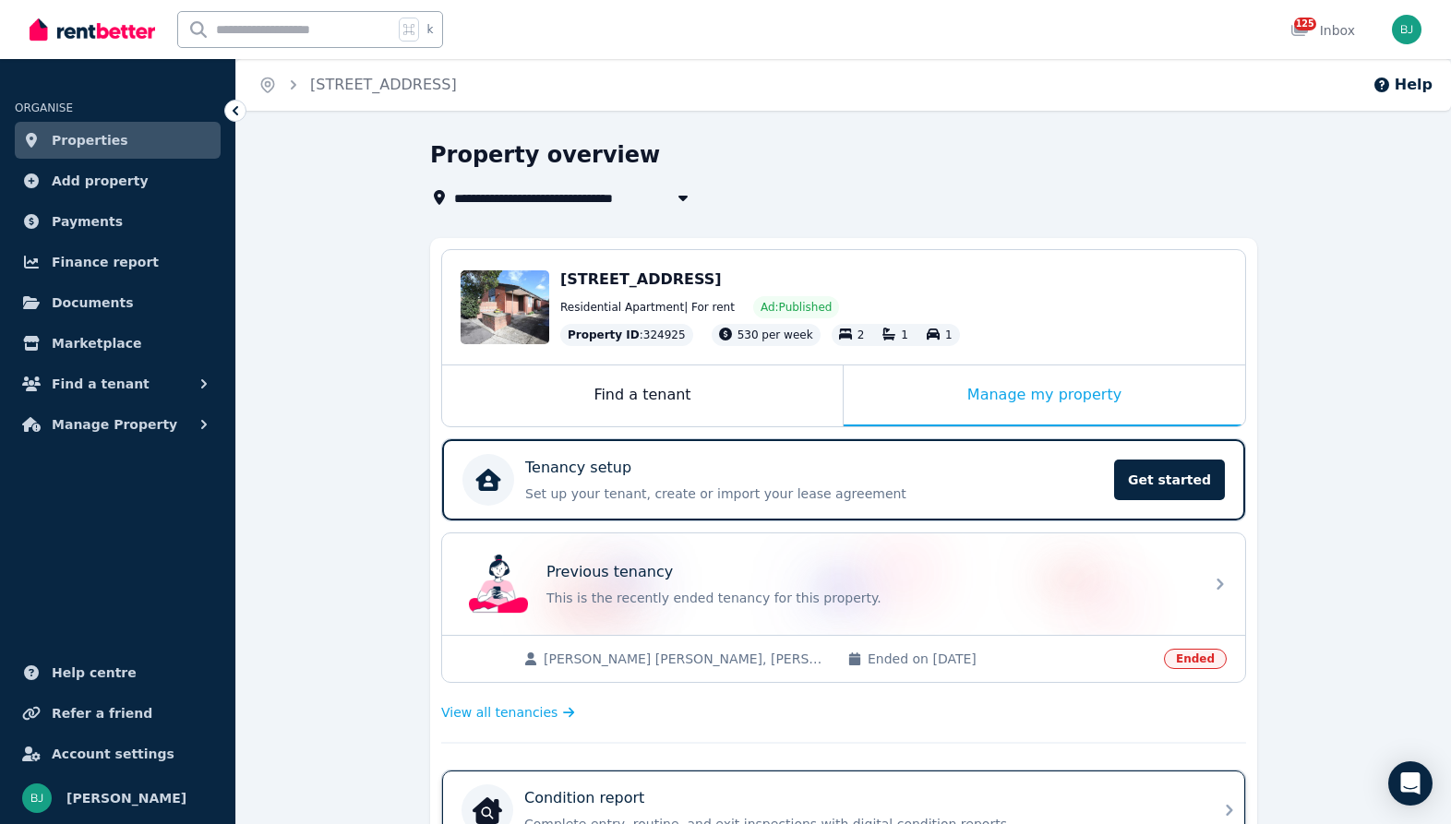
click at [630, 772] on div "Condition report Complete entry, routine, and exit inspections with digital con…" at bounding box center [843, 810] width 803 height 79
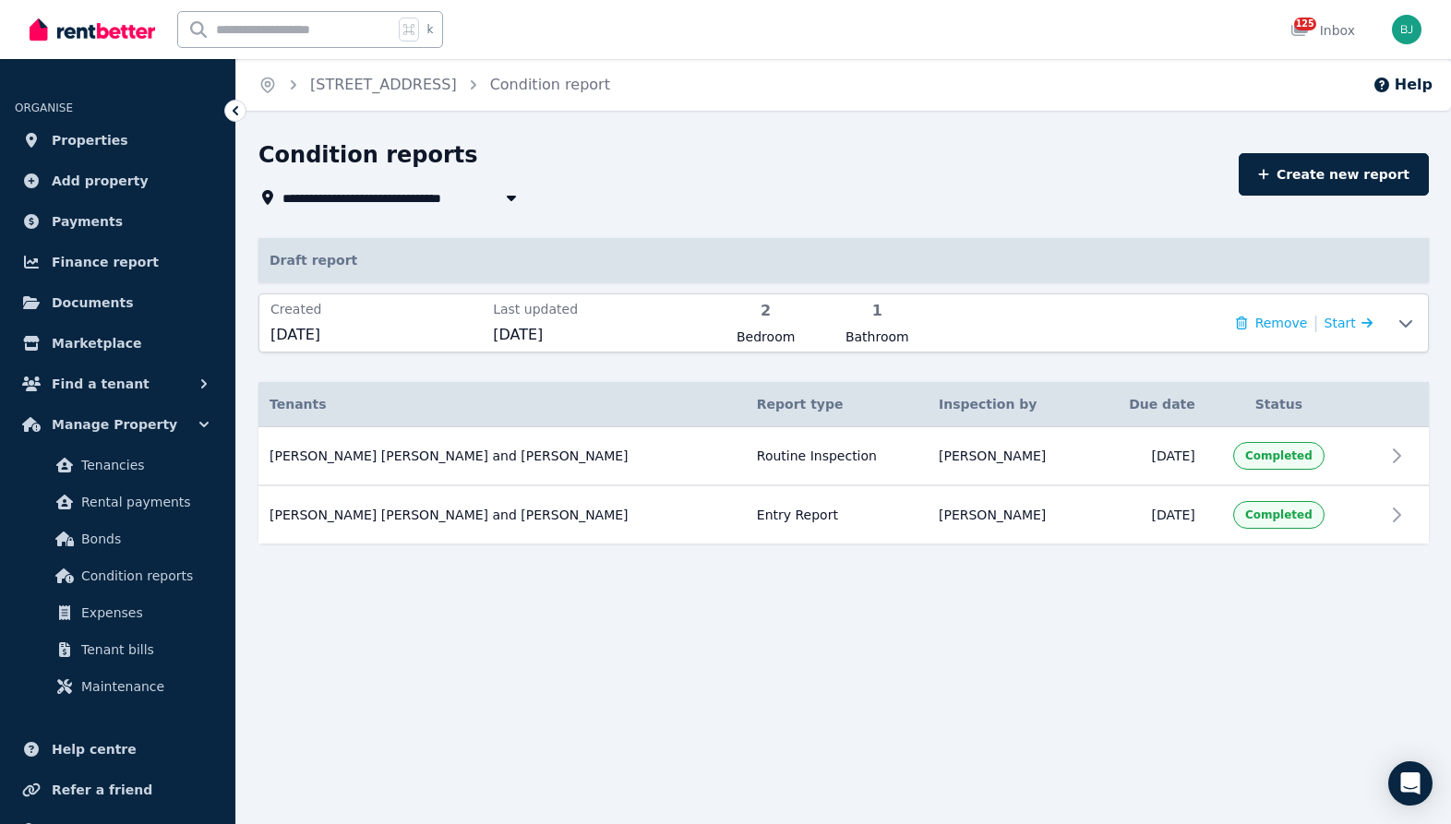
click at [444, 203] on span "[STREET_ADDRESS]" at bounding box center [363, 197] width 162 height 22
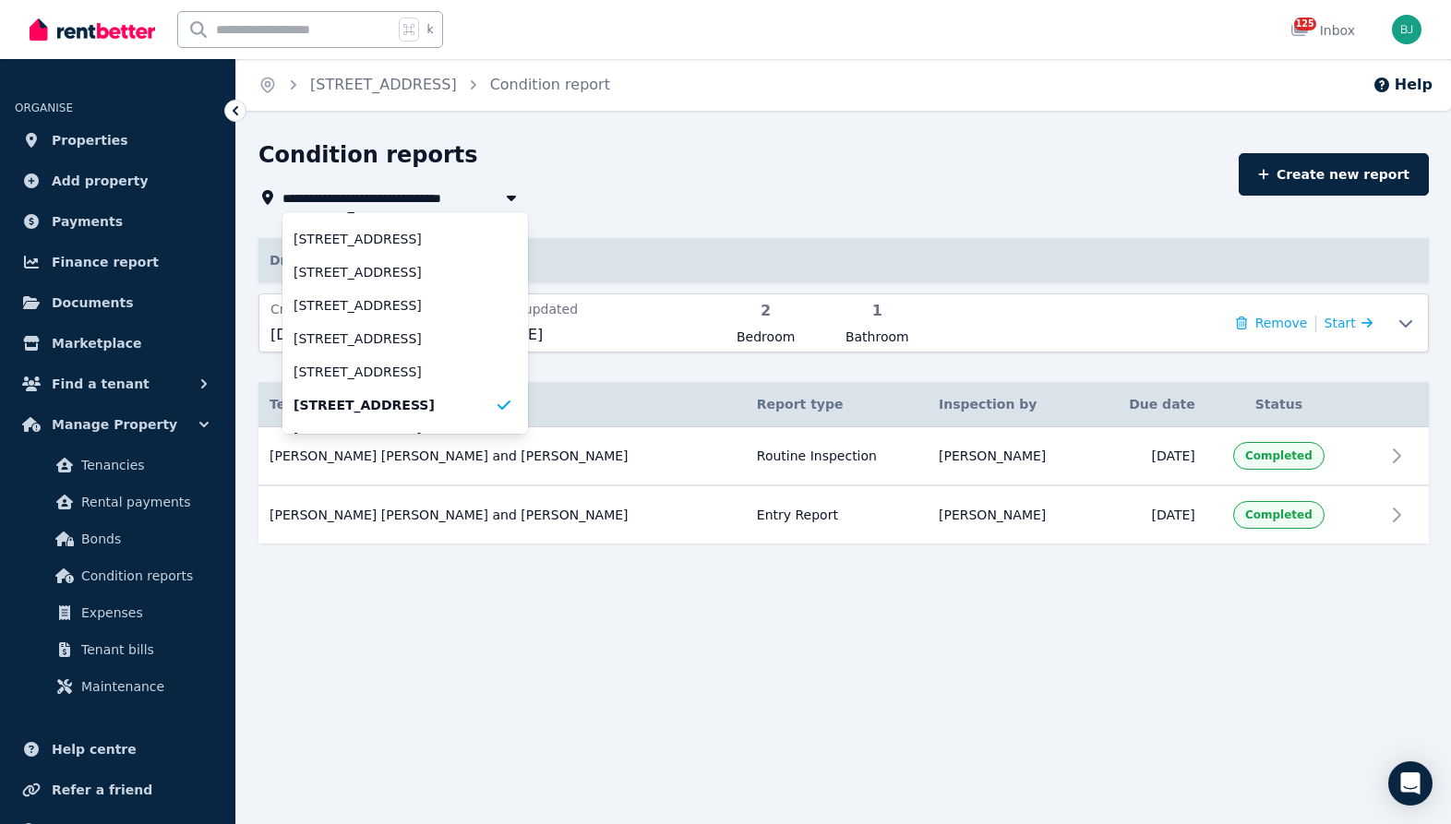
scroll to position [180, 0]
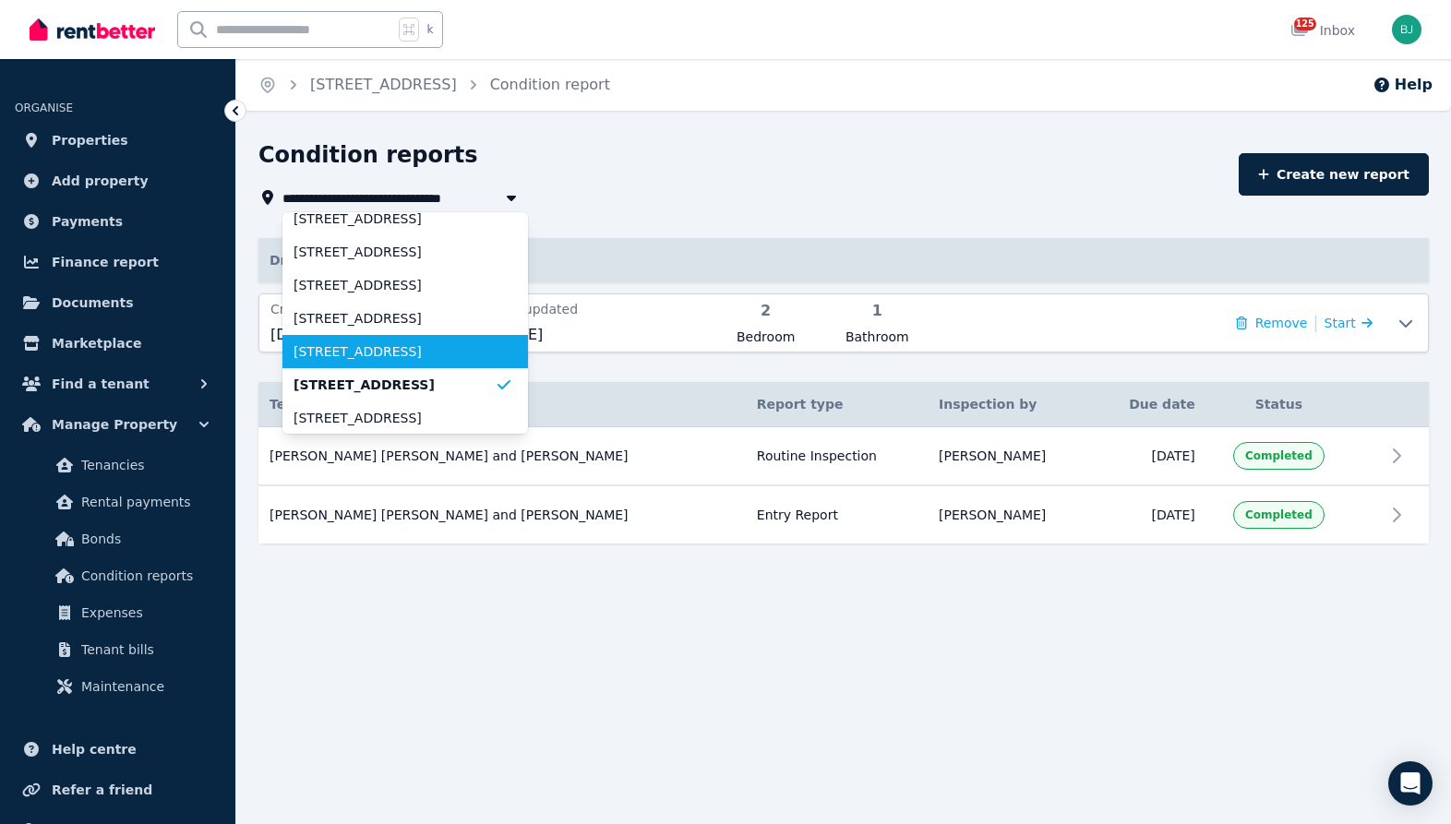
click at [425, 354] on span "[STREET_ADDRESS]" at bounding box center [393, 351] width 201 height 18
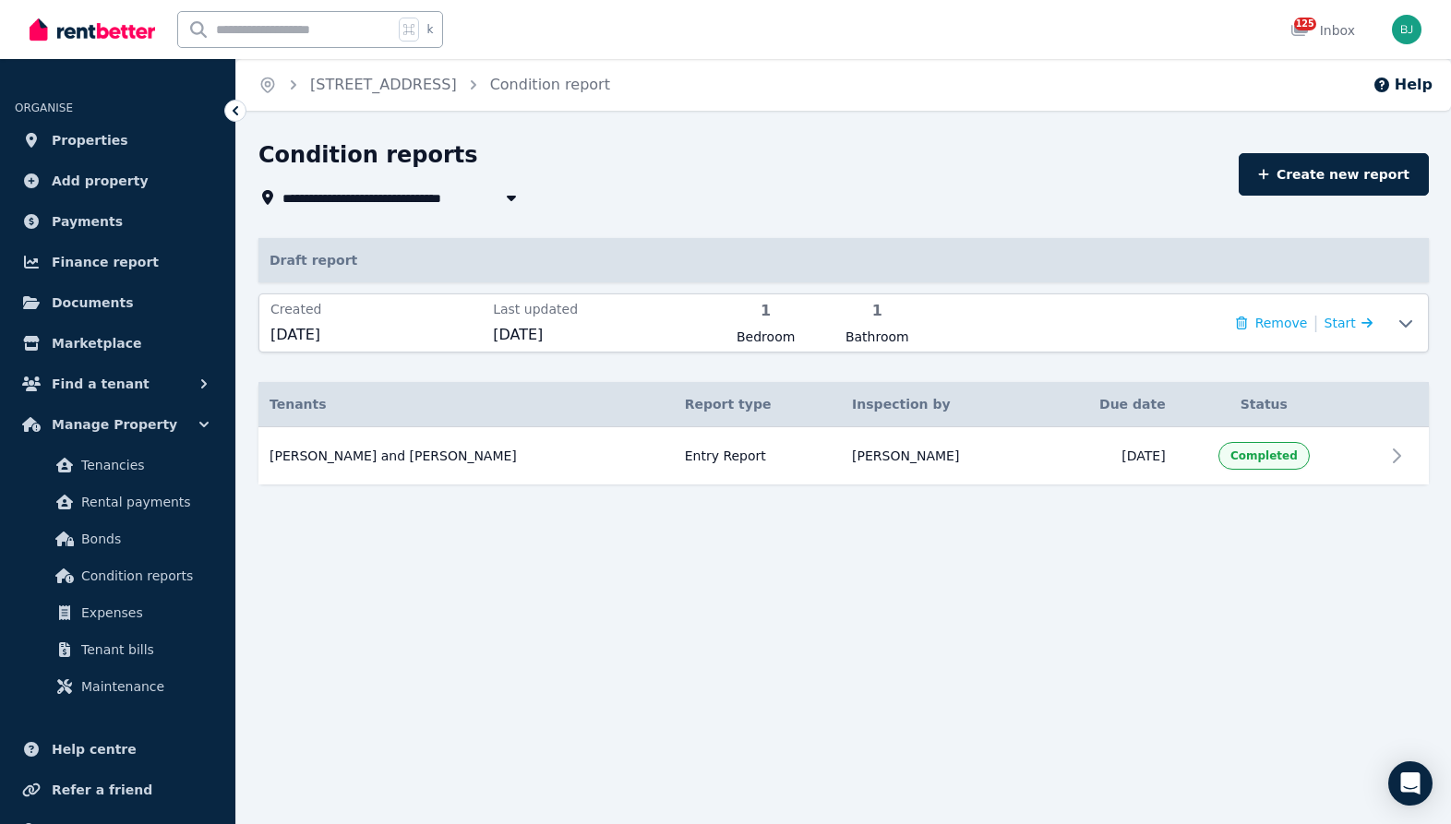
click at [513, 194] on icon "button" at bounding box center [511, 197] width 18 height 15
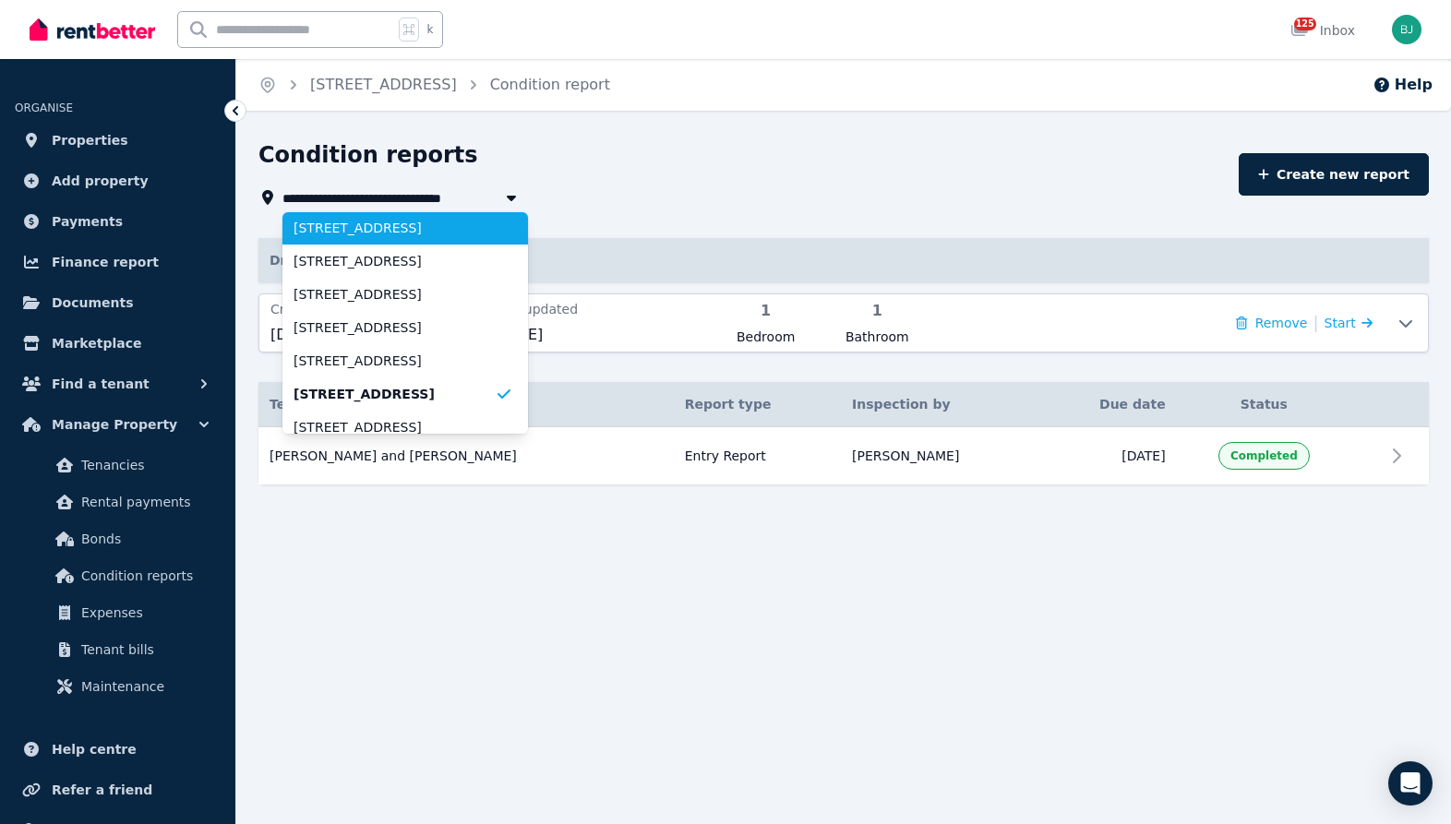
scroll to position [145, 0]
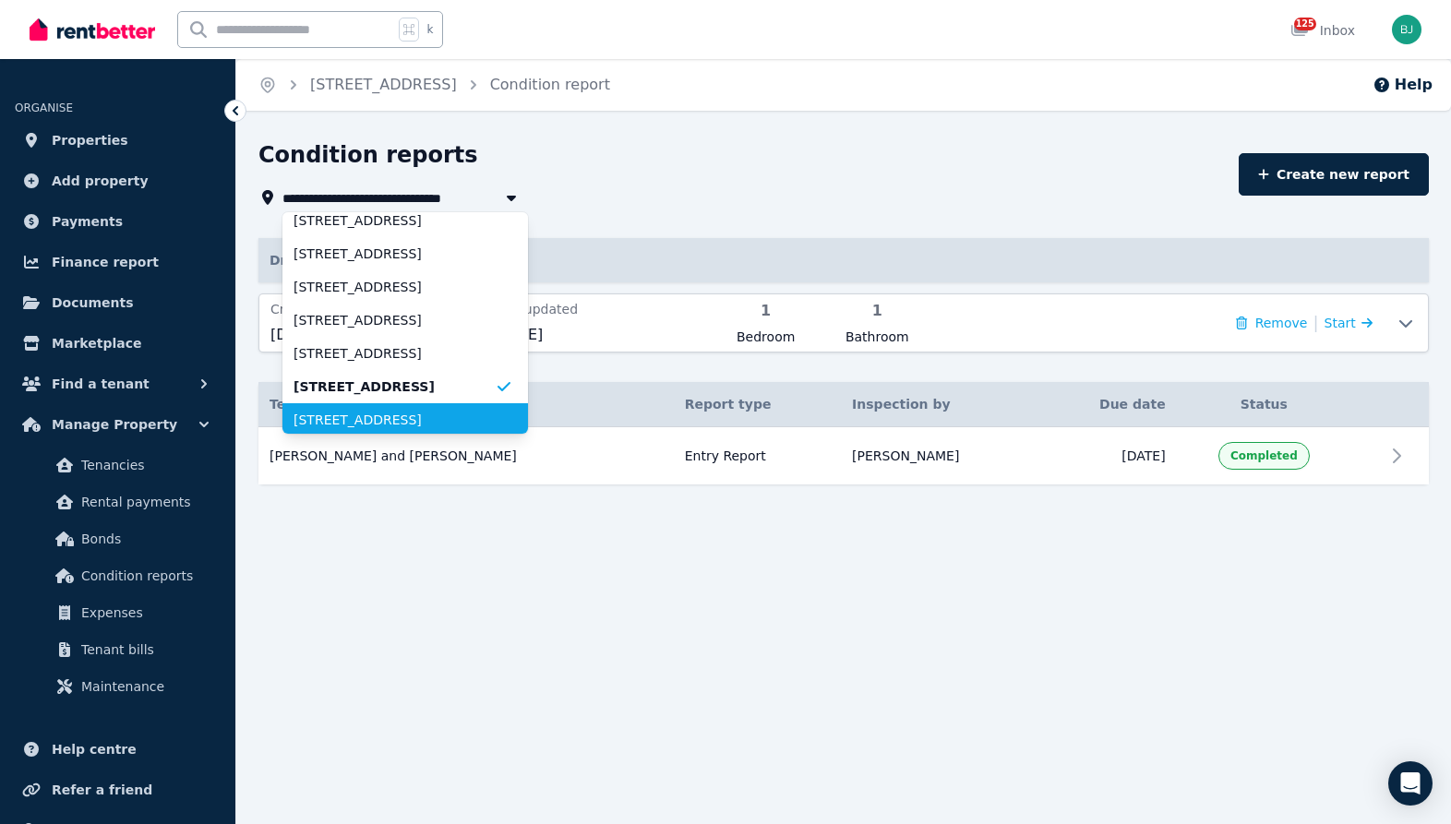
click at [434, 408] on li "[STREET_ADDRESS]" at bounding box center [404, 419] width 245 height 33
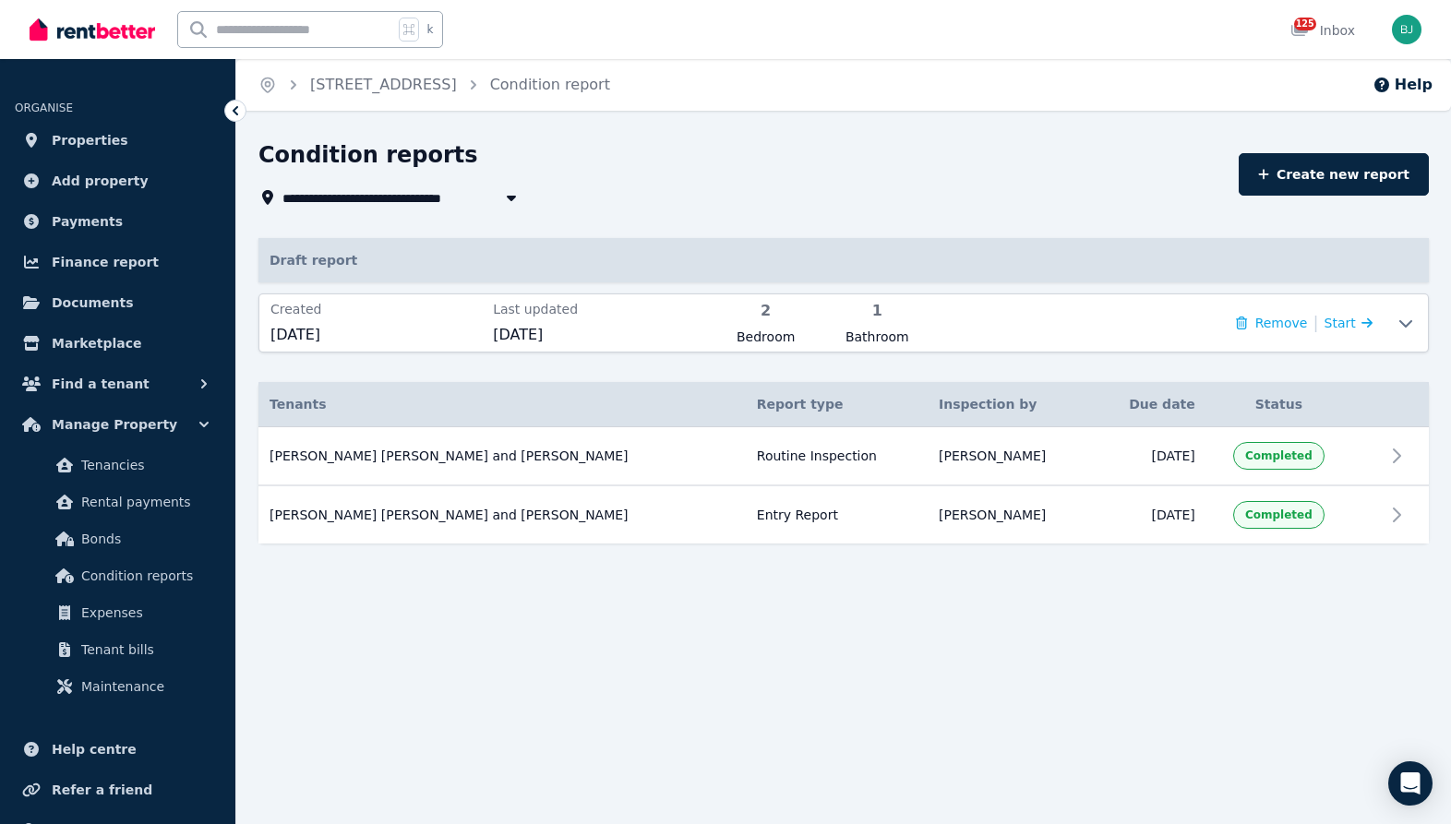
click at [508, 197] on icon "button" at bounding box center [511, 199] width 9 height 6
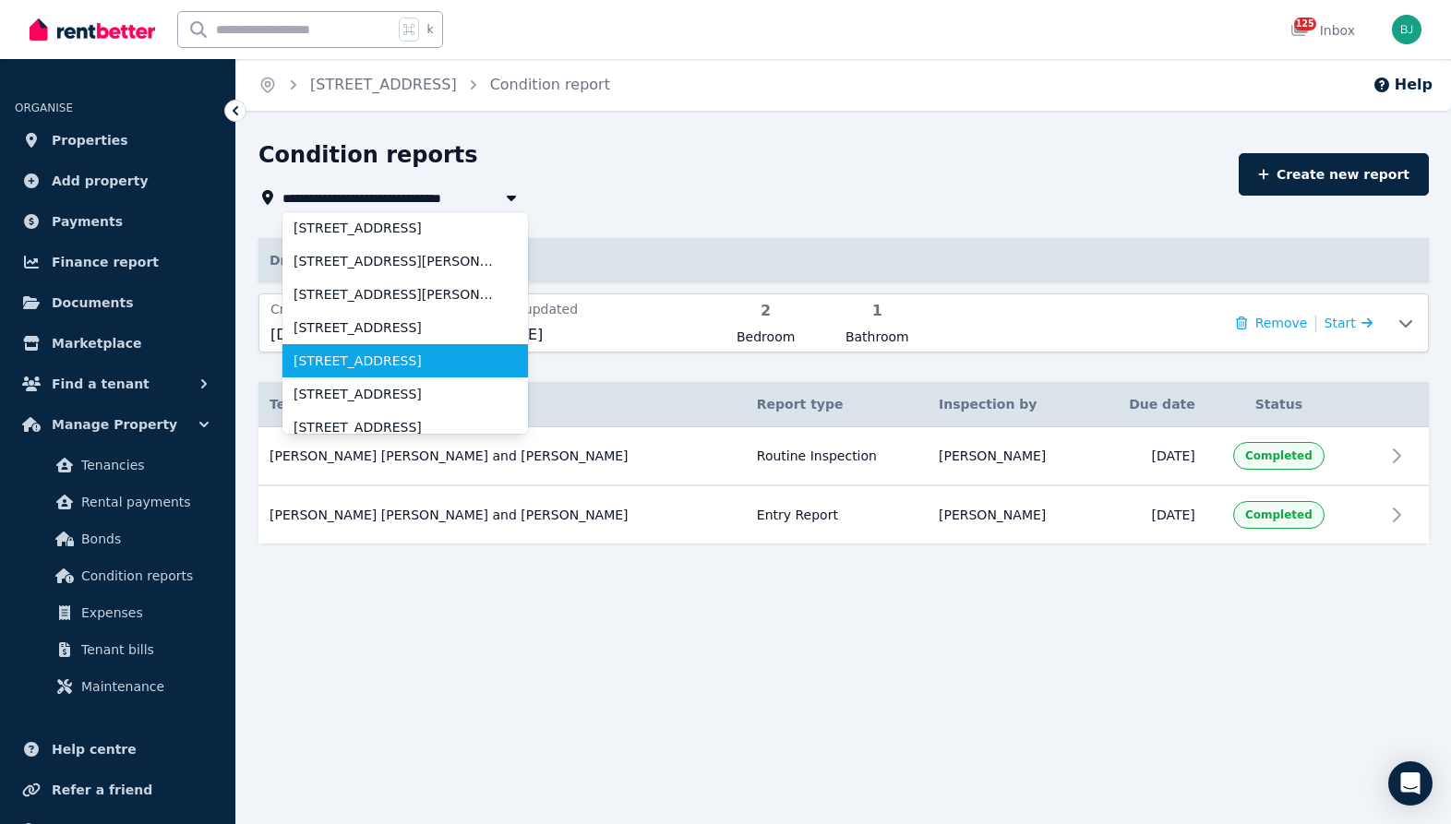
scroll to position [489, 0]
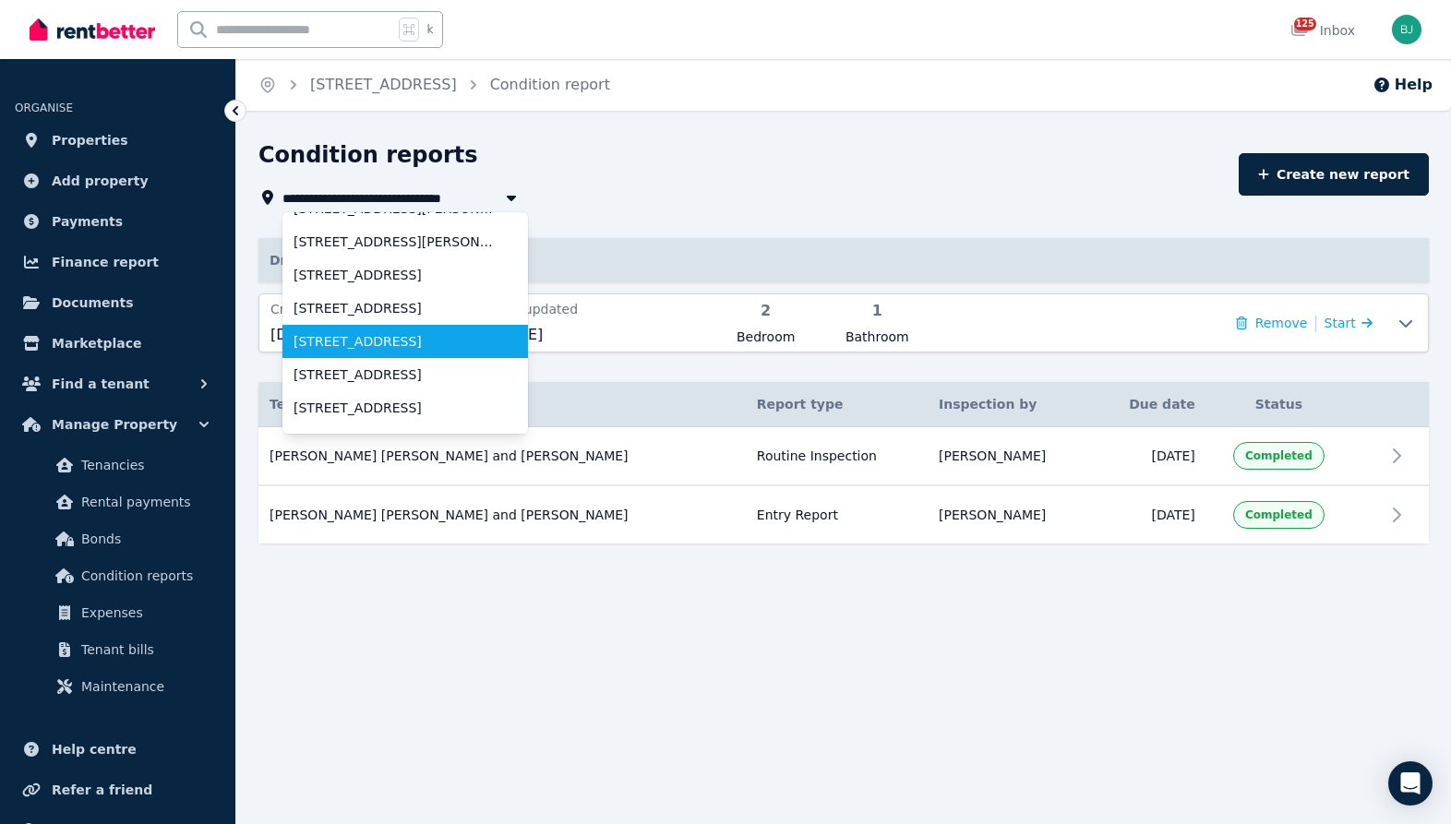
click at [444, 351] on li "[STREET_ADDRESS]" at bounding box center [404, 341] width 245 height 33
type input "**********"
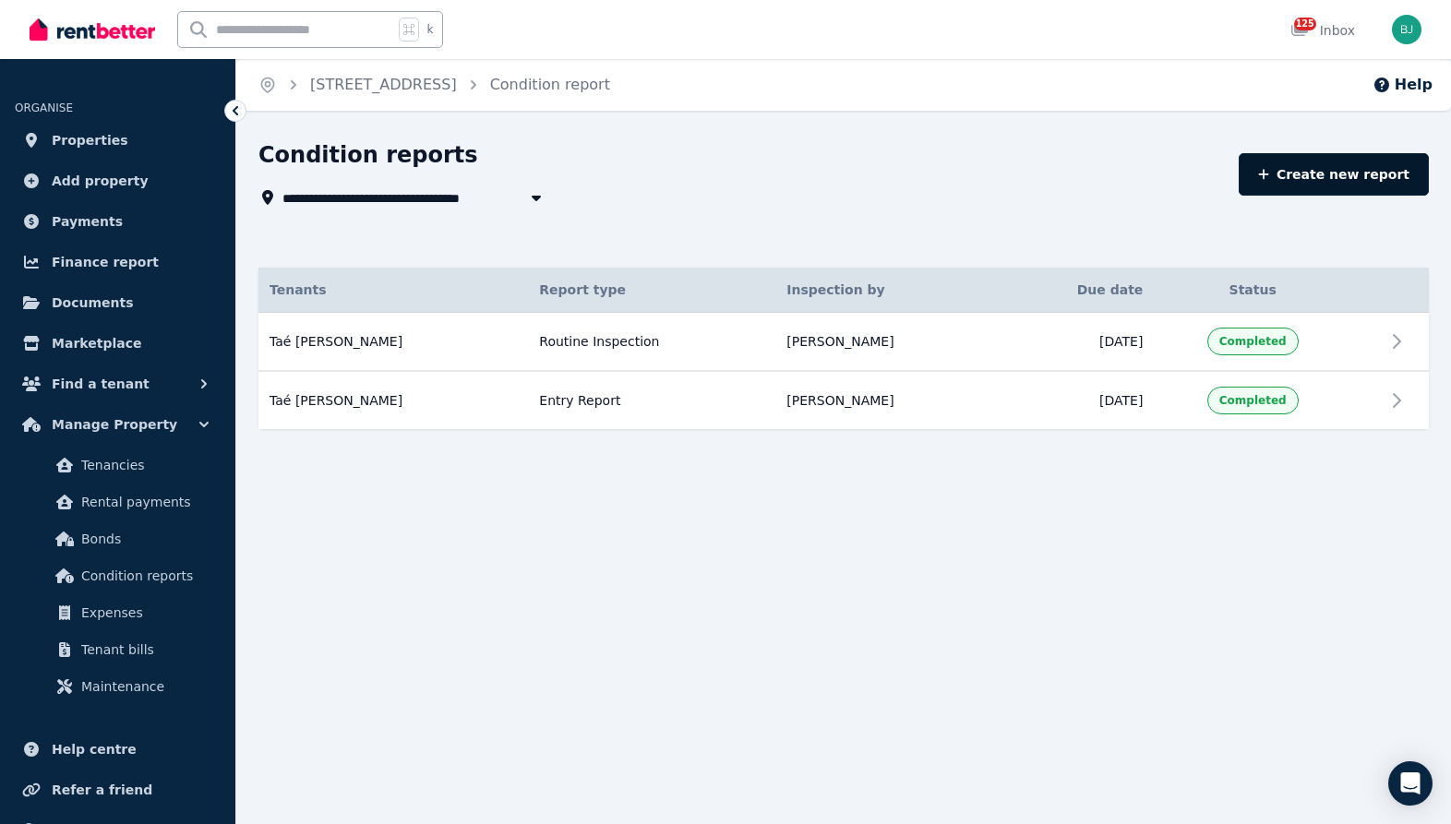
click at [1269, 179] on icon at bounding box center [1263, 174] width 11 height 13
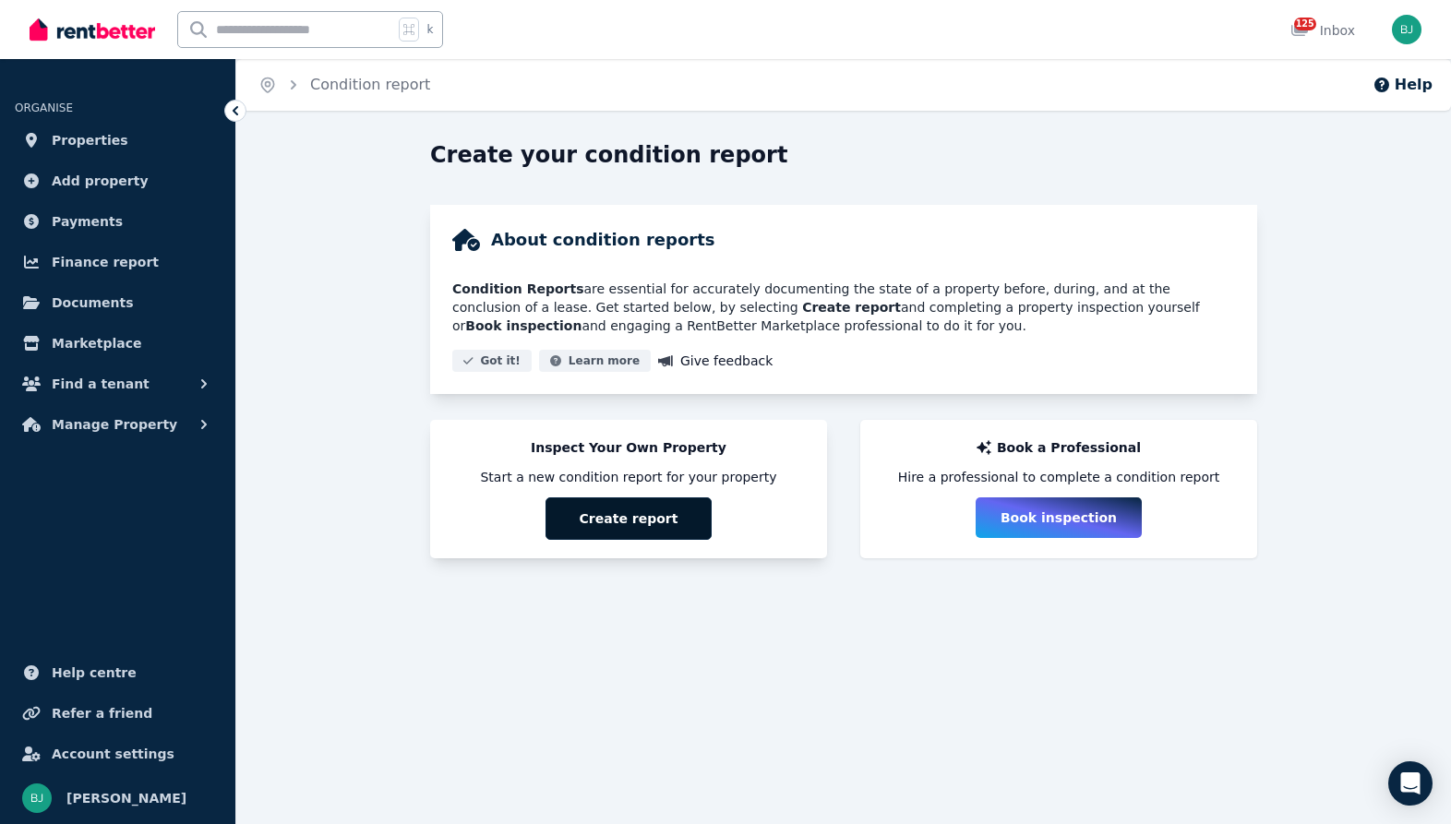
click at [651, 519] on button "Create report" at bounding box center [628, 518] width 166 height 42
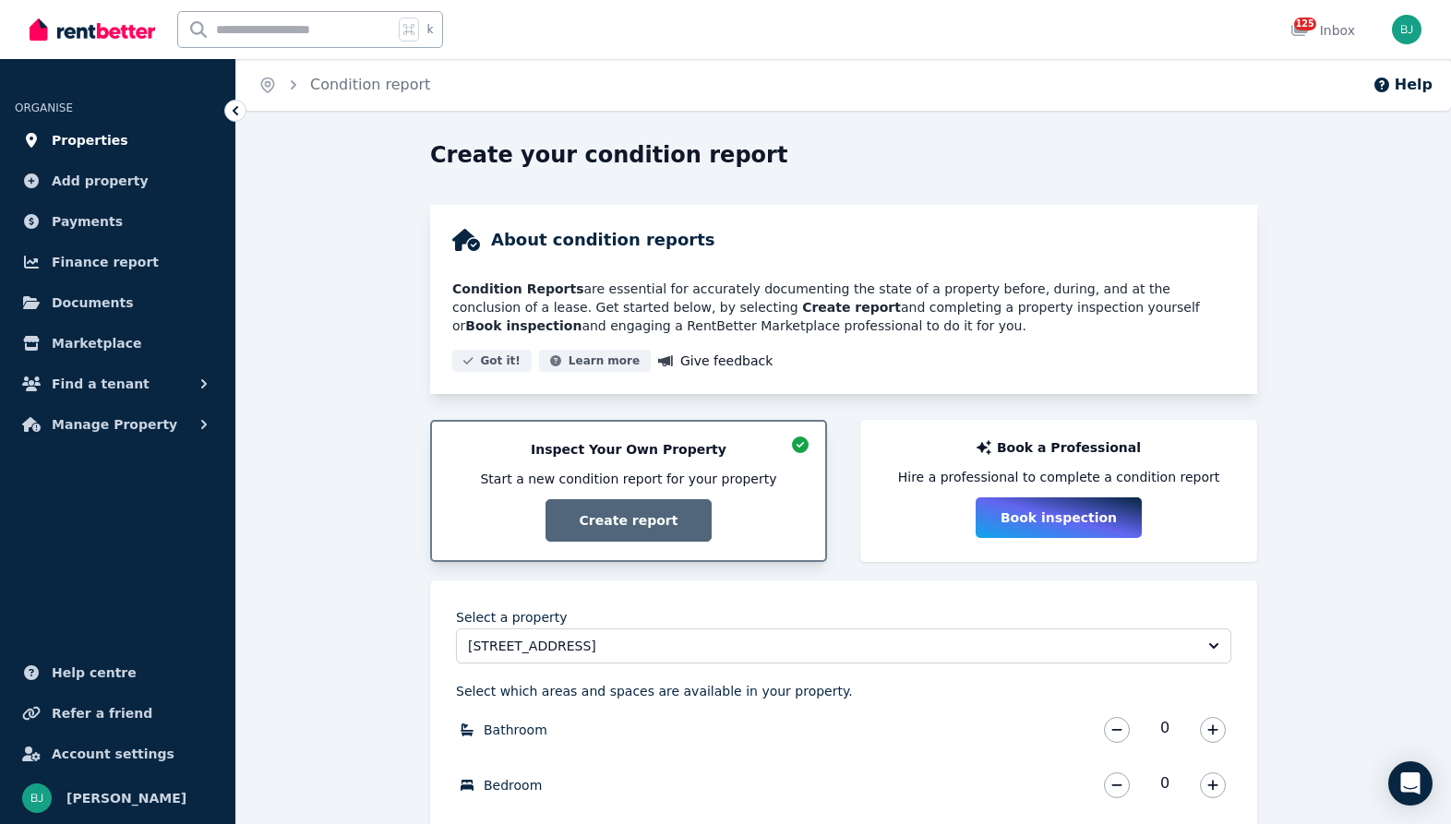
click at [89, 132] on span "Properties" at bounding box center [90, 140] width 77 height 22
